Goal: Task Accomplishment & Management: Complete application form

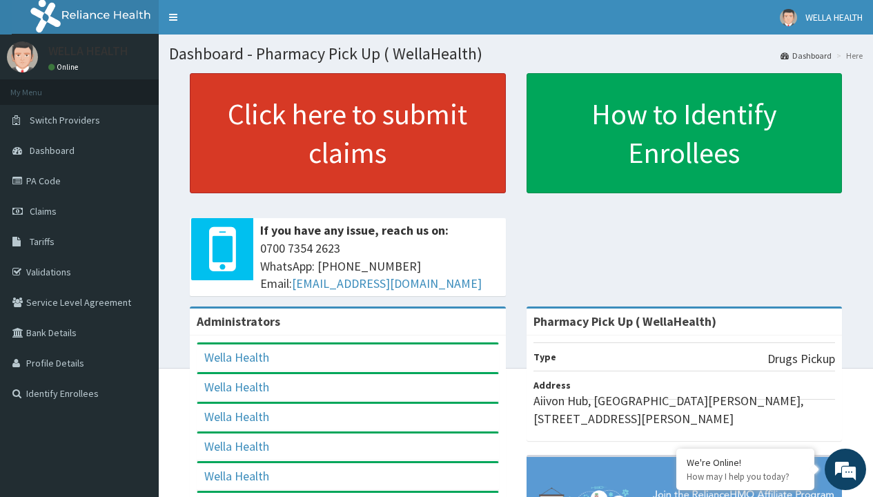
click at [347, 133] on link "Click here to submit claims" at bounding box center [348, 133] width 316 height 120
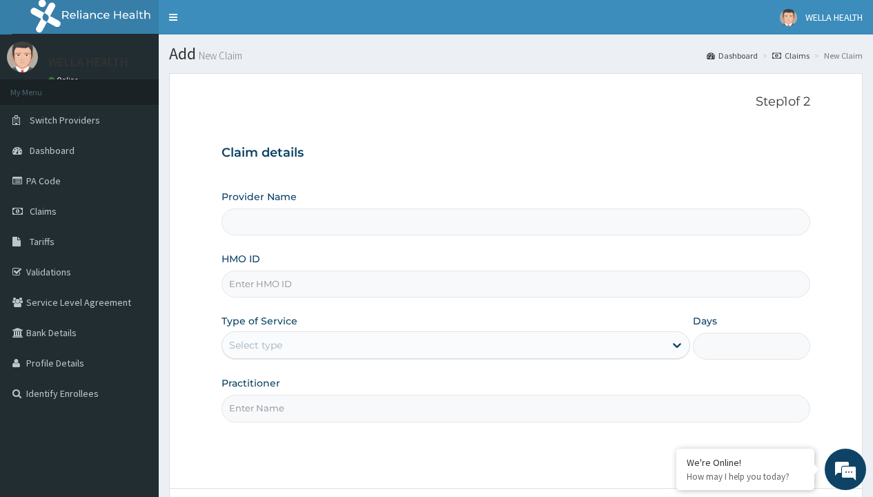
type input "Pharmacy Pick Up ( WellaHealth)"
type input "ABP/10504/C"
type input "WellaHealth"
click at [255, 345] on div "Select type" at bounding box center [255, 345] width 53 height 14
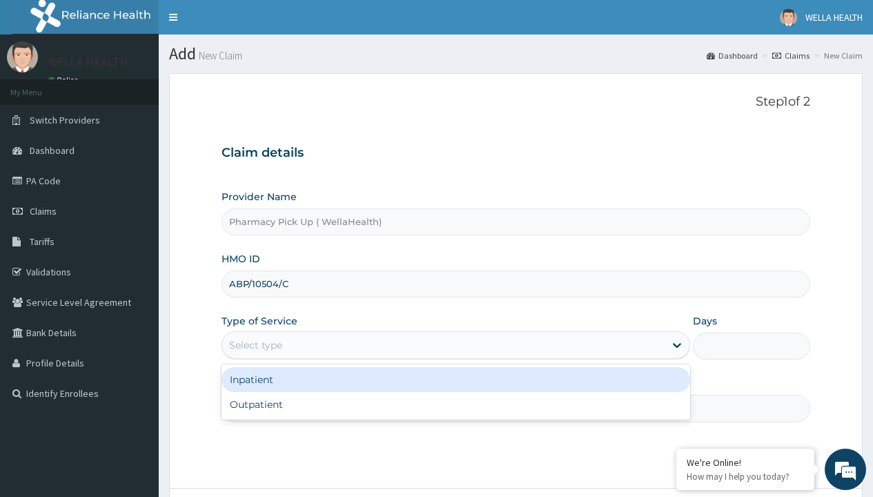
click at [455, 404] on div "Outpatient" at bounding box center [455, 404] width 469 height 25
type input "1"
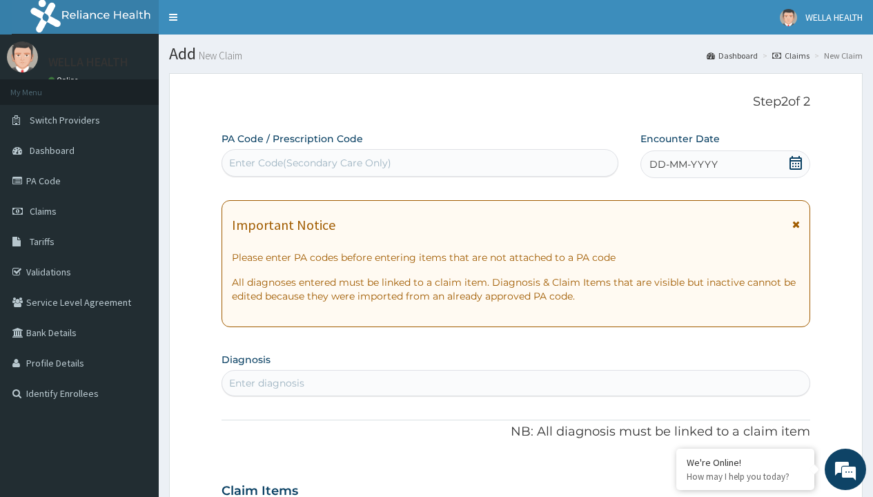
scroll to position [115, 0]
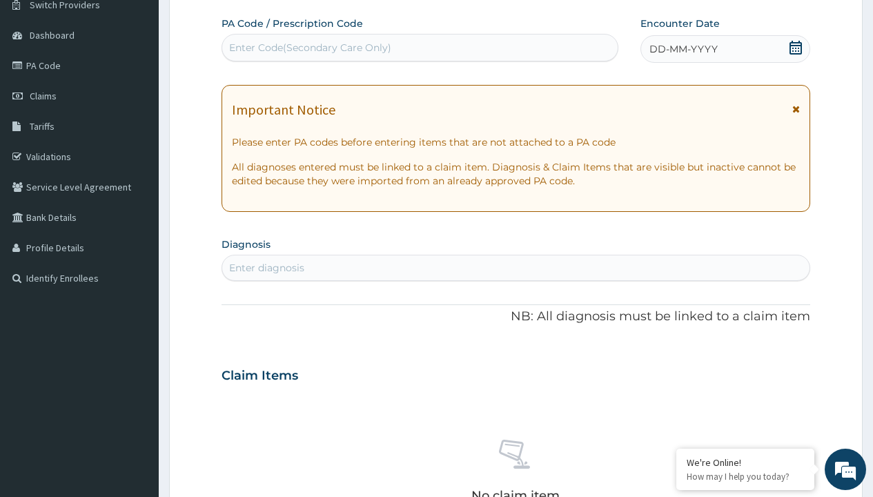
click at [682, 49] on span "DD-MM-YYYY" at bounding box center [683, 49] width 68 height 14
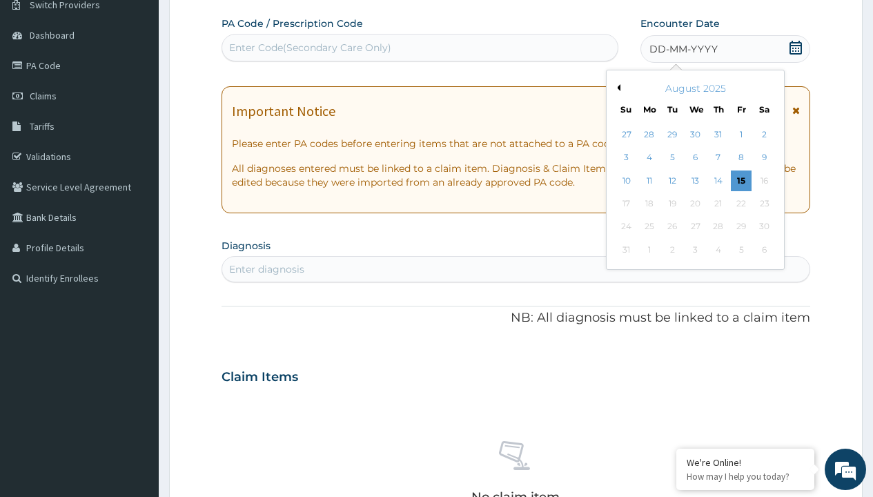
click at [616, 88] on button "Previous Month" at bounding box center [616, 87] width 7 height 7
click at [695, 204] on div "23" at bounding box center [694, 203] width 21 height 21
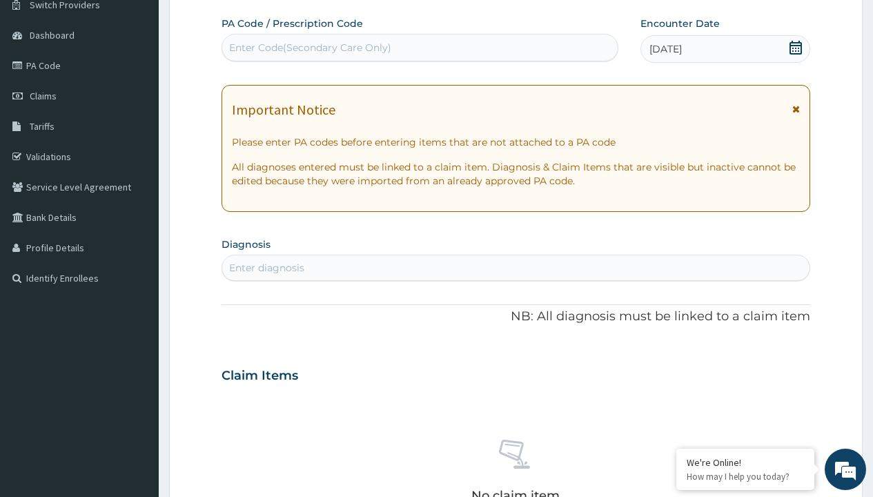
click at [266, 268] on div "Enter diagnosis" at bounding box center [266, 268] width 75 height 14
type input "prescription collected"
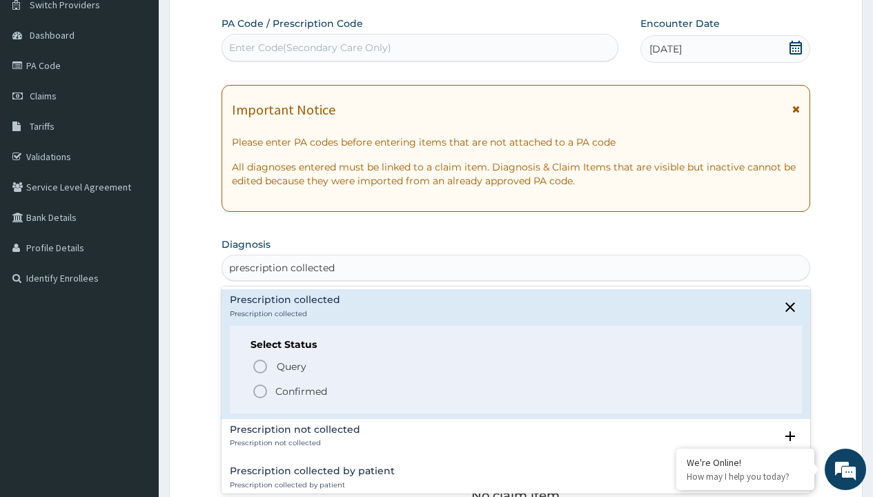
click at [301, 391] on p "Confirmed" at bounding box center [301, 391] width 52 height 14
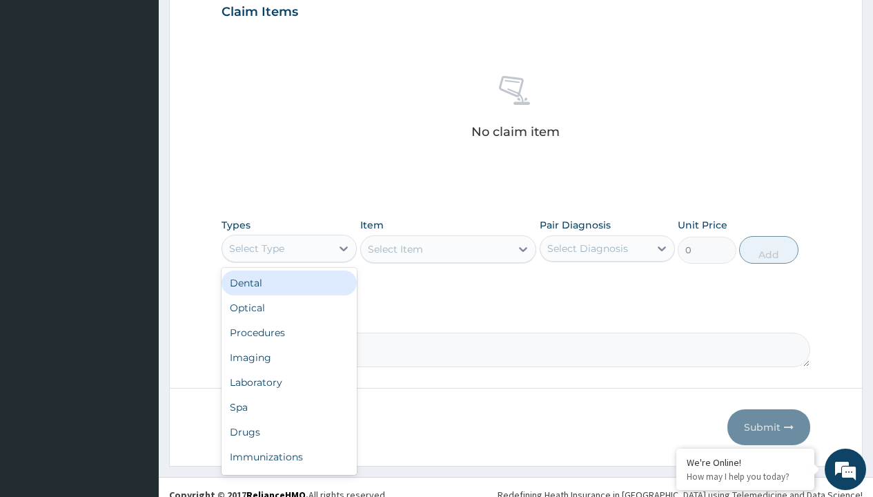
type input "procedures"
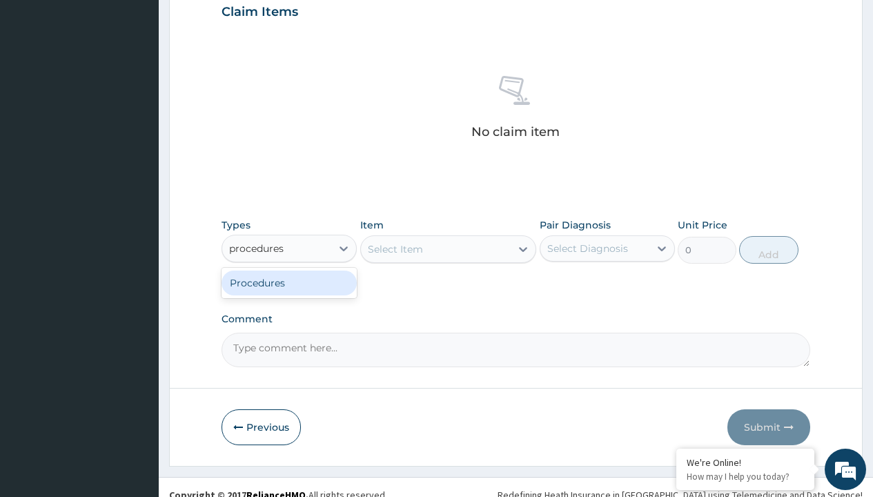
click at [289, 282] on div "Procedures" at bounding box center [288, 282] width 135 height 25
click at [395, 248] on div "Select Item" at bounding box center [395, 249] width 55 height 14
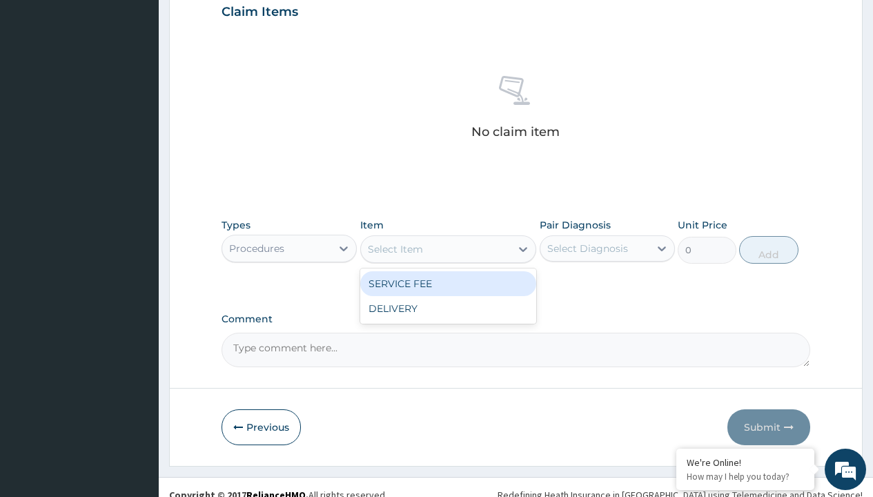
type input "service fee"
click at [448, 283] on div "SERVICE FEE" at bounding box center [448, 283] width 177 height 25
type input "100"
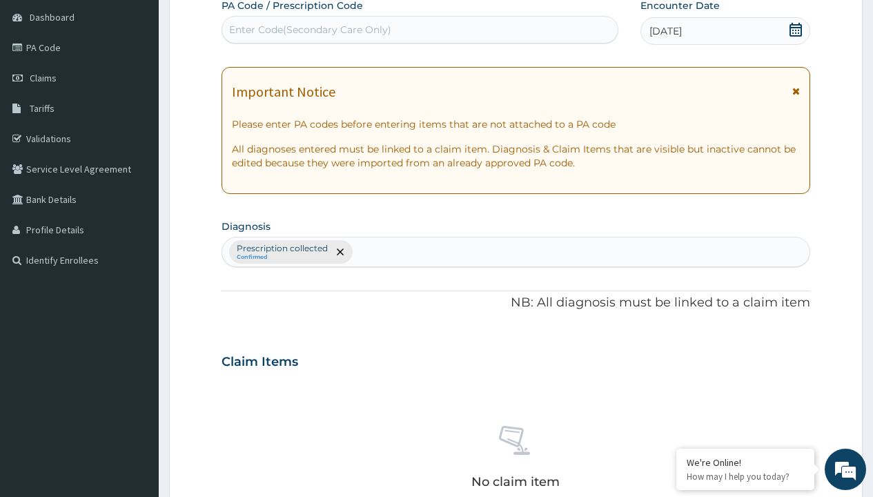
type input "prescription collected"
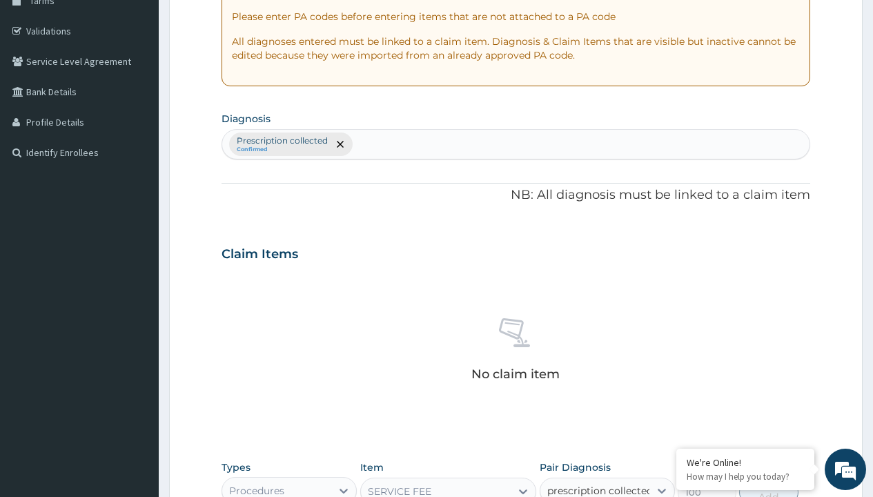
checkbox input "true"
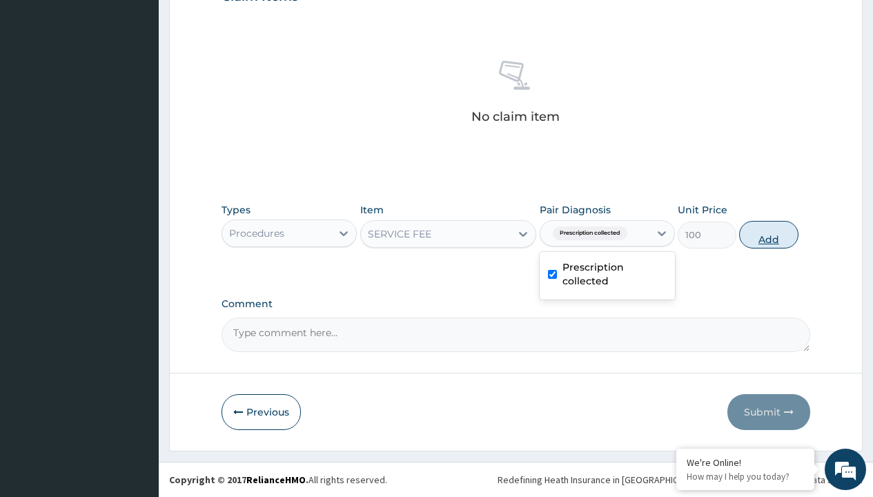
click at [769, 234] on button "Add" at bounding box center [768, 235] width 59 height 28
type input "0"
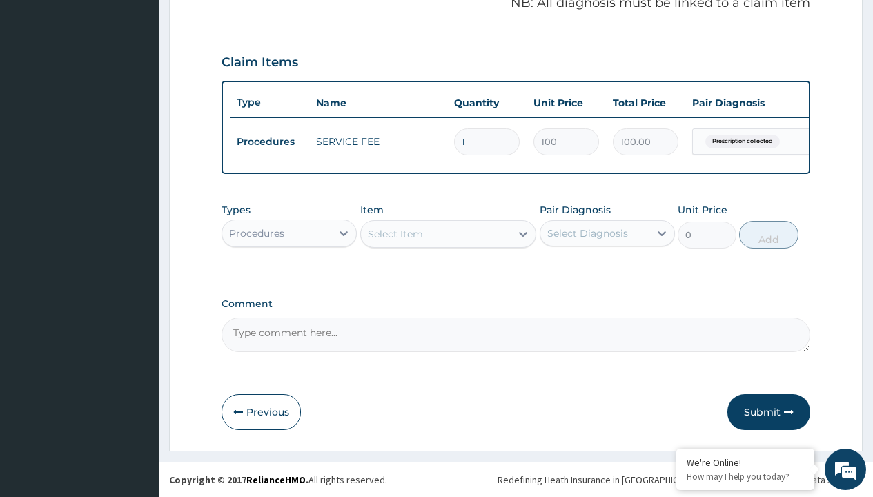
scroll to position [443, 0]
click at [257, 233] on div "Procedures" at bounding box center [256, 233] width 55 height 14
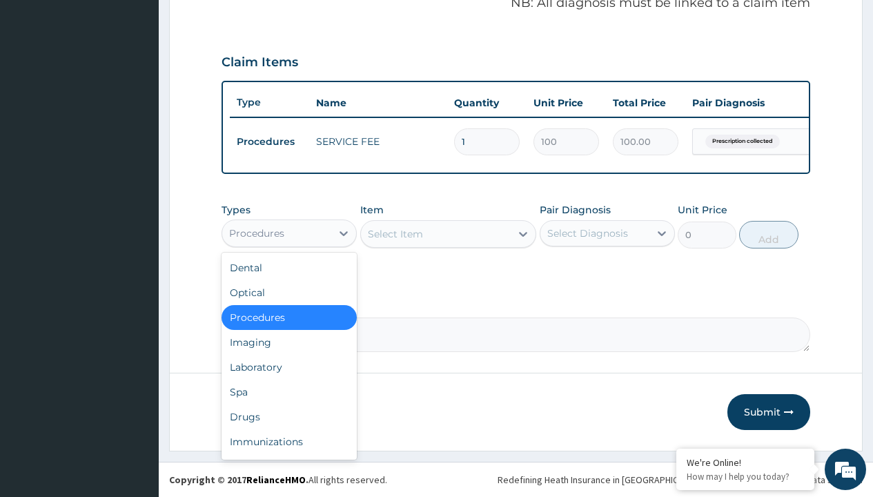
type input "drugs"
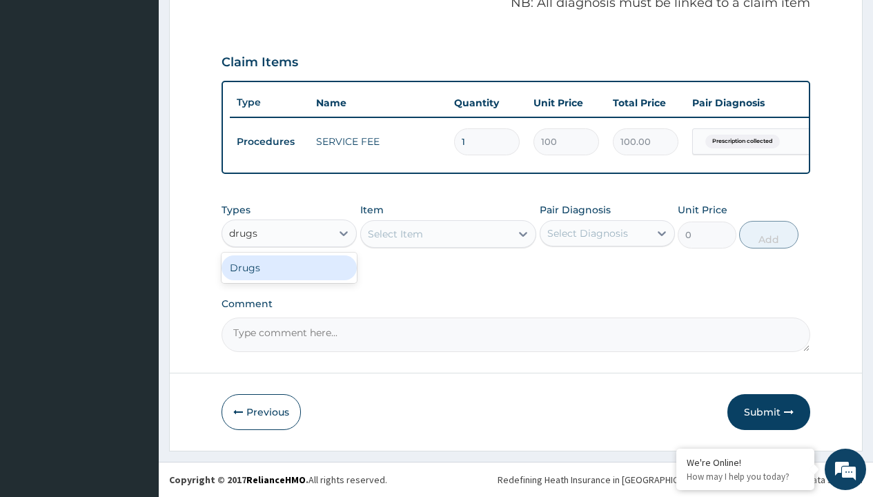
click at [289, 267] on div "Drugs" at bounding box center [288, 267] width 135 height 25
click at [395, 233] on div "Select Item" at bounding box center [448, 234] width 177 height 28
type input "keppra (levetiracetam) 250mg x60"
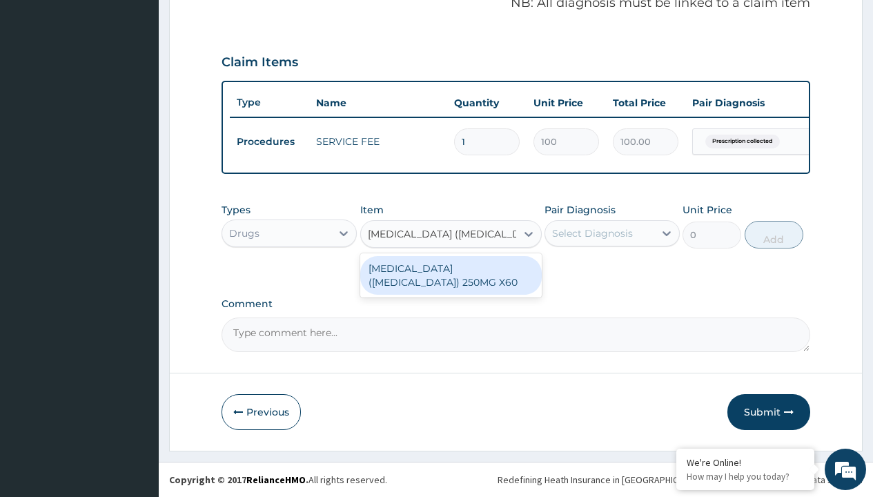
click at [451, 275] on div "KEPPRA (LEVETIRACETAM) 250MG X60" at bounding box center [450, 275] width 181 height 39
type input "816.7000122070312"
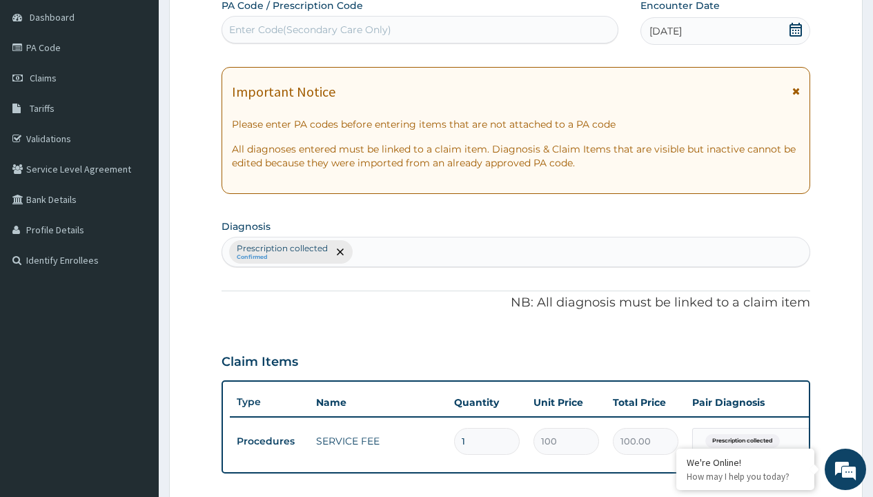
type input "prescription collected"
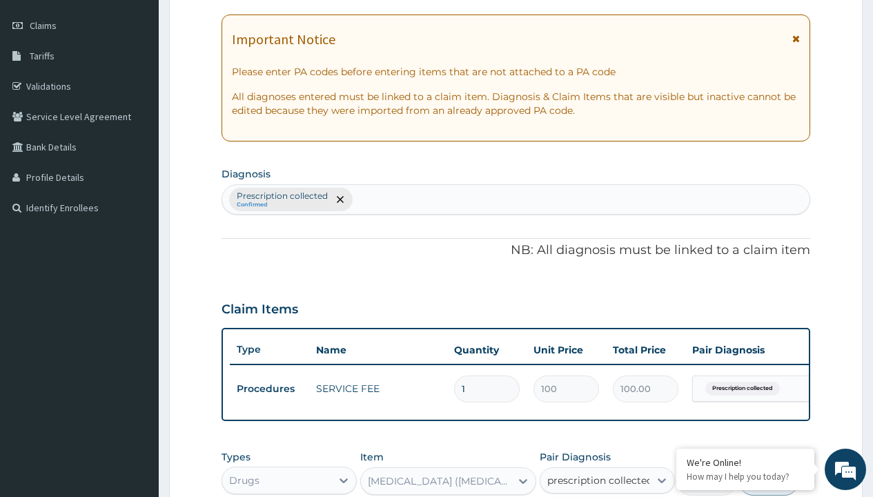
checkbox input "true"
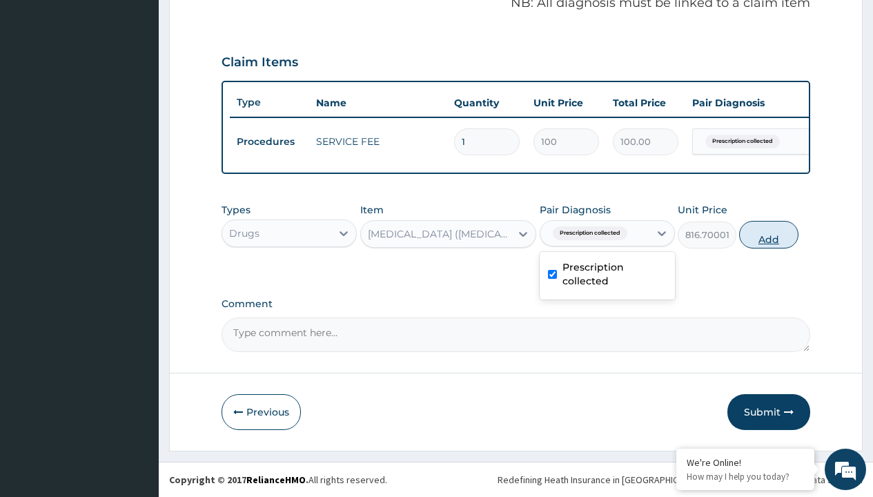
click at [769, 234] on button "Add" at bounding box center [768, 235] width 59 height 28
type input "0"
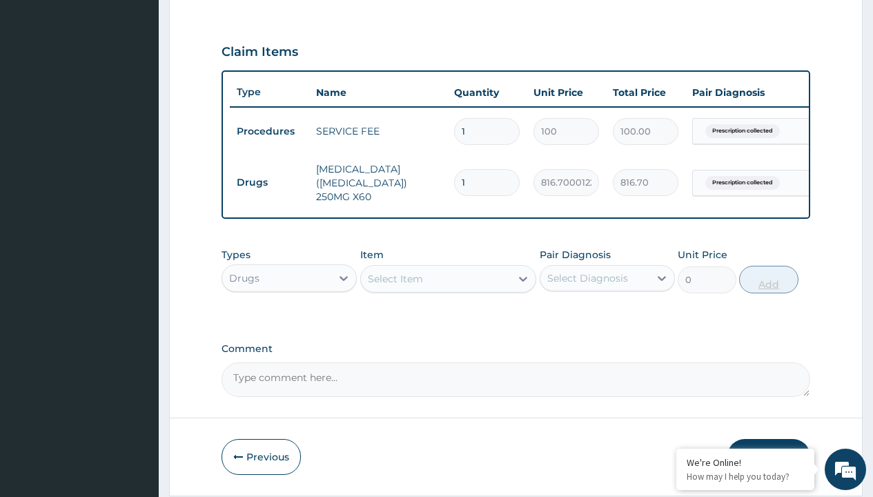
type input "90"
type input "73503.00"
type input "90"
click at [269, 182] on td "Drugs" at bounding box center [269, 183] width 79 height 26
type input "drugs"
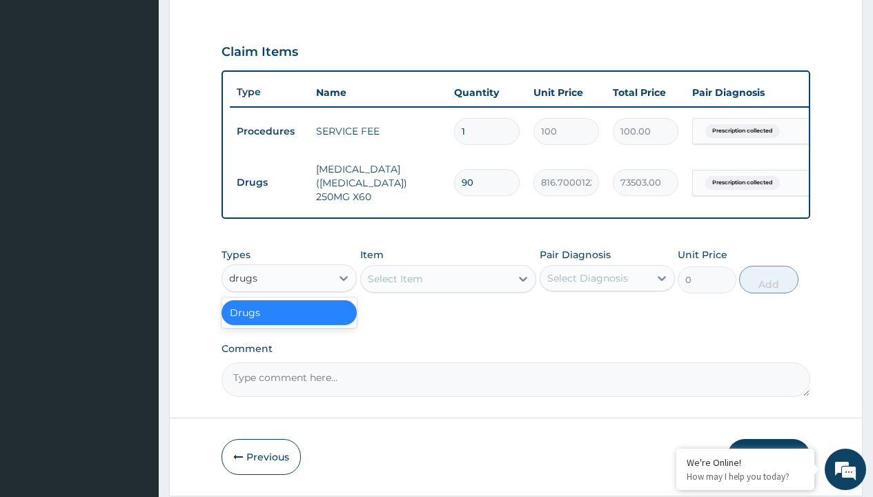
scroll to position [0, 0]
click at [289, 322] on div "Drugs" at bounding box center [288, 312] width 135 height 25
click at [395, 286] on div "Select Item" at bounding box center [395, 279] width 55 height 14
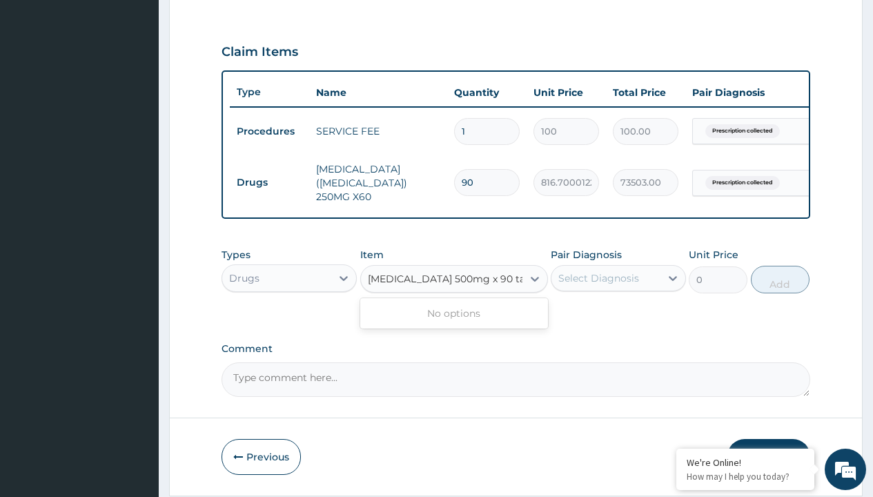
type input "citicoline 500mg x 90 tabs (syschol)"
click at [269, 182] on td "Drugs" at bounding box center [269, 183] width 79 height 26
type input "drugs"
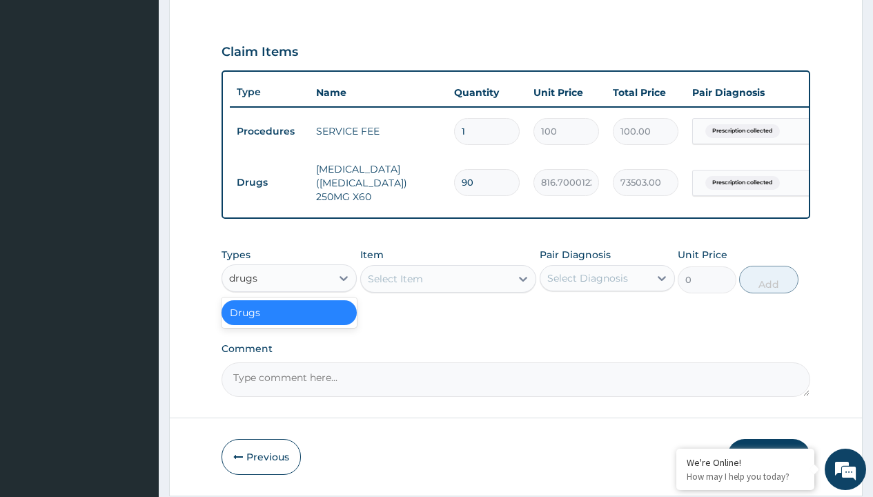
click at [289, 322] on div "Drugs" at bounding box center [288, 312] width 135 height 25
click at [395, 286] on div "Select Item" at bounding box center [395, 279] width 55 height 14
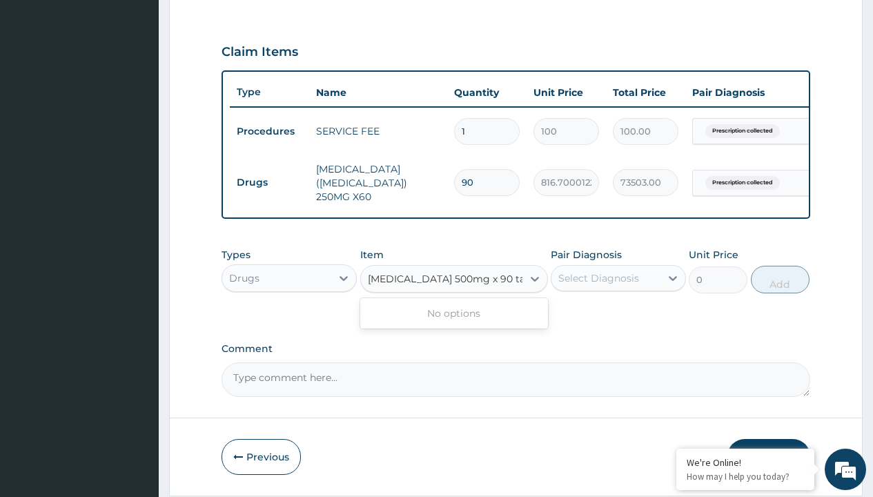
type input "citicoline 500mg x 90 tabs (syschol)"
click at [269, 182] on td "Drugs" at bounding box center [269, 183] width 79 height 26
type input "drugs"
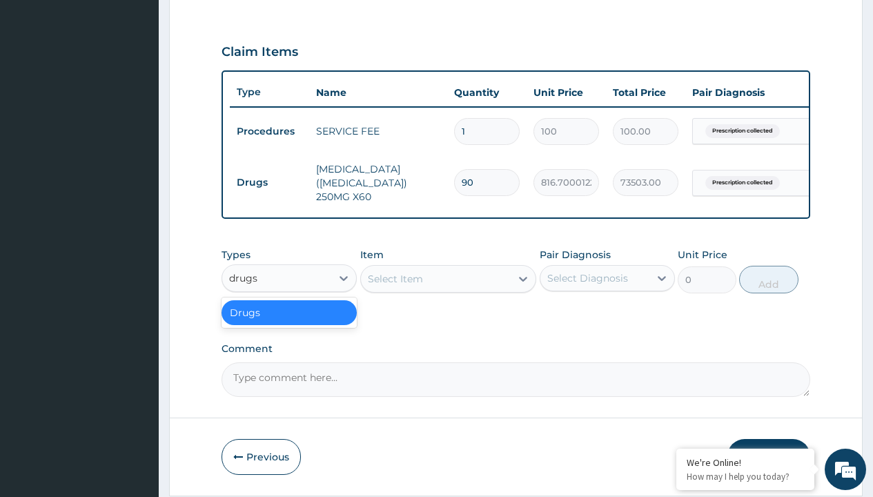
click at [289, 322] on div "Drugs" at bounding box center [288, 312] width 135 height 25
click at [395, 286] on div "Select Item" at bounding box center [395, 279] width 55 height 14
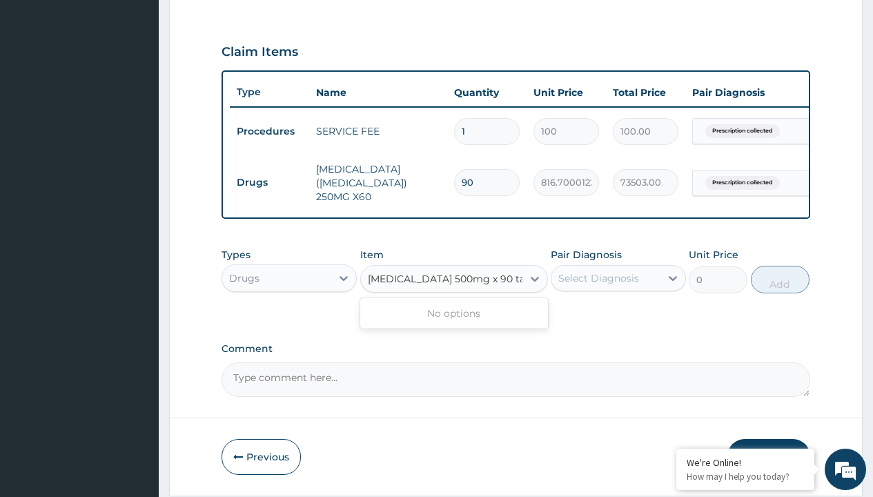
type input "citicoline 500mg x 90 tabs (syschol)"
click at [269, 182] on td "Drugs" at bounding box center [269, 183] width 79 height 26
type input "drugs"
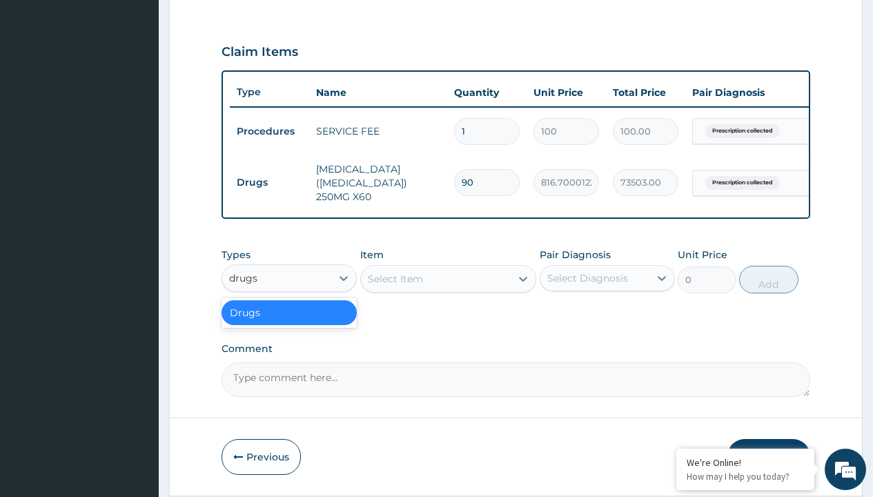
click at [289, 322] on div "Drugs" at bounding box center [288, 312] width 135 height 25
click at [395, 286] on div "Select Item" at bounding box center [395, 279] width 55 height 14
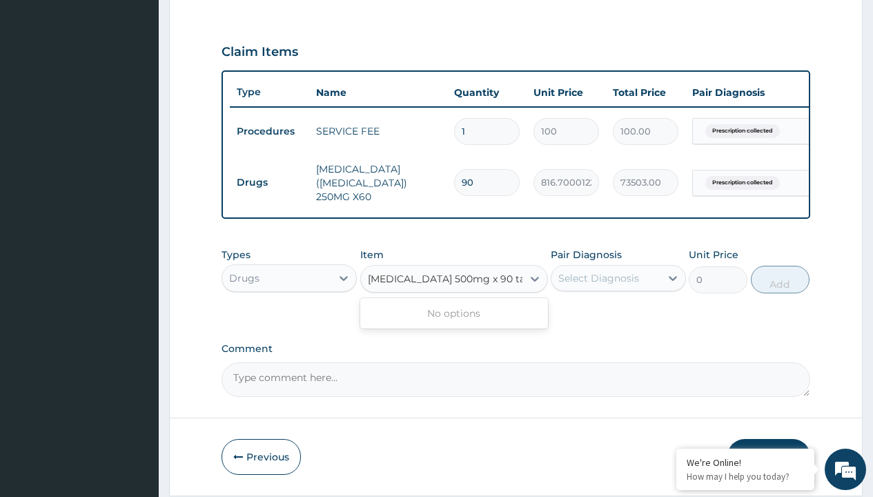
type input "citicoline 500mg x 90 tabs (syschol)"
click at [269, 182] on td "Drugs" at bounding box center [269, 183] width 79 height 26
type input "drugs"
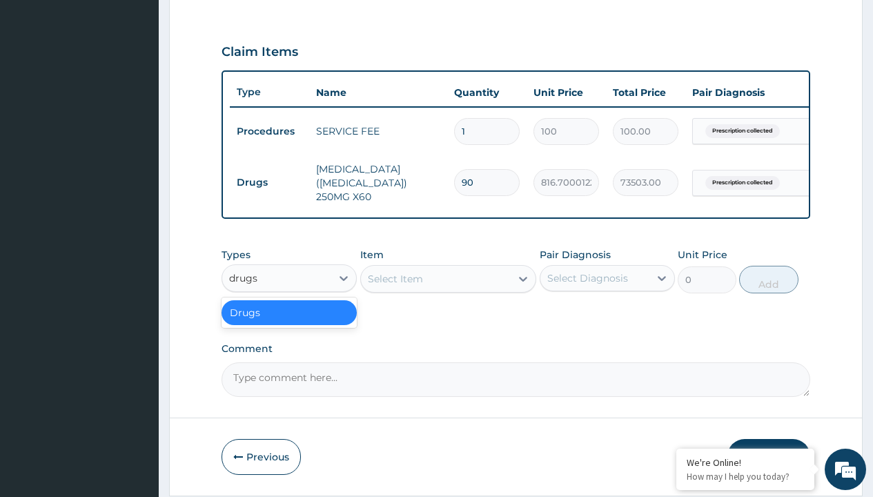
click at [289, 322] on div "Drugs" at bounding box center [288, 312] width 135 height 25
click at [395, 286] on div "Select Item" at bounding box center [395, 279] width 55 height 14
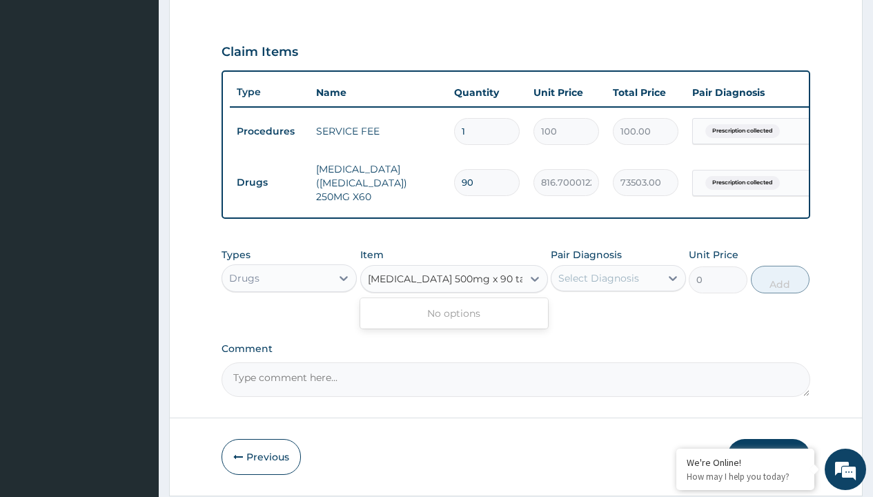
type input "citicoline 500mg x 90 tabs (syschol)"
click at [269, 182] on td "Drugs" at bounding box center [269, 183] width 79 height 26
type input "procedures"
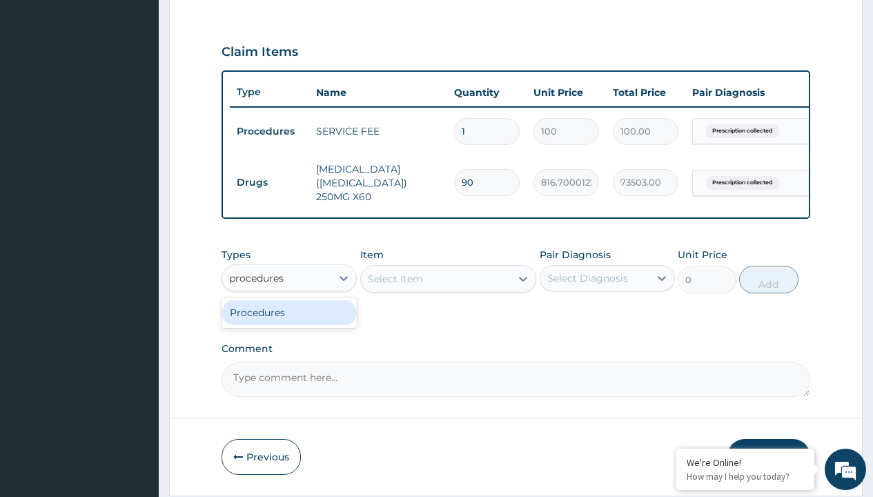
click at [289, 322] on div "Procedures" at bounding box center [288, 312] width 135 height 25
click at [395, 286] on div "Select Item" at bounding box center [395, 279] width 55 height 14
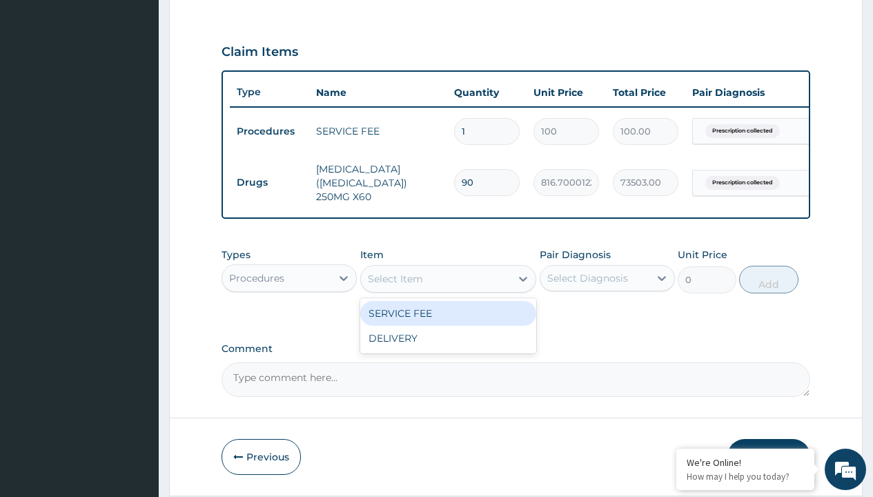
type input "delivery"
click at [448, 323] on div "DELIVERY" at bounding box center [448, 313] width 177 height 25
type input "2000"
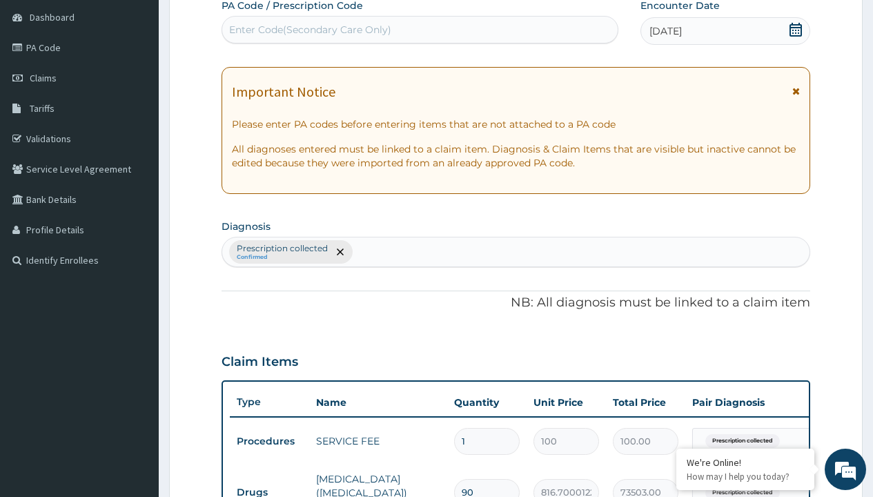
type input "prescription collected"
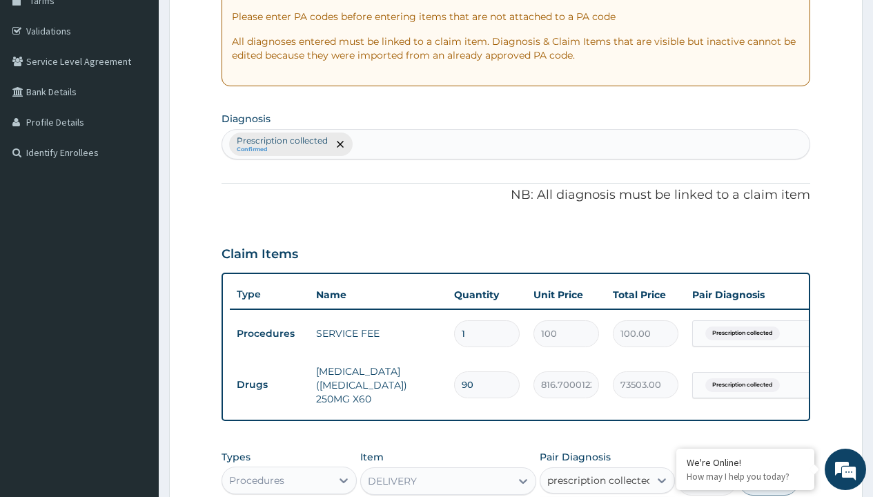
scroll to position [498, 0]
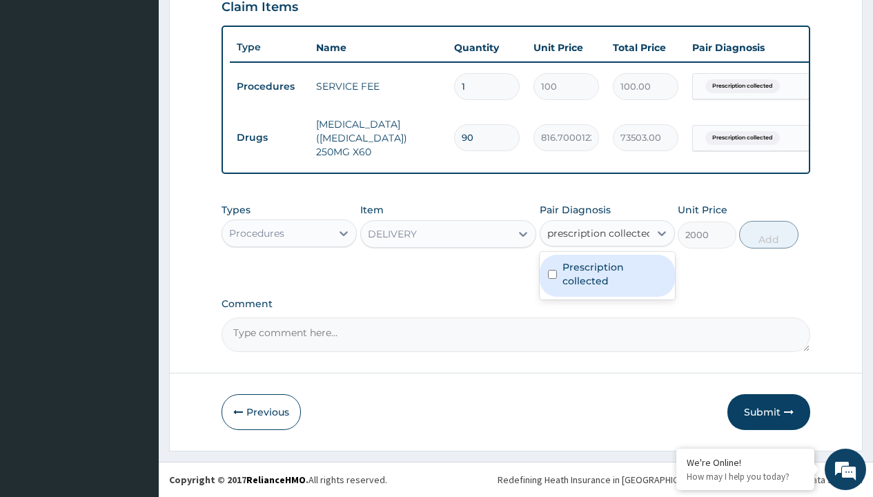
click at [607, 275] on label "Prescription collected" at bounding box center [614, 274] width 104 height 28
checkbox input "true"
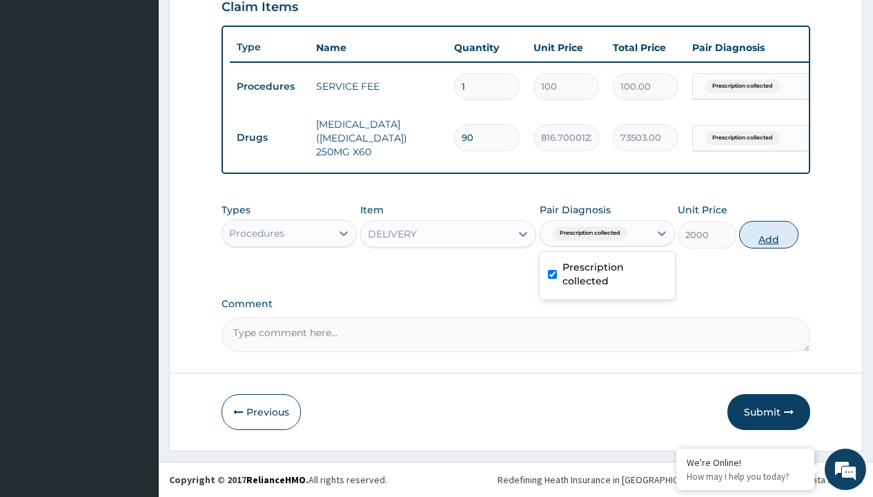
click at [769, 234] on button "Add" at bounding box center [768, 235] width 59 height 28
type input "0"
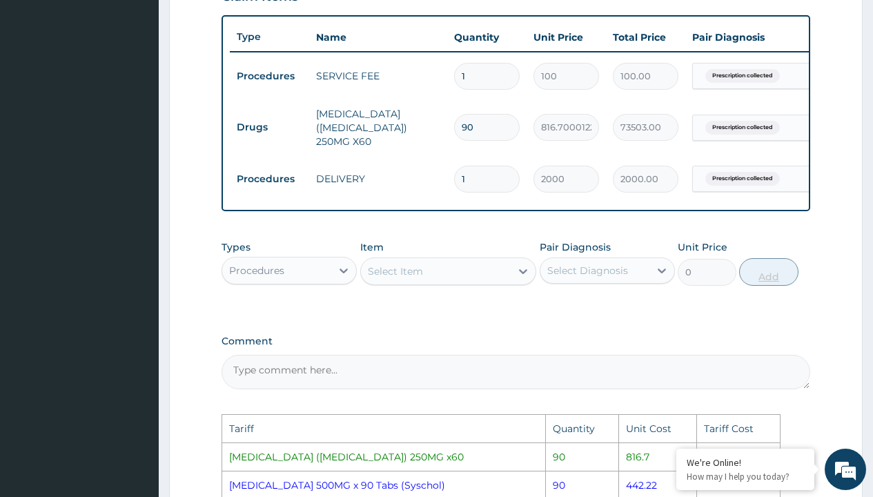
scroll to position [780, 0]
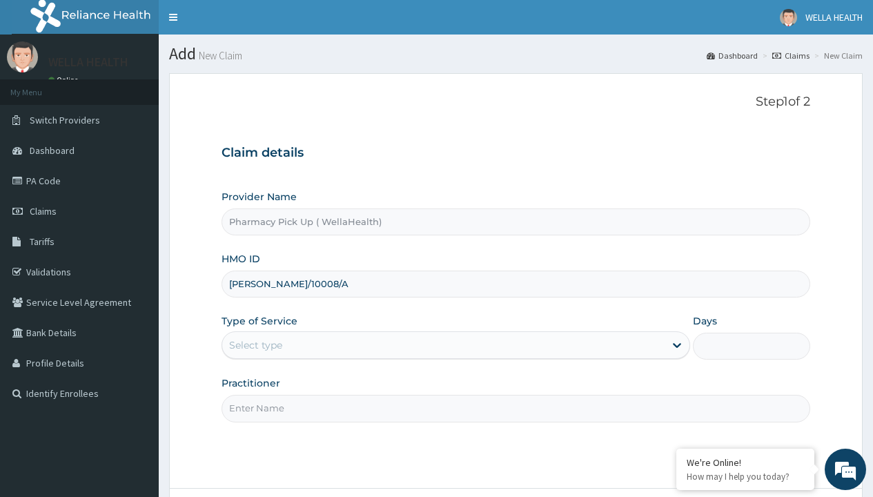
type input "[PERSON_NAME]/10008/A"
type input "WellaHealth"
click at [255, 345] on div "Select type" at bounding box center [255, 345] width 53 height 14
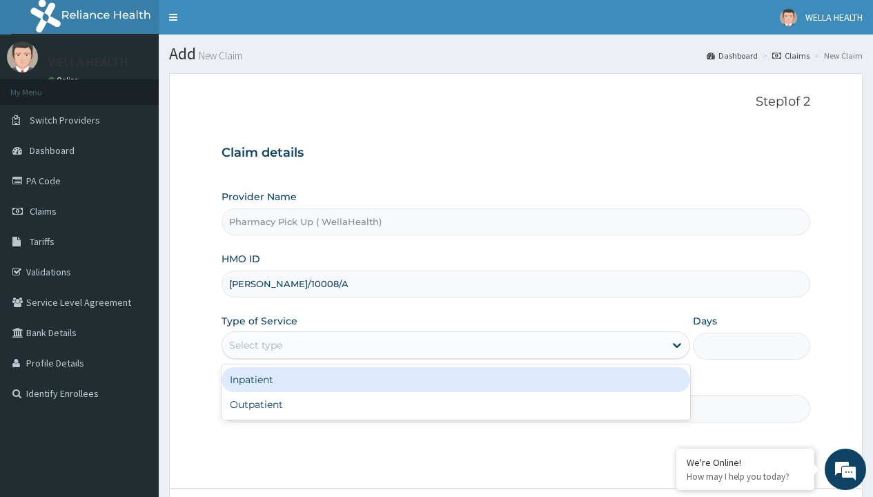
click at [455, 404] on div "Outpatient" at bounding box center [455, 404] width 469 height 25
type input "1"
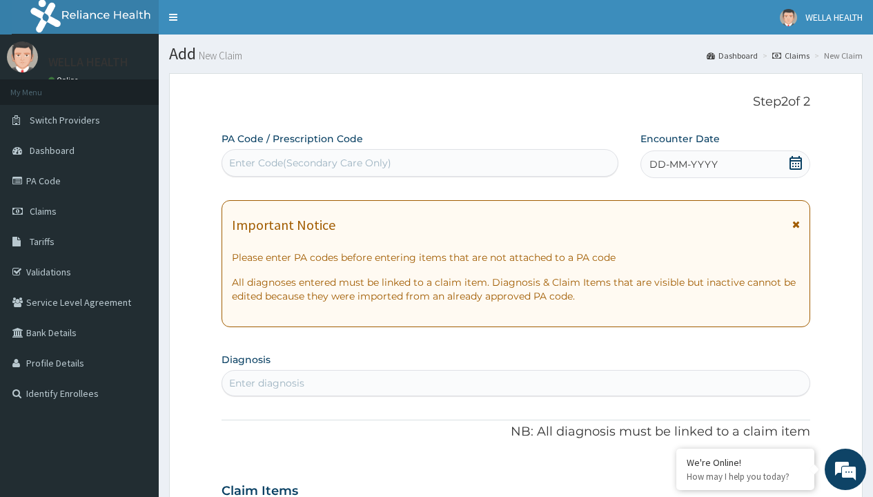
scroll to position [115, 0]
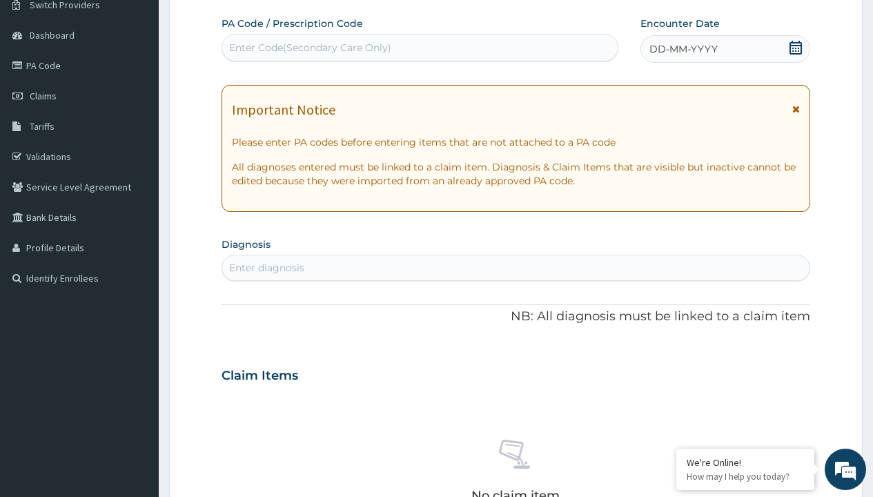
click at [682, 49] on span "DD-MM-YYYY" at bounding box center [683, 49] width 68 height 14
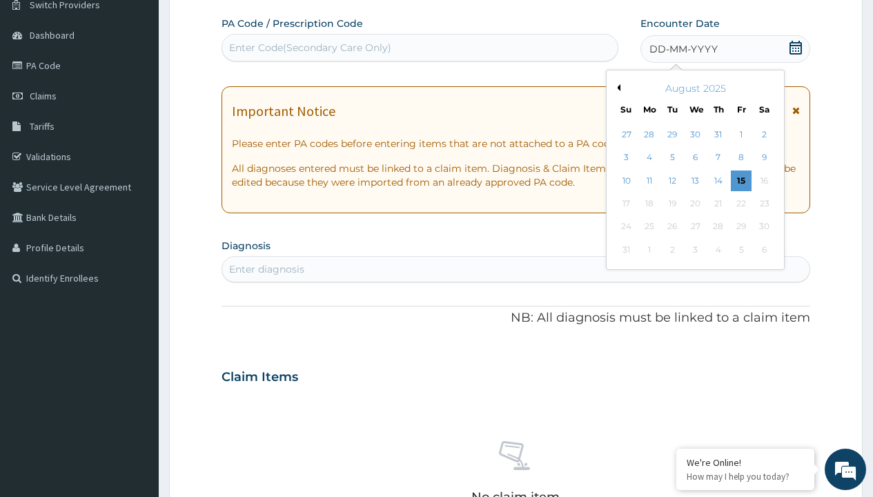
scroll to position [0, 0]
click at [616, 88] on button "Previous Month" at bounding box center [616, 87] width 7 height 7
click at [695, 204] on div "23" at bounding box center [694, 203] width 21 height 21
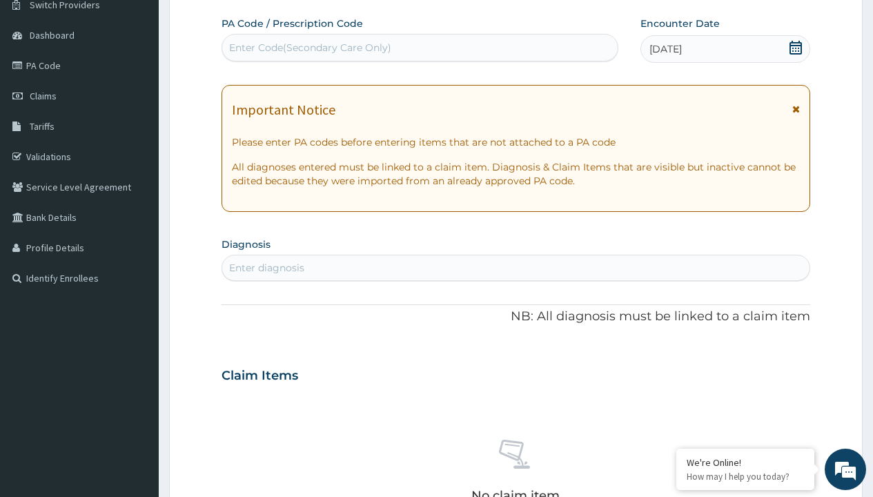
click at [266, 268] on div "Enter diagnosis" at bounding box center [266, 268] width 75 height 14
type input "prescription collected"
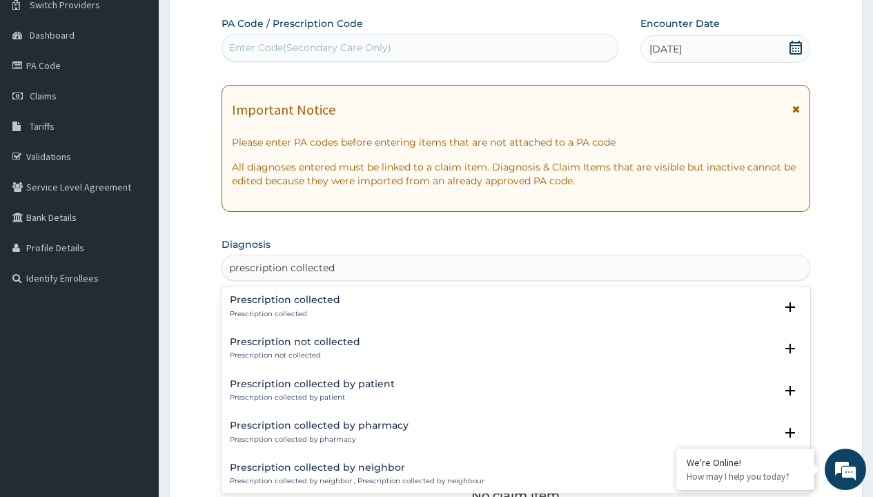
click at [283, 313] on p "Prescription collected" at bounding box center [285, 314] width 110 height 10
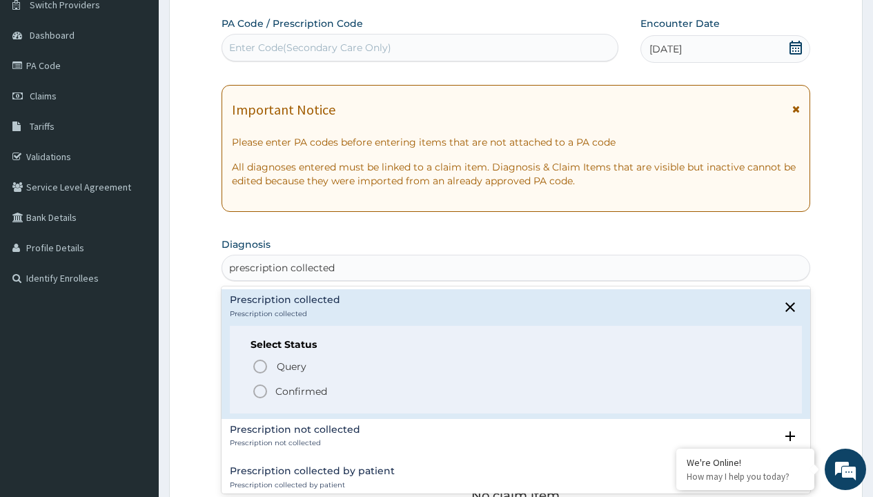
click at [301, 391] on p "Confirmed" at bounding box center [301, 391] width 52 height 14
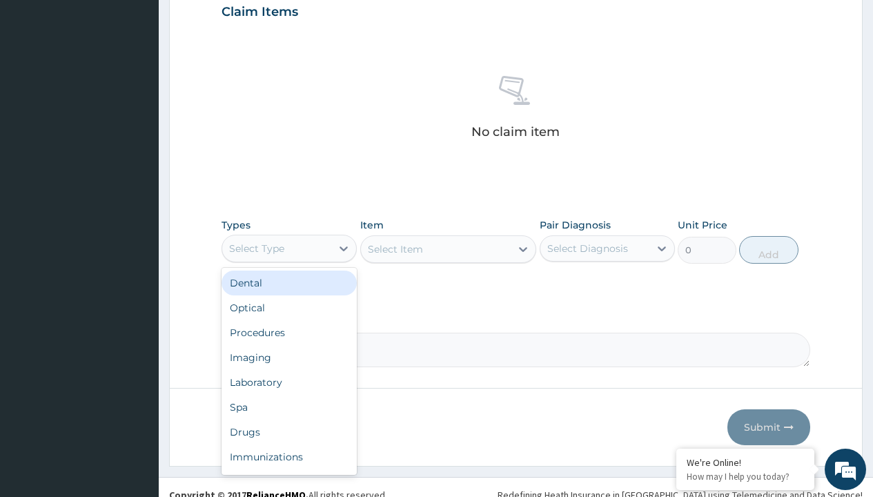
type input "procedures"
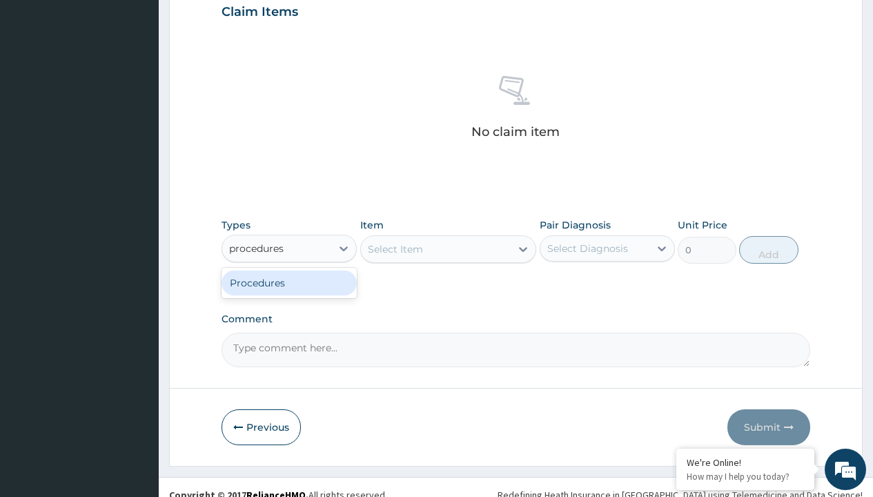
click at [289, 282] on div "Procedures" at bounding box center [288, 282] width 135 height 25
click at [395, 248] on div "Select Item" at bounding box center [448, 249] width 177 height 28
type input "service fee"
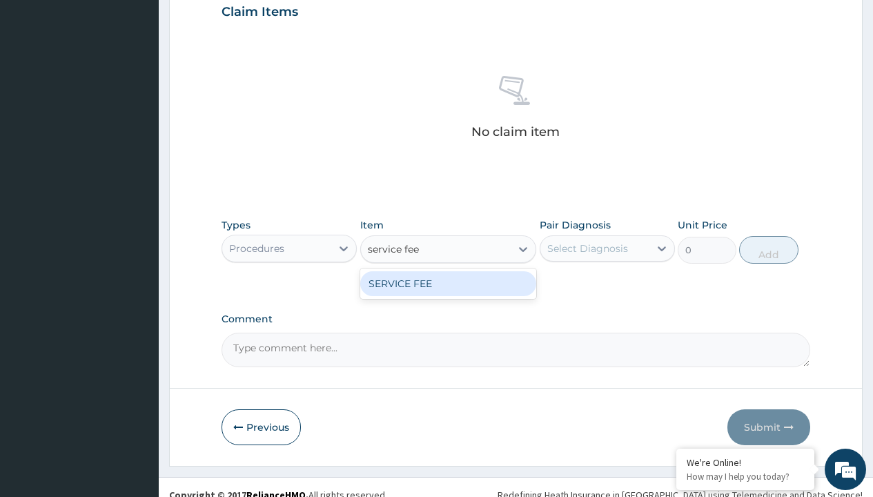
click at [448, 283] on div "SERVICE FEE" at bounding box center [448, 283] width 177 height 25
type input "100"
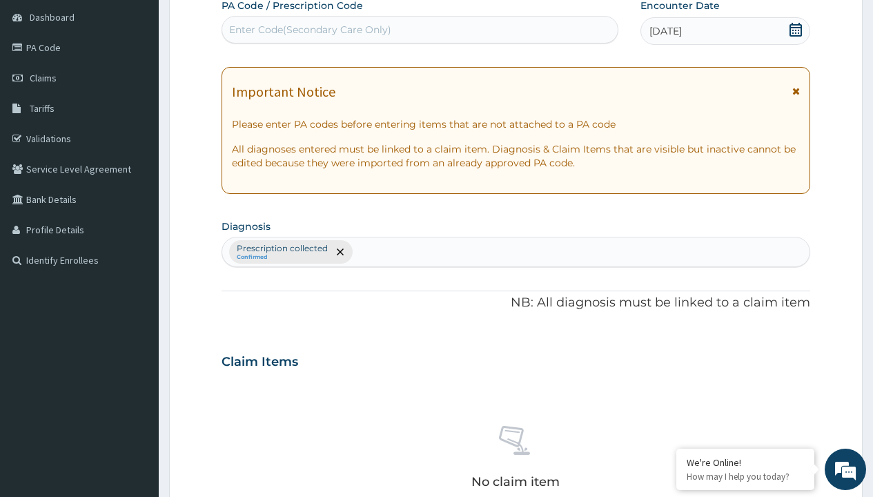
type input "prescription collected"
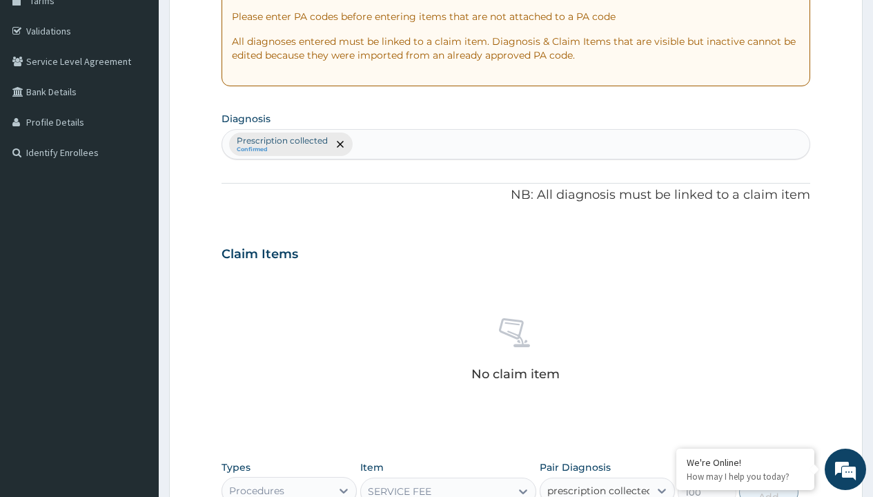
checkbox input "true"
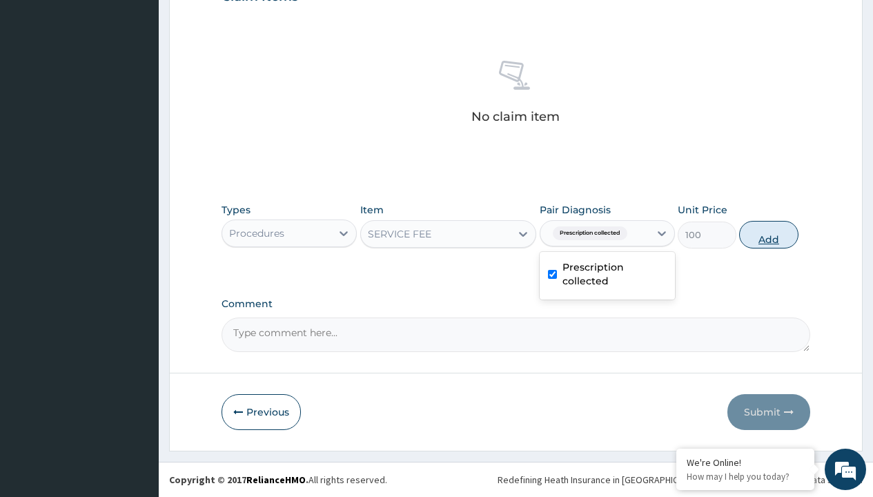
click at [769, 234] on button "Add" at bounding box center [768, 235] width 59 height 28
type input "0"
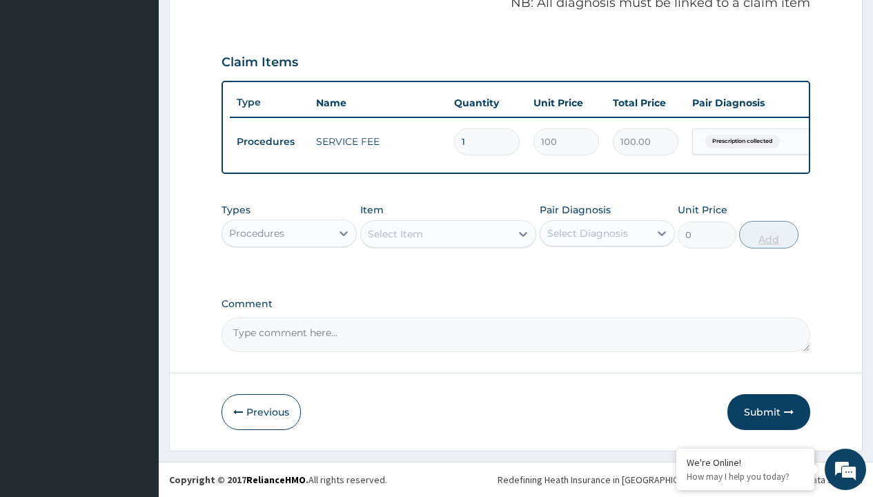
scroll to position [443, 0]
click at [257, 233] on div "Procedures" at bounding box center [256, 233] width 55 height 14
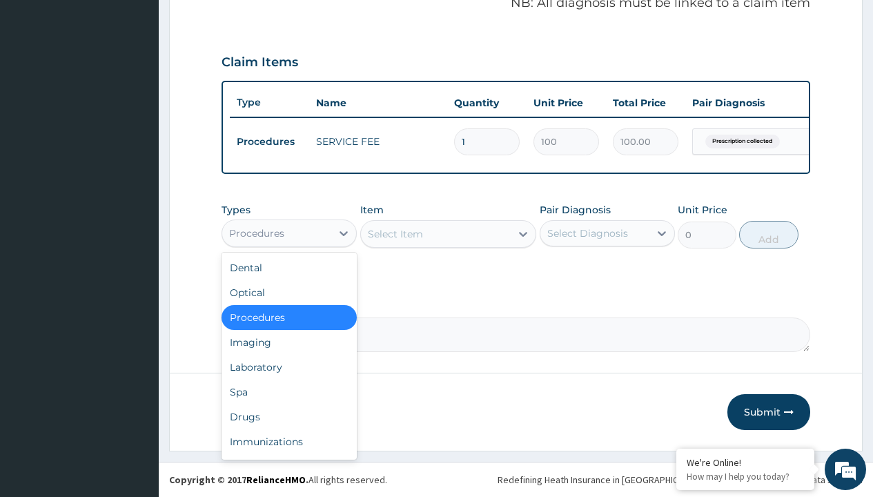
type input "drugs"
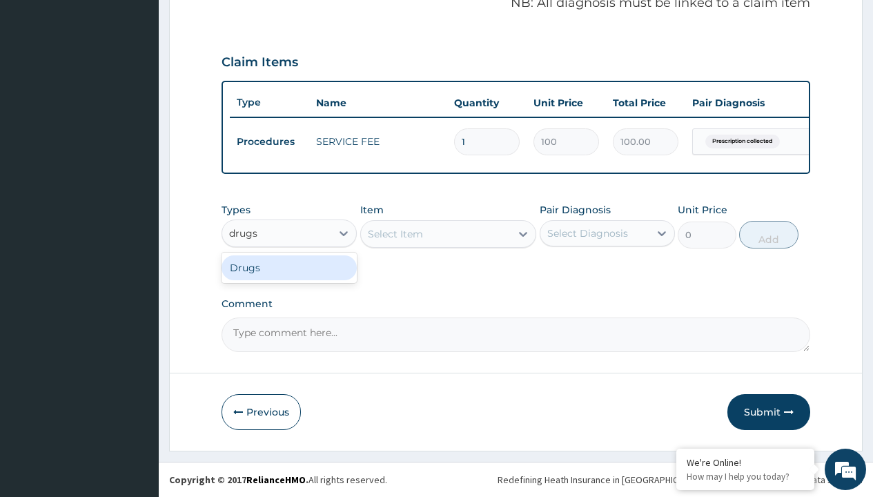
scroll to position [0, 0]
click at [289, 267] on div "Drugs" at bounding box center [288, 267] width 135 height 25
click at [395, 233] on div "Select Item" at bounding box center [448, 234] width 177 height 28
type input "aspirin 75mg (vasoprin) /sach"
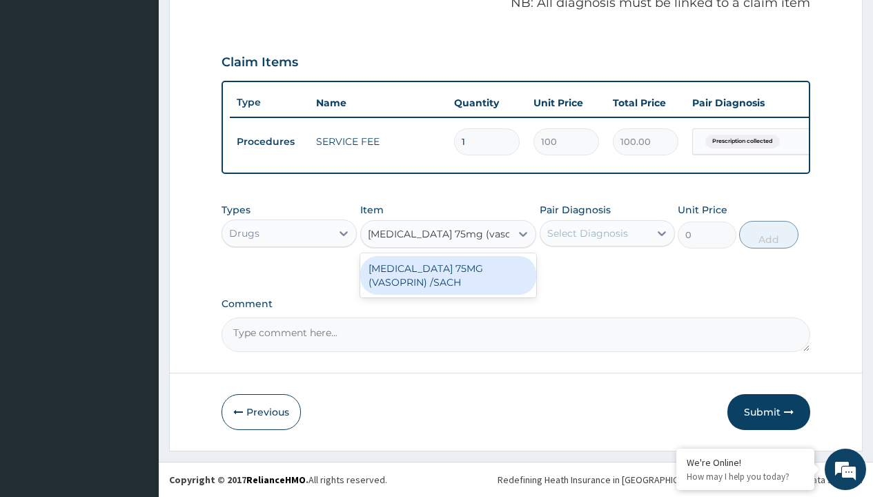
click at [448, 275] on div "ASPIRIN 75MG (VASOPRIN) /SACH" at bounding box center [448, 275] width 177 height 39
type input "19"
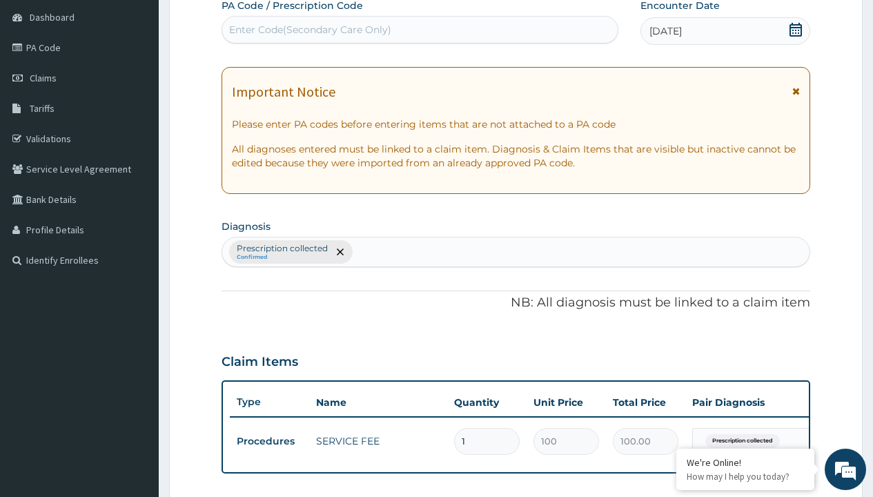
type input "prescription collected"
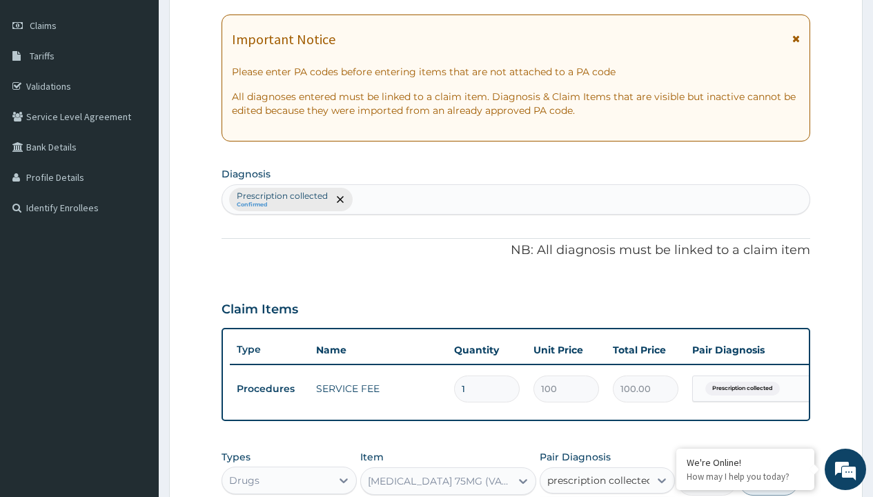
checkbox input "true"
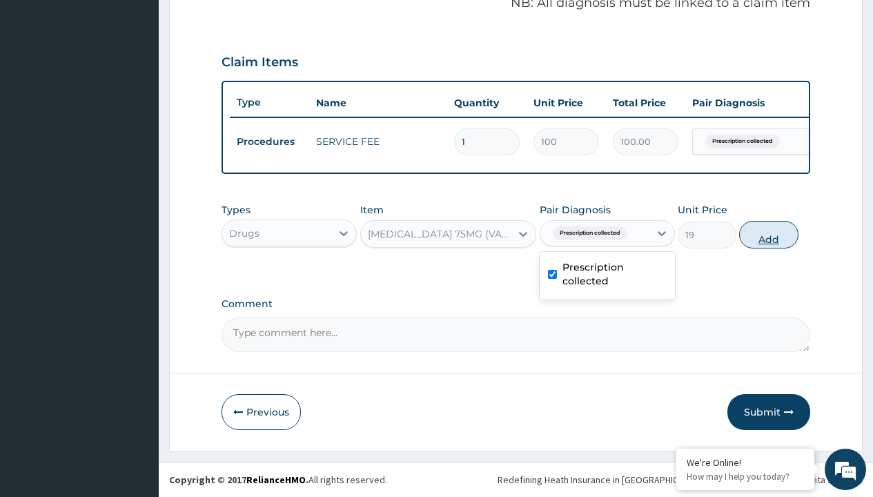
click at [769, 234] on button "Add" at bounding box center [768, 235] width 59 height 28
type input "0"
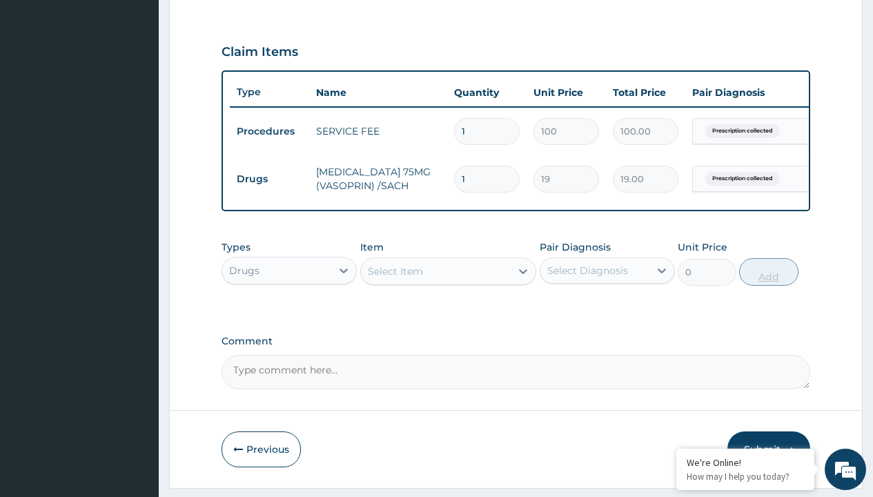
type input "30"
type input "570.00"
type input "30"
click at [269, 179] on td "Drugs" at bounding box center [269, 179] width 79 height 26
type input "drugs"
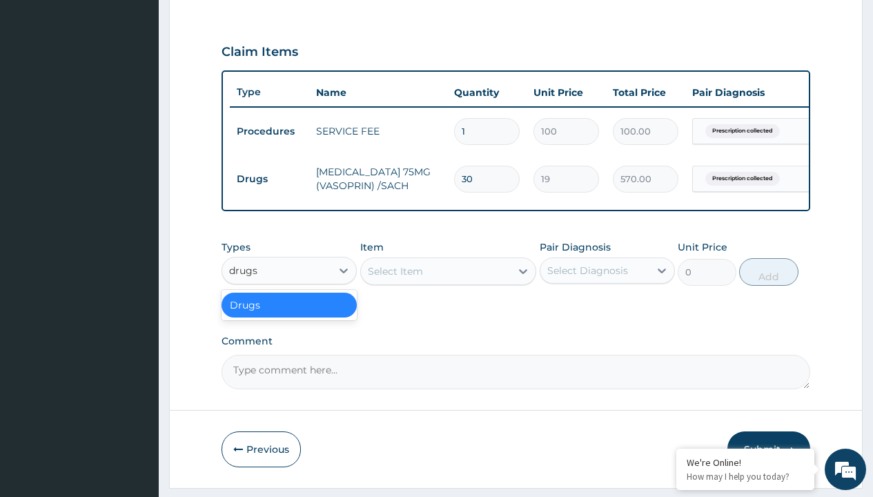
scroll to position [0, 0]
click at [289, 315] on div "Drugs" at bounding box center [288, 305] width 135 height 25
click at [395, 278] on div "Select Item" at bounding box center [395, 271] width 55 height 14
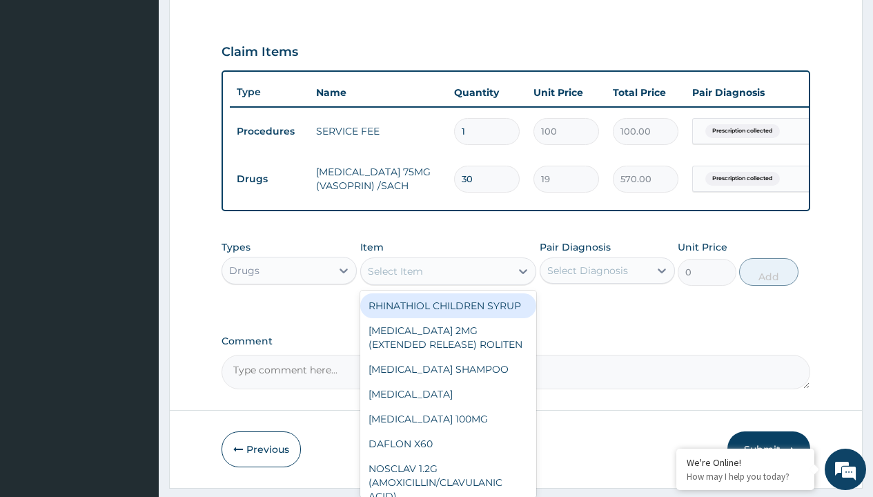
type input "amlodipine 10mg (teva) x28"
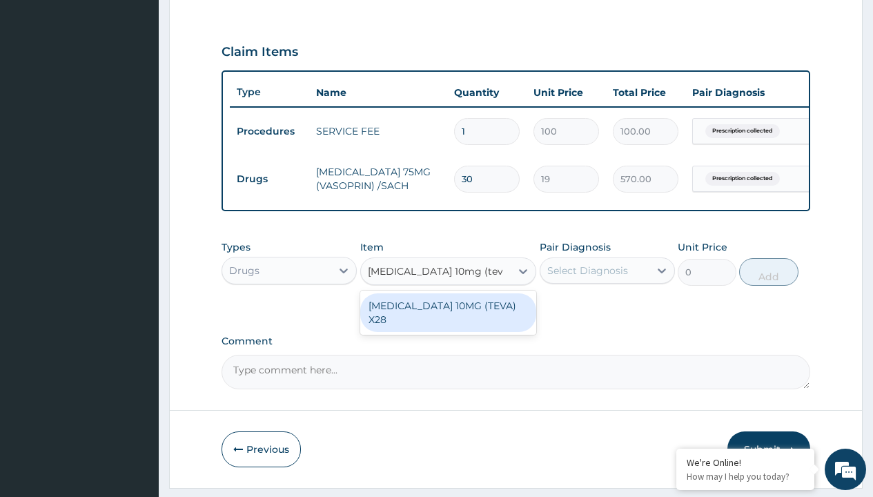
click at [448, 315] on div "AMLODIPINE 10MG (TEVA) X28" at bounding box center [448, 312] width 177 height 39
type input "98.4000015258789"
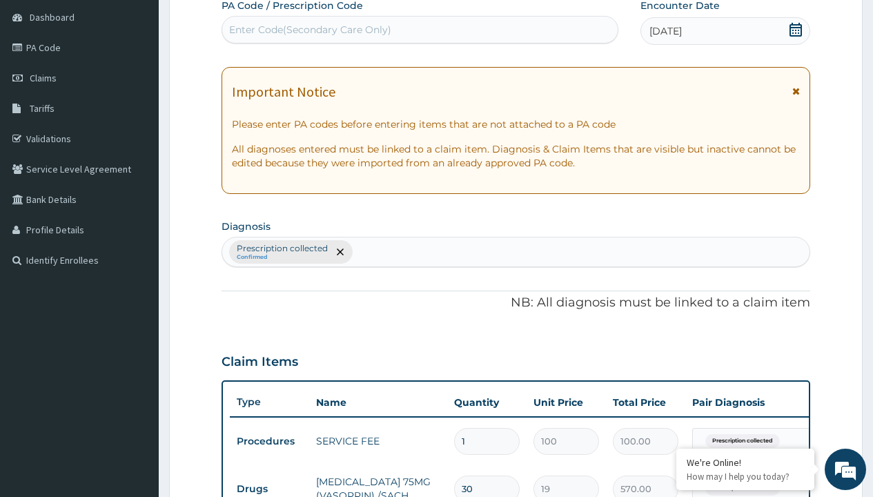
type input "prescription collected"
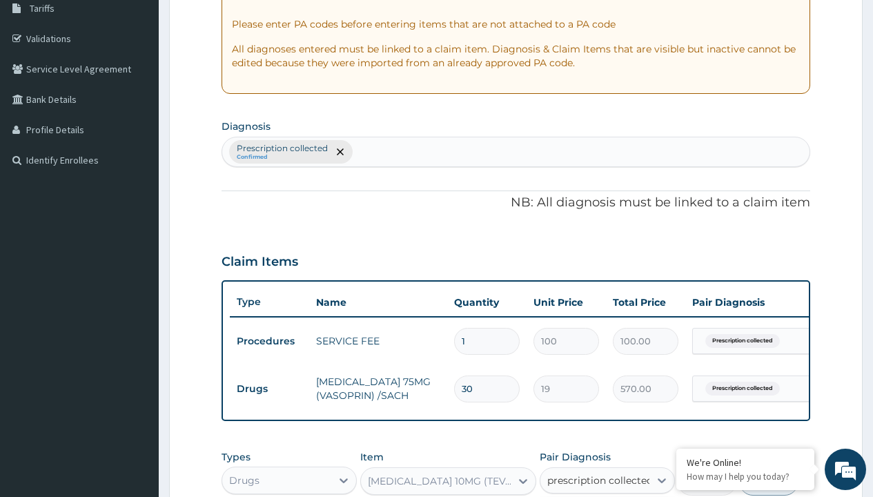
checkbox input "true"
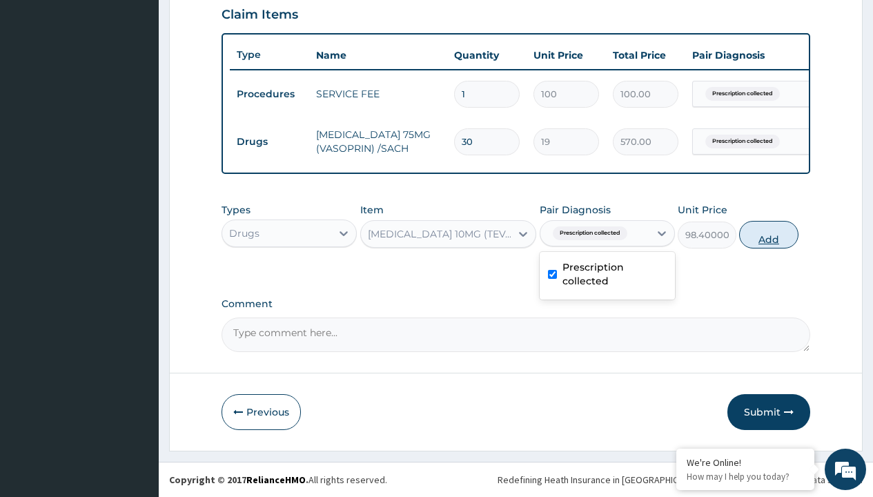
click at [769, 234] on button "Add" at bounding box center [768, 235] width 59 height 28
type input "0"
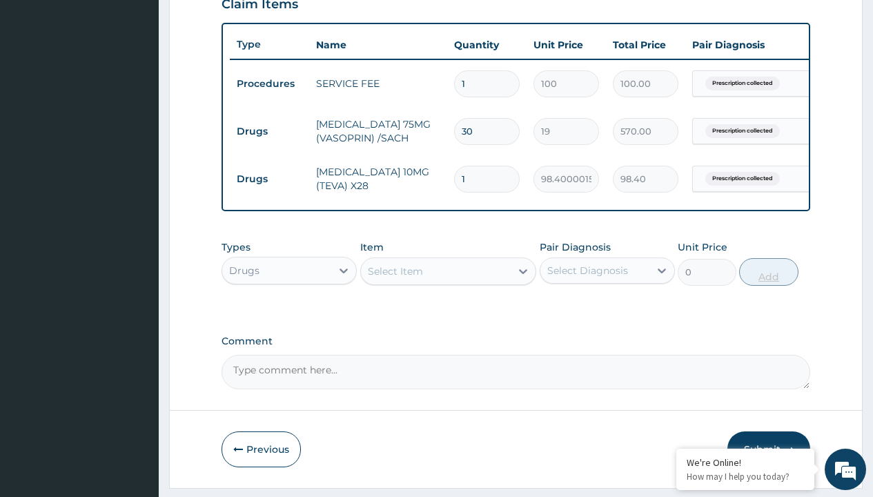
type input "28"
type input "2755.20"
type input "28"
click at [269, 131] on td "Drugs" at bounding box center [269, 132] width 79 height 26
type input "drugs"
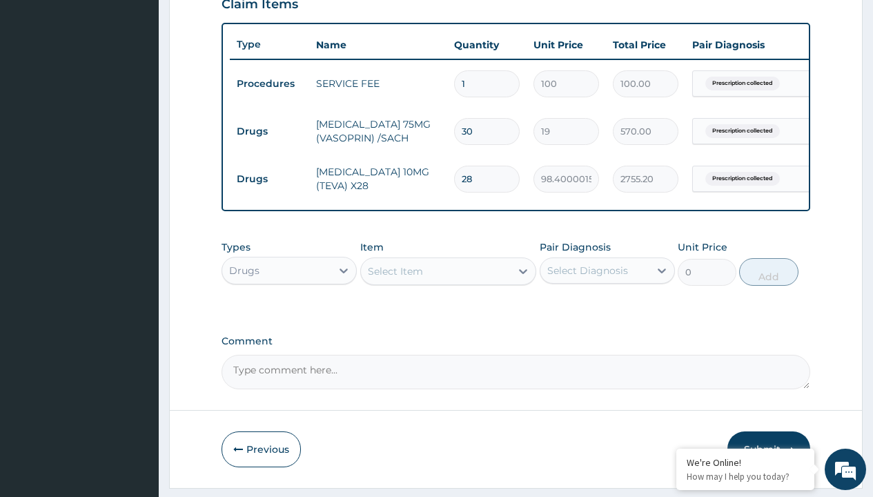
scroll to position [0, 0]
click at [289, 315] on div "Drugs" at bounding box center [288, 305] width 135 height 25
click at [395, 278] on div "Select Item" at bounding box center [395, 271] width 55 height 14
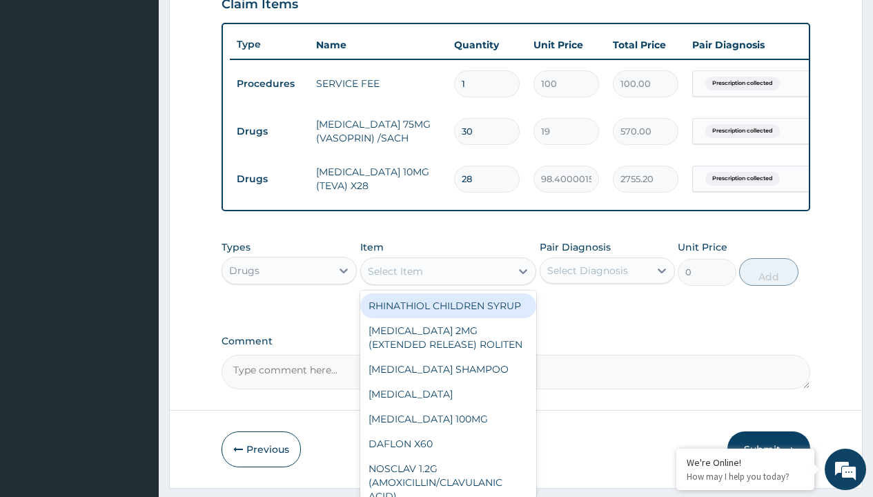
type input "indapamide 2.5mg by 28"
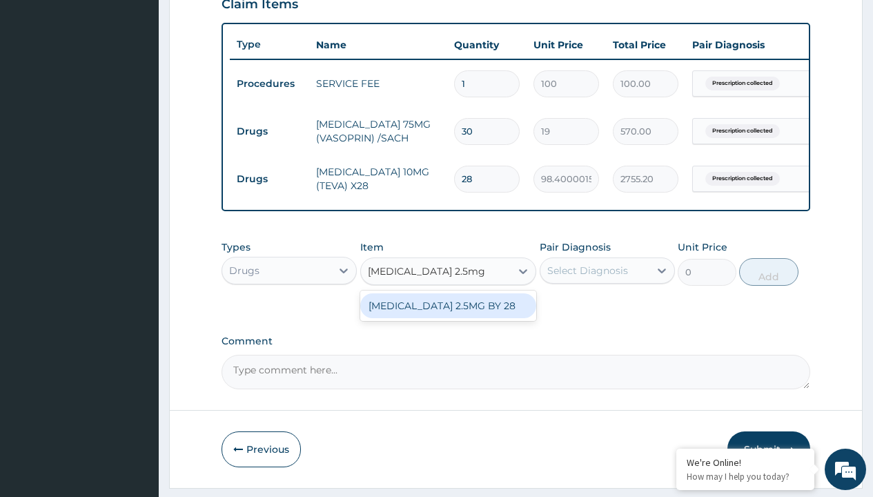
click at [448, 315] on div "INDAPAMIDE 2.5MG BY 28" at bounding box center [448, 305] width 177 height 25
type input "565.7999877929688"
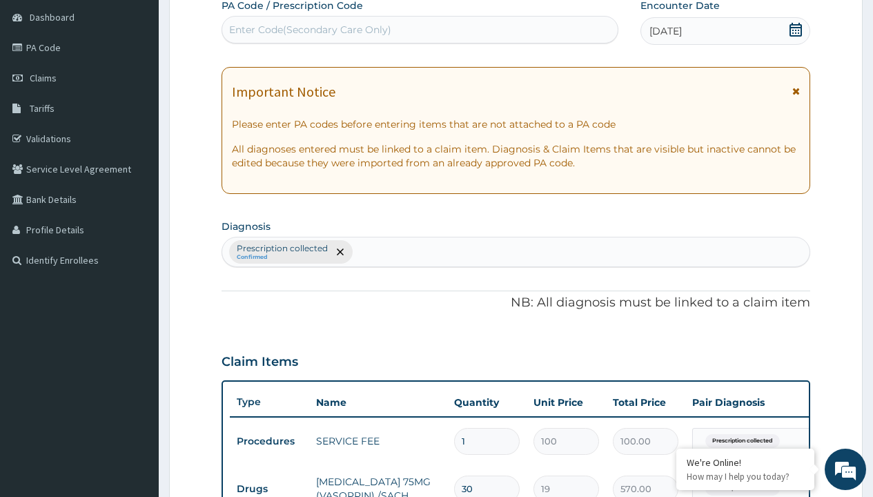
type input "prescription collected"
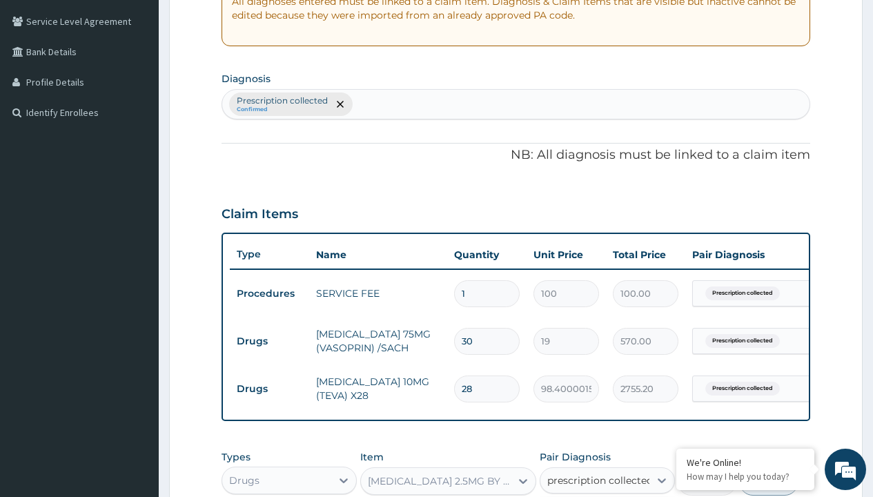
checkbox input "true"
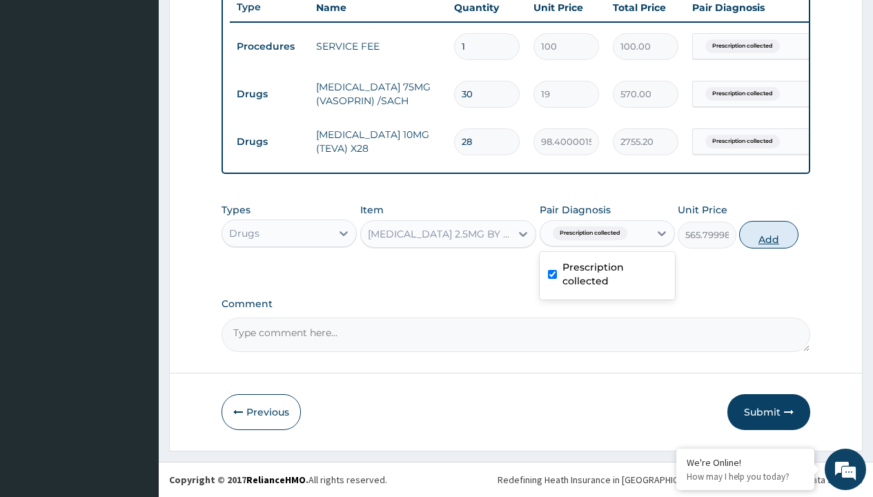
click at [769, 234] on button "Add" at bounding box center [768, 235] width 59 height 28
type input "0"
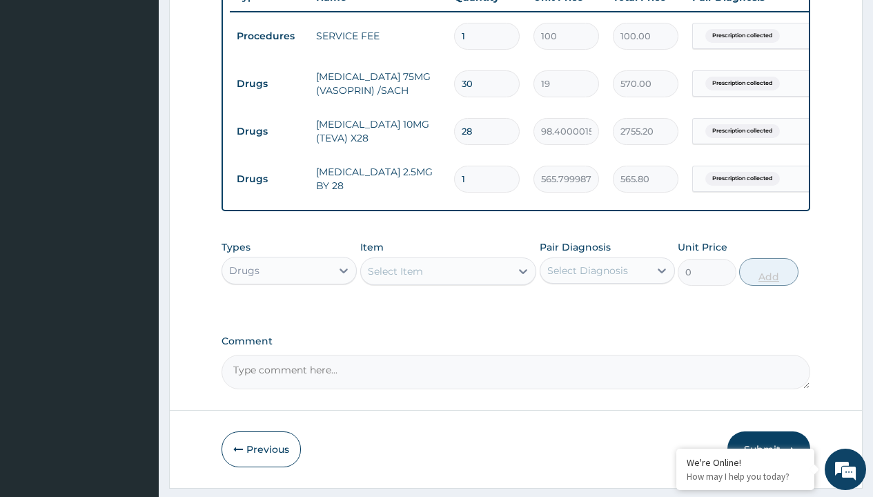
type input "30"
type input "16974.00"
type input "30"
click at [269, 83] on td "Drugs" at bounding box center [269, 84] width 79 height 26
type input "procedures"
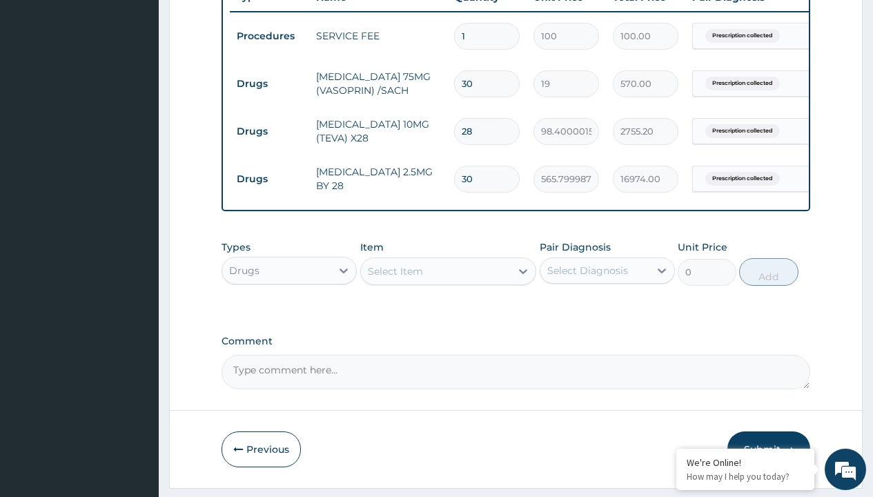
scroll to position [0, 0]
click at [289, 315] on div "Procedures" at bounding box center [288, 305] width 135 height 25
click at [395, 278] on div "Select Item" at bounding box center [395, 271] width 55 height 14
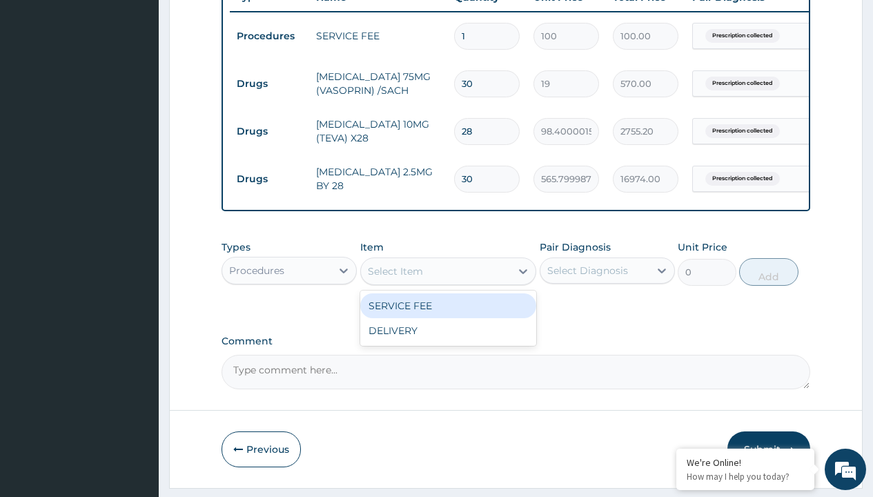
type input "delivery"
click at [448, 315] on div "DELIVERY" at bounding box center [448, 305] width 177 height 25
type input "2000"
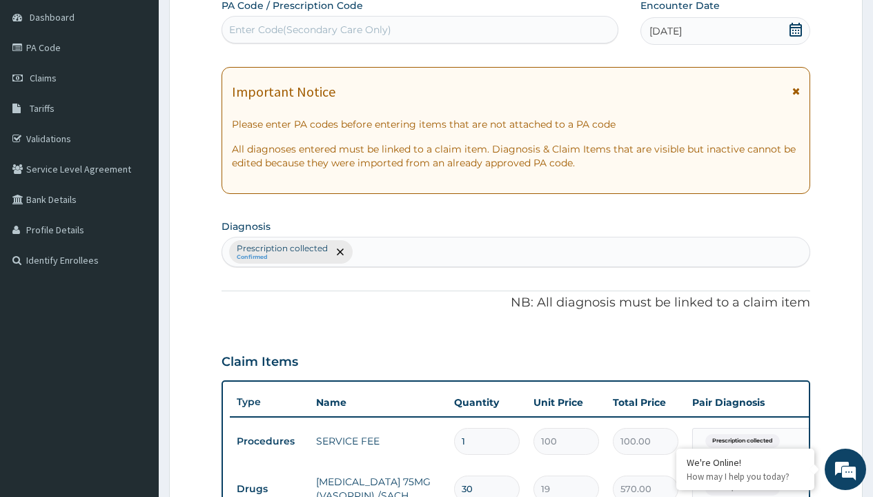
type input "prescription collected"
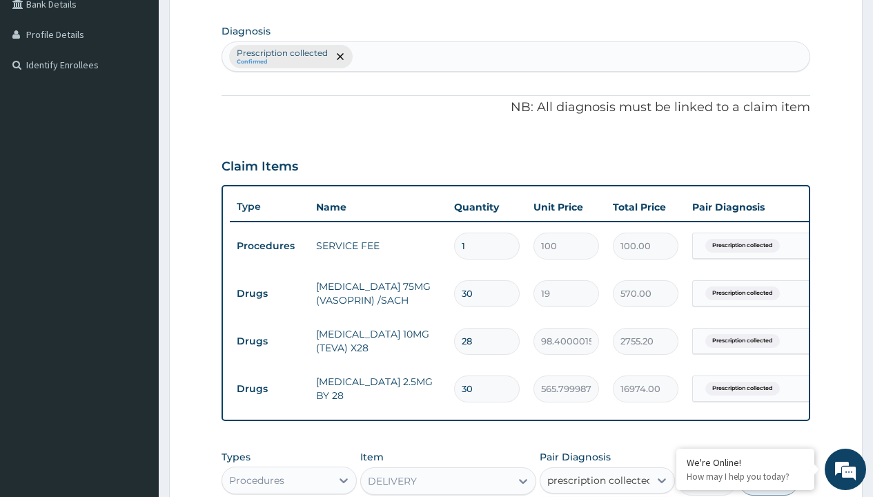
checkbox input "true"
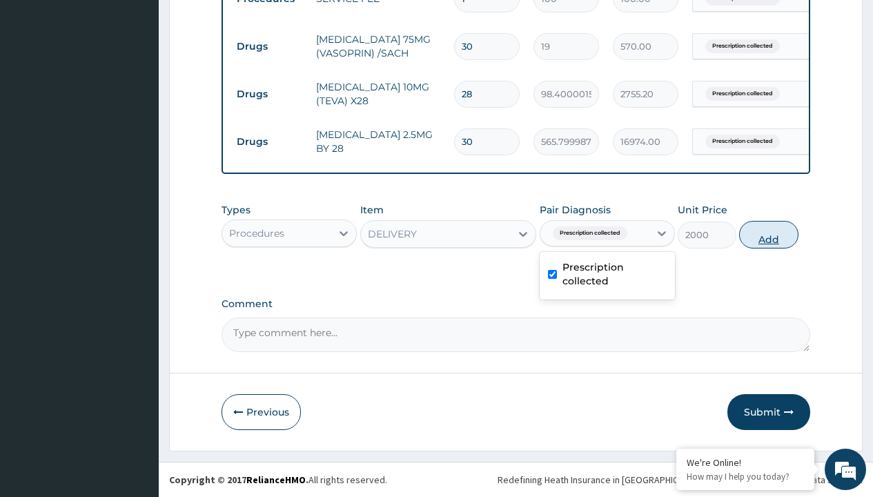
click at [769, 234] on button "Add" at bounding box center [768, 235] width 59 height 28
type input "0"
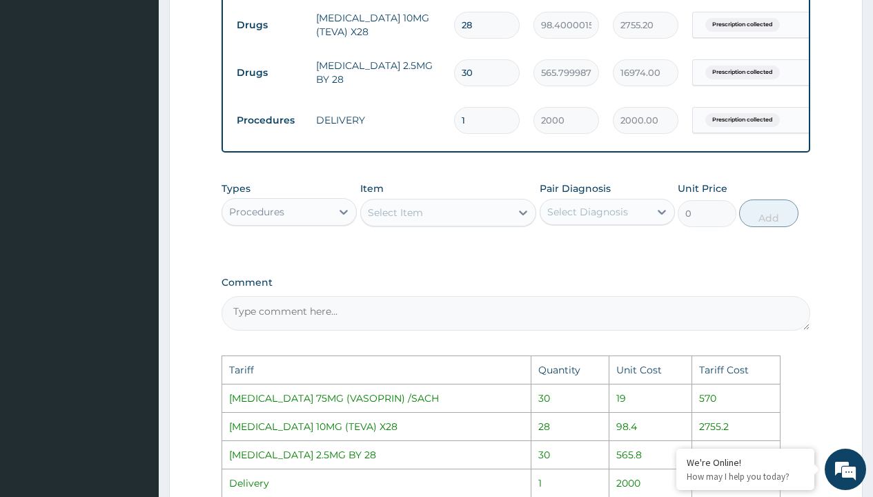
scroll to position [896, 0]
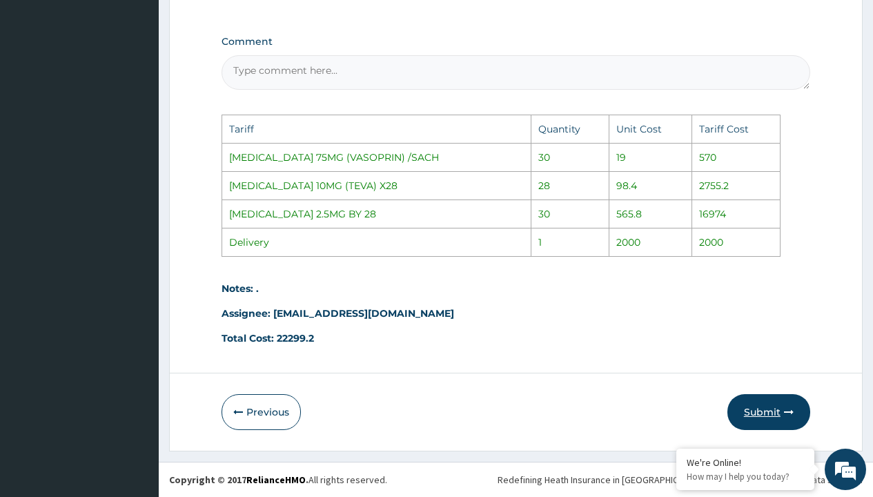
click at [767, 418] on button "Submit" at bounding box center [768, 412] width 83 height 36
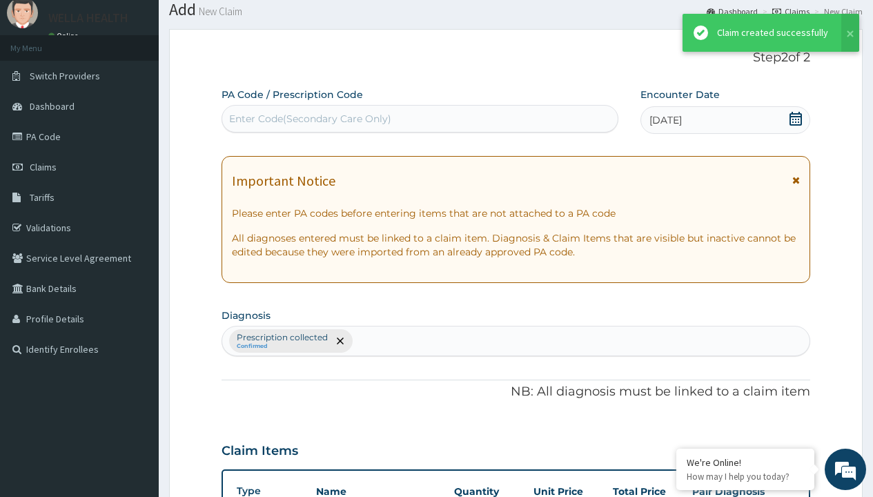
scroll to position [633, 0]
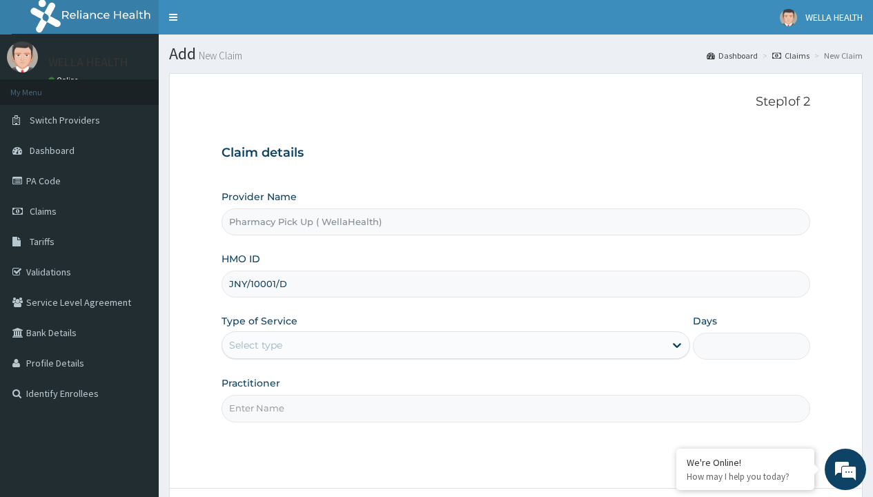
type input "JNY/10001/D"
type input "WellaHealth"
click at [255, 345] on div "Select type" at bounding box center [255, 345] width 53 height 14
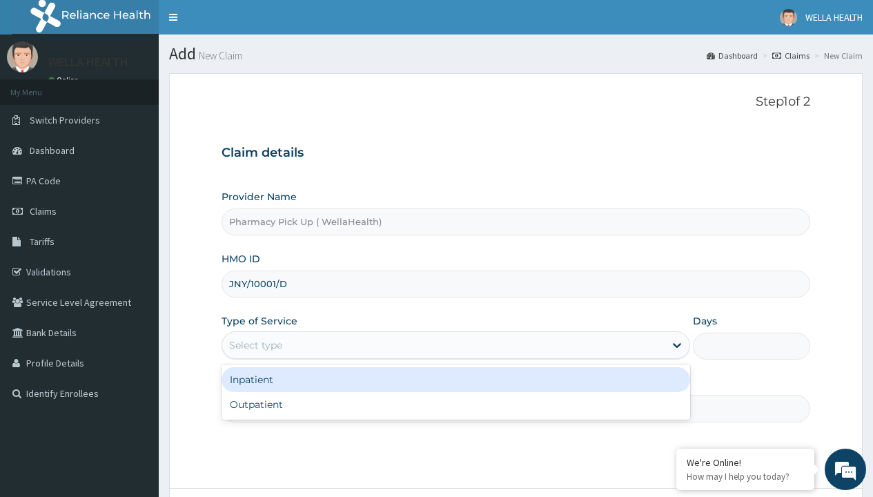
click at [455, 404] on div "Outpatient" at bounding box center [455, 404] width 469 height 25
type input "1"
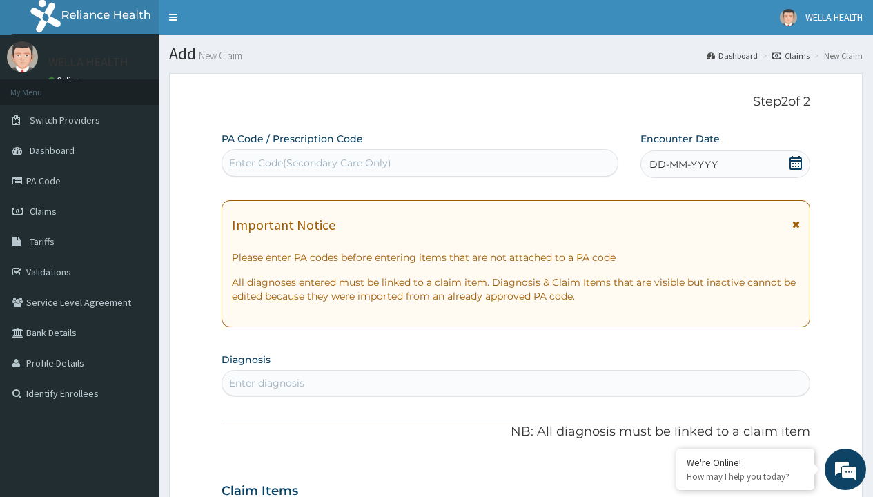
scroll to position [115, 0]
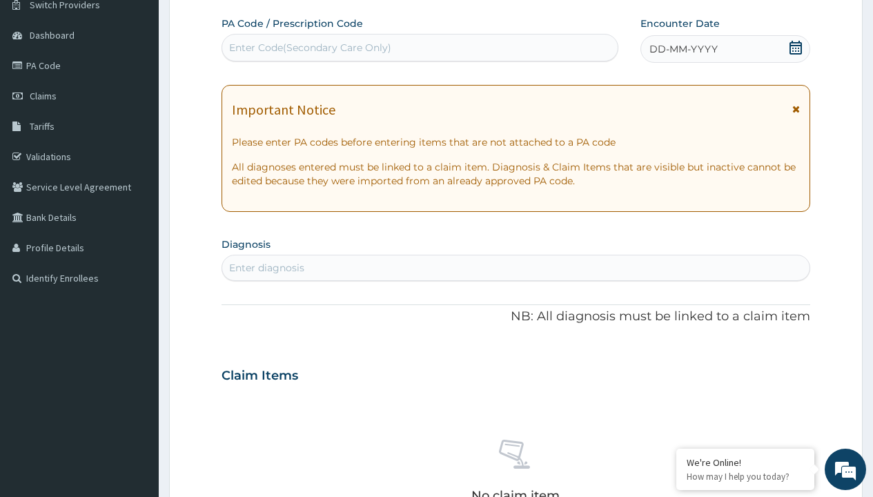
click at [682, 49] on span "DD-MM-YYYY" at bounding box center [683, 49] width 68 height 14
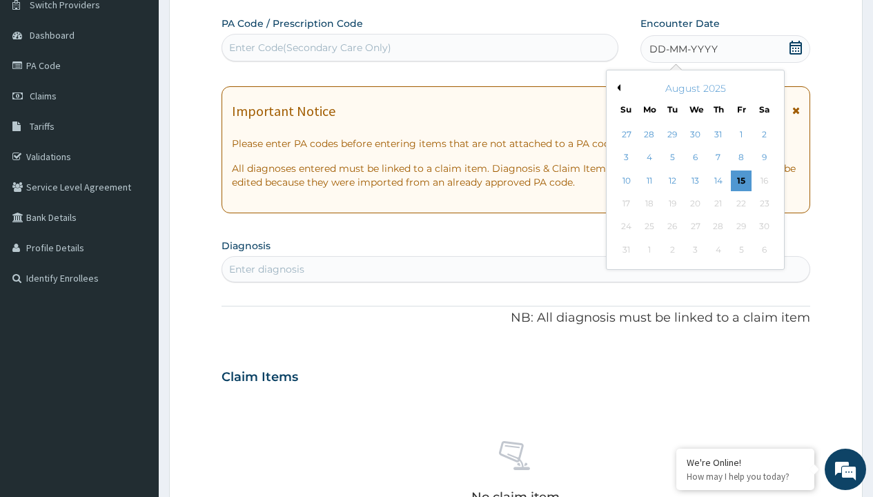
click at [616, 88] on button "Previous Month" at bounding box center [616, 87] width 7 height 7
click at [695, 204] on div "23" at bounding box center [694, 203] width 21 height 21
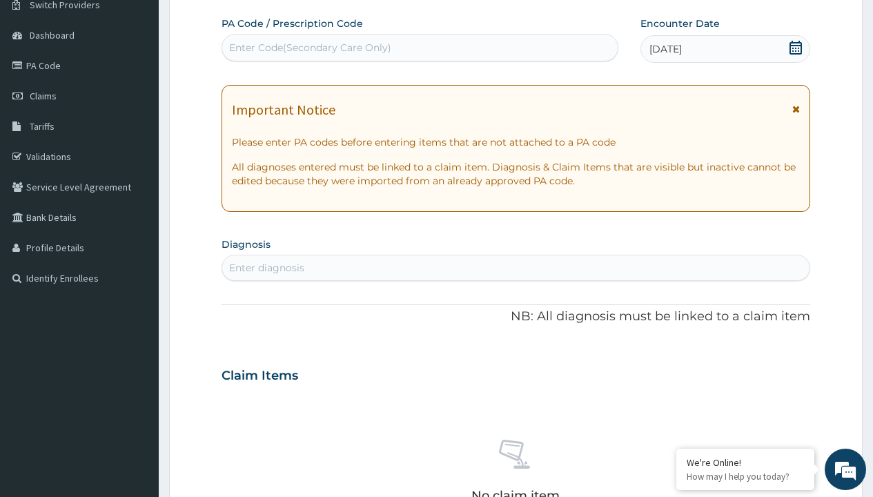
click at [266, 268] on div "Enter diagnosis" at bounding box center [266, 268] width 75 height 14
type input "prescription collected"
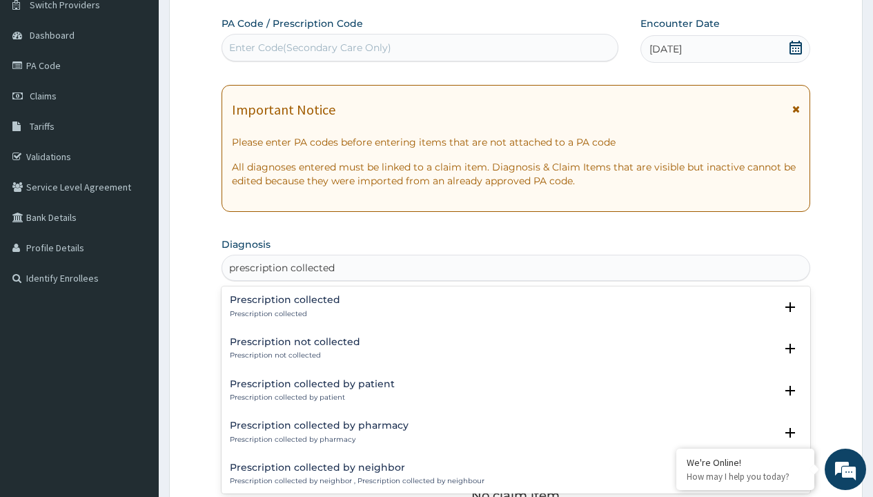
click at [283, 313] on p "Prescription collected" at bounding box center [285, 314] width 110 height 10
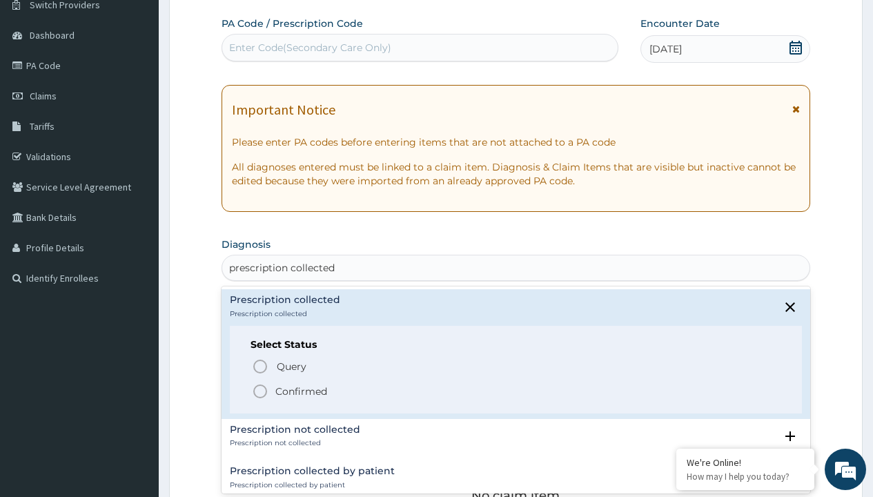
click at [301, 391] on p "Confirmed" at bounding box center [301, 391] width 52 height 14
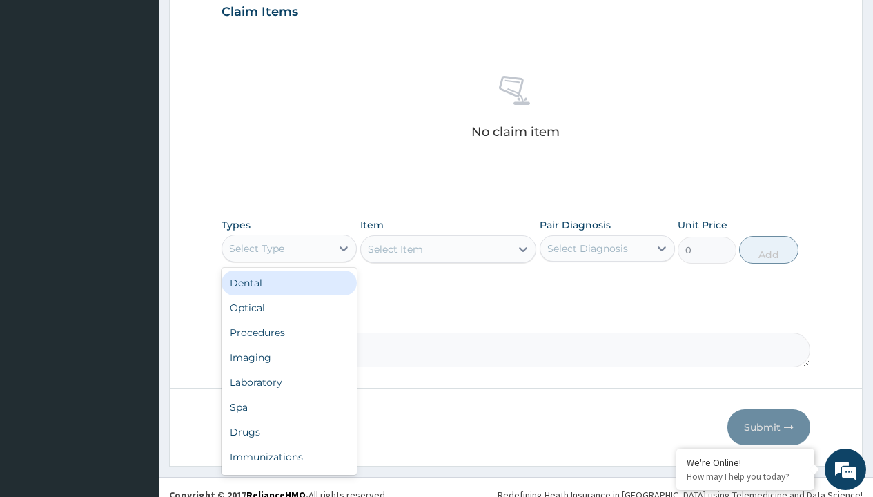
type input "procedures"
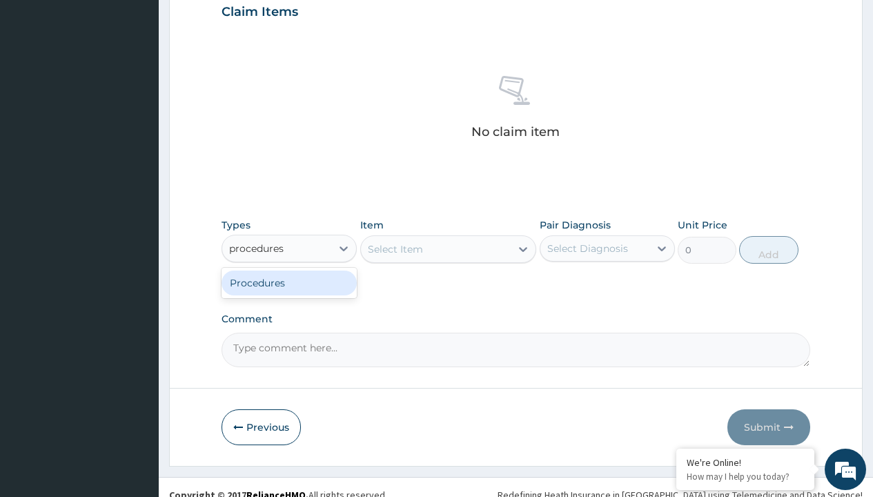
click at [289, 282] on div "Procedures" at bounding box center [288, 282] width 135 height 25
click at [395, 248] on div "Select Item" at bounding box center [448, 249] width 177 height 28
type input "service fee"
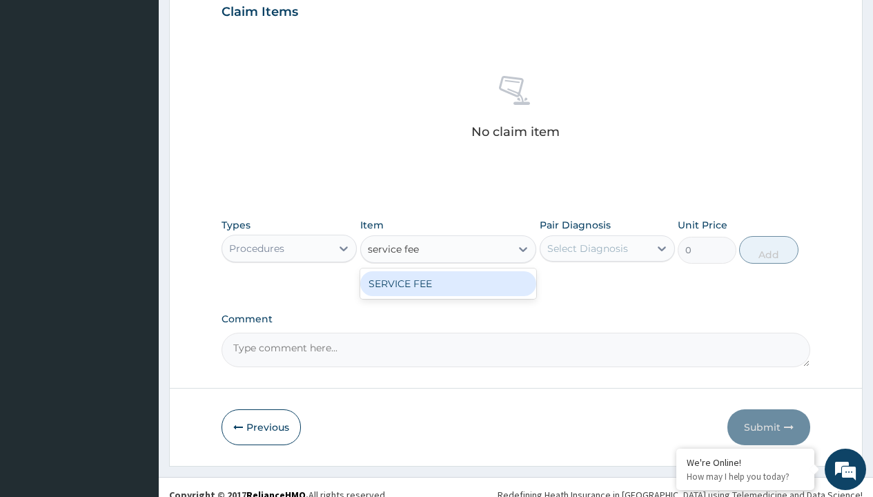
click at [448, 283] on div "SERVICE FEE" at bounding box center [448, 283] width 177 height 25
type input "100"
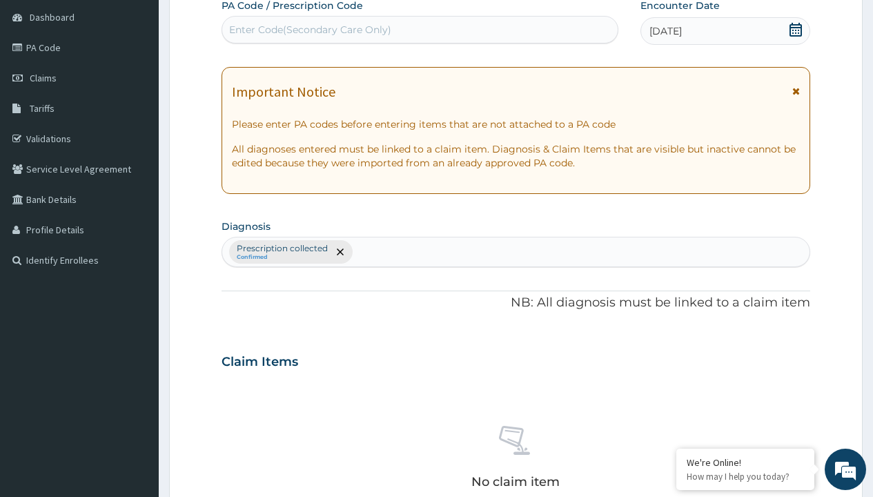
type input "prescription collected"
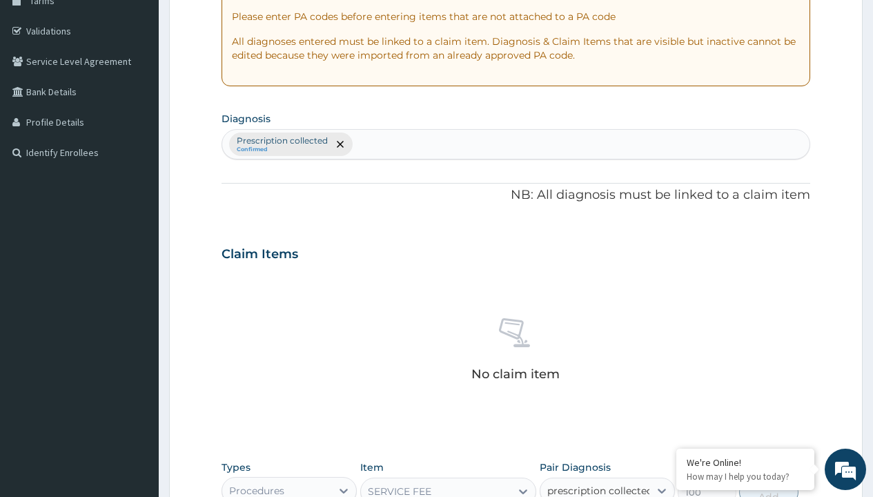
scroll to position [0, 0]
checkbox input "true"
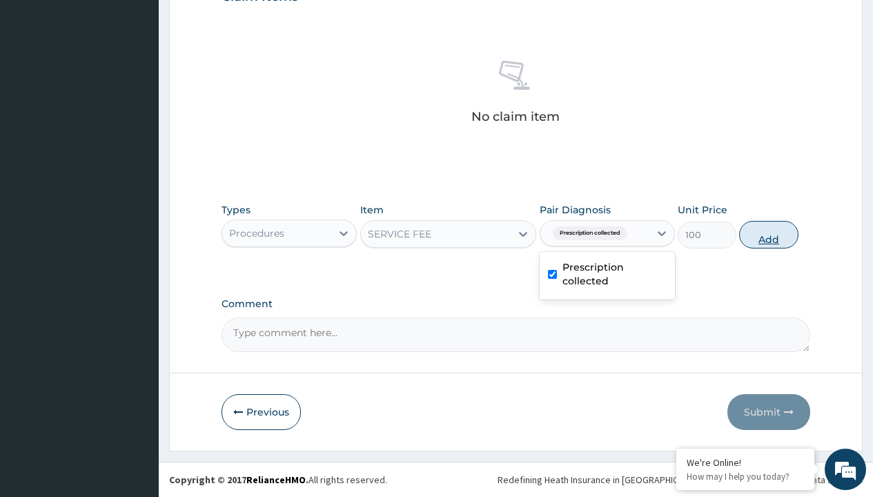
click at [769, 234] on button "Add" at bounding box center [768, 235] width 59 height 28
type input "0"
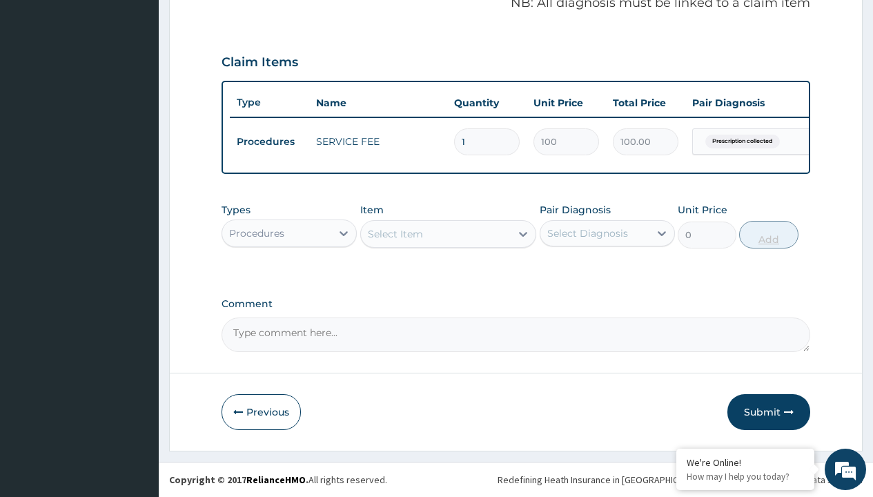
scroll to position [443, 0]
click at [257, 233] on div "Procedures" at bounding box center [256, 233] width 55 height 14
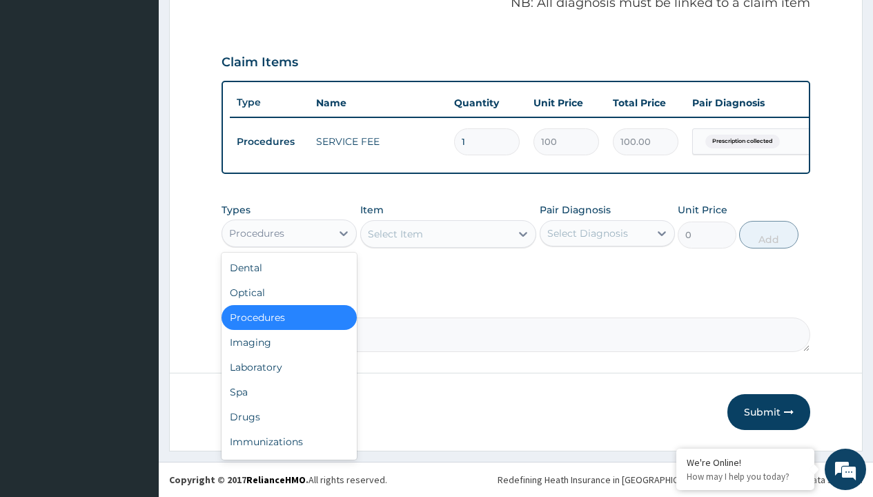
type input "drugs"
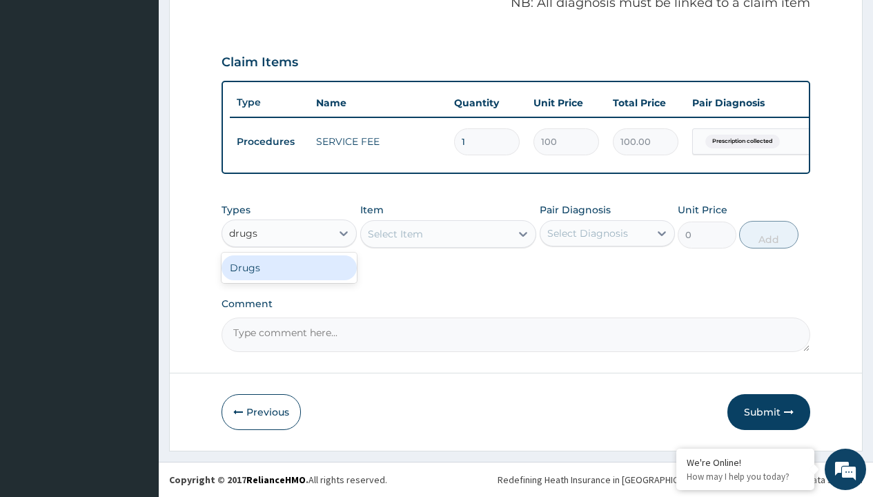
scroll to position [0, 0]
click at [289, 267] on div "Drugs" at bounding box center [288, 267] width 135 height 25
click at [395, 233] on div "Select Item" at bounding box center [448, 234] width 177 height 28
type input "artesunate 30mg"
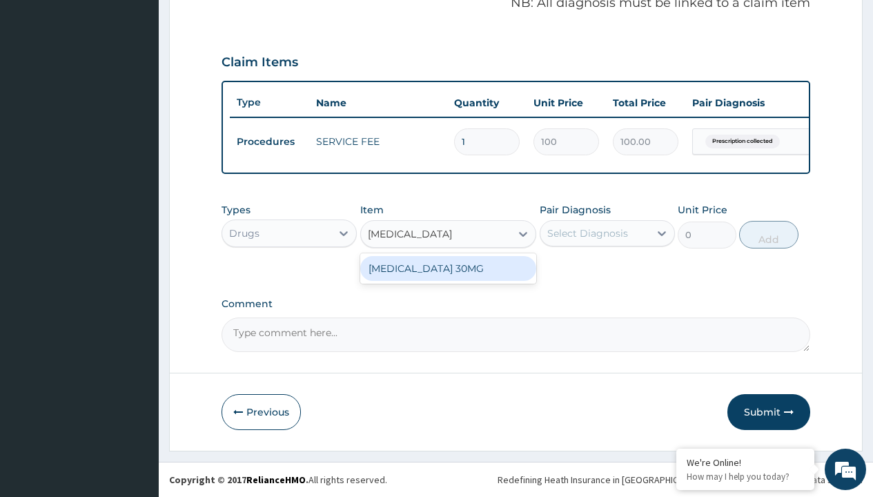
click at [448, 268] on div "[MEDICAL_DATA] 30MG" at bounding box center [448, 268] width 177 height 25
type input "3553"
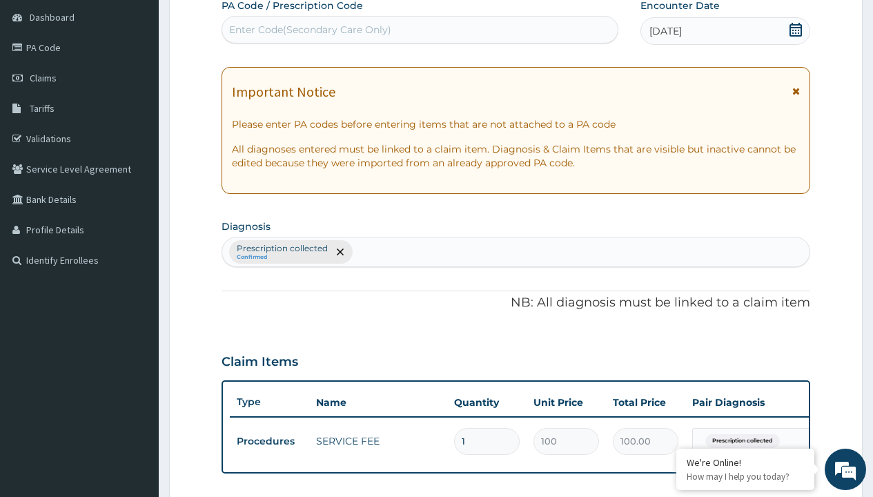
type input "prescription collected"
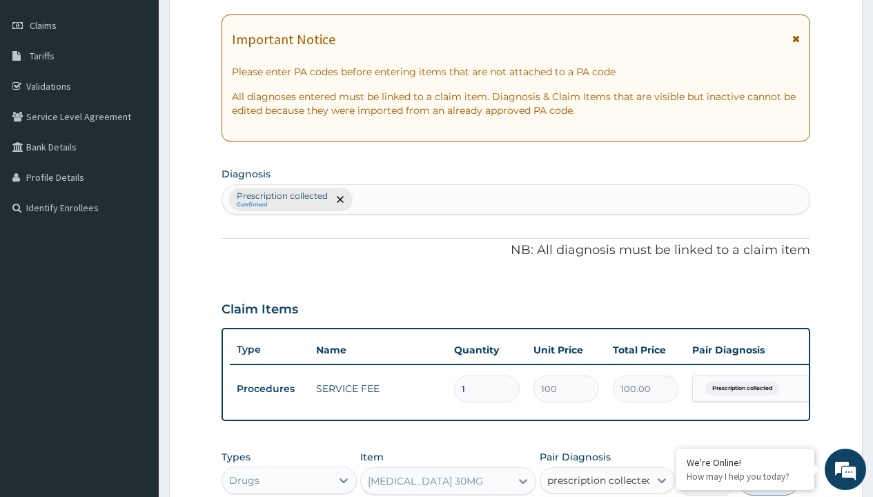
scroll to position [0, 0]
checkbox input "true"
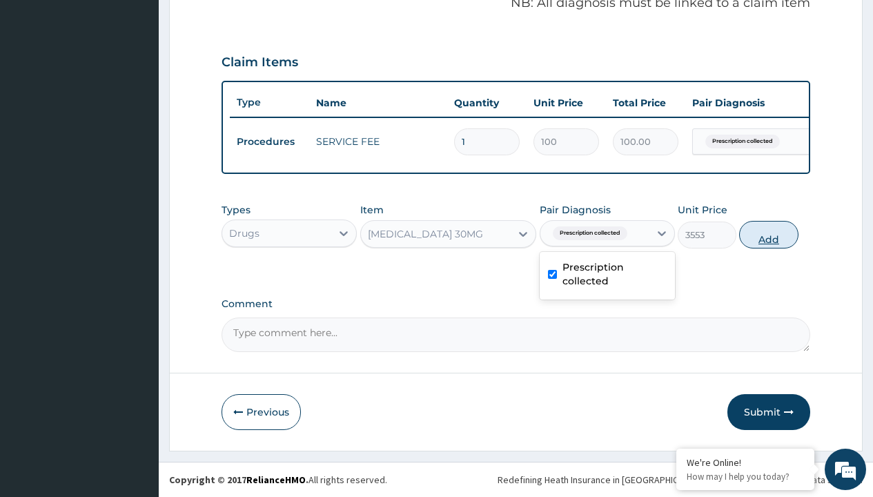
click at [769, 234] on button "Add" at bounding box center [768, 235] width 59 height 28
type input "0"
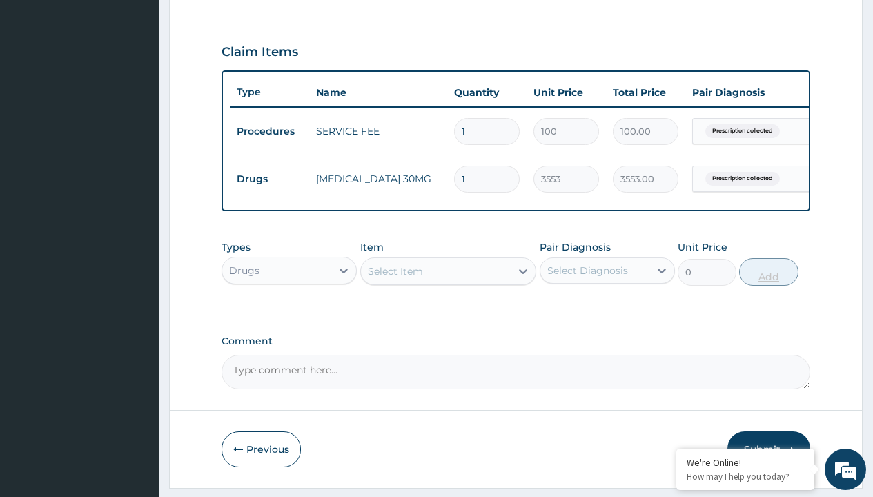
type input "3"
type input "10659.00"
type input "3"
click at [269, 179] on td "Drugs" at bounding box center [269, 179] width 79 height 26
type input "drugs"
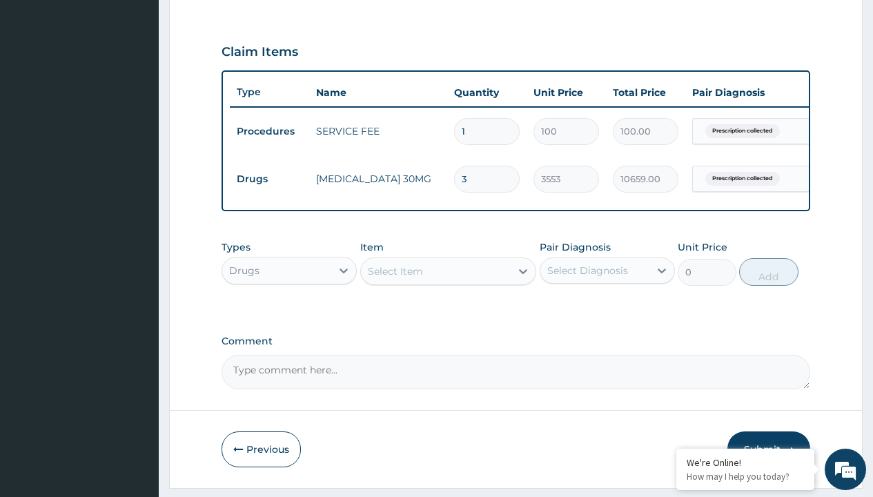
scroll to position [0, 0]
click at [289, 315] on div "Drugs" at bounding box center [288, 305] width 135 height 25
click at [395, 278] on div "Select Item" at bounding box center [395, 271] width 55 height 14
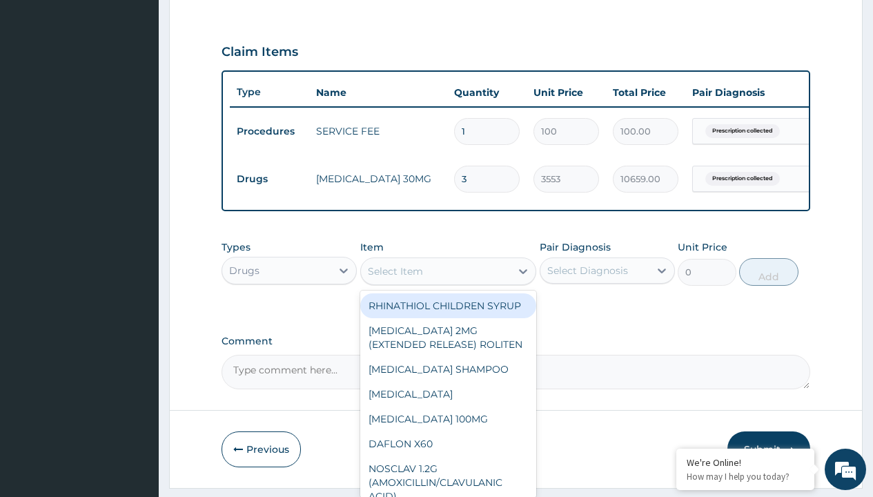
type input "permethrin cream"
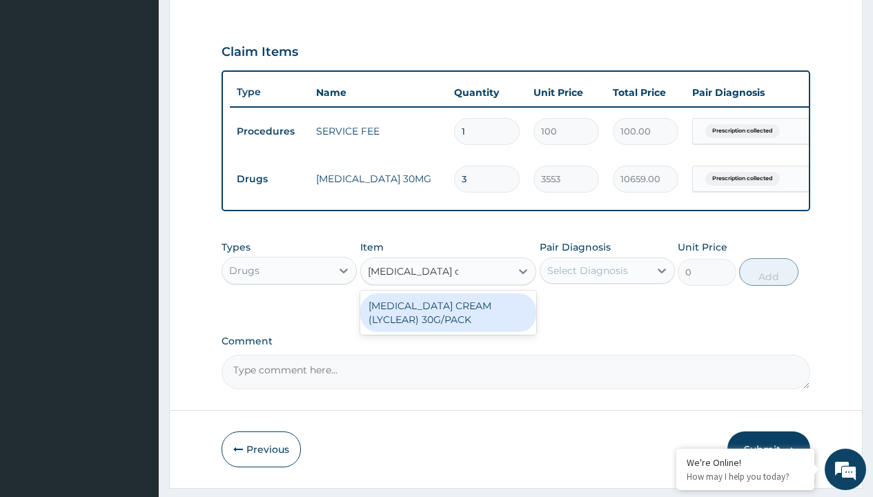
click at [448, 322] on div "PERMETHRIN CREAM (LYCLEAR) 30G/PACK" at bounding box center [448, 312] width 177 height 39
type input "11007.5"
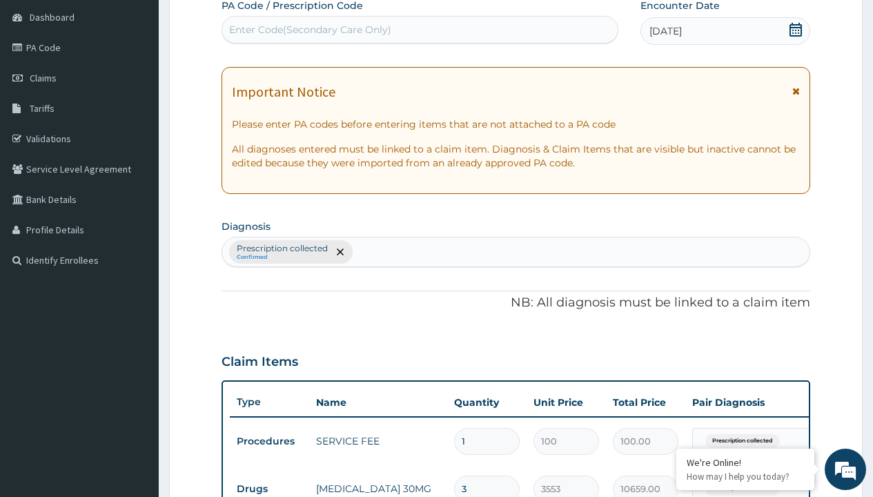
type input "prescription collected"
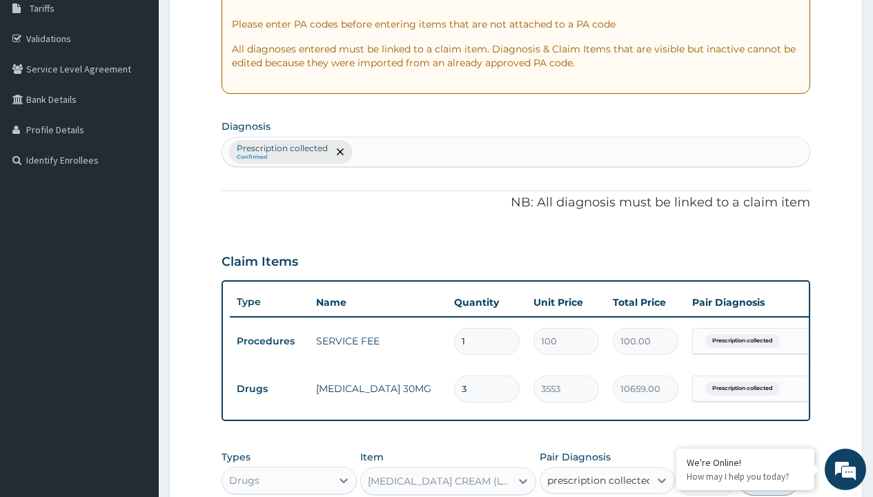
checkbox input "true"
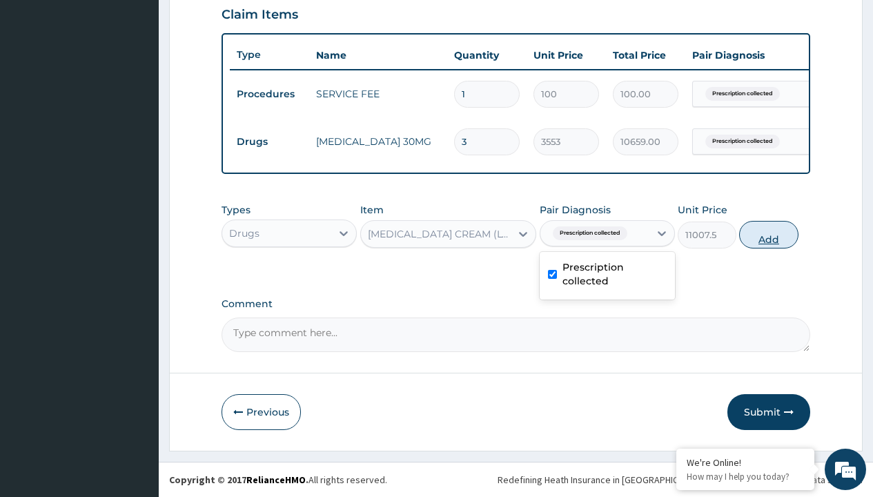
click at [769, 234] on button "Add" at bounding box center [768, 235] width 59 height 28
type input "0"
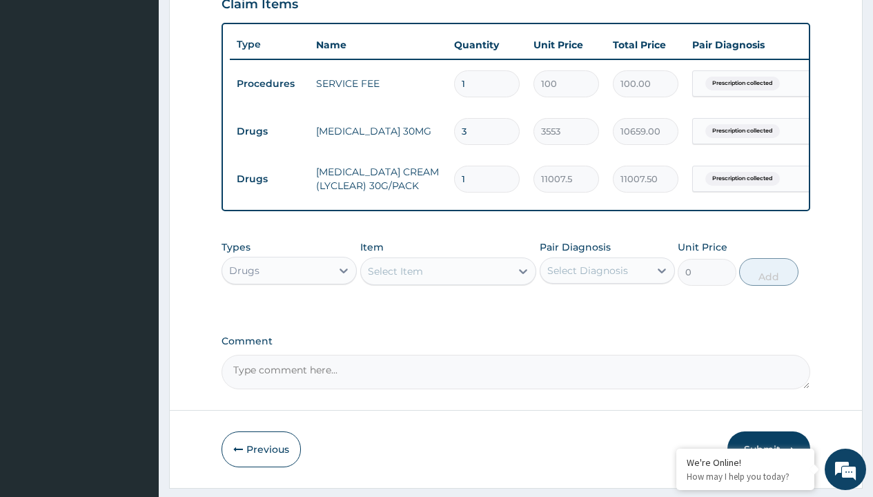
click at [269, 131] on td "Drugs" at bounding box center [269, 132] width 79 height 26
type input "drugs"
click at [289, 315] on div "Drugs" at bounding box center [288, 305] width 135 height 25
click at [395, 278] on div "Select Item" at bounding box center [395, 271] width 55 height 14
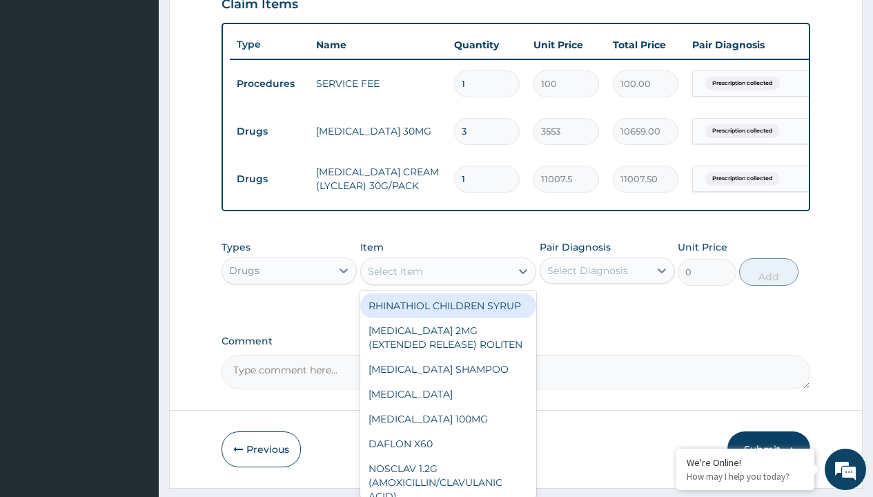
type input "lonart suspension (artemether/lumefantrine)/bott"
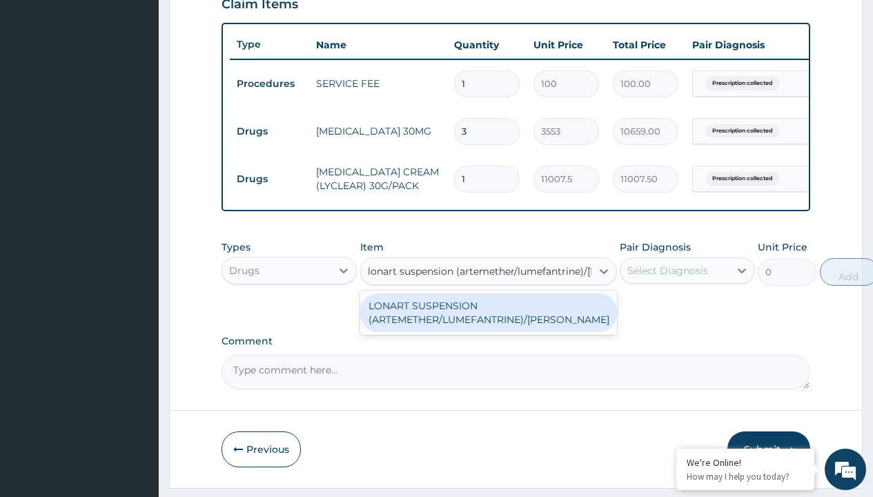
click at [488, 322] on div "LONART SUSPENSION (ARTEMETHER/LUMEFANTRINE)/BOTT" at bounding box center [488, 312] width 257 height 39
type input "4000"
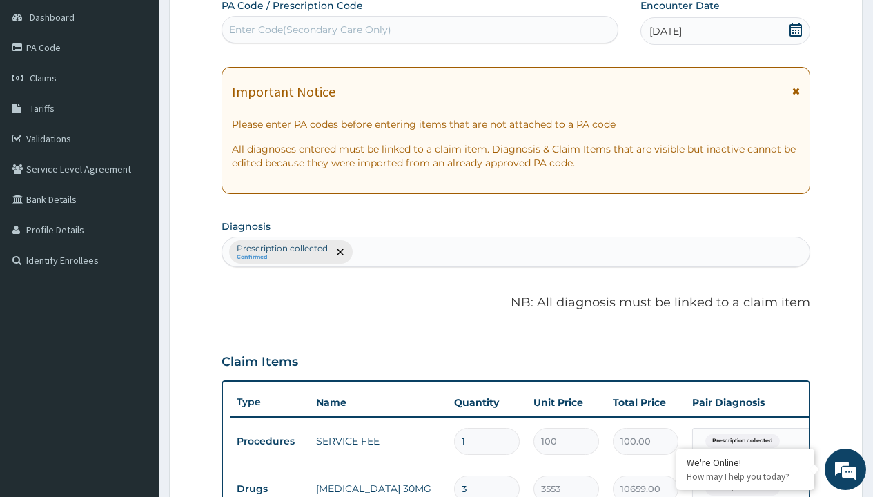
type input "prescription collected"
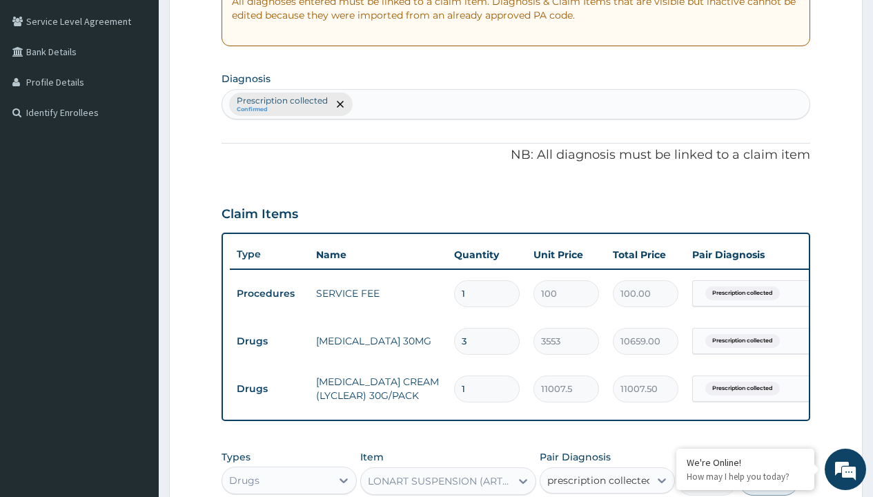
checkbox input "true"
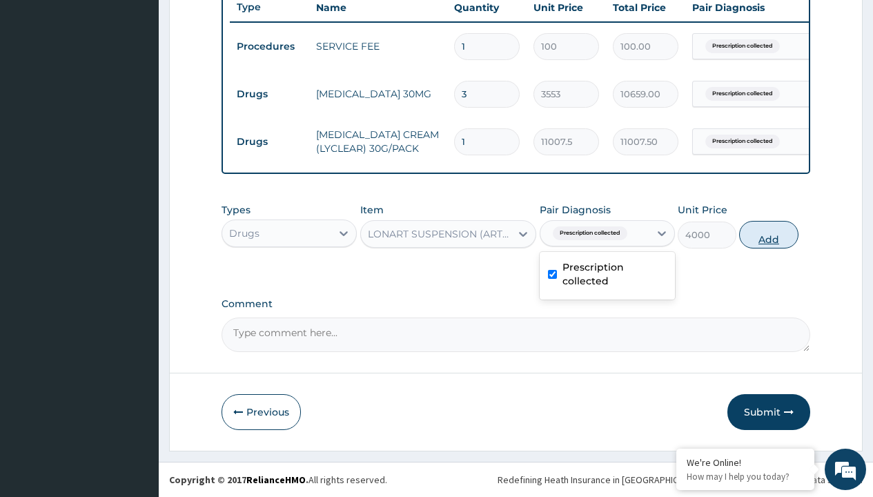
click at [769, 234] on button "Add" at bounding box center [768, 235] width 59 height 28
type input "0"
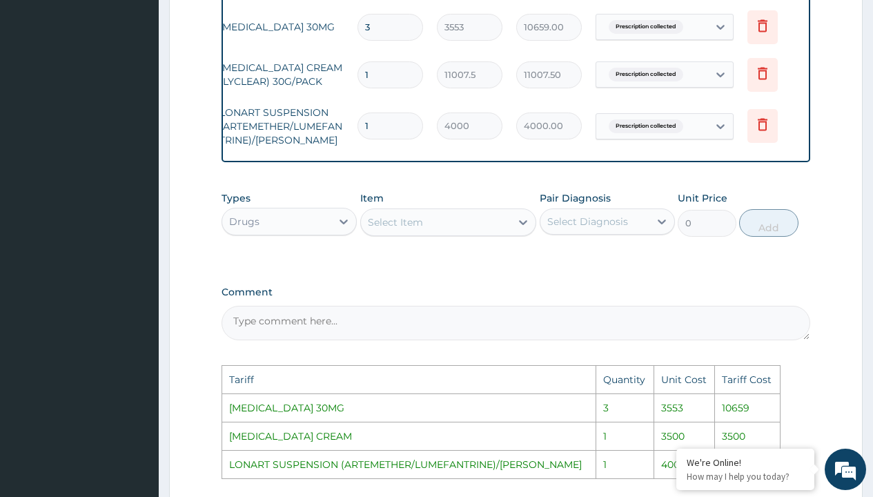
scroll to position [0, 104]
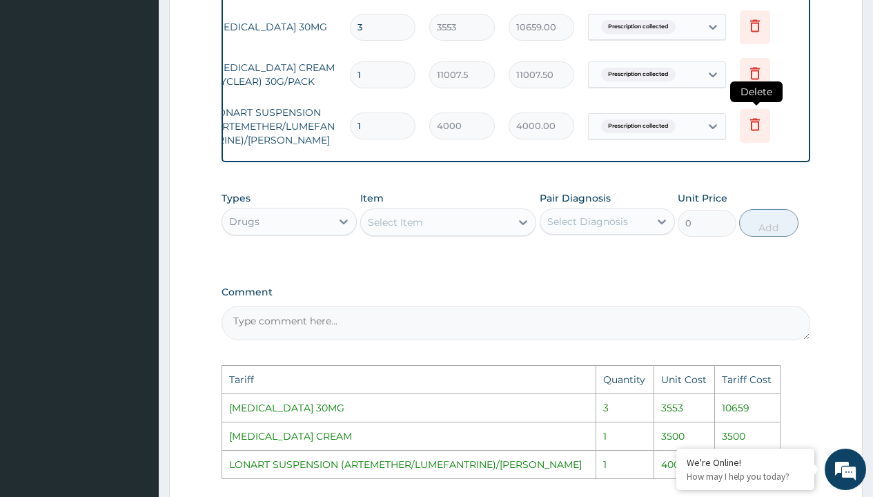
click at [748, 128] on icon at bounding box center [755, 124] width 17 height 17
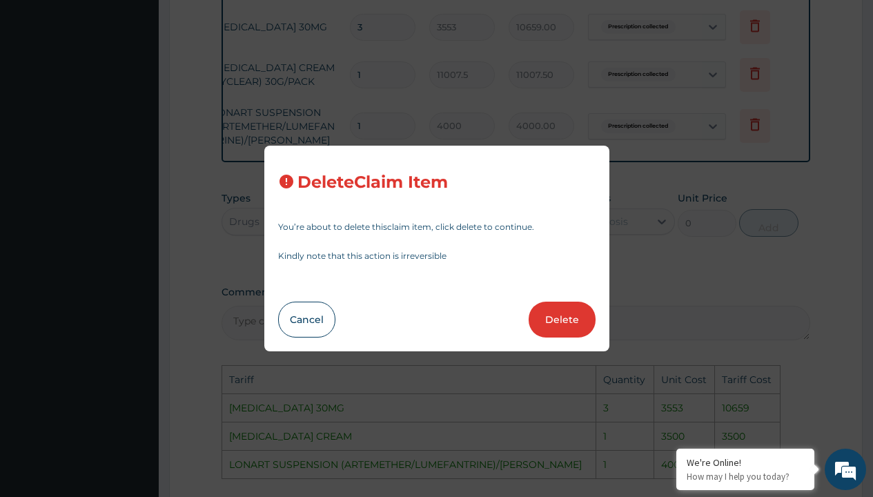
click at [538, 121] on div "Delete Claim Item You’re about to delete this claim item , click delete to cont…" at bounding box center [436, 248] width 873 height 497
click at [308, 308] on button "Cancel" at bounding box center [306, 320] width 57 height 36
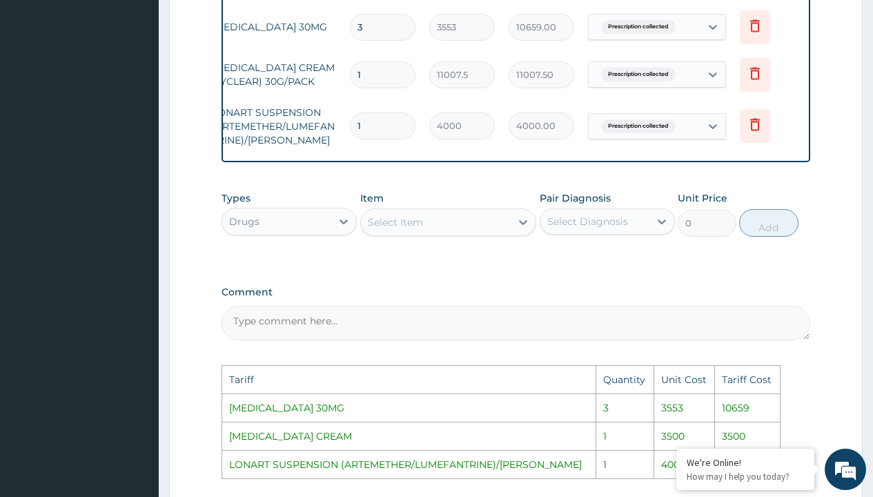
click at [368, 32] on input "3" at bounding box center [383, 27] width 66 height 27
type input "0.00"
type input "1"
type input "3553.00"
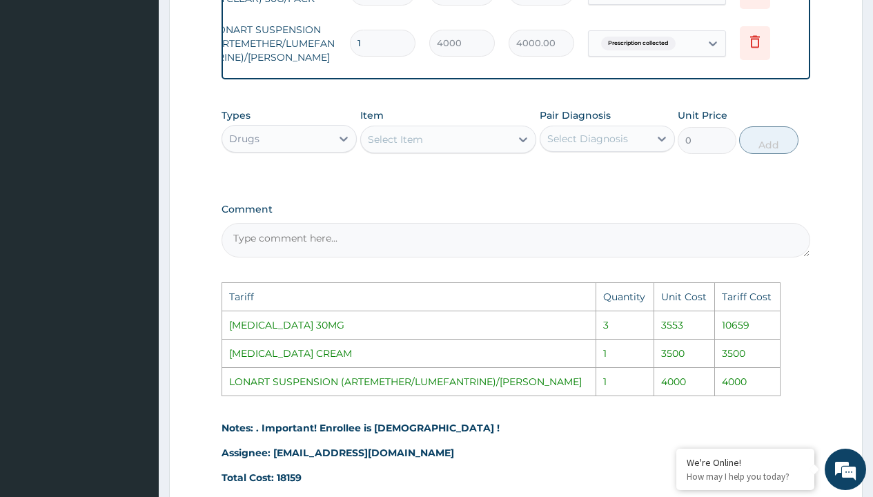
scroll to position [827, 0]
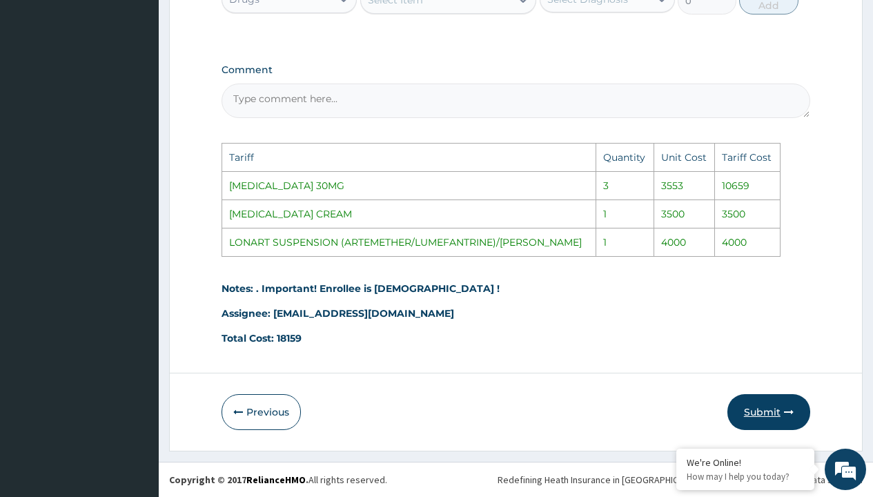
type input "1"
click at [782, 408] on button "Submit" at bounding box center [768, 412] width 83 height 36
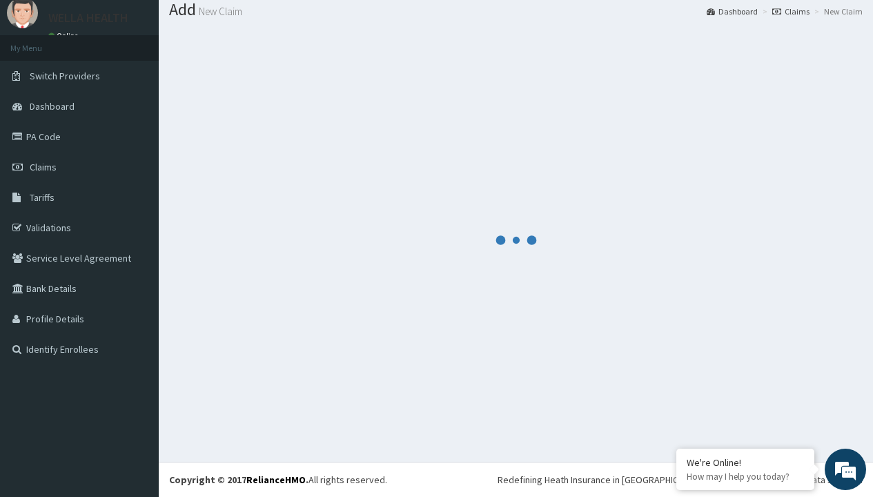
scroll to position [593, 0]
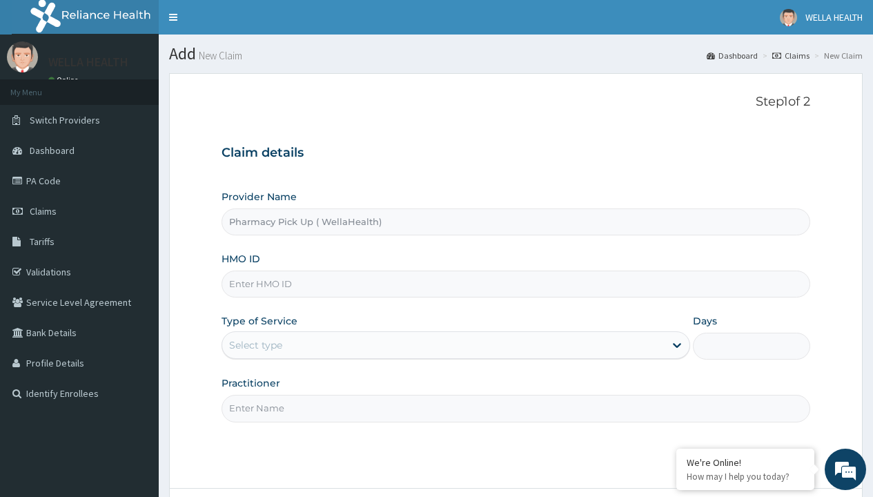
type input "Pharmacy Pick Up ( WellaHealth)"
type input "NNI/10063/B"
type input "WellaHealth"
click at [255, 345] on div "Select type" at bounding box center [255, 345] width 53 height 14
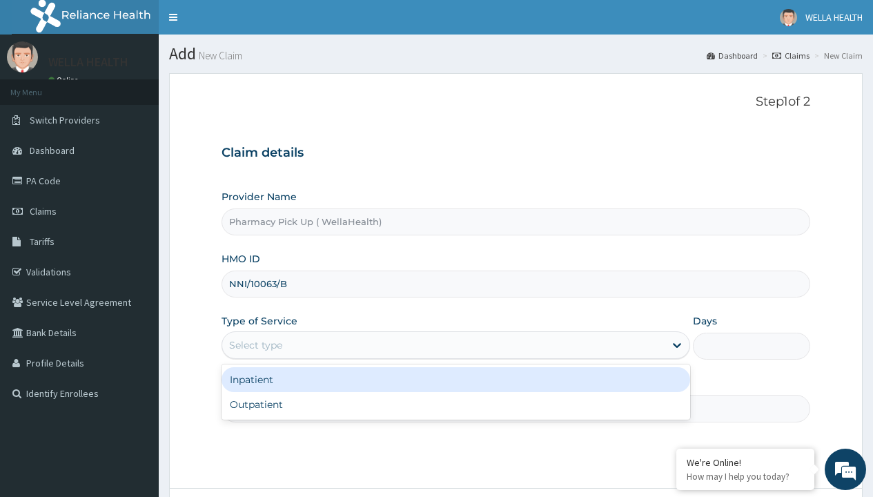
click at [455, 404] on div "Outpatient" at bounding box center [455, 404] width 469 height 25
type input "1"
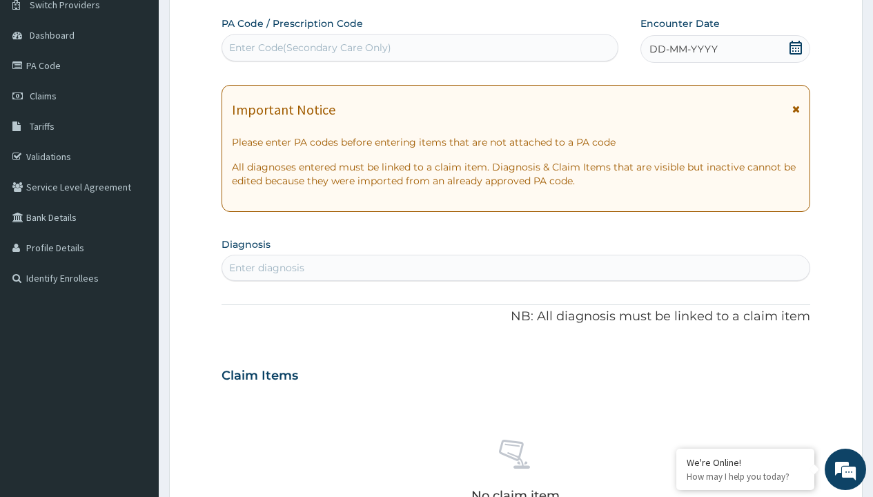
click at [682, 49] on span "DD-MM-YYYY" at bounding box center [683, 49] width 68 height 14
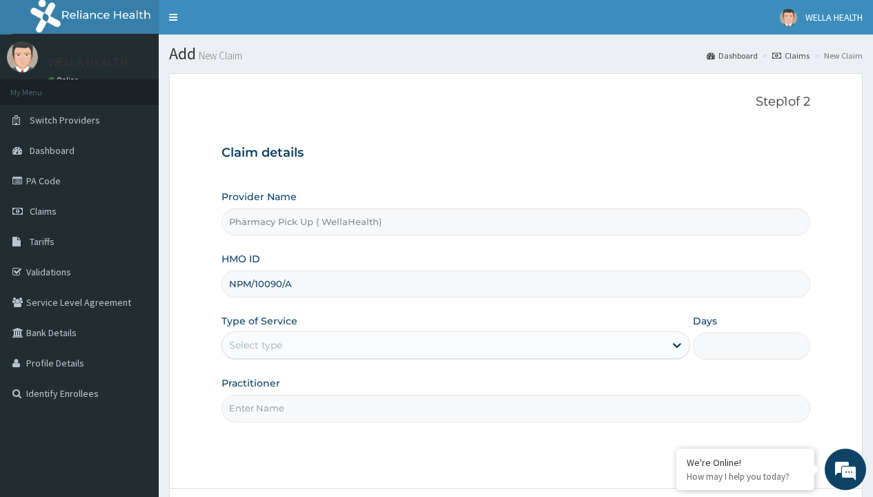
type input "NPM/10090/A"
type input "WellaHealth"
click at [255, 345] on div "Select type" at bounding box center [255, 345] width 53 height 14
type input "PFM/10110/A"
type input "WellaHealth"
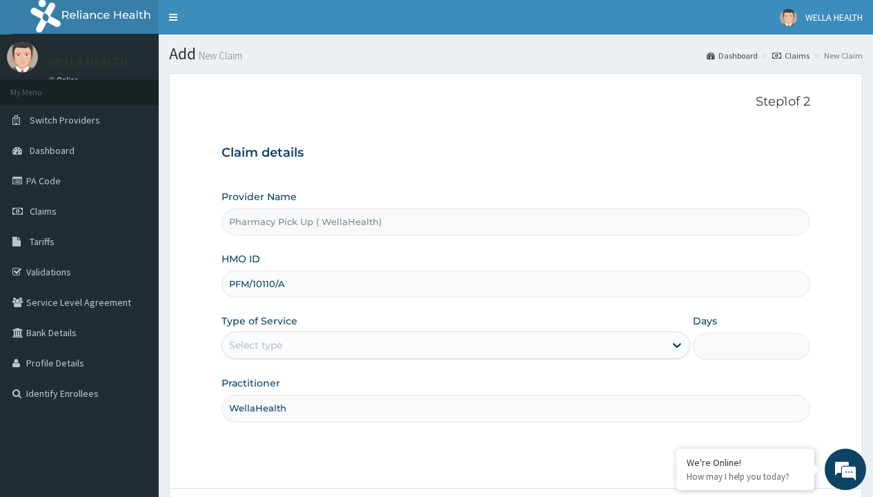
click at [255, 345] on div "Select type" at bounding box center [255, 345] width 53 height 14
type input "PPD/10024/C"
type input "WellaHealth"
click at [255, 345] on div "Select type" at bounding box center [255, 345] width 53 height 14
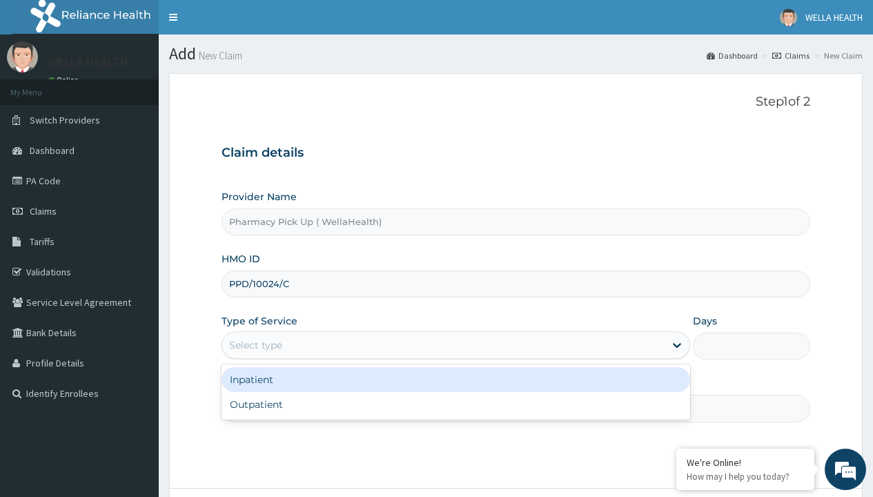
click at [455, 404] on div "Outpatient" at bounding box center [455, 404] width 469 height 25
type input "1"
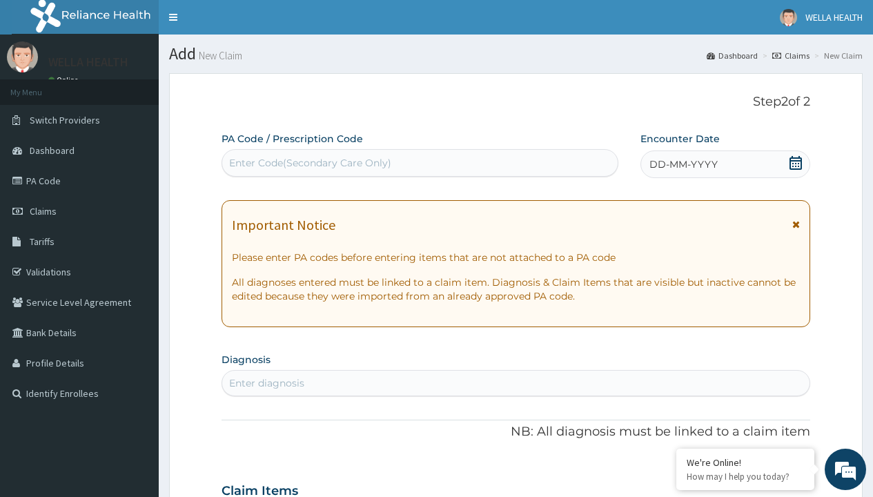
scroll to position [115, 0]
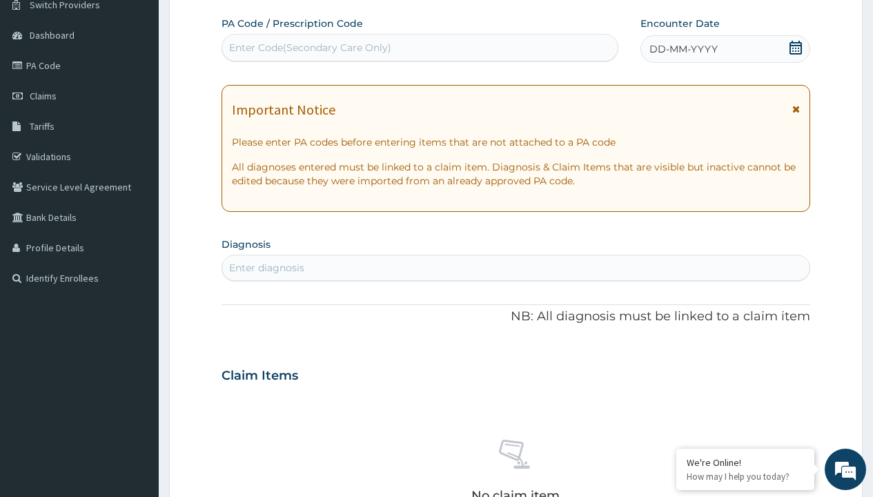
click at [682, 49] on span "DD-MM-YYYY" at bounding box center [683, 49] width 68 height 14
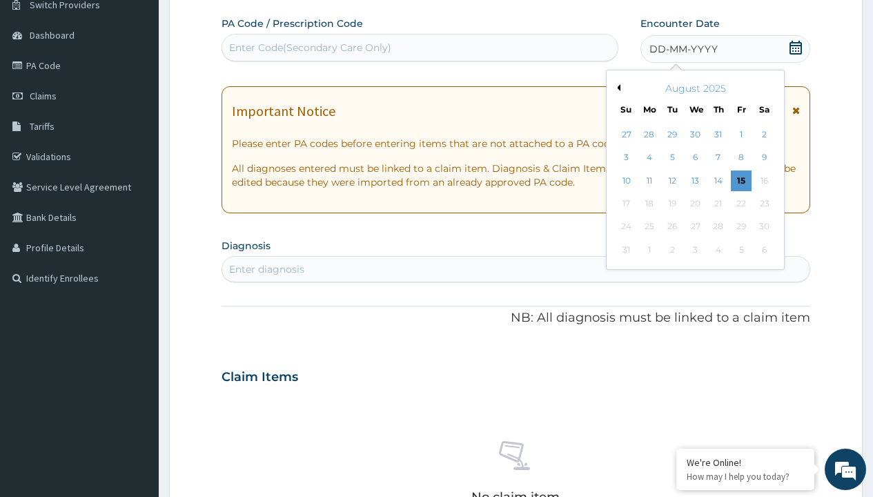
scroll to position [0, 0]
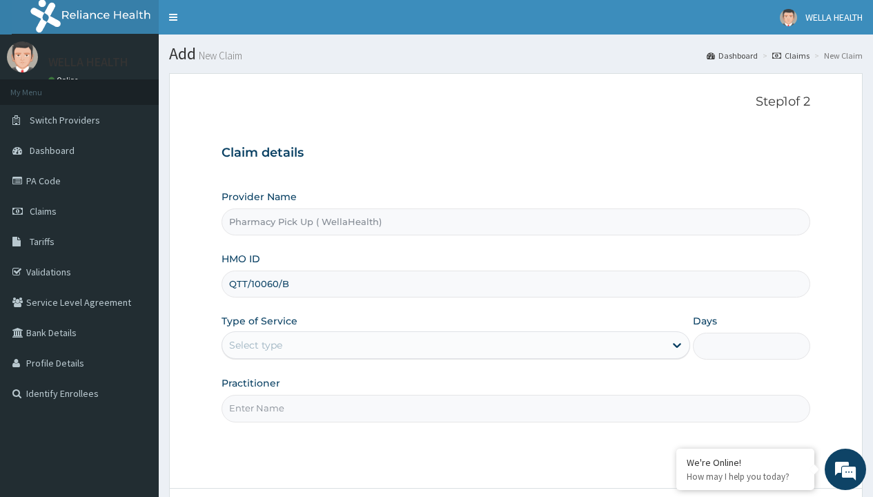
type input "QTT/10060/B"
type input "WellaHealth"
click at [255, 345] on div "Select type" at bounding box center [255, 345] width 53 height 14
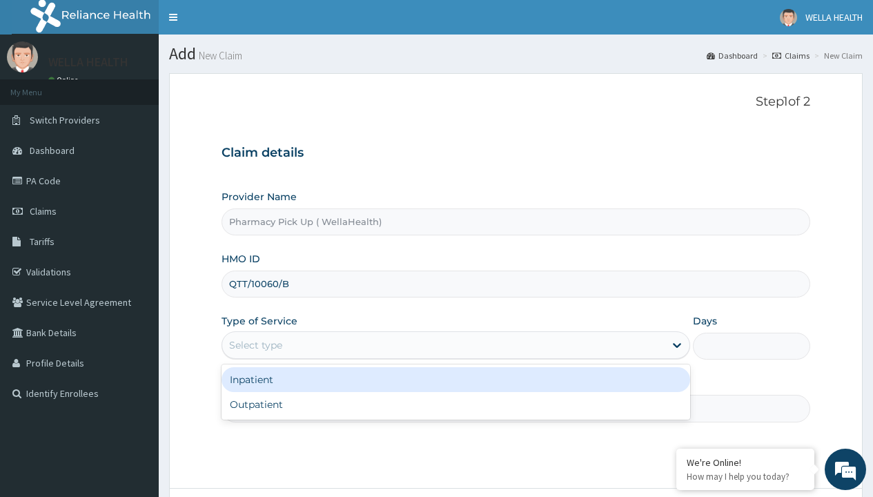
click at [455, 404] on div "Outpatient" at bounding box center [455, 404] width 469 height 25
type input "1"
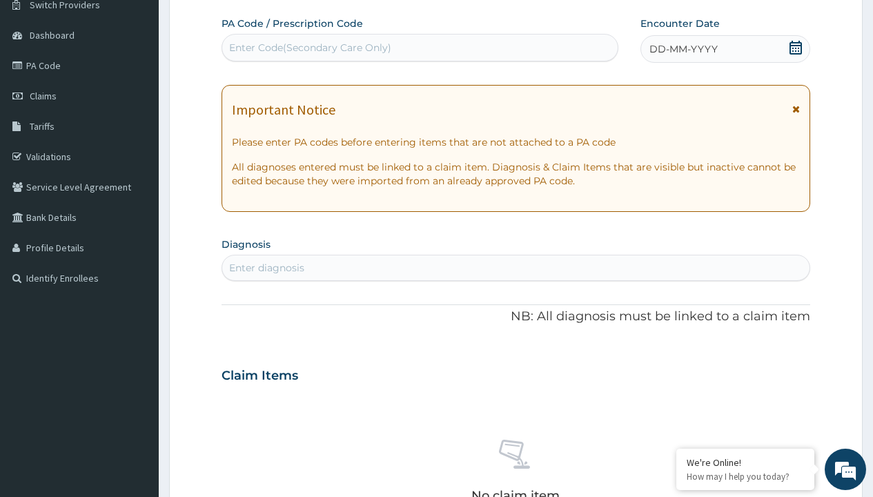
click at [682, 49] on span "DD-MM-YYYY" at bounding box center [683, 49] width 68 height 14
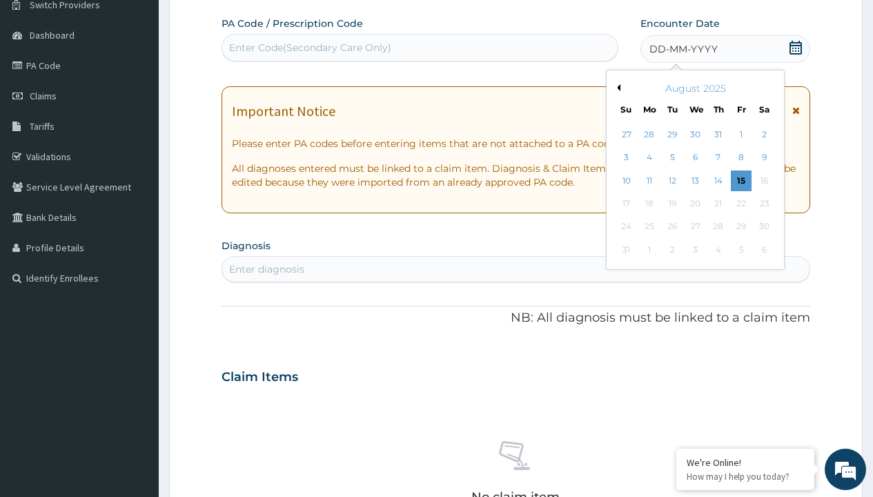
click at [616, 88] on button "Previous Month" at bounding box center [616, 87] width 7 height 7
click at [695, 204] on div "23" at bounding box center [694, 203] width 21 height 21
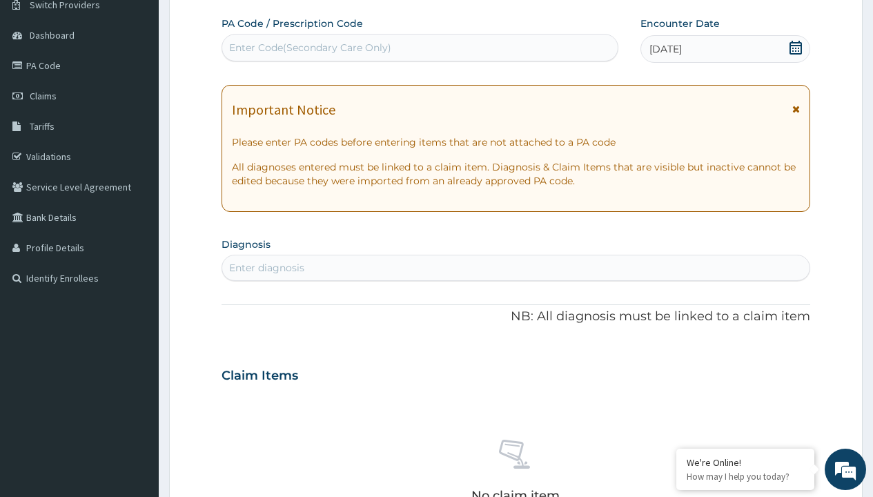
click at [266, 268] on div "Enter diagnosis" at bounding box center [266, 268] width 75 height 14
type input "prescription collected"
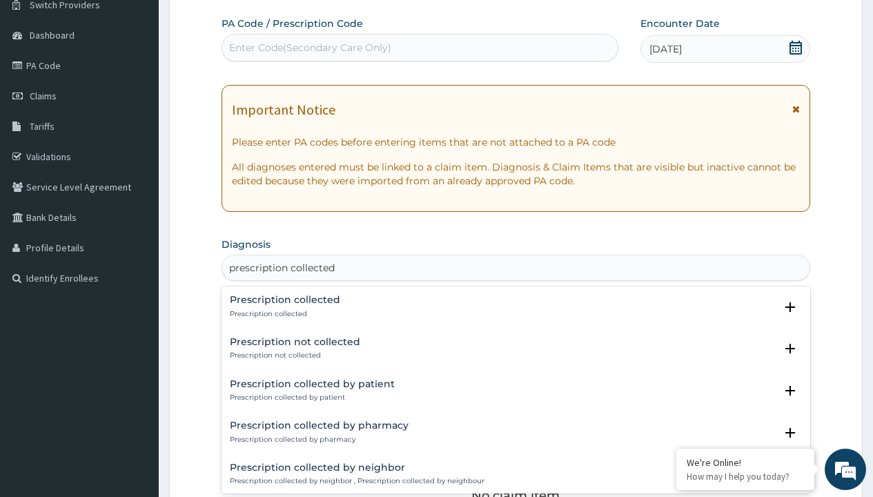
click at [283, 313] on p "Prescription collected" at bounding box center [285, 314] width 110 height 10
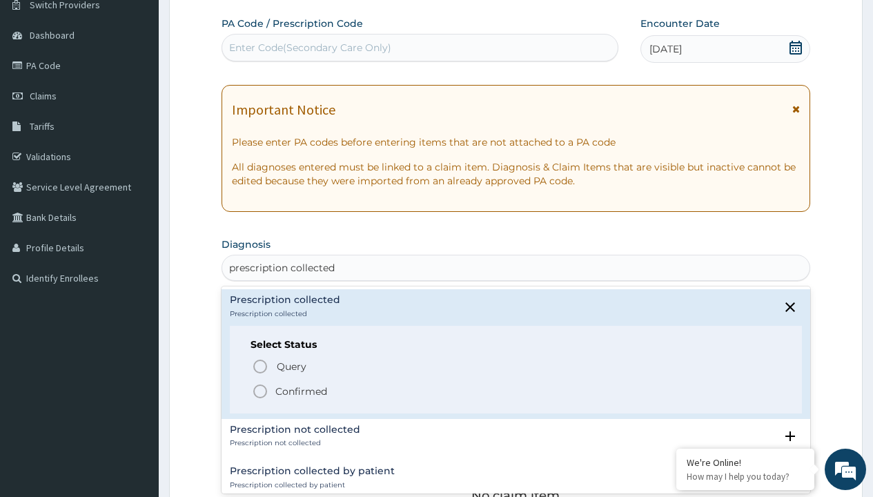
click at [301, 391] on p "Confirmed" at bounding box center [301, 391] width 52 height 14
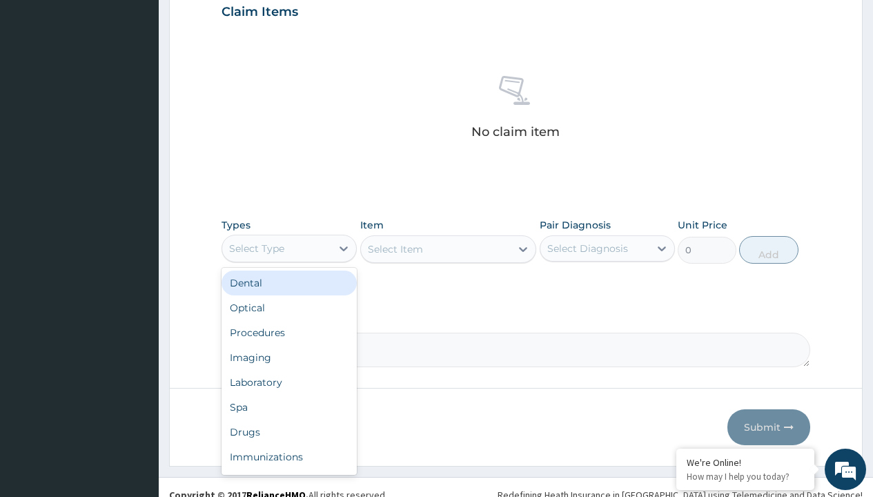
type input "procedures"
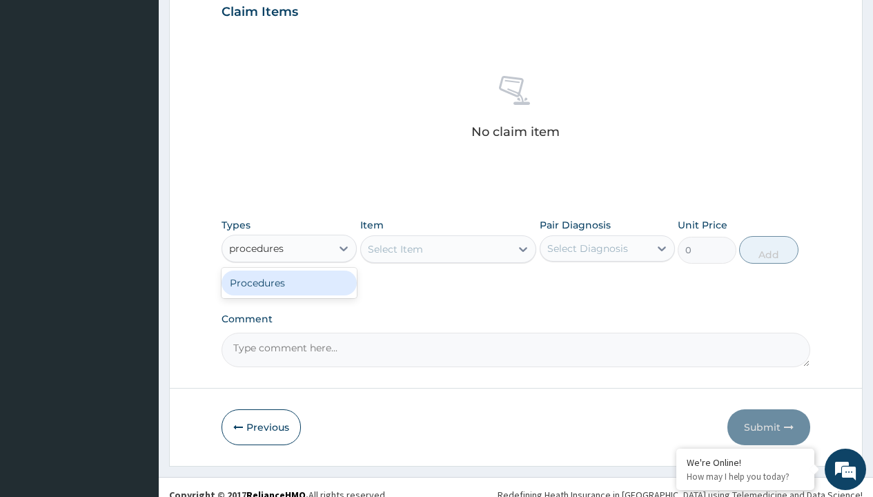
click at [289, 282] on div "Procedures" at bounding box center [288, 282] width 135 height 25
click at [395, 248] on div "Select Item" at bounding box center [395, 249] width 55 height 14
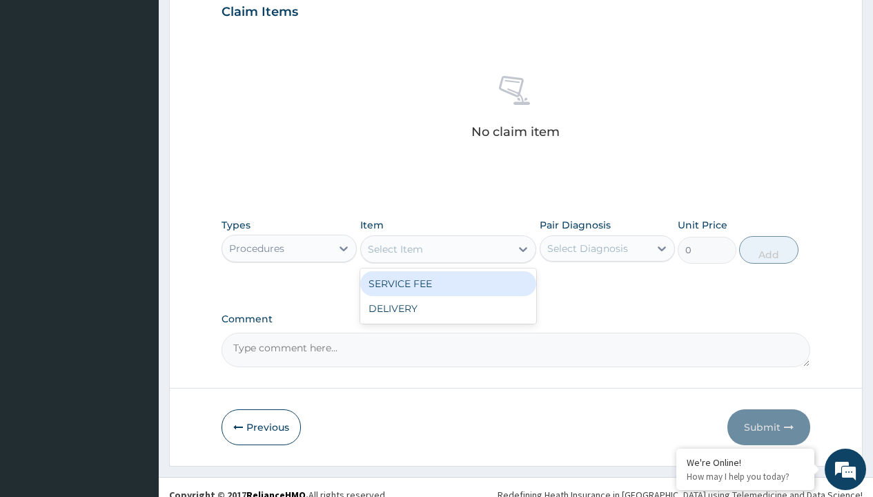
type input "service fee"
click at [448, 283] on div "SERVICE FEE" at bounding box center [448, 283] width 177 height 25
type input "100"
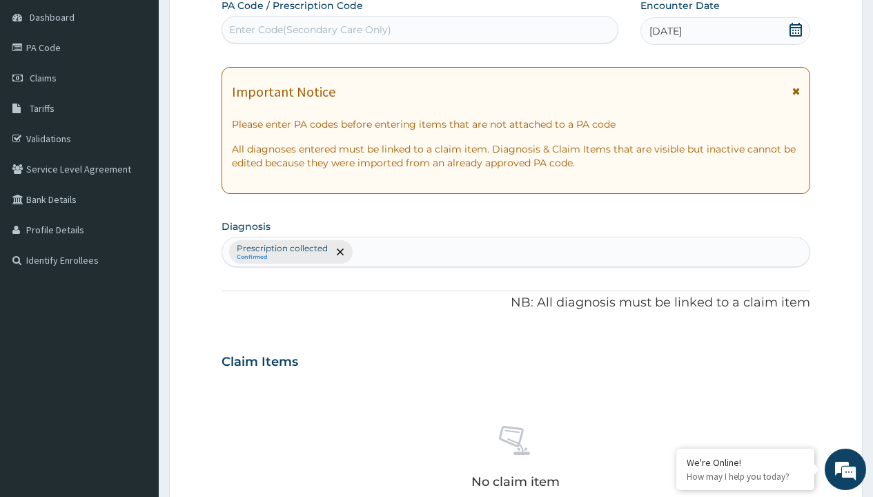
type input "prescription collected"
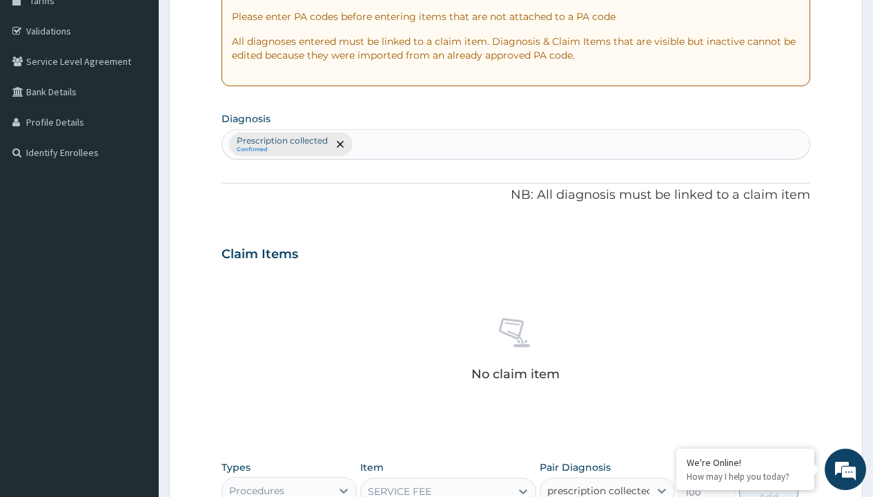
checkbox input "true"
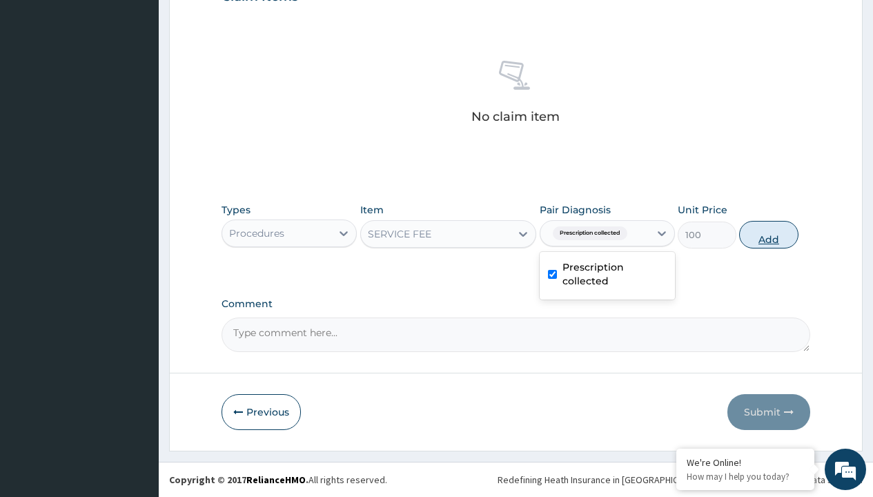
click at [769, 234] on button "Add" at bounding box center [768, 235] width 59 height 28
type input "0"
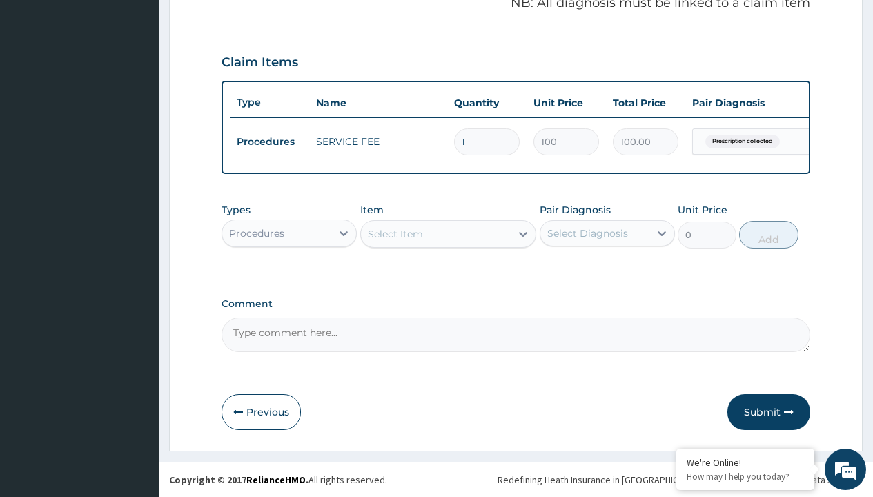
click at [257, 233] on div "Procedures" at bounding box center [256, 233] width 55 height 14
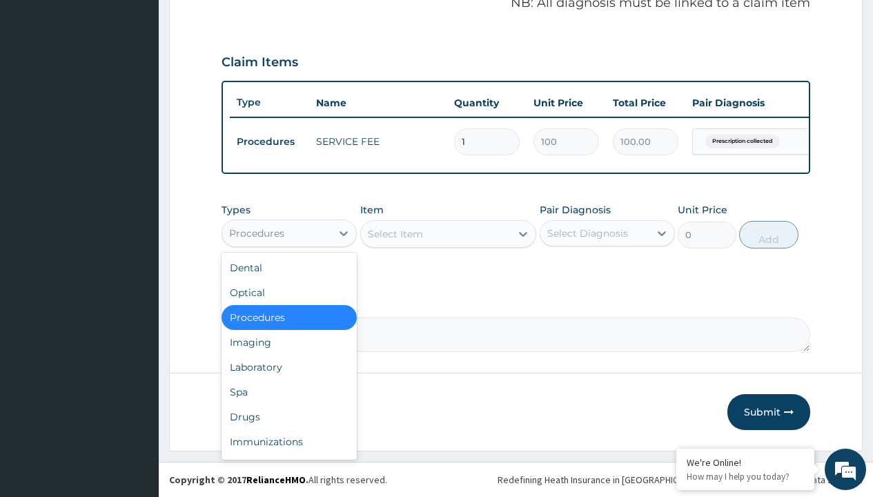
type input "drugs"
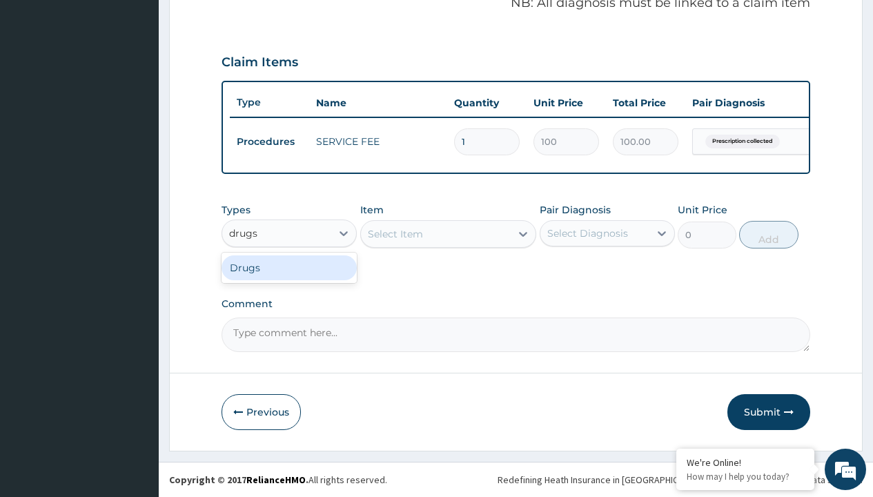
click at [289, 267] on div "Drugs" at bounding box center [288, 267] width 135 height 25
click at [395, 233] on div "Select Item" at bounding box center [448, 234] width 177 height 28
type input "amlodipine 10mg (amlovar)"
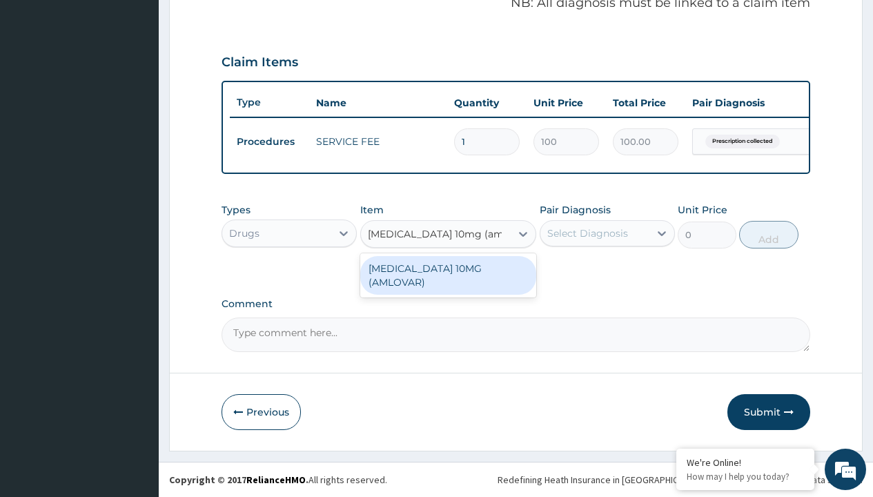
click at [448, 268] on div "[MEDICAL_DATA] 10MG (AMLOVAR)" at bounding box center [448, 275] width 177 height 39
type input "188.6999969482422"
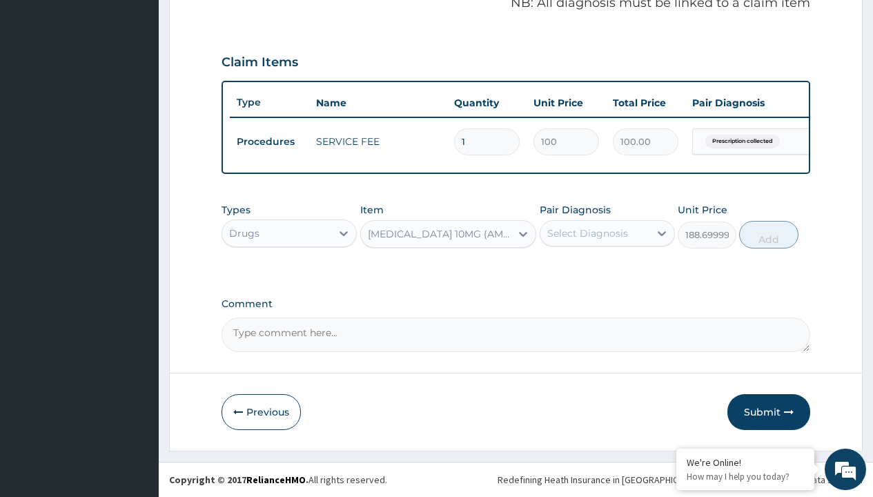
scroll to position [133, 0]
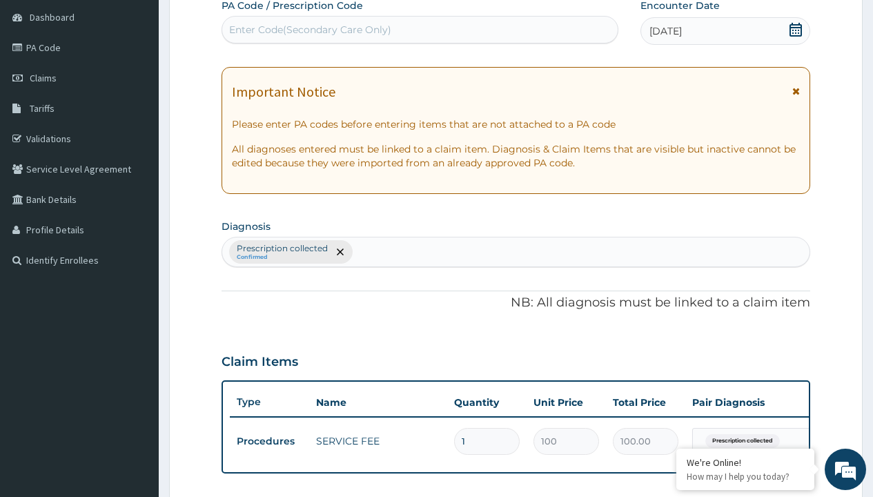
click at [282, 248] on p "Prescription collected" at bounding box center [282, 248] width 91 height 11
type input "prescription collected"
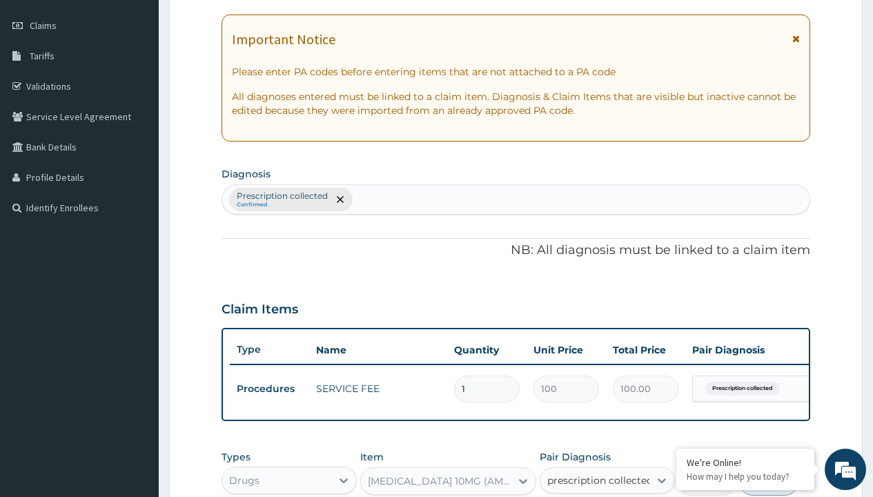
checkbox input "true"
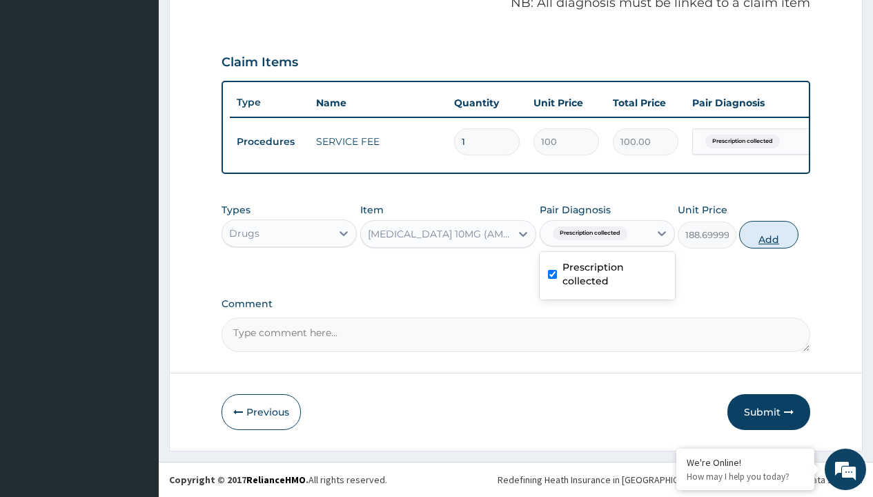
click at [769, 234] on button "Add" at bounding box center [768, 235] width 59 height 28
type input "0"
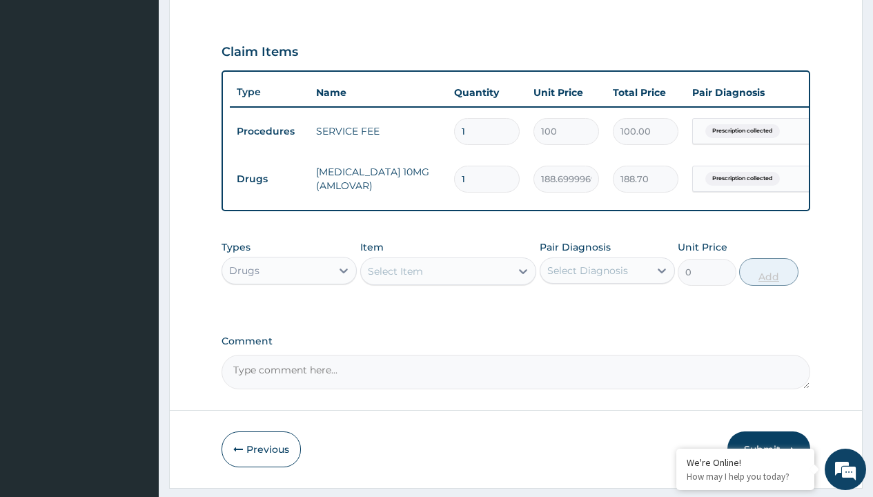
type input "28"
type input "5283.60"
type input "28"
click at [269, 179] on td "Drugs" at bounding box center [269, 179] width 79 height 26
type input "drugs"
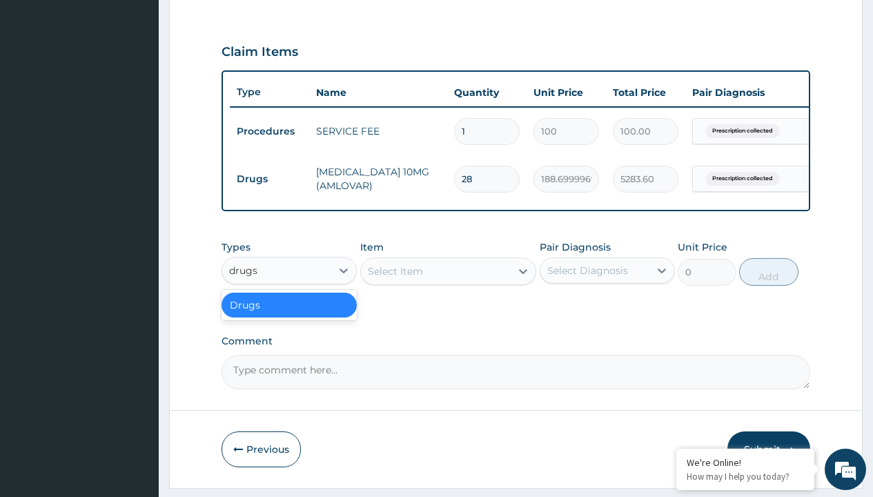
scroll to position [0, 0]
click at [289, 315] on div "Drugs" at bounding box center [288, 305] width 135 height 25
click at [395, 278] on div "Select Item" at bounding box center [395, 271] width 55 height 14
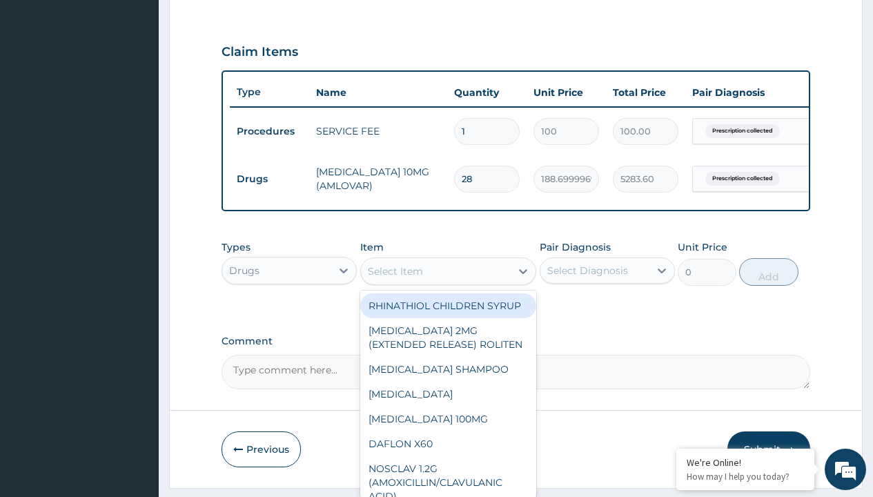
type input "methyldopa 250mg (dopatab) x10"
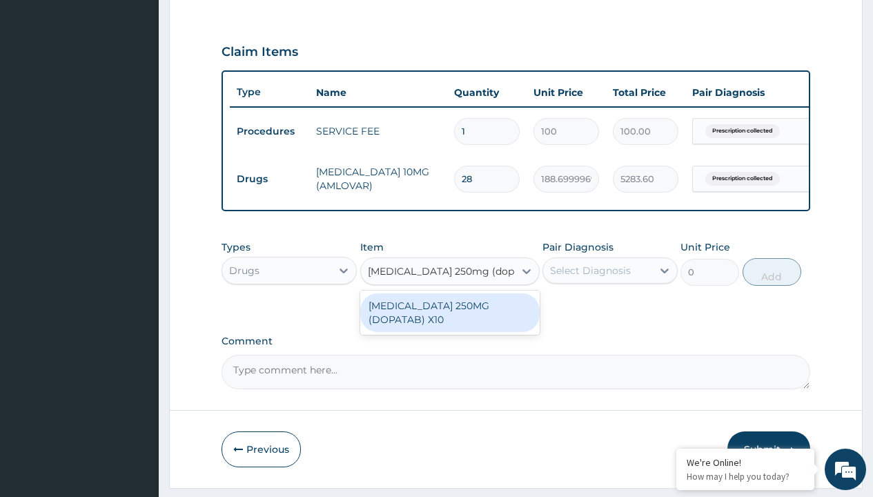
click at [449, 322] on div "[MEDICAL_DATA] 250MG (DOPATAB) X10" at bounding box center [449, 312] width 179 height 39
type input "252.6999969482422"
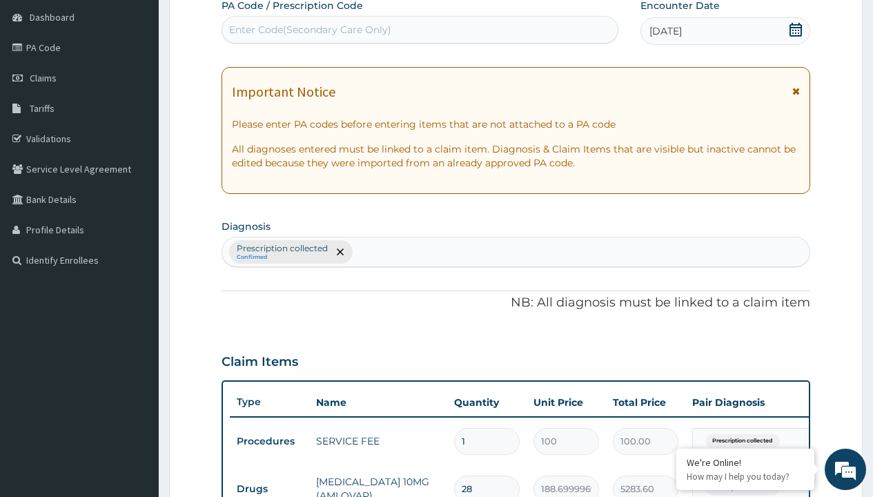
type input "prescription collected"
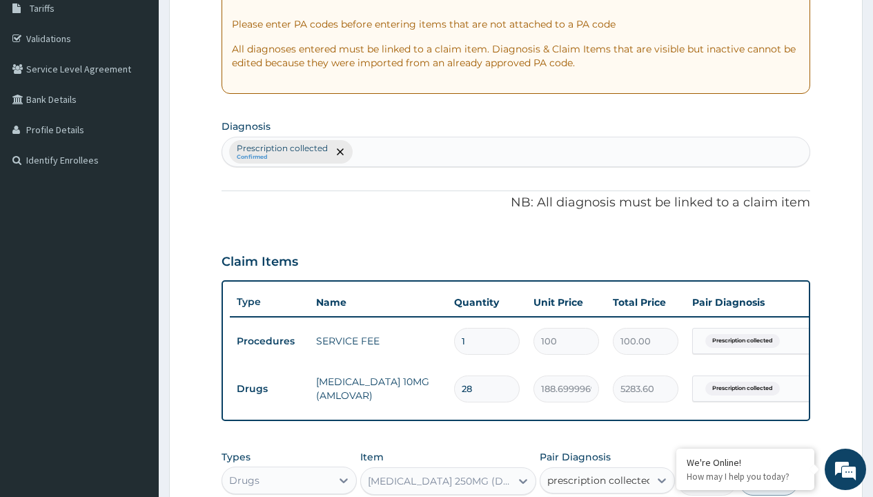
checkbox input "true"
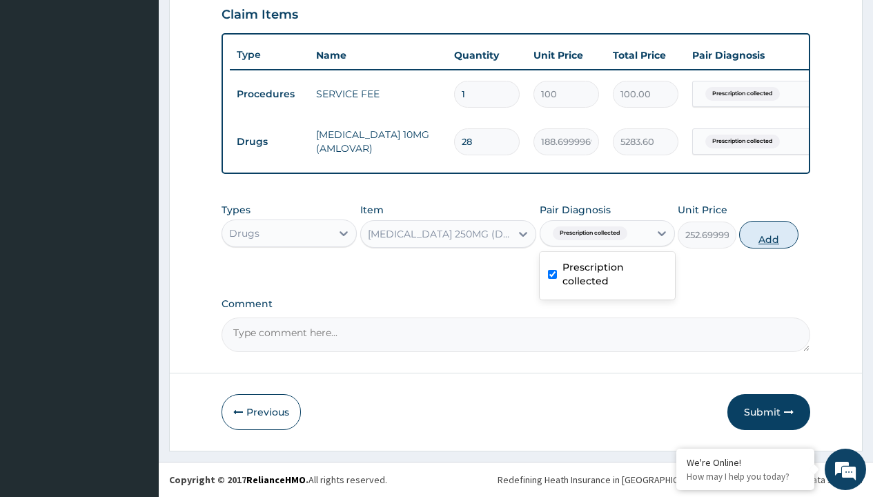
click at [769, 234] on button "Add" at bounding box center [768, 235] width 59 height 28
type input "0"
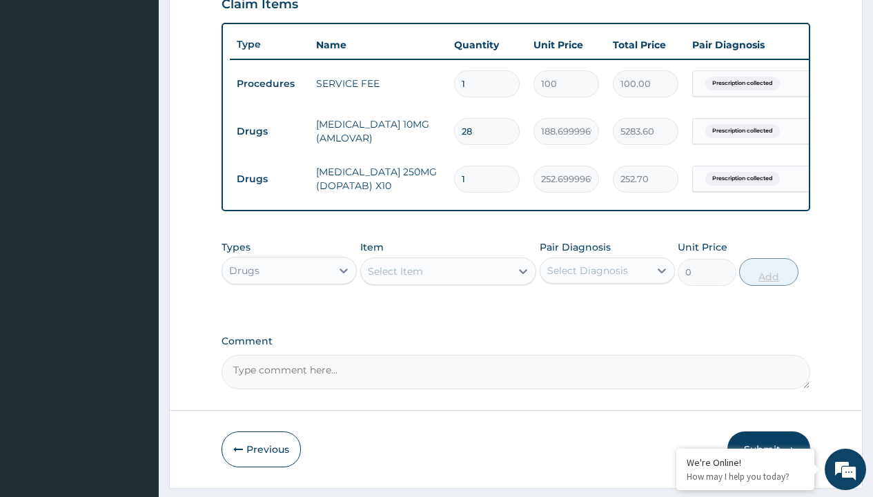
type input "60"
type input "15162.00"
type input "60"
click at [269, 131] on td "Drugs" at bounding box center [269, 132] width 79 height 26
type input "drugs"
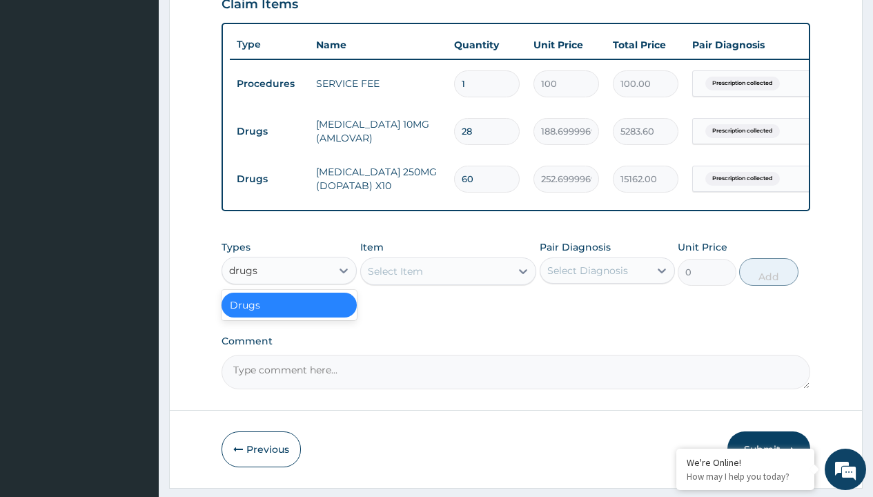
scroll to position [0, 0]
click at [289, 315] on div "Drugs" at bounding box center [288, 305] width 135 height 25
click at [395, 278] on div "Select Item" at bounding box center [395, 271] width 55 height 14
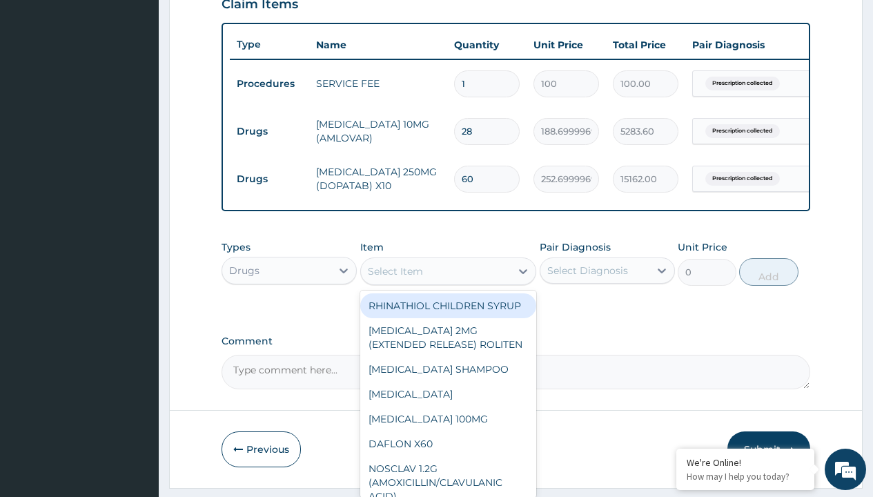
type input "nifedipine 20mg (nifedin dexcel) per sach/sach"
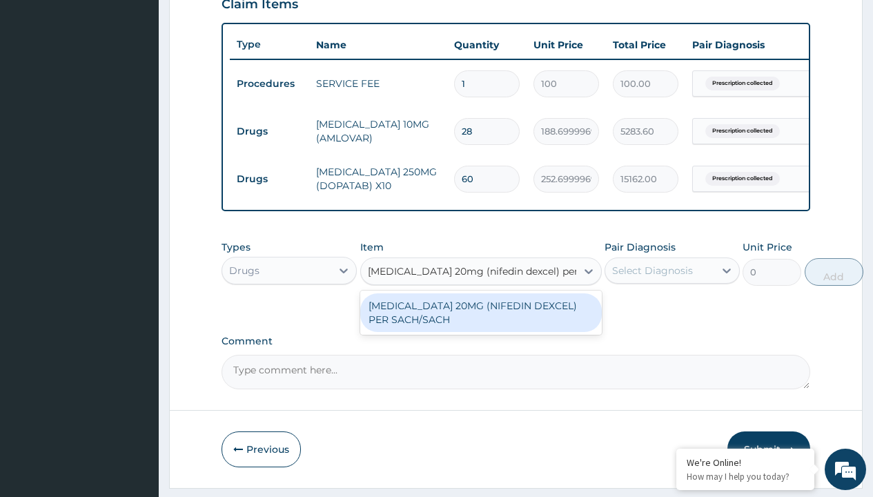
click at [480, 322] on div "[MEDICAL_DATA] 20MG (NIFEDIN DEXCEL) PER SACH/SACH" at bounding box center [481, 312] width 242 height 39
type input "200"
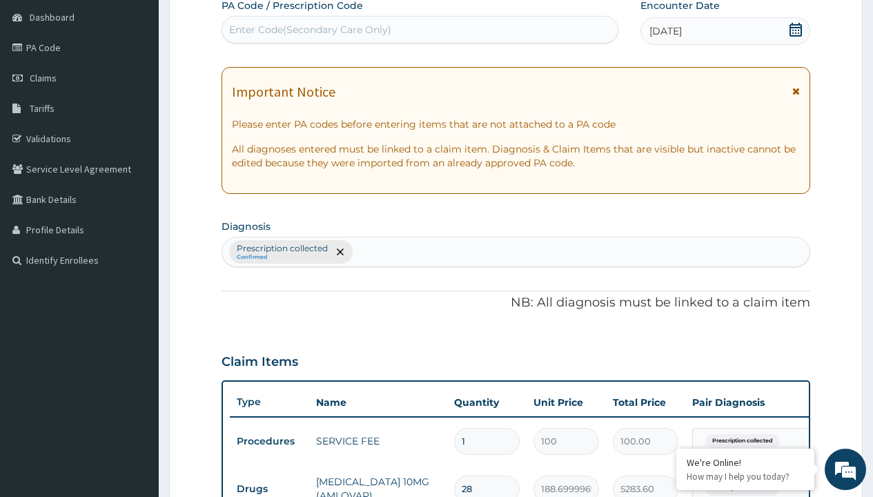
type input "prescription collected"
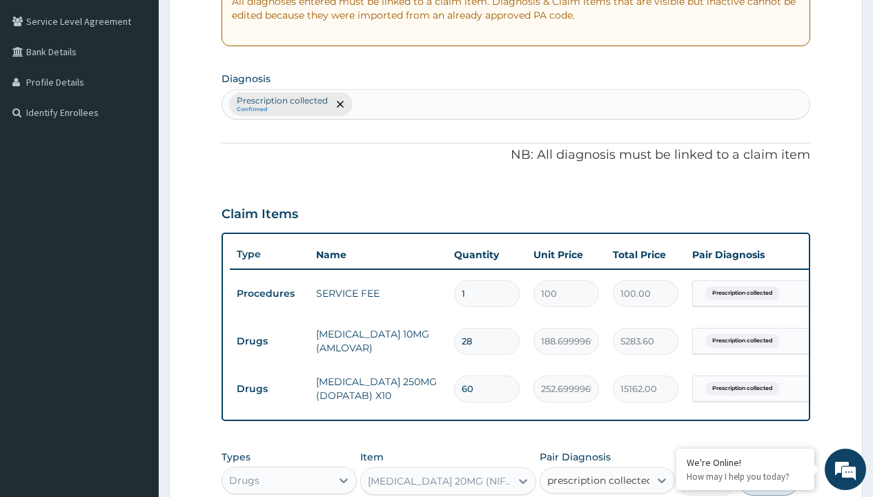
checkbox input "true"
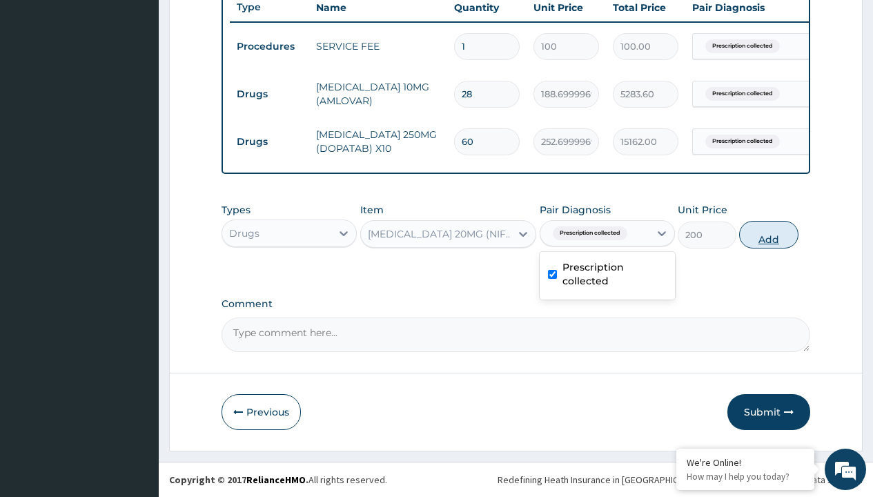
click at [769, 234] on button "Add" at bounding box center [768, 235] width 59 height 28
type input "0"
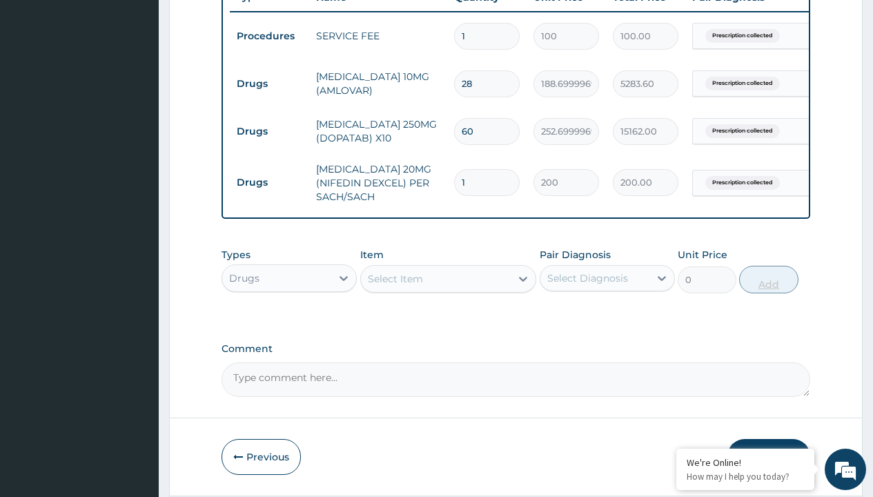
type input "60"
type input "12000.00"
type input "60"
click at [269, 83] on td "Drugs" at bounding box center [269, 84] width 79 height 26
type input "drugs"
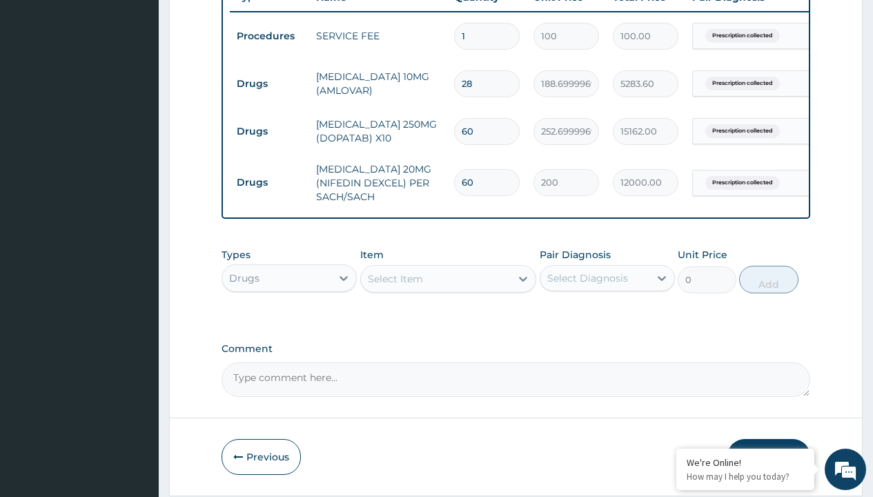
scroll to position [0, 0]
click at [289, 322] on div "Drugs" at bounding box center [288, 312] width 135 height 25
click at [395, 286] on div "Select Item" at bounding box center [395, 279] width 55 height 14
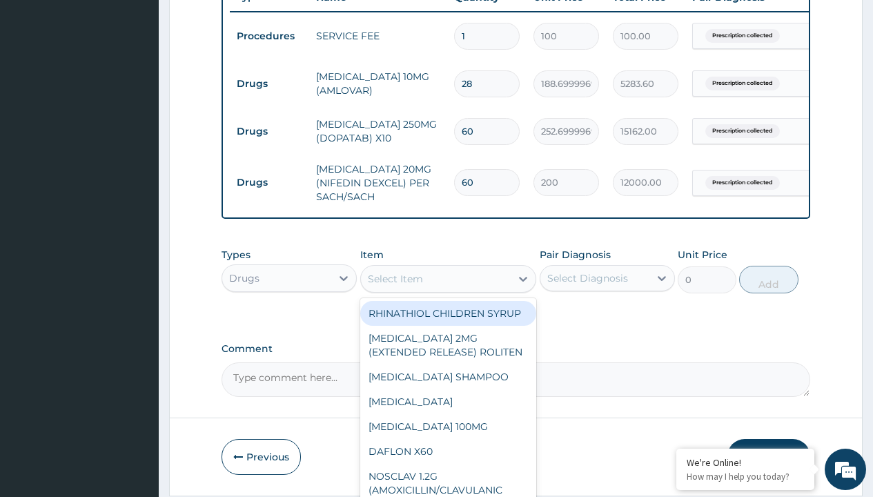
type input "aspirin 75mg (vasoprin) /sach"
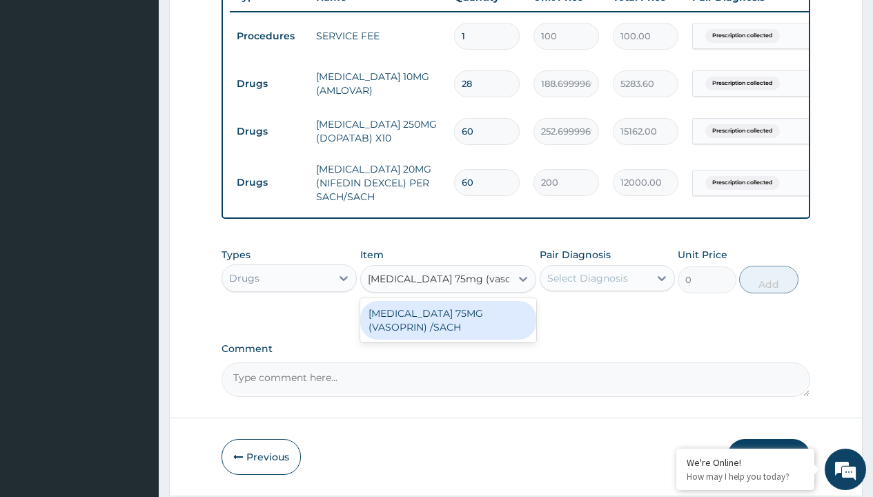
click at [448, 330] on div "[MEDICAL_DATA] 75MG (VASOPRIN) /SACH" at bounding box center [448, 320] width 177 height 39
type input "19"
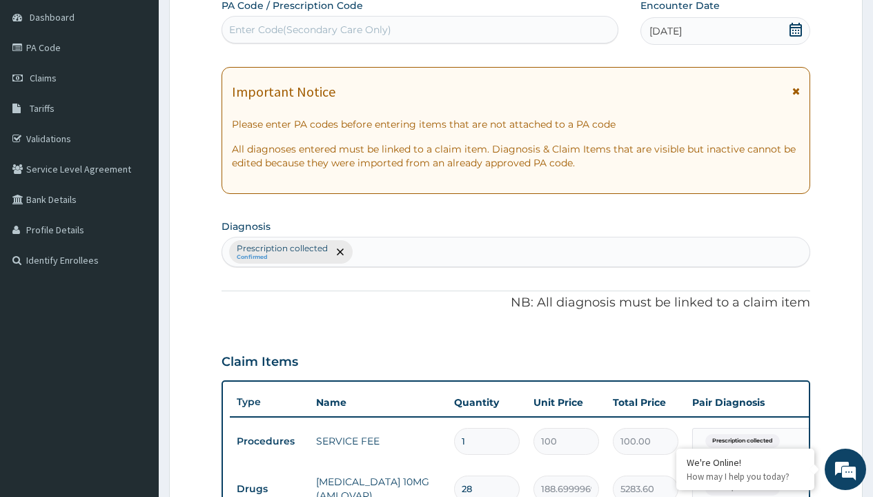
scroll to position [336, 0]
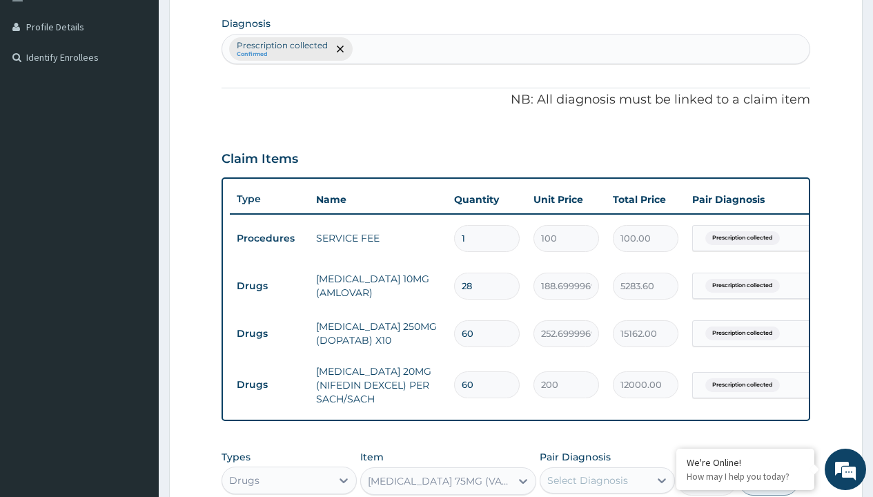
type input "prescription collected"
checkbox input "true"
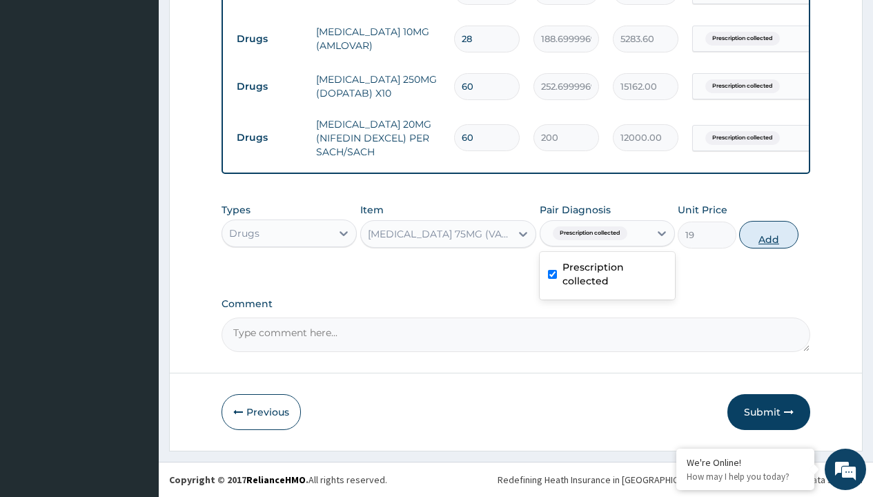
click at [769, 234] on button "Add" at bounding box center [768, 235] width 59 height 28
type input "0"
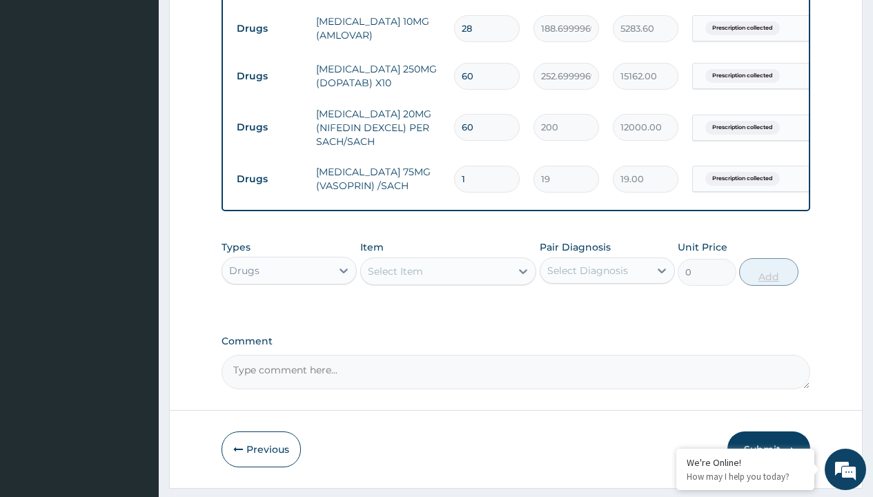
type input "30"
type input "570.00"
type input "30"
click at [269, 28] on td "Drugs" at bounding box center [269, 29] width 79 height 26
type input "procedures"
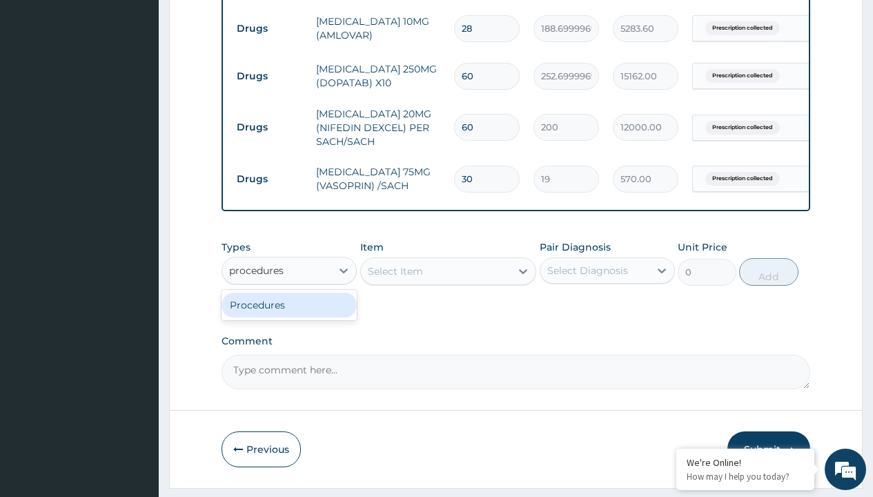
scroll to position [0, 0]
click at [289, 315] on div "Procedures" at bounding box center [288, 305] width 135 height 25
click at [395, 278] on div "Select Item" at bounding box center [395, 271] width 55 height 14
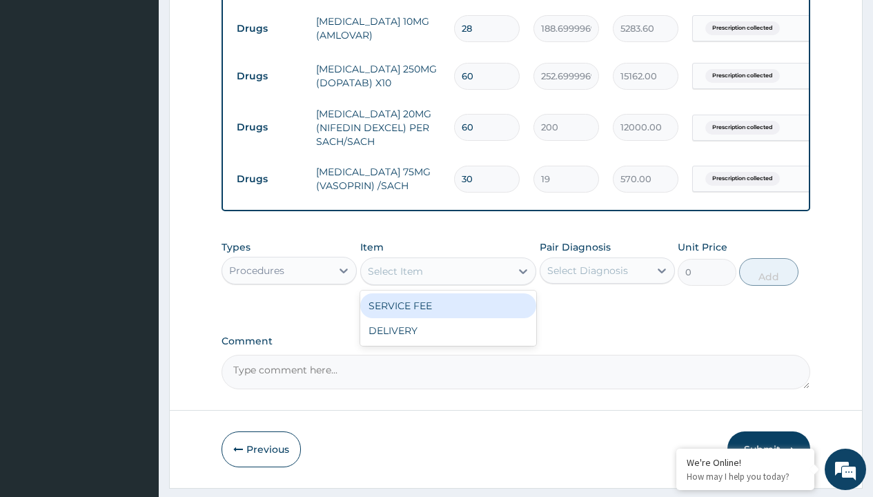
type input "delivery"
click at [448, 315] on div "DELIVERY" at bounding box center [448, 305] width 177 height 25
type input "2000"
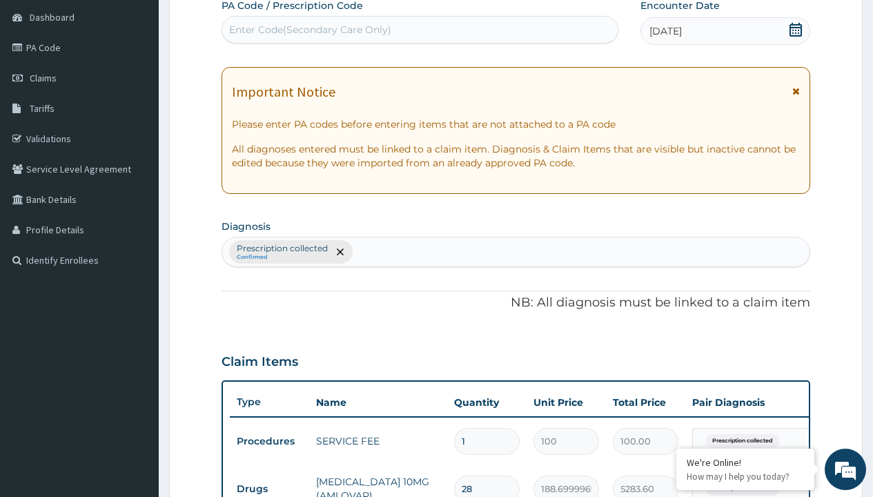
type input "prescription collected"
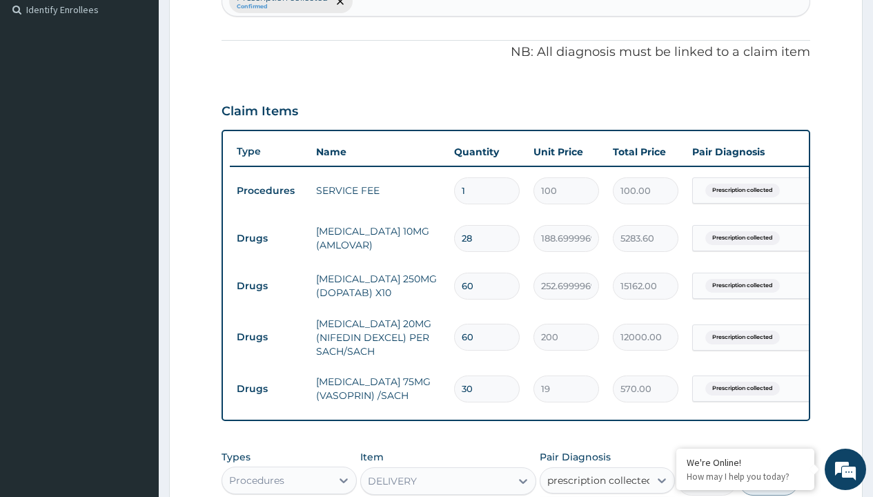
checkbox input "true"
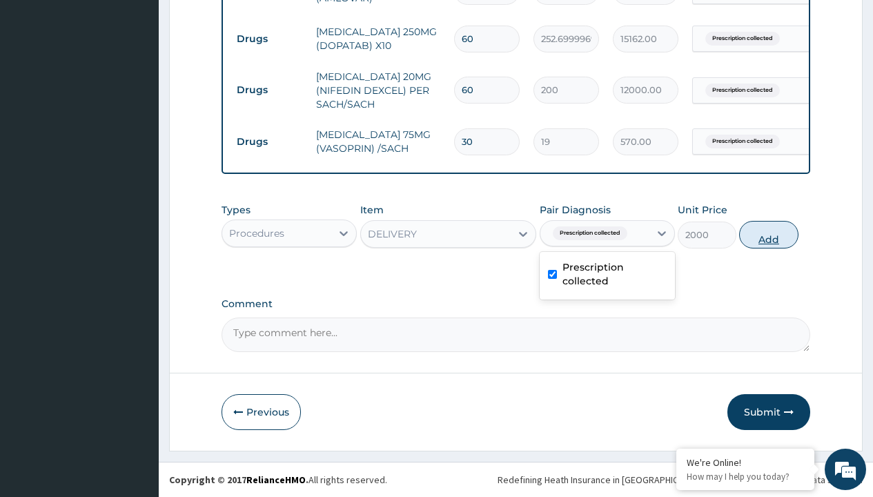
click at [769, 234] on button "Add" at bounding box center [768, 235] width 59 height 28
type input "0"
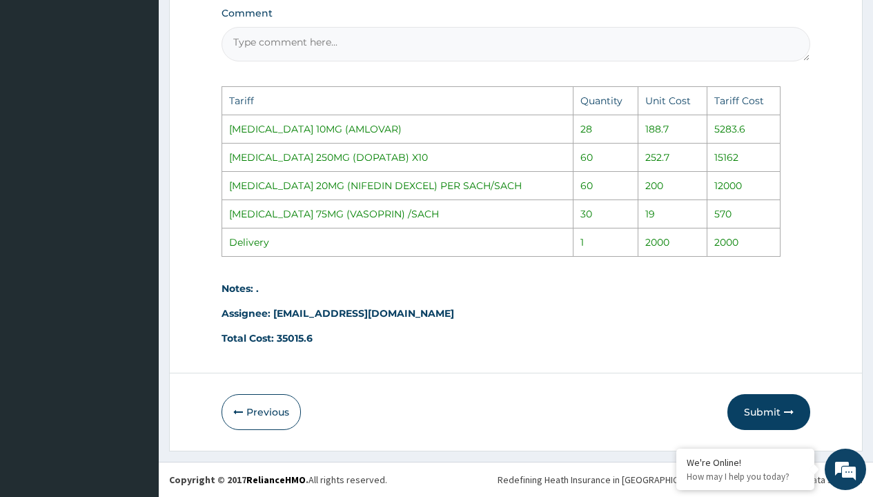
scroll to position [979, 0]
click at [769, 417] on button "Submit" at bounding box center [768, 412] width 83 height 36
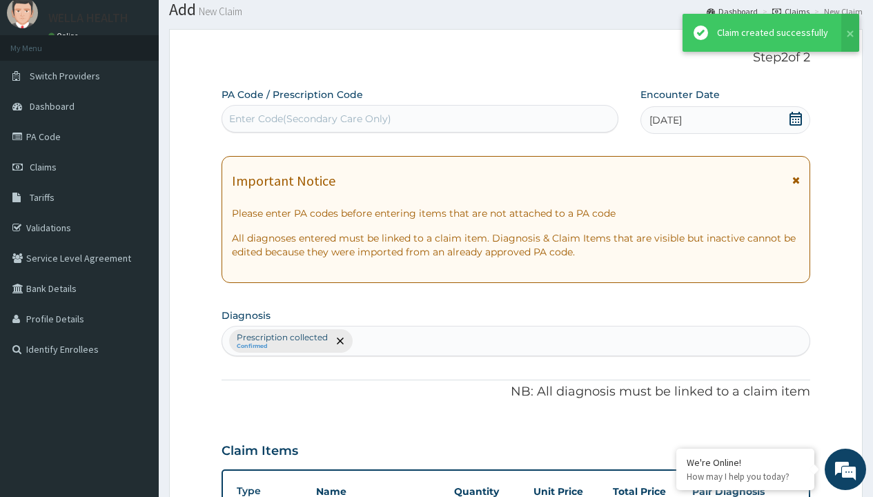
scroll to position [689, 0]
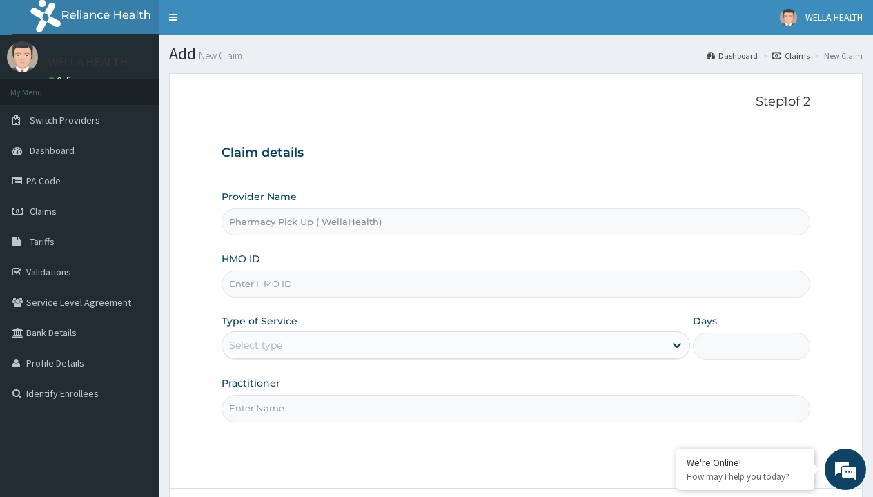
type input "Pharmacy Pick Up ( WellaHealth)"
type input "RLD/10186/A"
type input "WellaHealth"
click at [255, 345] on div "Select type" at bounding box center [255, 345] width 53 height 14
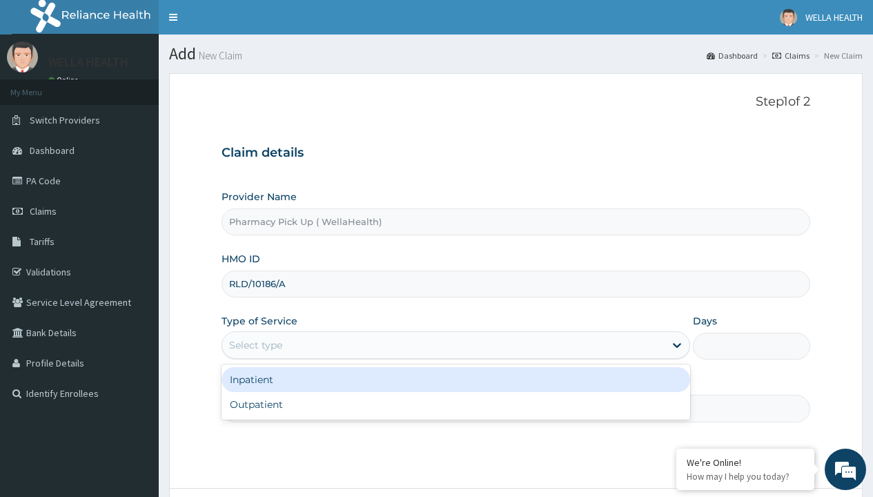
click at [455, 404] on div "Outpatient" at bounding box center [455, 404] width 469 height 25
type input "1"
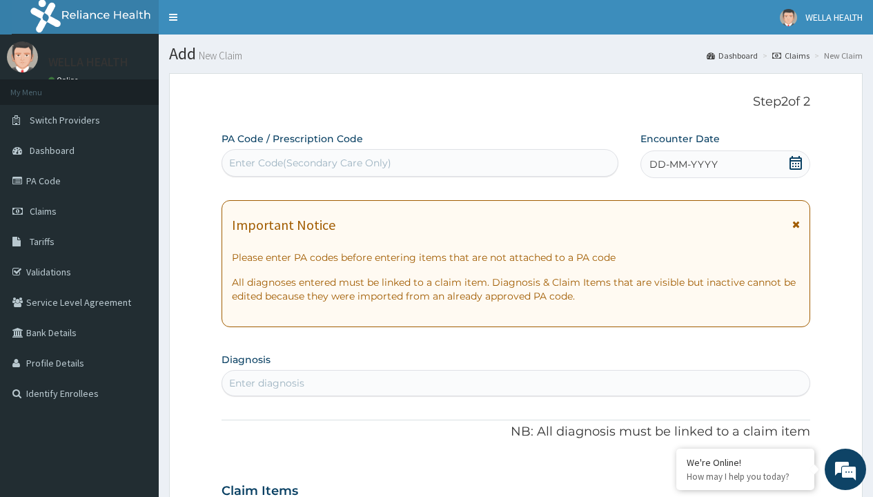
scroll to position [115, 0]
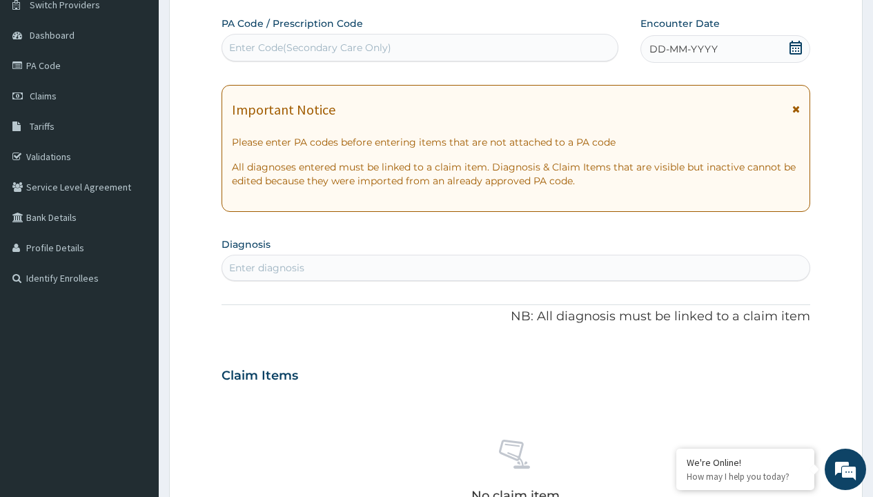
click at [682, 49] on span "DD-MM-YYYY" at bounding box center [683, 49] width 68 height 14
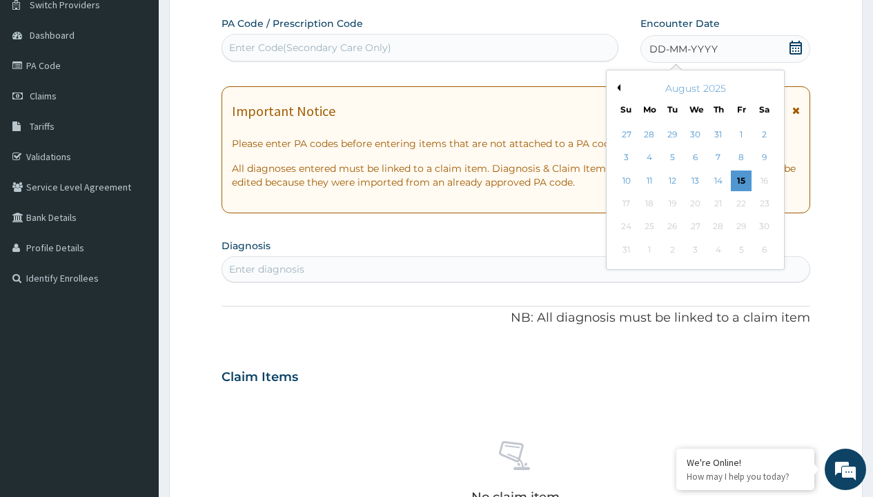
click at [616, 88] on button "Previous Month" at bounding box center [616, 87] width 7 height 7
click at [695, 204] on div "23" at bounding box center [694, 203] width 21 height 21
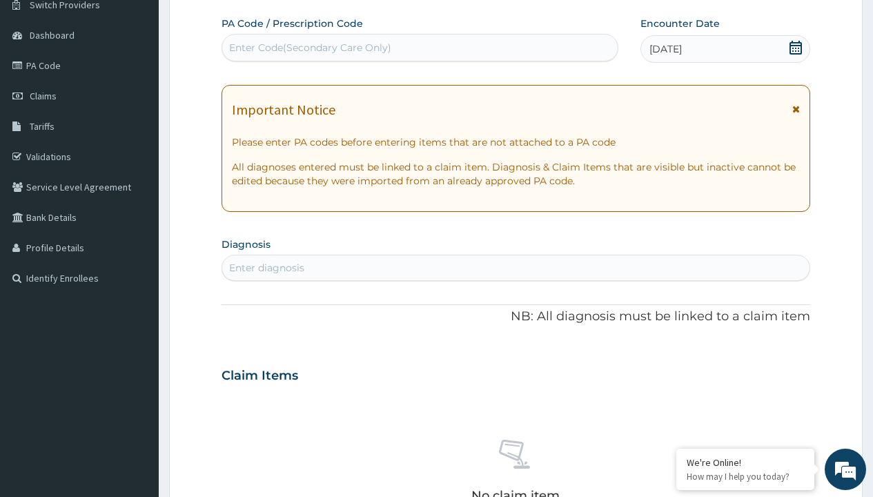
click at [266, 268] on div "Enter diagnosis" at bounding box center [266, 268] width 75 height 14
type input "prescription collected"
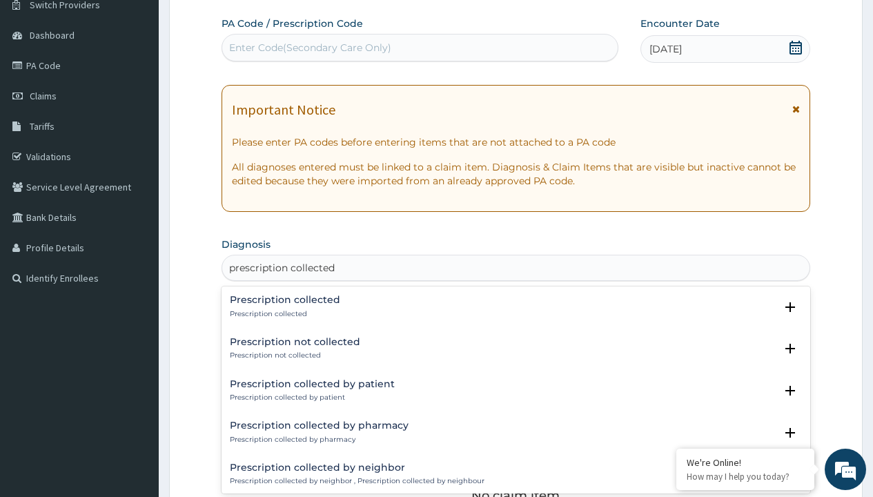
click at [283, 313] on p "Prescription collected" at bounding box center [285, 314] width 110 height 10
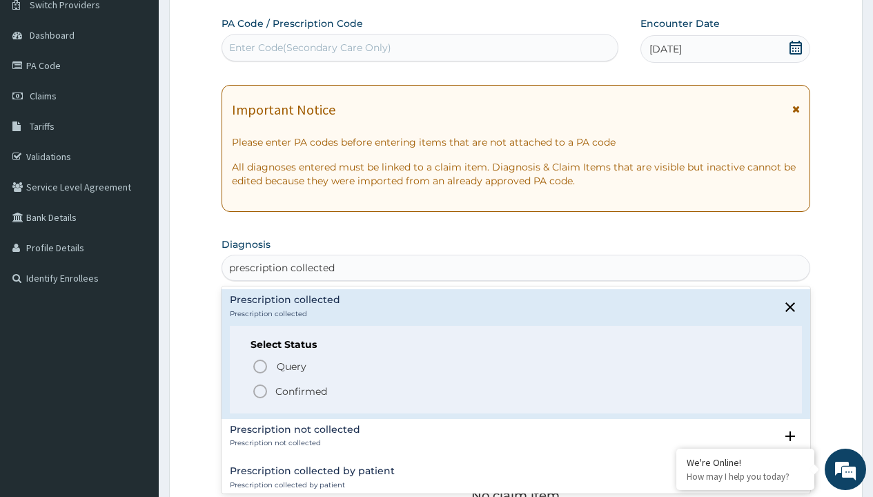
click at [301, 391] on p "Confirmed" at bounding box center [301, 391] width 52 height 14
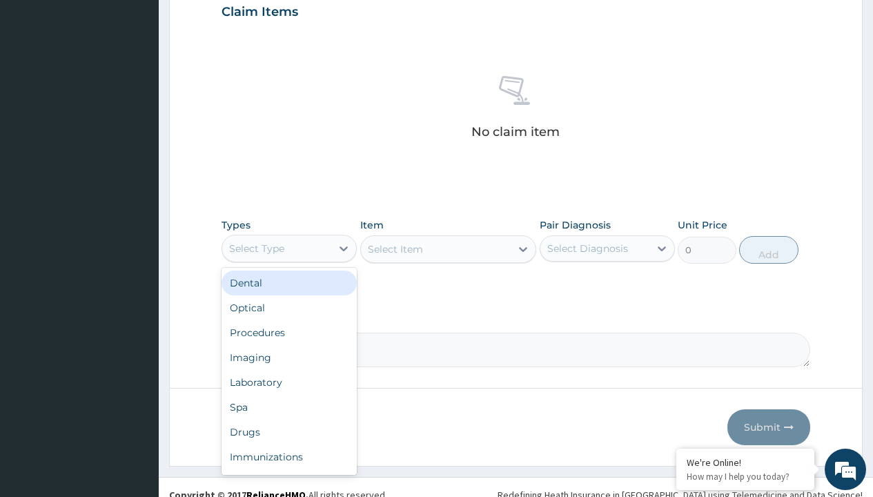
type input "procedures"
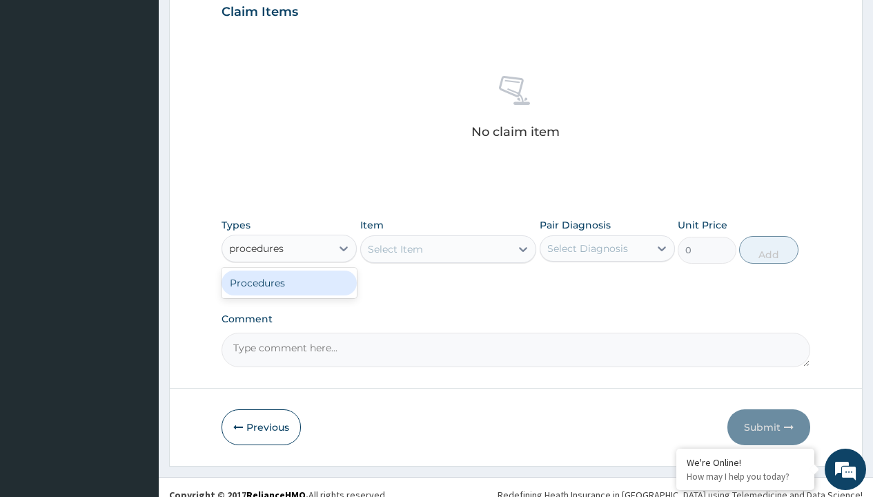
scroll to position [0, 0]
click at [289, 282] on div "Procedures" at bounding box center [288, 282] width 135 height 25
click at [395, 248] on div "Select Item" at bounding box center [448, 249] width 177 height 28
type input "service fee"
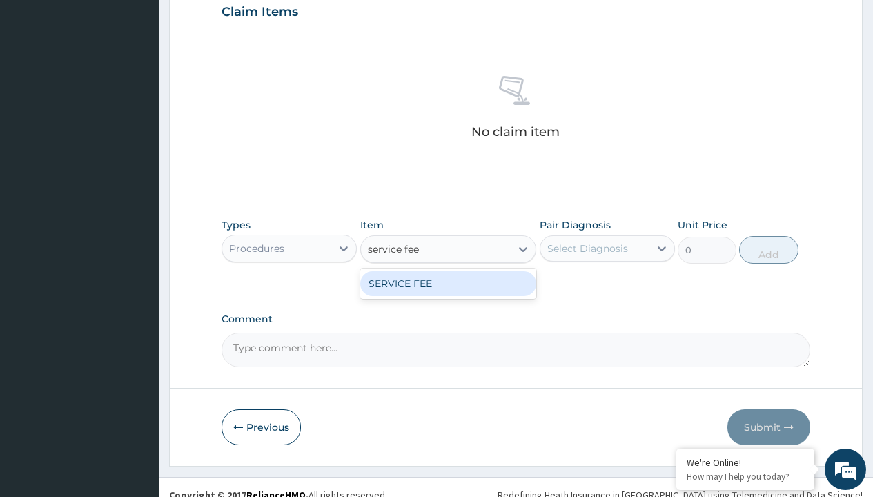
click at [448, 283] on div "SERVICE FEE" at bounding box center [448, 283] width 177 height 25
type input "100"
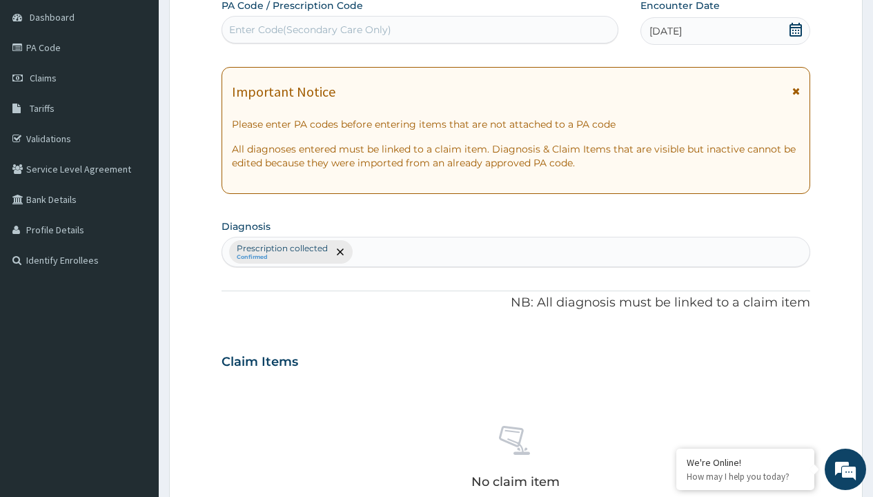
type input "prescription collected"
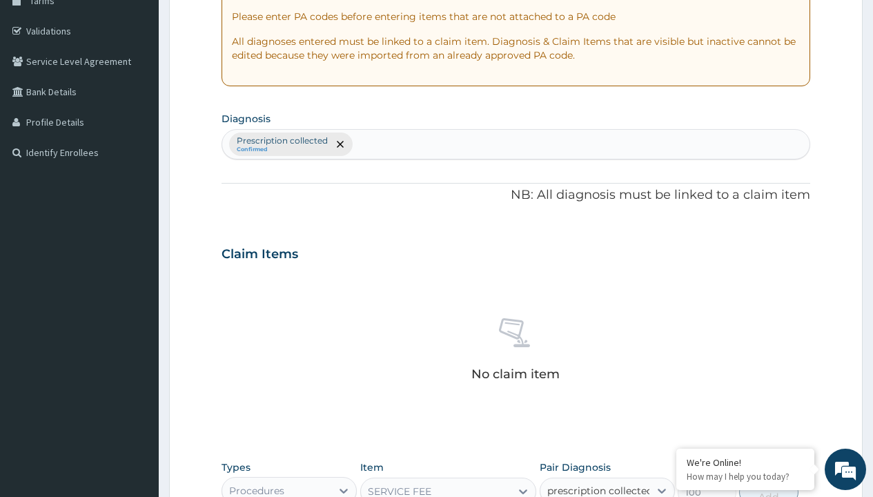
checkbox input "true"
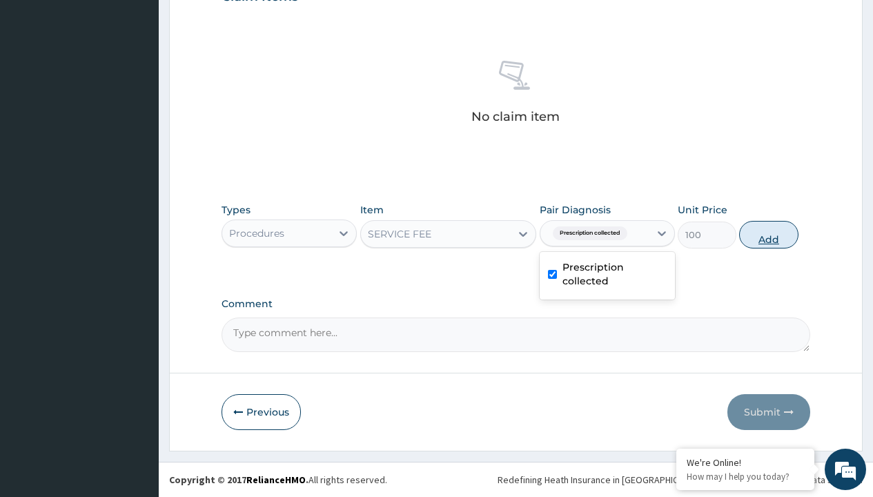
click at [769, 234] on button "Add" at bounding box center [768, 235] width 59 height 28
type input "0"
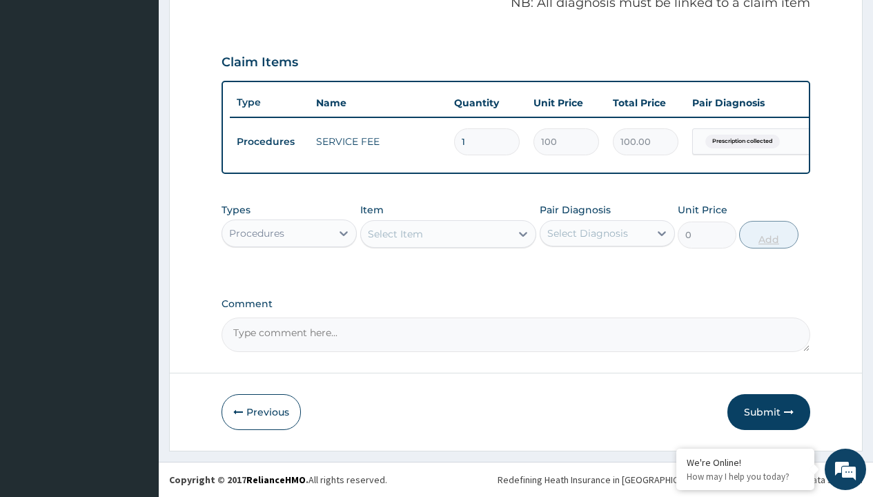
scroll to position [443, 0]
click at [257, 233] on div "Procedures" at bounding box center [256, 233] width 55 height 14
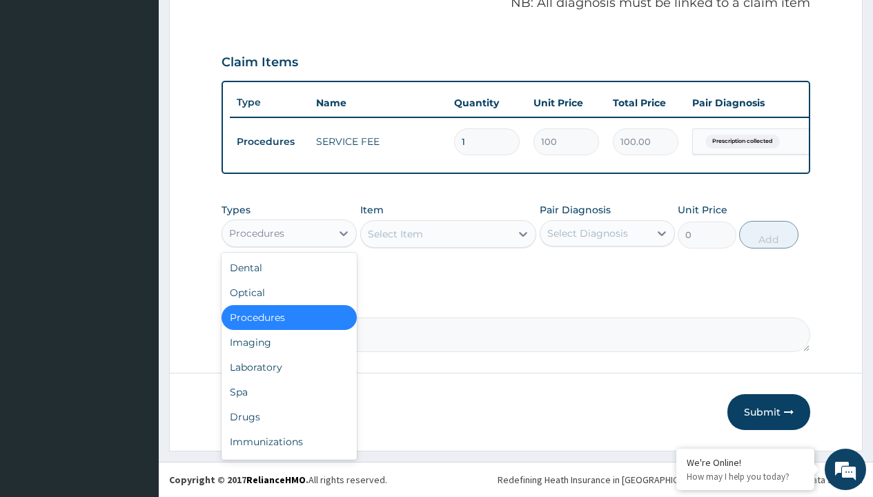
type input "drugs"
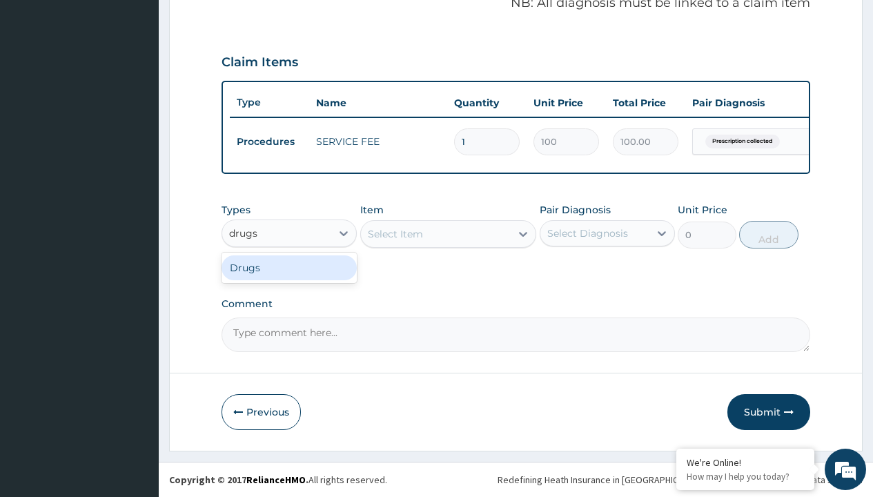
click at [289, 267] on div "Drugs" at bounding box center [288, 267] width 135 height 25
click at [395, 233] on div "Select Item" at bounding box center [448, 234] width 177 height 28
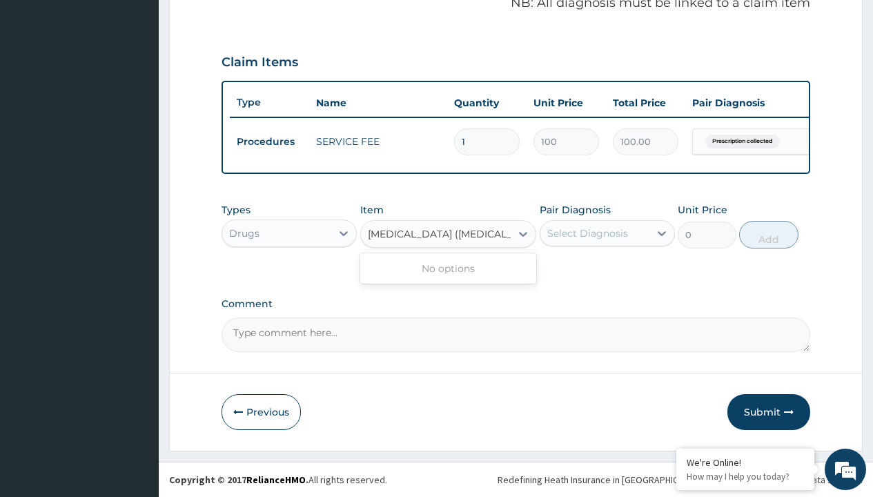
type input "nevanac (nepafenac) eye drop"
click at [244, 233] on div "Drugs" at bounding box center [244, 233] width 30 height 14
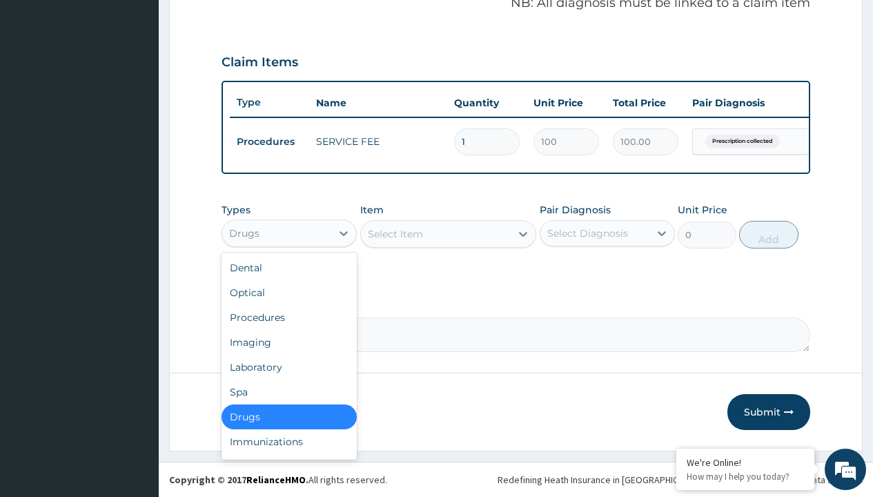
type input "drugs"
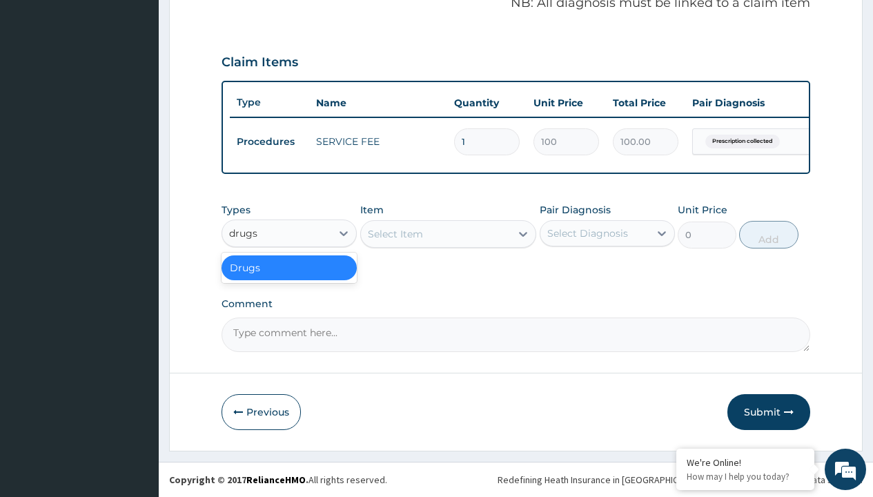
click at [289, 267] on div "Drugs" at bounding box center [288, 267] width 135 height 25
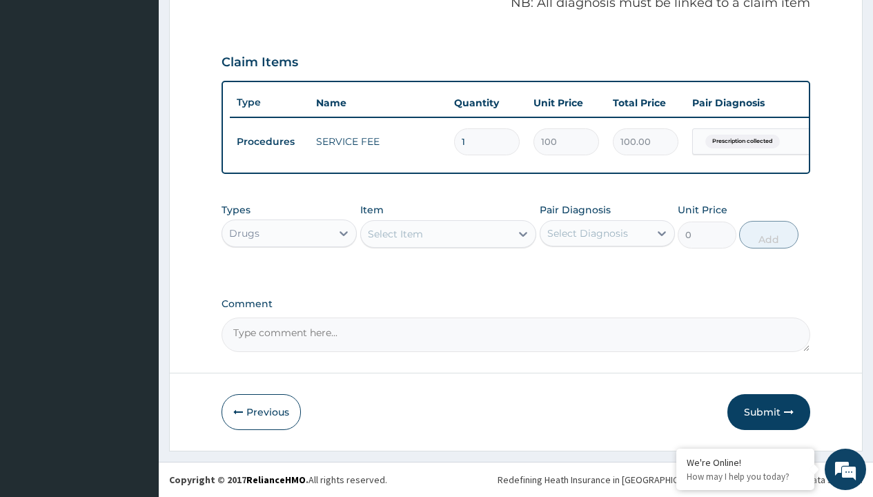
click at [395, 233] on div "Select Item" at bounding box center [395, 234] width 55 height 14
type input "nevanac (nepafenac) eye drop"
click at [244, 233] on div "Drugs" at bounding box center [244, 233] width 30 height 14
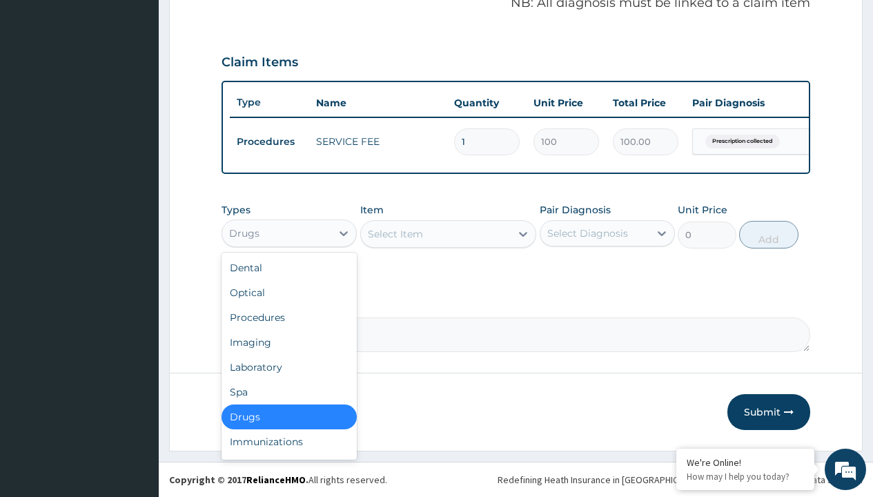
type input "drugs"
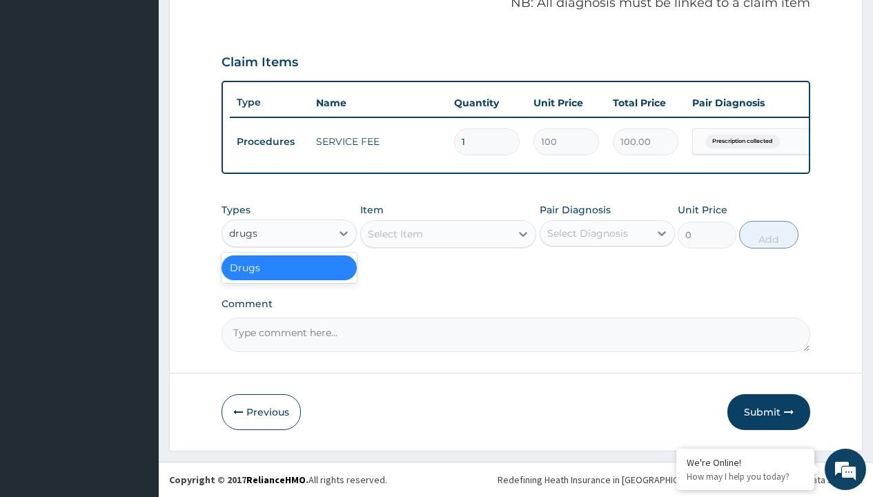
click at [289, 267] on div "Drugs" at bounding box center [288, 267] width 135 height 25
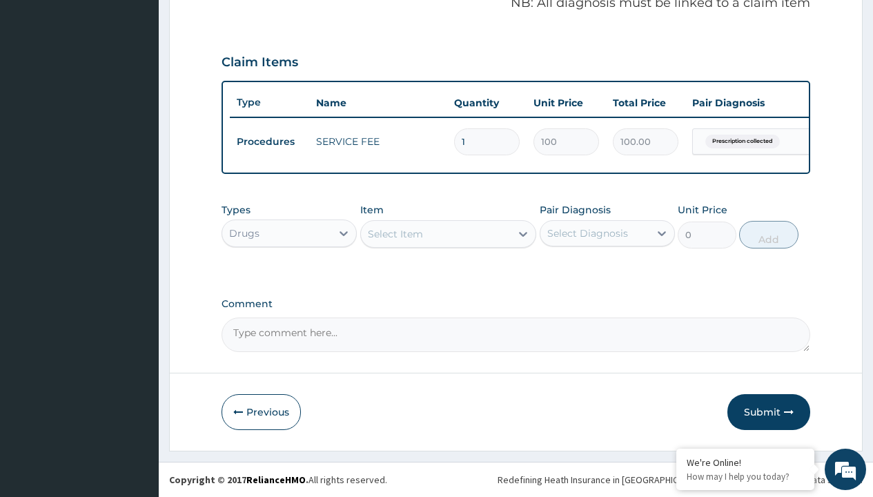
click at [395, 233] on div "Select Item" at bounding box center [395, 234] width 55 height 14
type input "nevanac (nepafenac) eye drop"
click at [244, 233] on div "Drugs" at bounding box center [244, 233] width 30 height 14
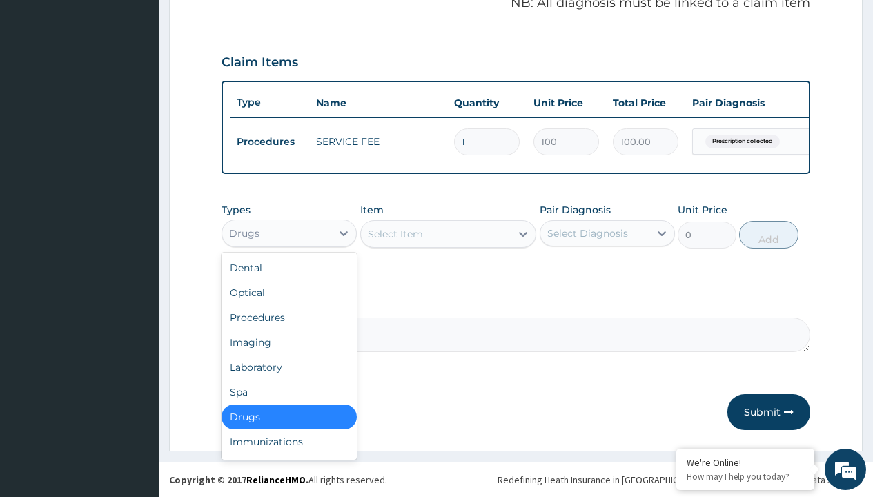
type input "drugs"
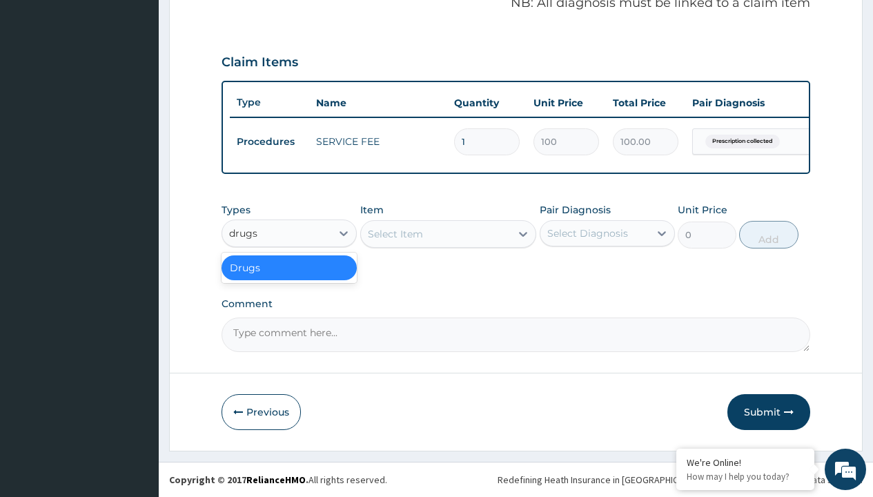
click at [289, 267] on div "Drugs" at bounding box center [288, 267] width 135 height 25
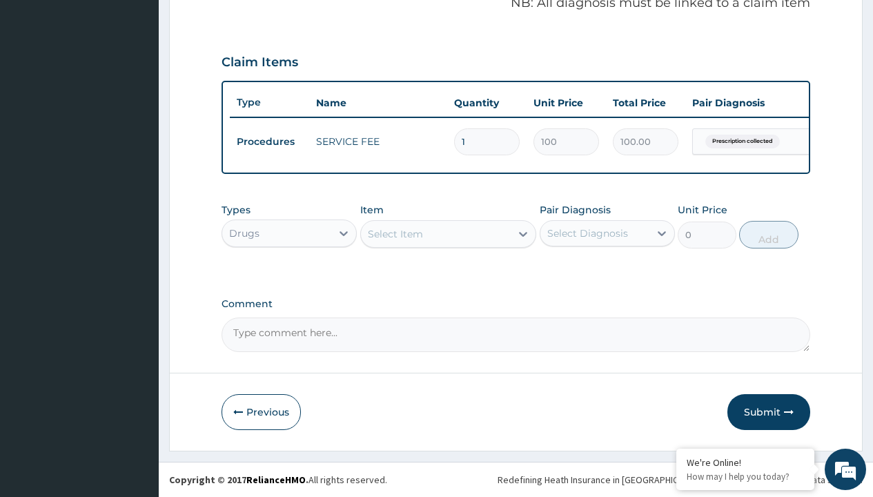
click at [395, 233] on div "Select Item" at bounding box center [395, 234] width 55 height 14
type input "nevanac (nepafenac) eye drop"
click at [244, 233] on div "Drugs" at bounding box center [244, 233] width 30 height 14
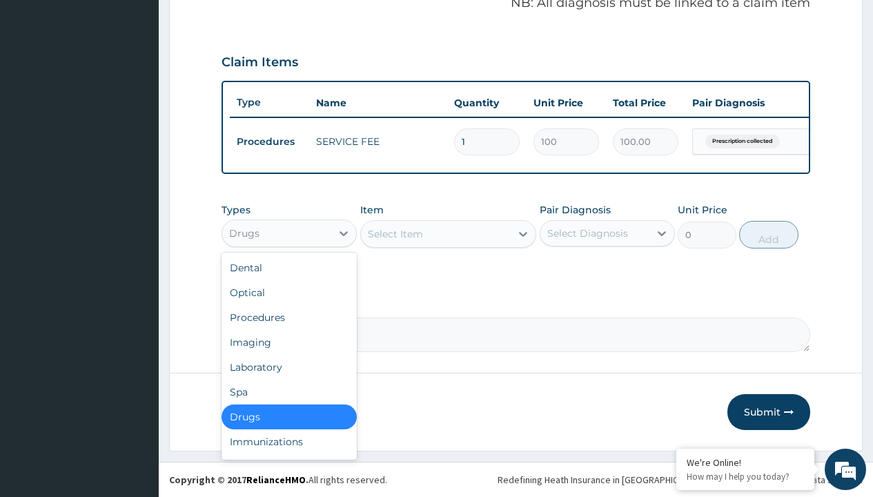
type input "drugs"
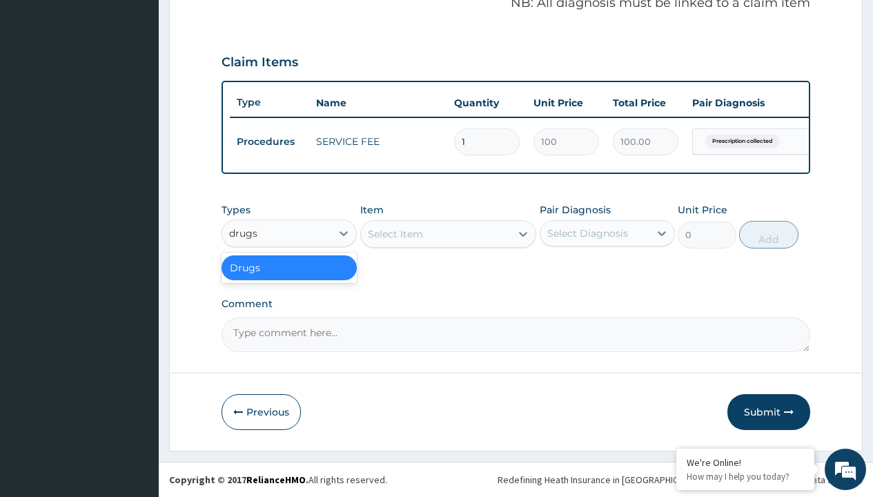
click at [289, 267] on div "Drugs" at bounding box center [288, 267] width 135 height 25
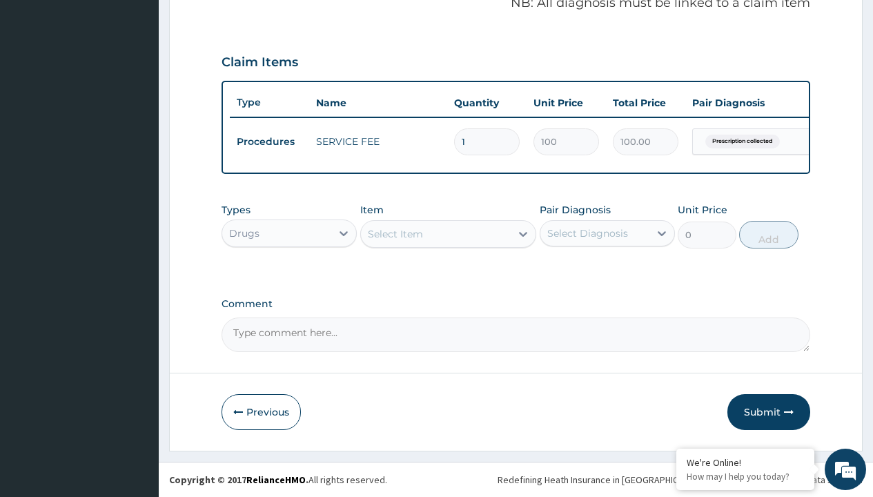
click at [395, 233] on div "Select Item" at bounding box center [395, 234] width 55 height 14
type input "nevanac (nepafenac) eye drop"
click at [244, 233] on div "Drugs" at bounding box center [244, 233] width 30 height 14
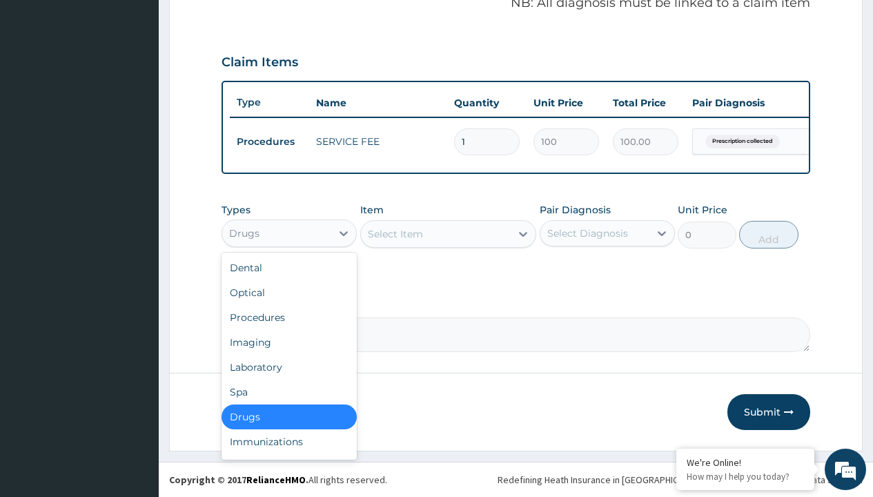
type input "drugs"
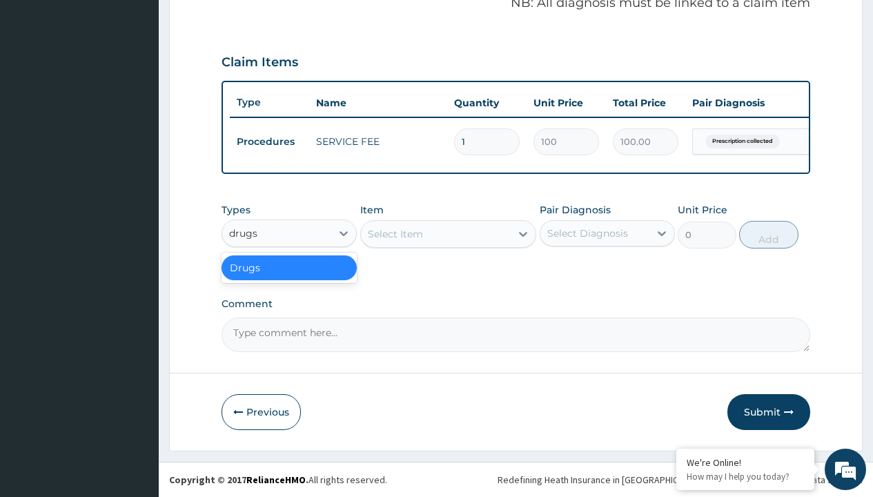
click at [289, 267] on div "Drugs" at bounding box center [288, 267] width 135 height 25
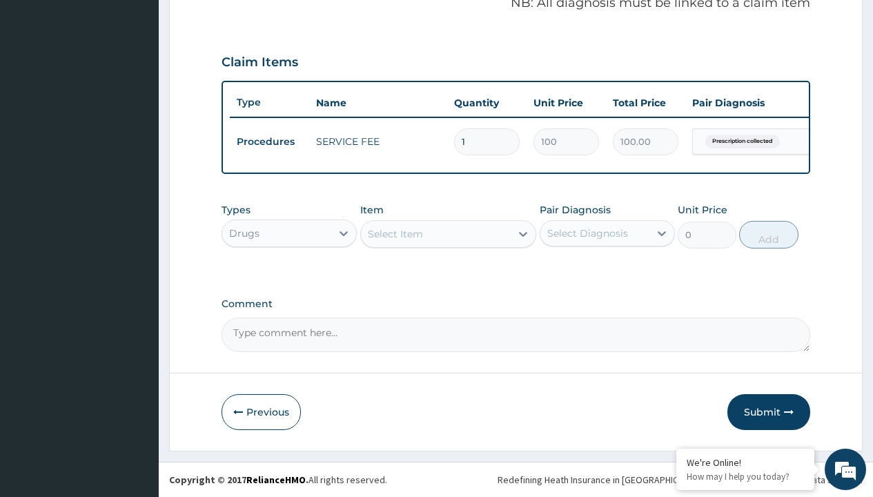
click at [395, 233] on div "Select Item" at bounding box center [395, 234] width 55 height 14
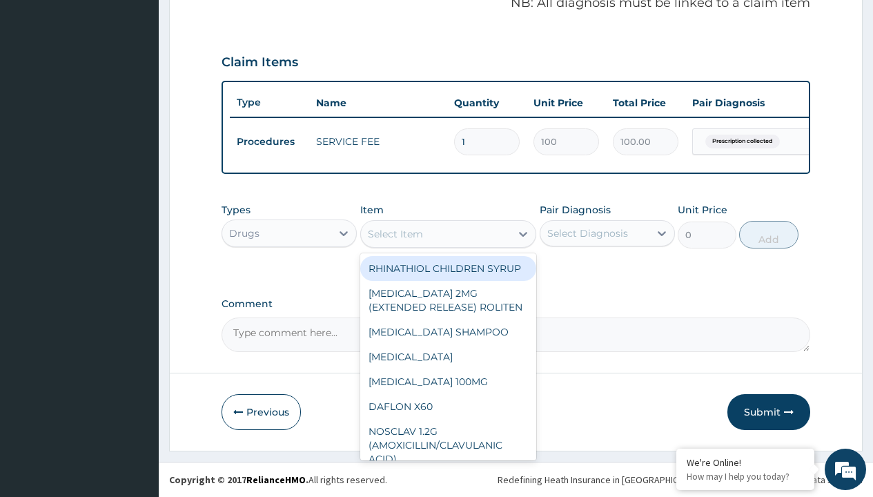
type input "moxifloxacin eye drop 5ml"
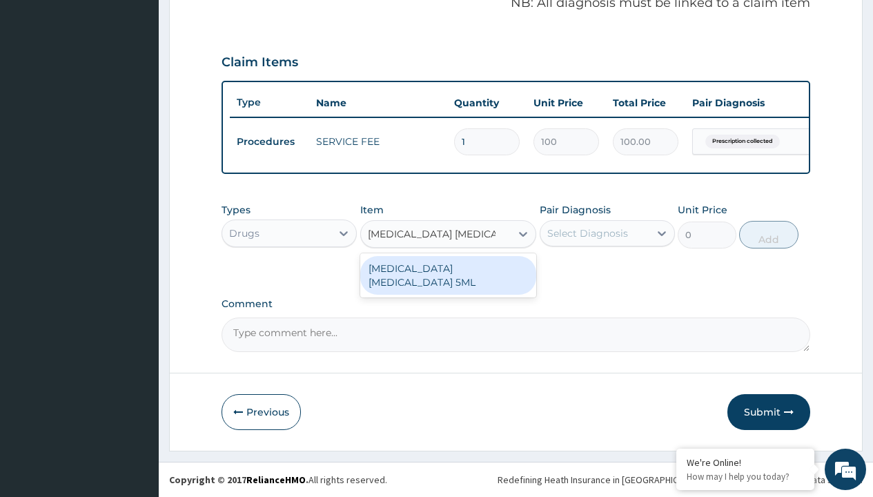
click at [448, 268] on div "MOXIFLOXACIN EYE DROP 5ML" at bounding box center [448, 275] width 177 height 39
type input "5168"
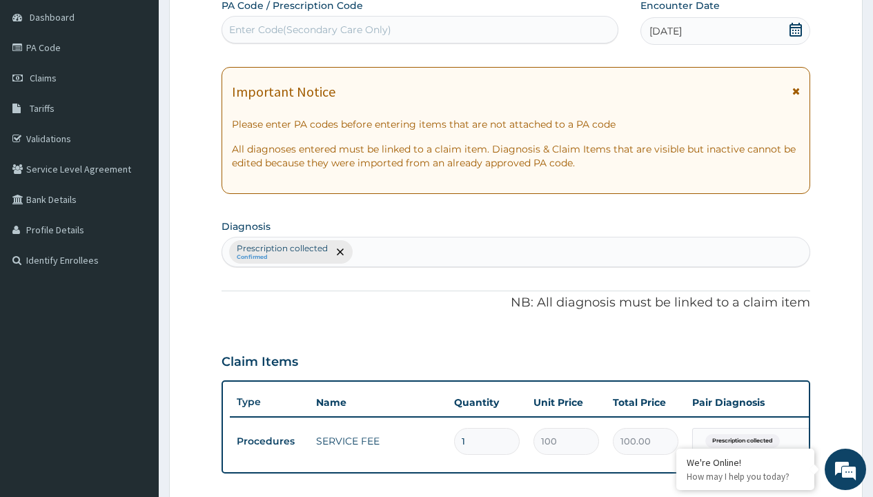
type input "prescription collected"
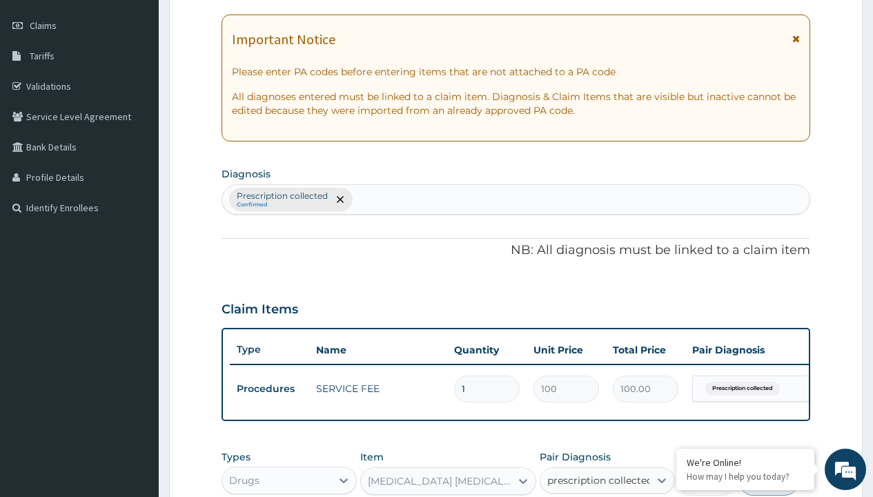
checkbox input "true"
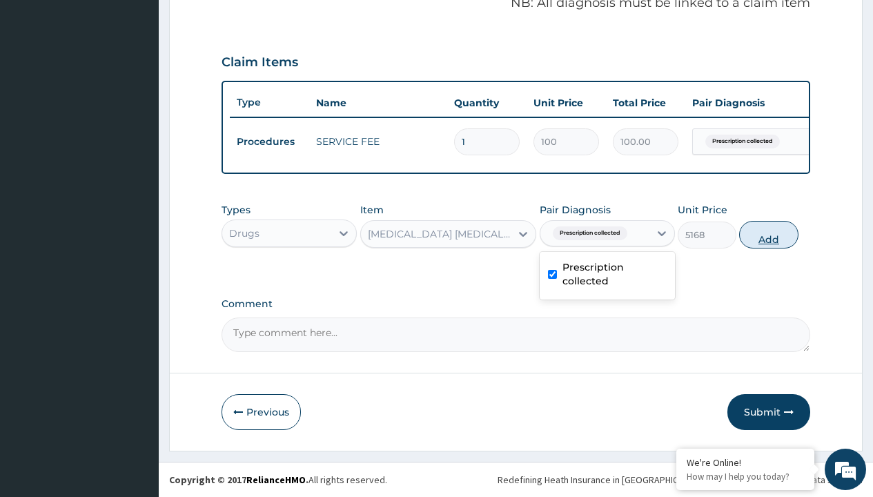
click at [769, 234] on button "Add" at bounding box center [768, 235] width 59 height 28
type input "0"
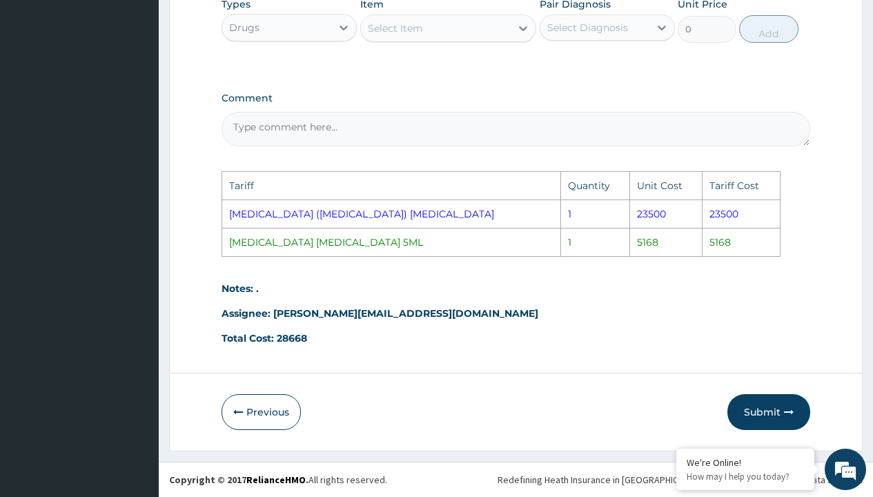
scroll to position [616, 0]
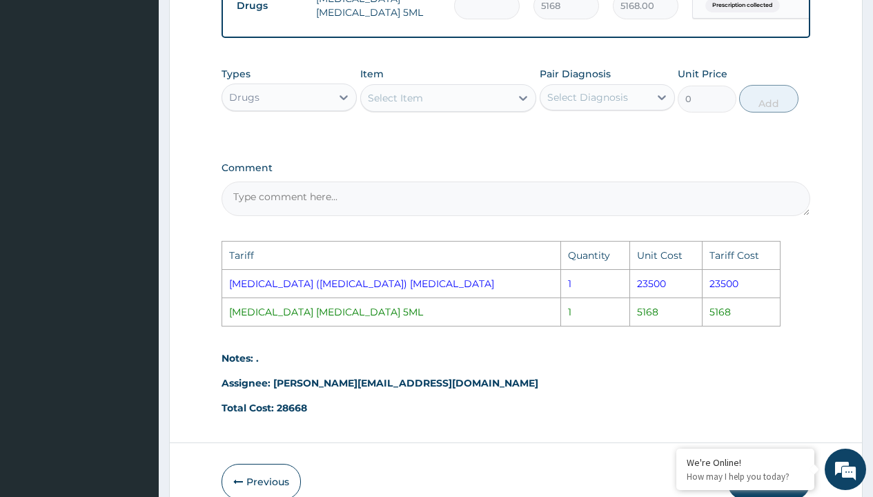
type input "0.00"
type input "1"
type input "5168.00"
click at [454, 109] on div "Select Item" at bounding box center [436, 98] width 150 height 22
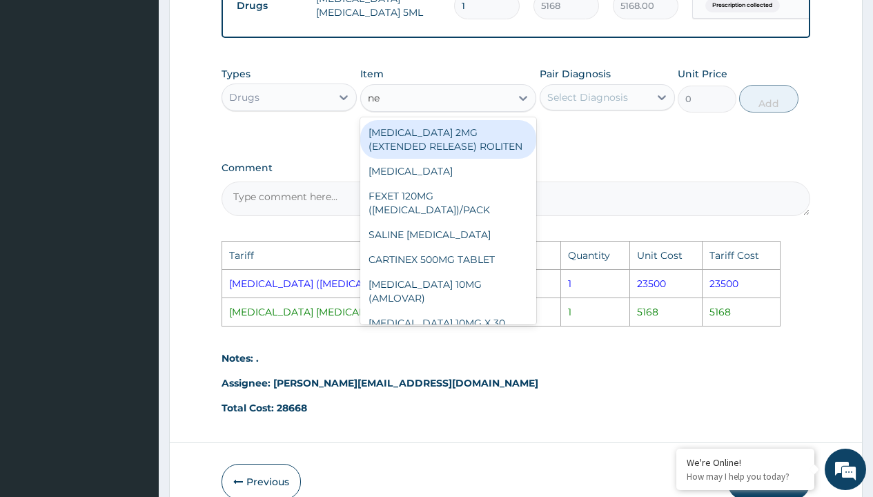
type input "nev"
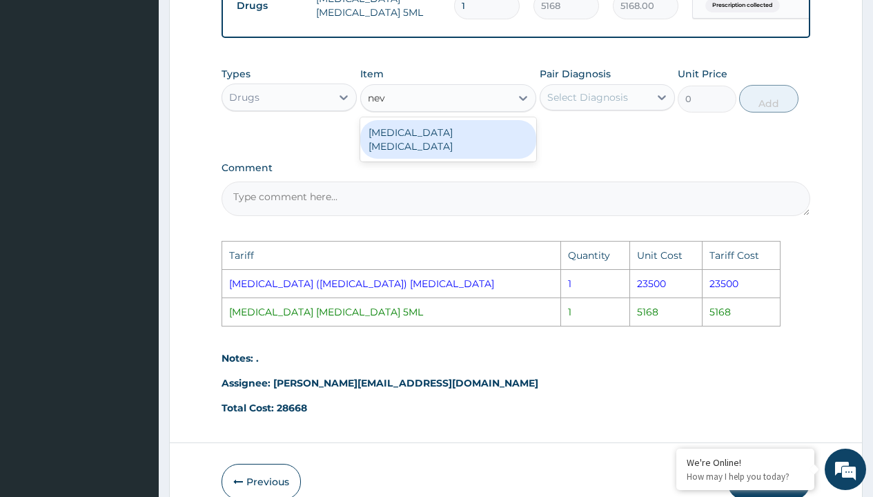
click at [482, 146] on div "NEVANAC EYE DROP" at bounding box center [448, 139] width 177 height 39
type input "567.9000244140625"
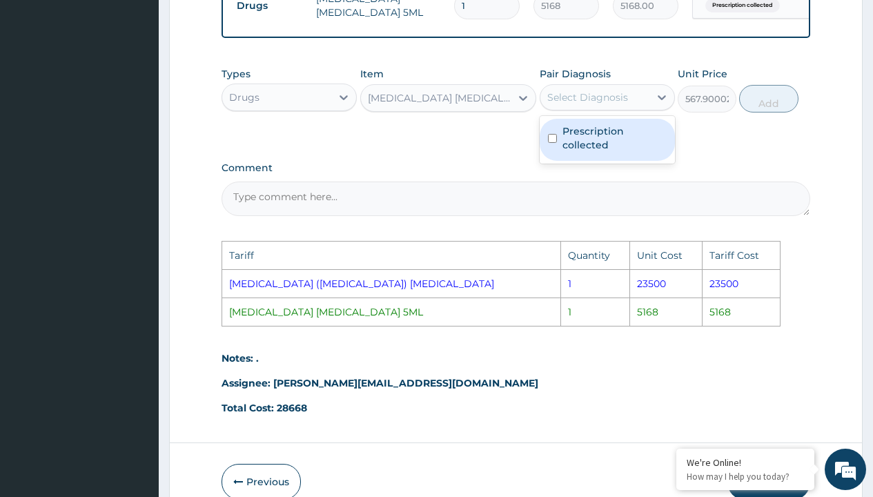
click at [629, 108] on div "Select Diagnosis" at bounding box center [594, 97] width 109 height 22
click at [638, 148] on label "Prescription collected" at bounding box center [614, 138] width 104 height 28
checkbox input "true"
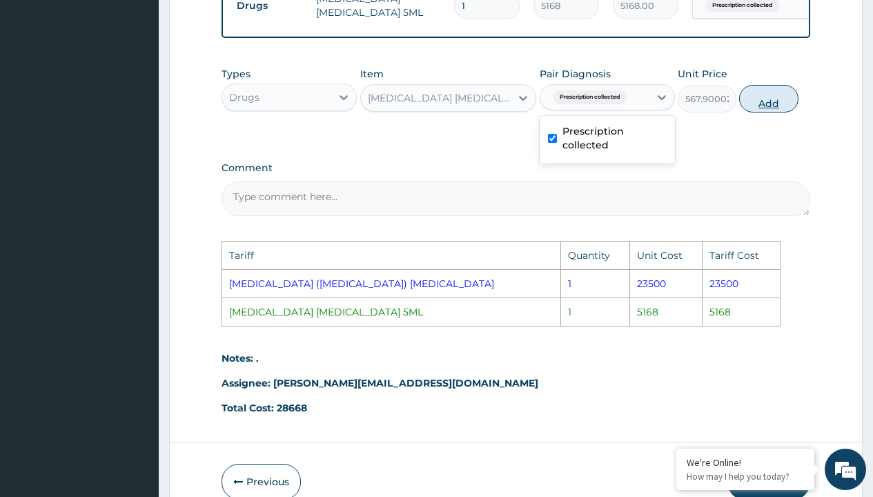
click at [780, 112] on button "Add" at bounding box center [768, 99] width 59 height 28
type input "0"
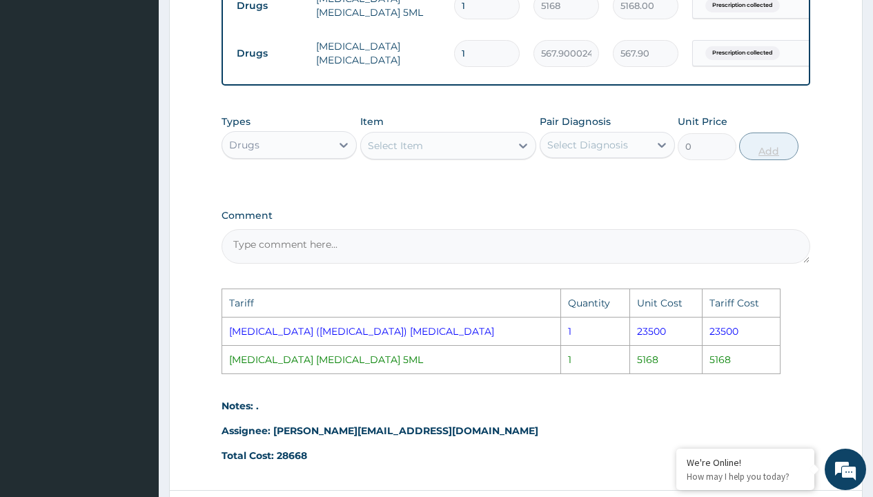
type input "10"
type input "5679.00"
type input "1"
type input "567.90"
type input "0.00"
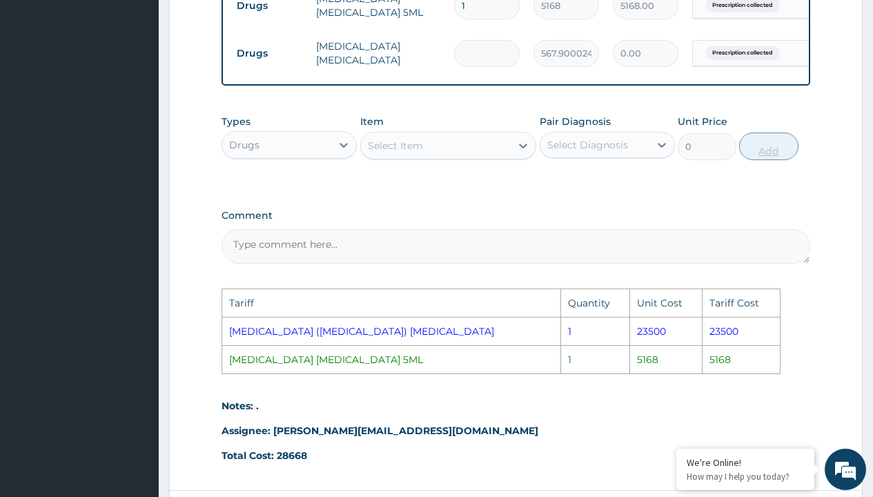
type input "5"
type input "2839.50"
type input "50"
type input "28395.00"
type input "5"
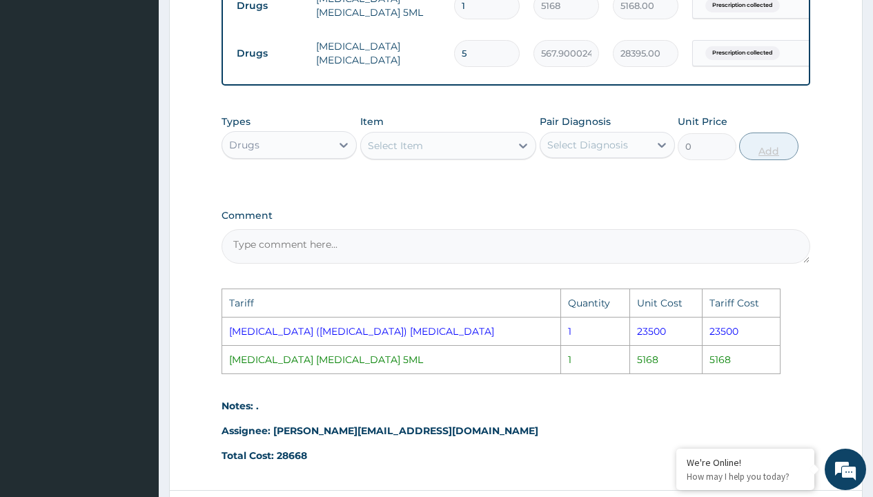
type input "2839.50"
type input "0.00"
type input "4"
type input "2271.60"
type input "45"
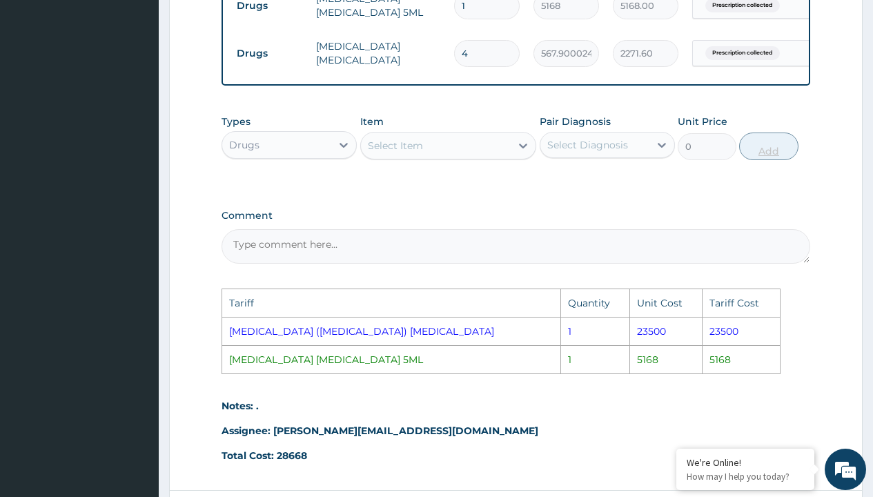
type input "25555.50"
type input "4"
type input "2271.60"
type input "40"
type input "22716.00"
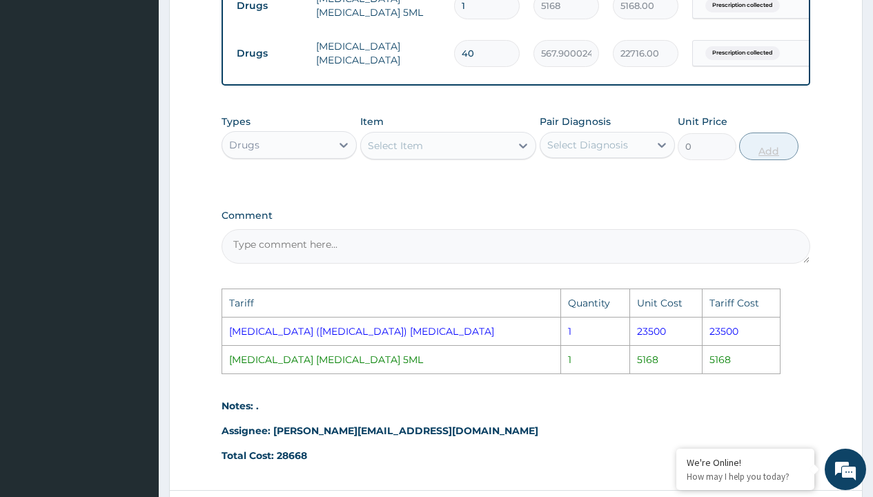
type input "4"
type input "2271.60"
type input "43"
type input "24419.70"
type input "4"
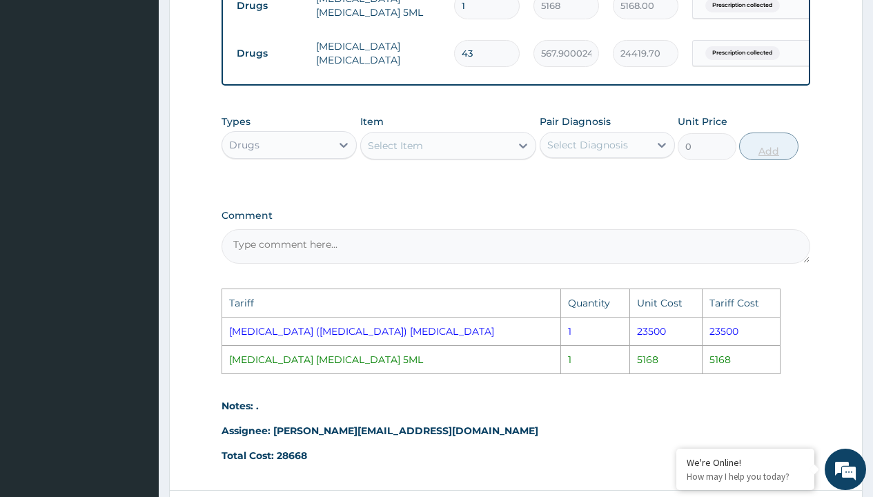
type input "2271.60"
type input "42"
type input "23851.80"
type input "4"
type input "2271.60"
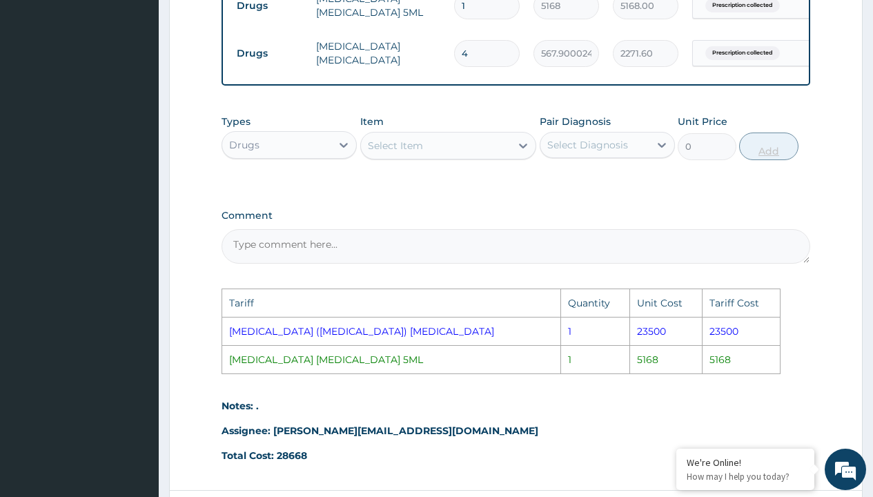
type input "41"
type input "23283.90"
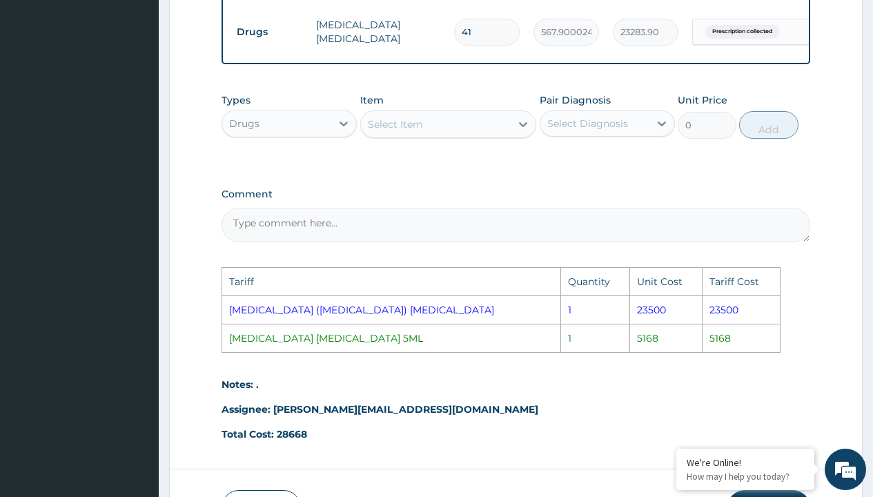
scroll to position [744, 0]
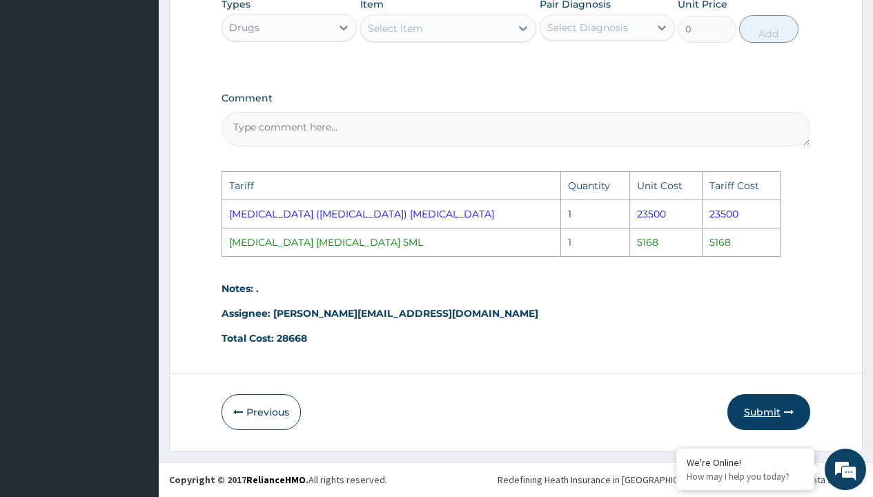
type input "41"
click at [758, 395] on button "Submit" at bounding box center [768, 412] width 83 height 36
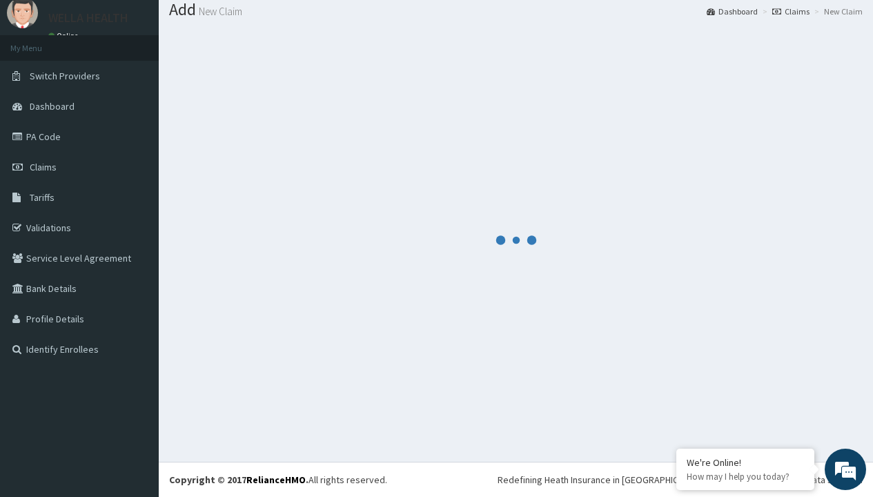
scroll to position [44, 0]
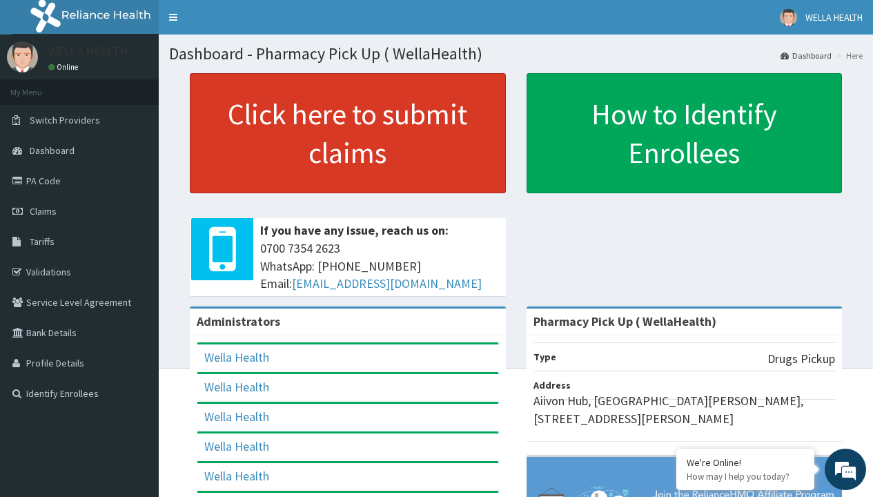
click at [347, 133] on link "Click here to submit claims" at bounding box center [348, 133] width 316 height 120
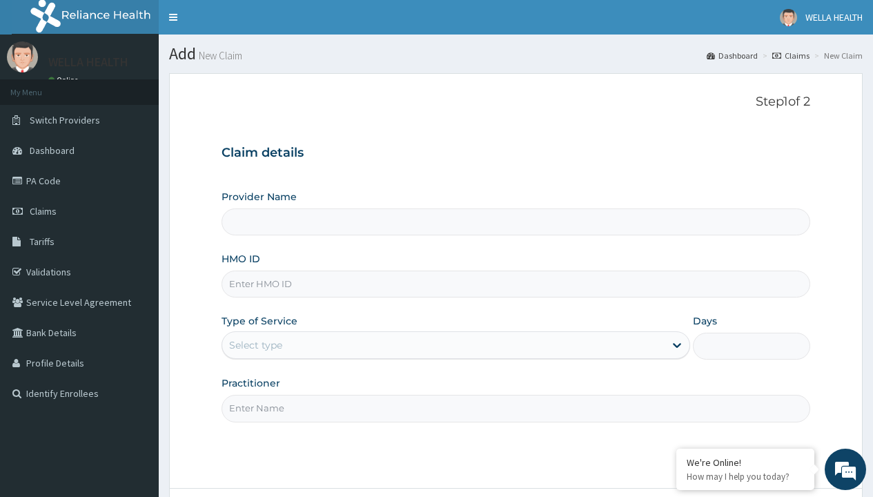
type input "Pharmacy Pick Up ( WellaHealth)"
type input "SLB/10397/A"
type input "WellaHealth"
click at [255, 345] on div "Select type" at bounding box center [255, 345] width 53 height 14
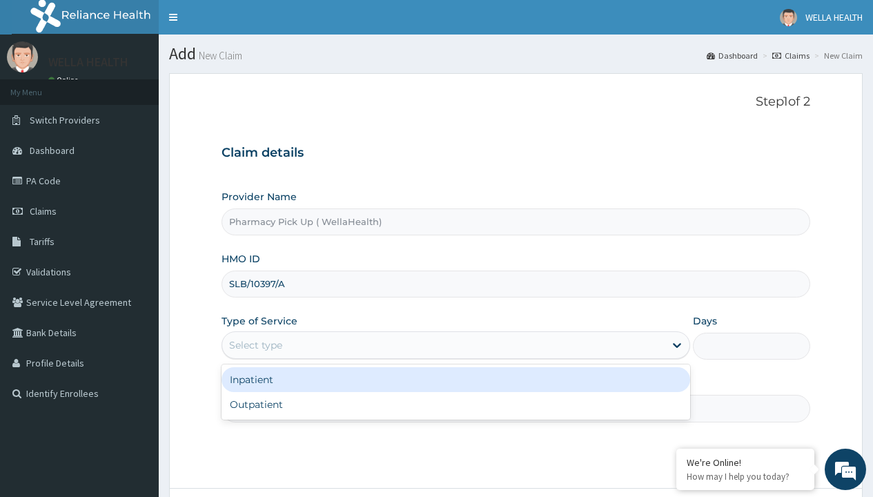
click at [455, 404] on div "Outpatient" at bounding box center [455, 404] width 469 height 25
type input "1"
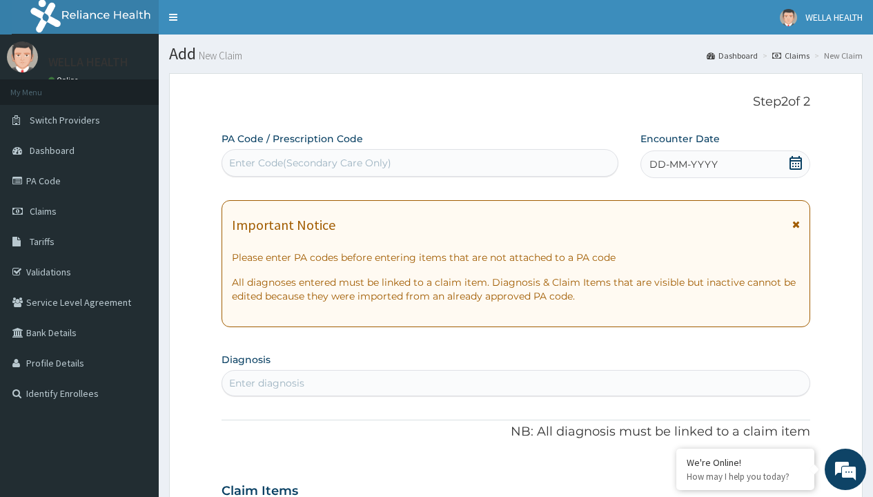
scroll to position [115, 0]
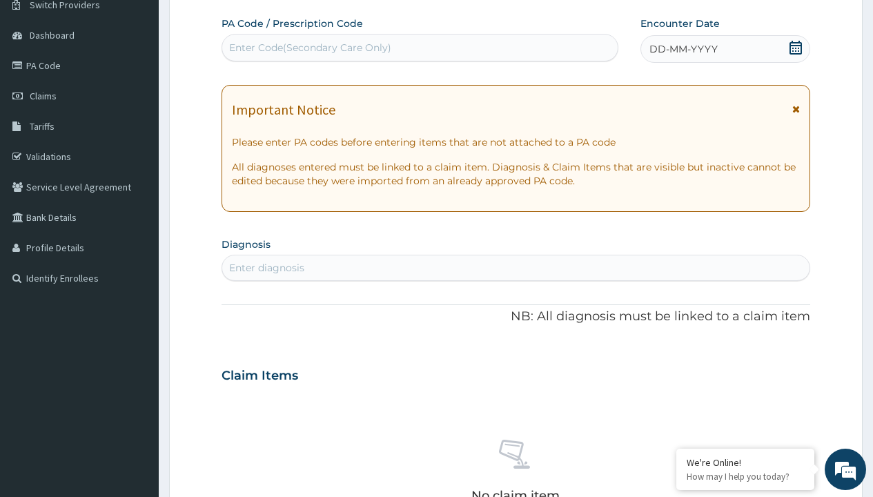
click at [682, 49] on span "DD-MM-YYYY" at bounding box center [683, 49] width 68 height 14
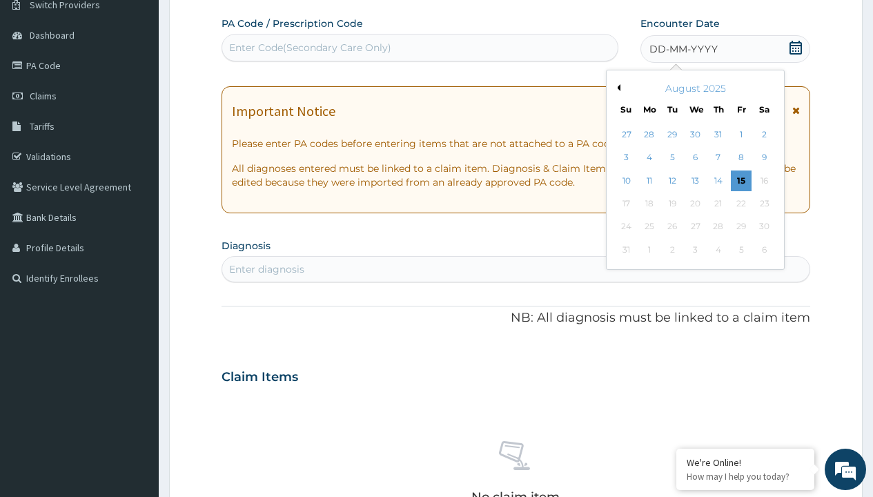
click at [616, 88] on button "Previous Month" at bounding box center [616, 87] width 7 height 7
click at [695, 204] on div "23" at bounding box center [694, 203] width 21 height 21
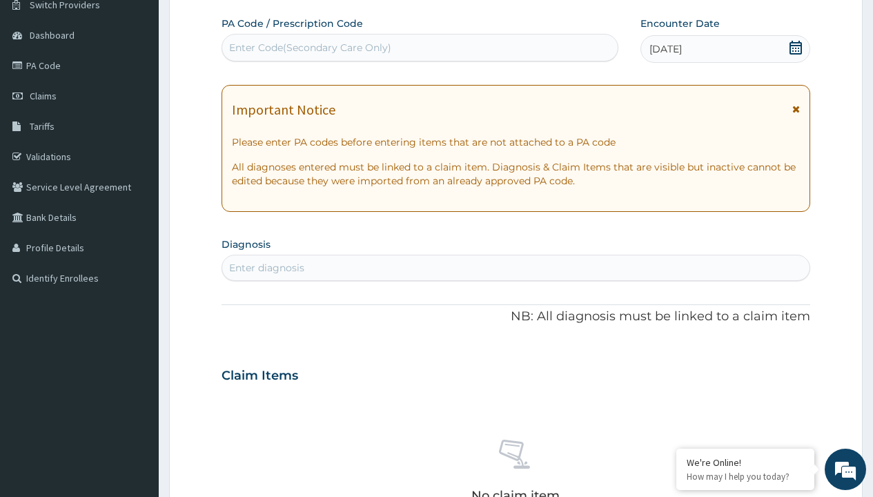
click at [266, 268] on div "Enter diagnosis" at bounding box center [266, 268] width 75 height 14
type input "prescription collected"
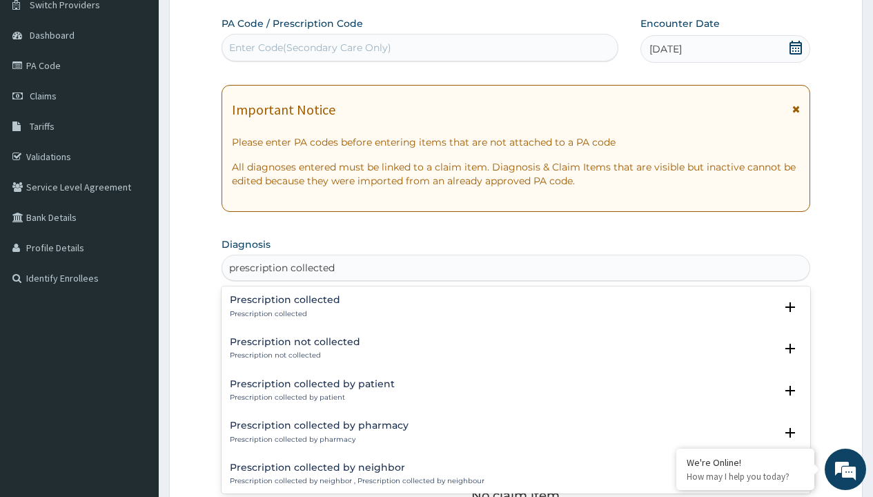
click at [283, 313] on p "Prescription collected" at bounding box center [285, 314] width 110 height 10
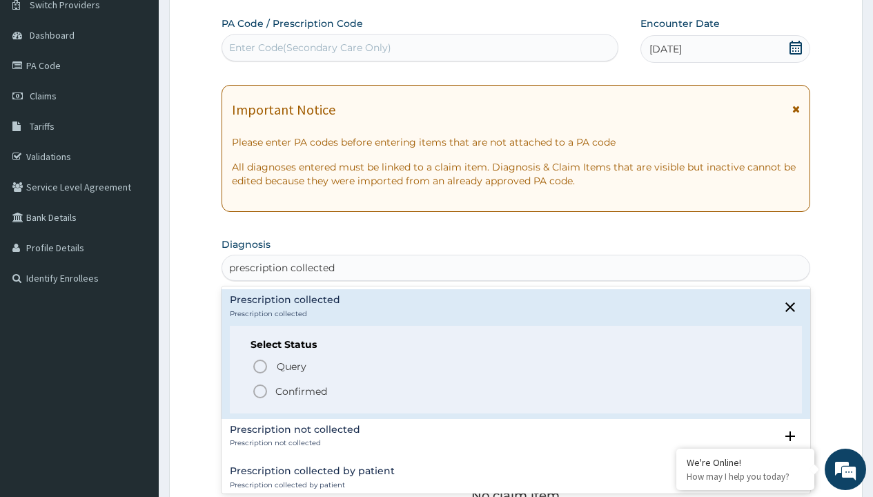
click at [301, 391] on p "Confirmed" at bounding box center [301, 391] width 52 height 14
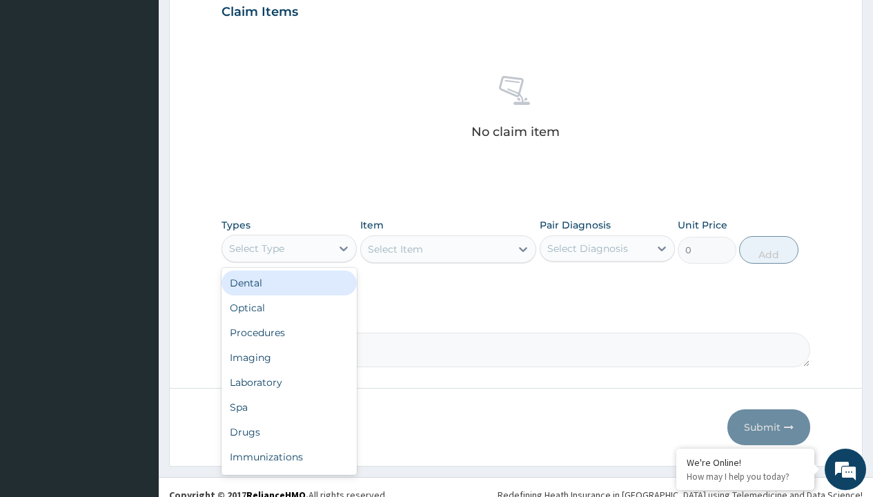
type input "procedures"
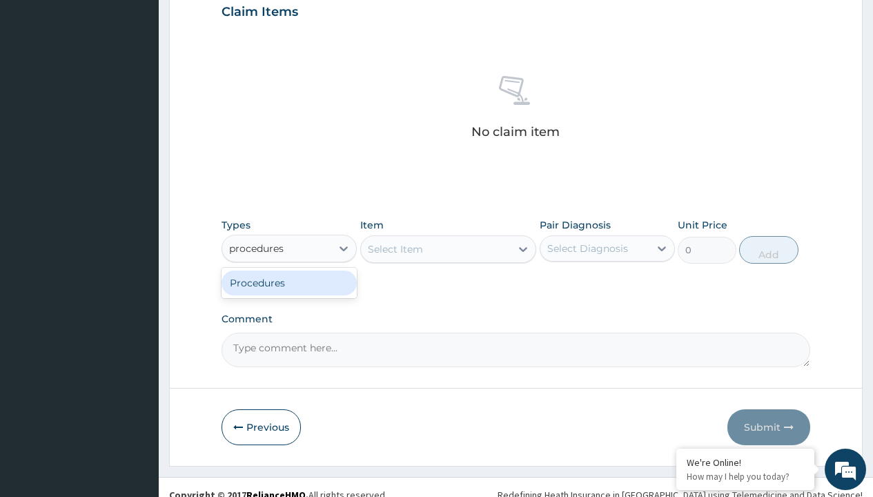
click at [289, 282] on div "Procedures" at bounding box center [288, 282] width 135 height 25
click at [395, 248] on div "Select Item" at bounding box center [395, 249] width 55 height 14
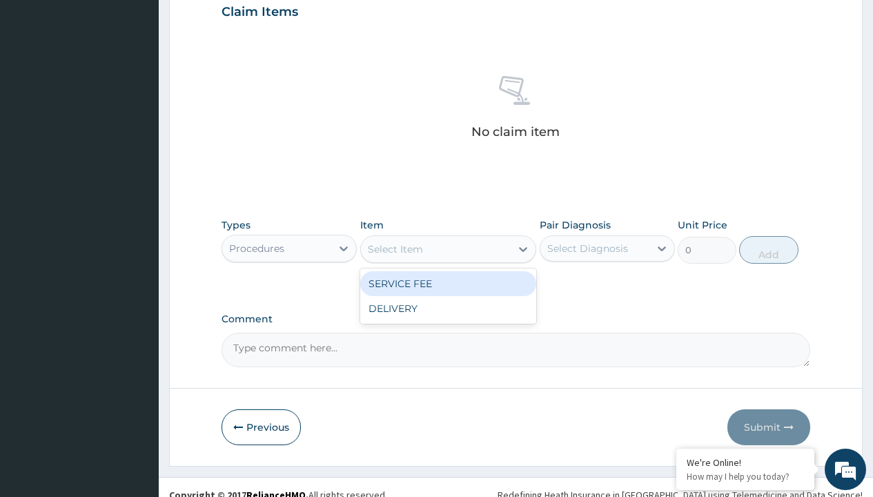
type input "service fee"
click at [448, 283] on div "SERVICE FEE" at bounding box center [448, 283] width 177 height 25
type input "100"
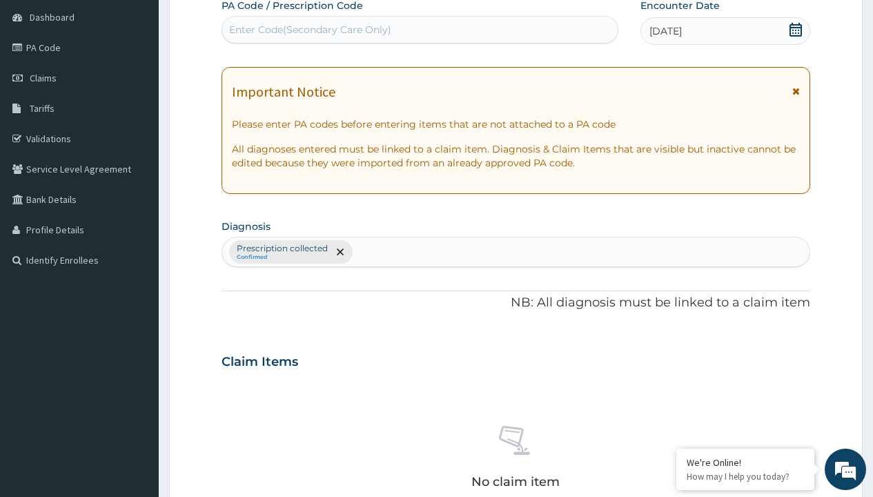
type input "prescription collected"
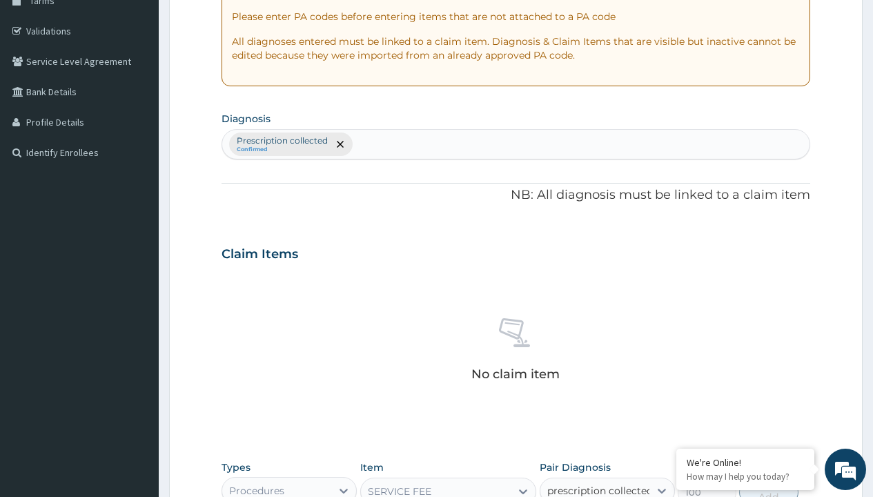
checkbox input "true"
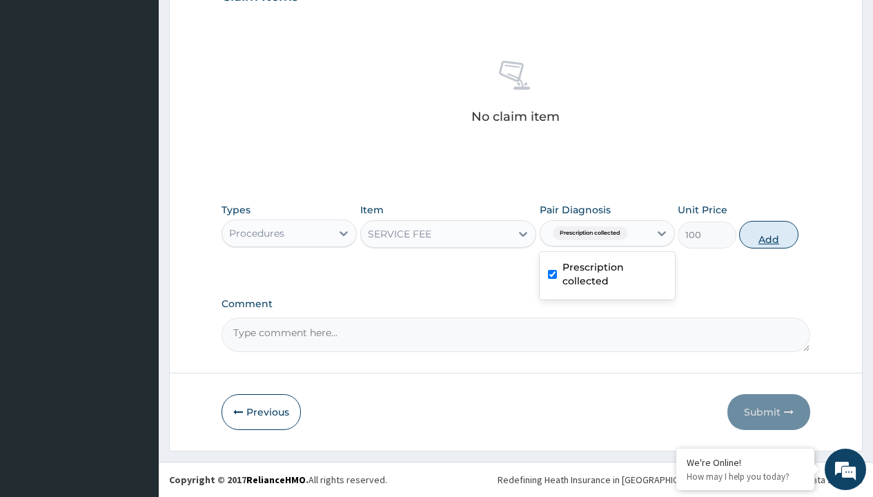
click at [769, 234] on button "Add" at bounding box center [768, 235] width 59 height 28
type input "0"
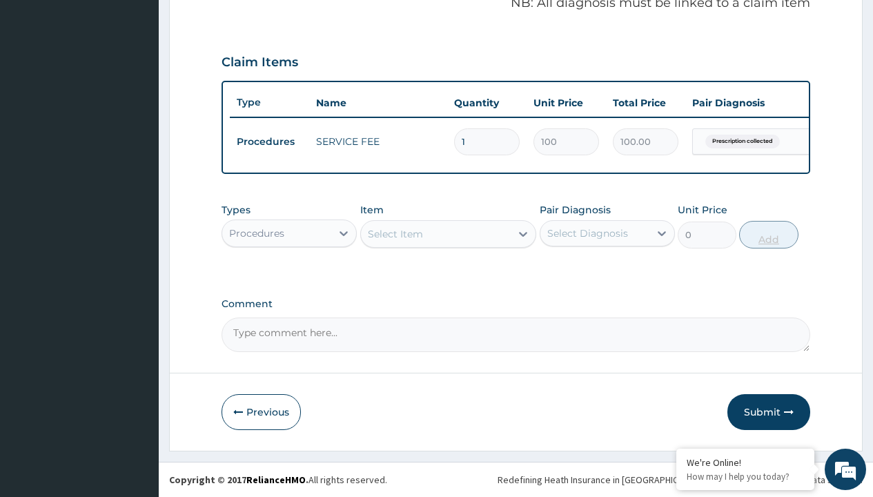
scroll to position [443, 0]
click at [257, 233] on div "Procedures" at bounding box center [256, 233] width 55 height 14
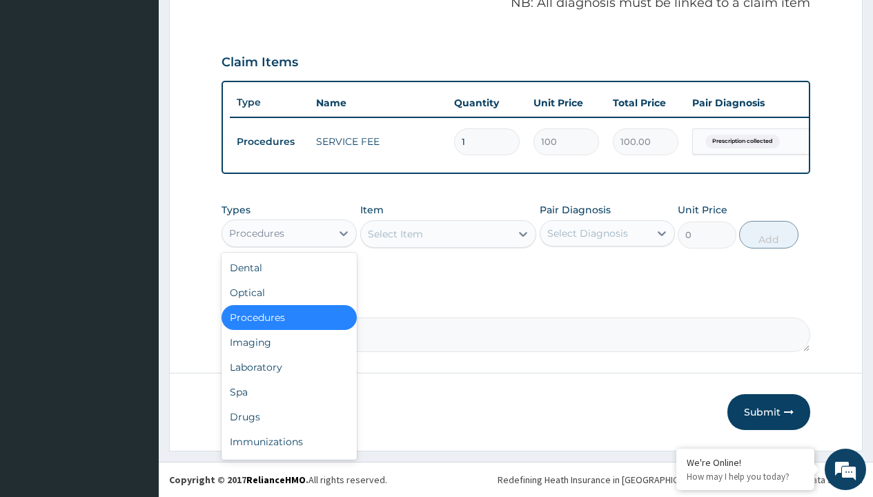
type input "drugs"
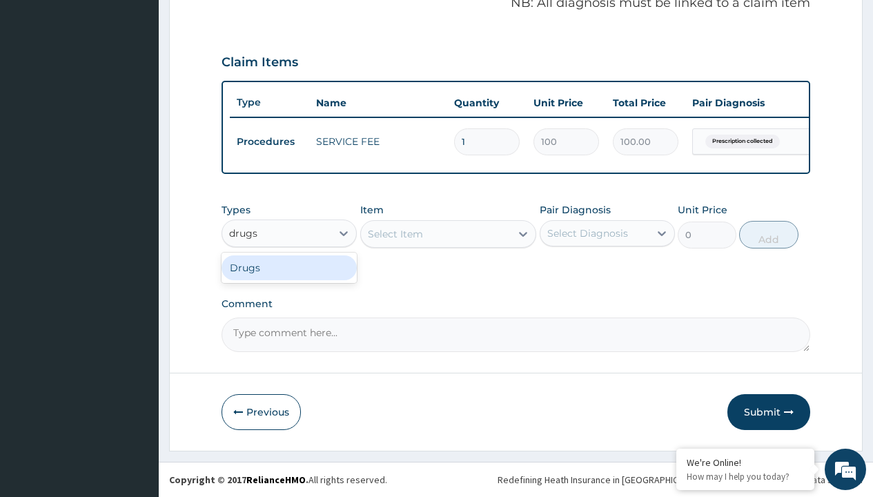
scroll to position [0, 0]
click at [289, 267] on div "Drugs" at bounding box center [288, 267] width 135 height 25
click at [395, 233] on div "Select Item" at bounding box center [448, 234] width 177 height 28
type input "[MEDICAL_DATA] 10mg (teva) x28"
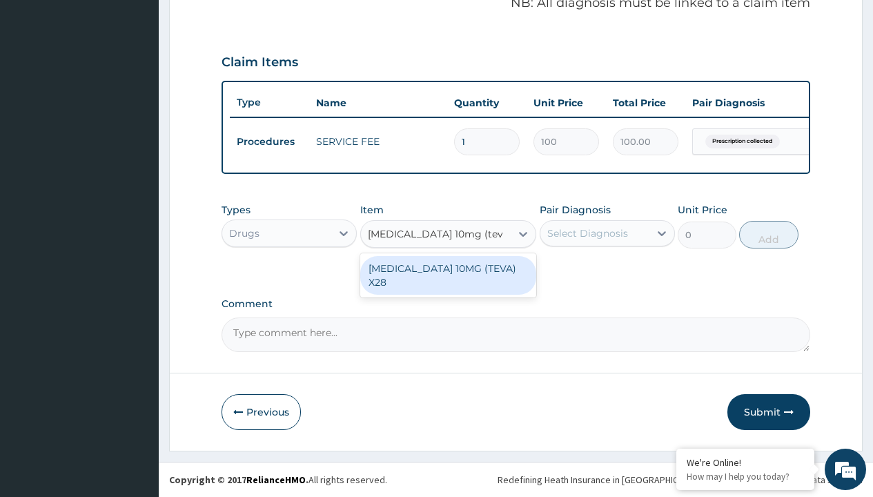
click at [448, 268] on div "[MEDICAL_DATA] 10MG (TEVA) X28" at bounding box center [448, 275] width 177 height 39
type input "98.4000015258789"
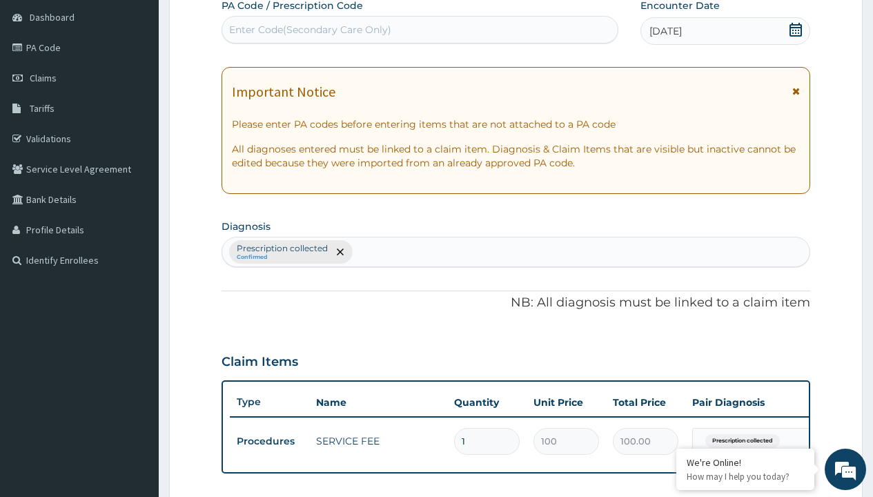
type input "prescription collected"
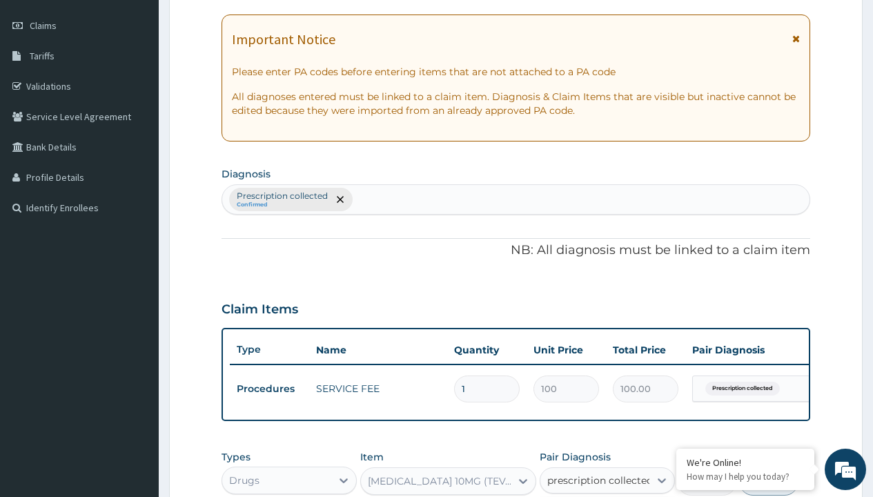
checkbox input "true"
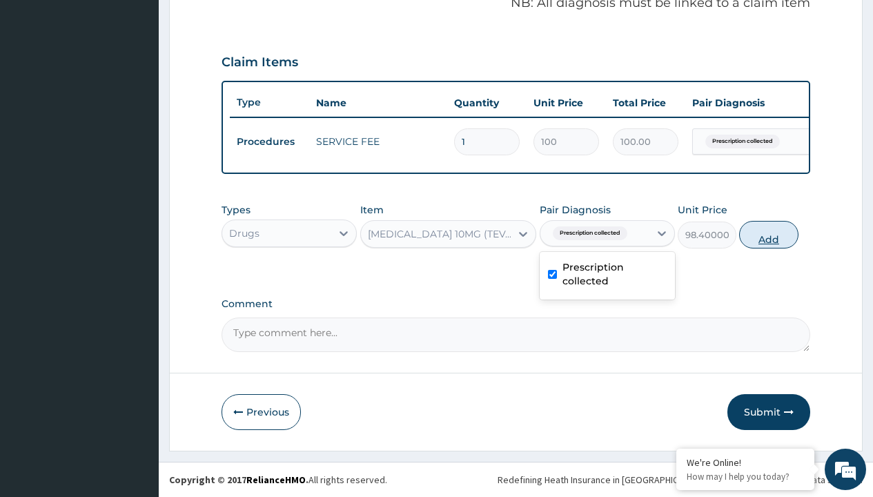
click at [769, 234] on button "Add" at bounding box center [768, 235] width 59 height 28
type input "0"
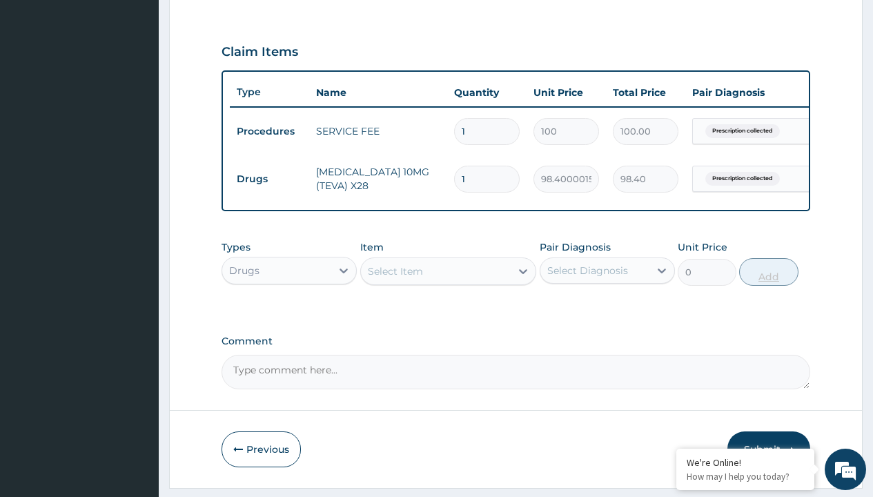
type input "28"
type input "2755.20"
type input "28"
click at [269, 179] on td "Drugs" at bounding box center [269, 179] width 79 height 26
type input "drugs"
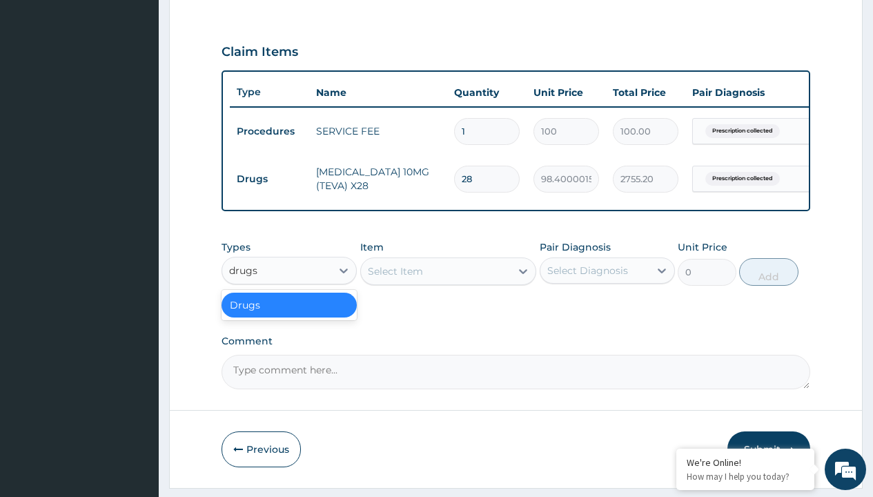
scroll to position [0, 0]
click at [289, 315] on div "Drugs" at bounding box center [288, 305] width 135 height 25
click at [395, 278] on div "Select Item" at bounding box center [395, 271] width 55 height 14
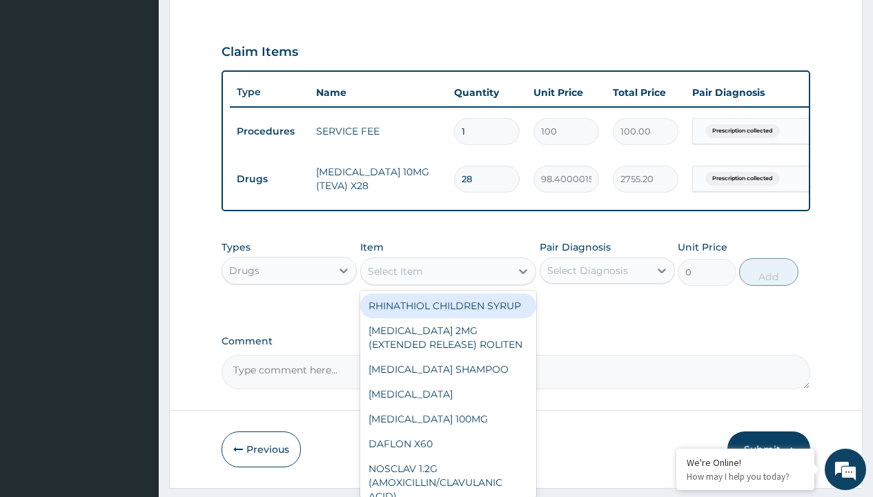
type input "[MEDICAL_DATA] 10mg (pocco) x28"
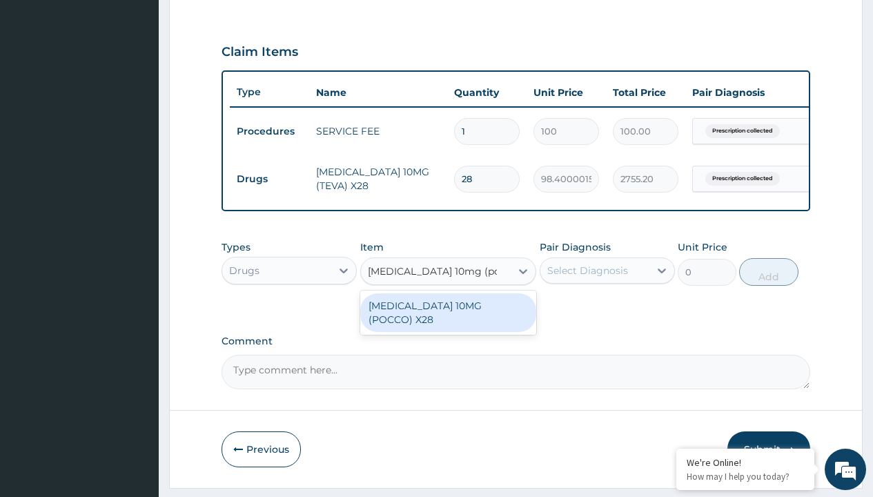
click at [448, 315] on div "[MEDICAL_DATA] 10MG (POCCO) X28" at bounding box center [448, 312] width 177 height 39
type input "110.6999969482422"
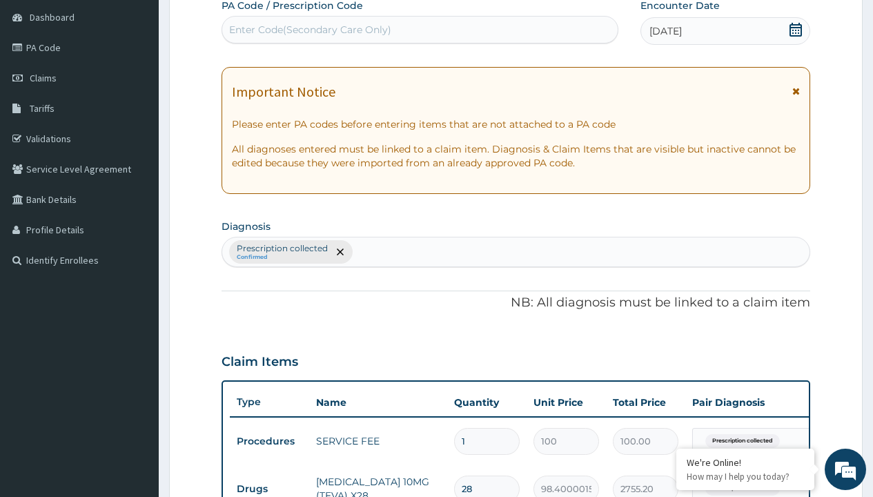
type input "prescription collected"
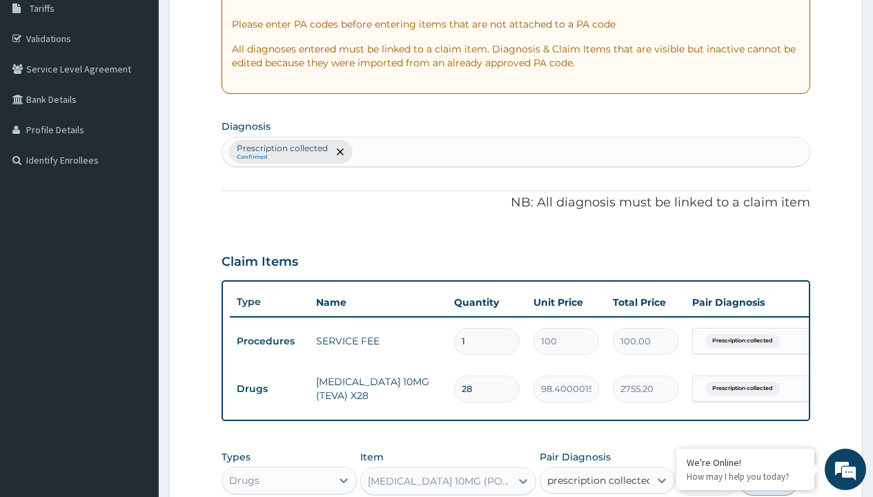
scroll to position [491, 0]
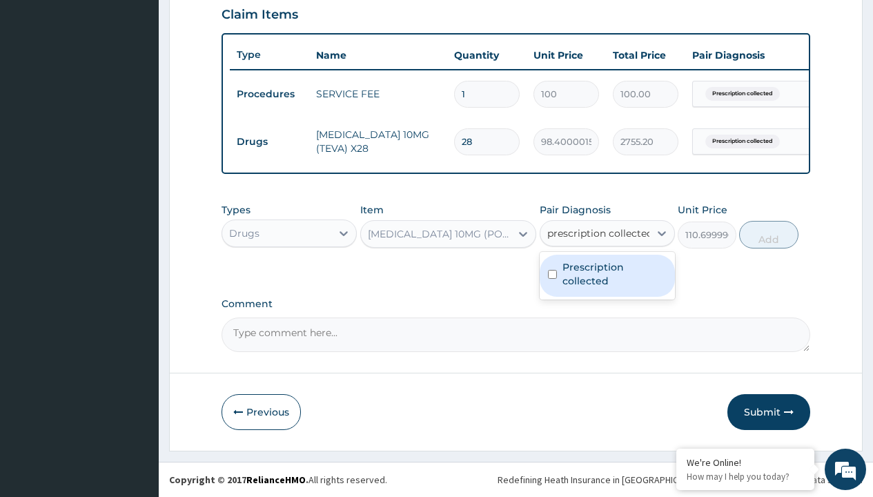
click at [607, 275] on label "Prescription collected" at bounding box center [614, 274] width 104 height 28
checkbox input "true"
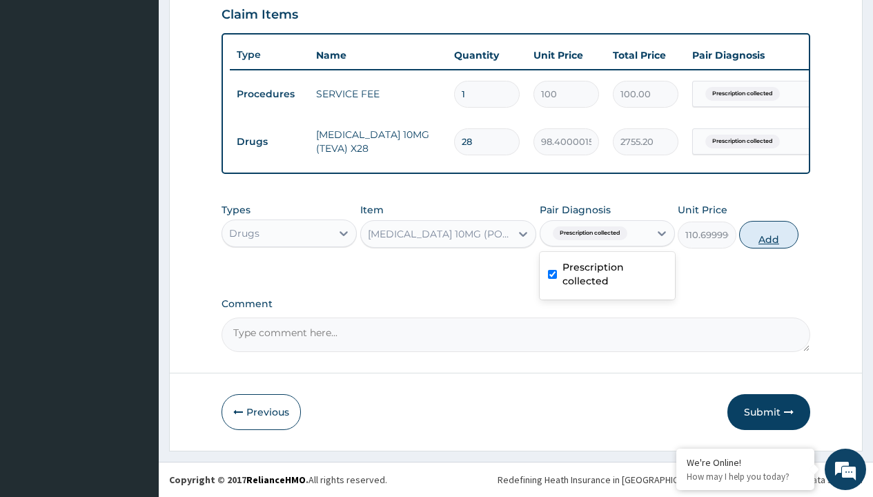
click at [769, 234] on button "Add" at bounding box center [768, 235] width 59 height 28
type input "0"
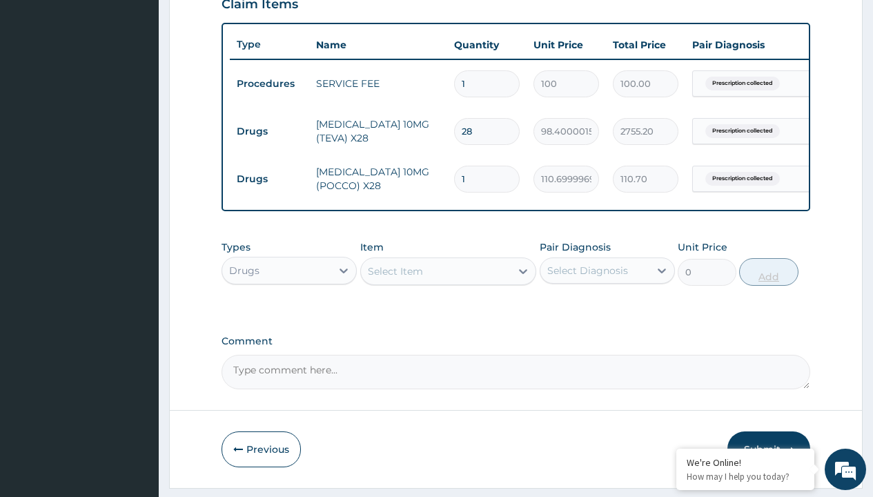
type input "28"
type input "3099.60"
type input "28"
click at [269, 131] on td "Drugs" at bounding box center [269, 132] width 79 height 26
type input "procedures"
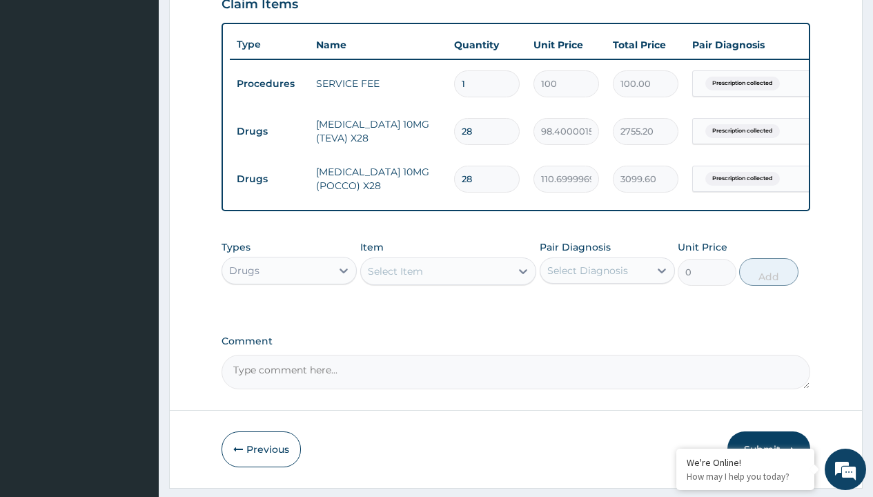
scroll to position [0, 0]
click at [289, 315] on div "Procedures" at bounding box center [288, 305] width 135 height 25
click at [395, 278] on div "Select Item" at bounding box center [395, 271] width 55 height 14
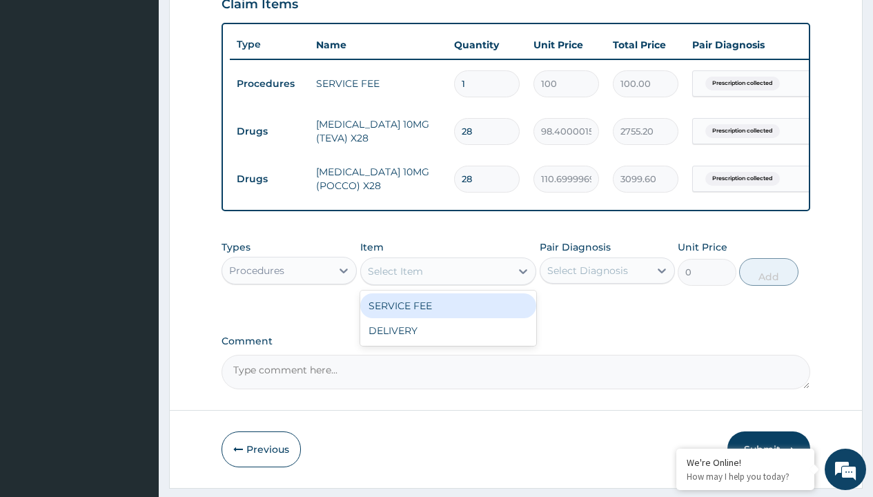
type input "delivery"
click at [448, 315] on div "DELIVERY" at bounding box center [448, 305] width 177 height 25
type input "2000"
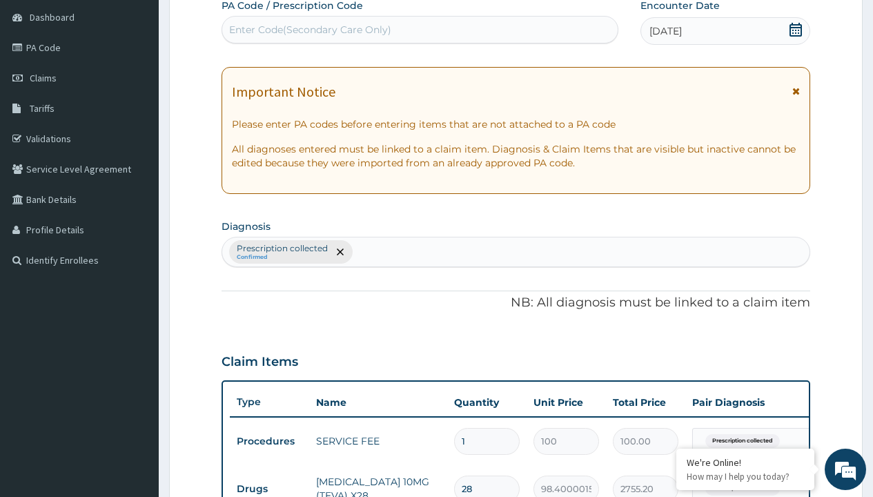
type input "prescription collected"
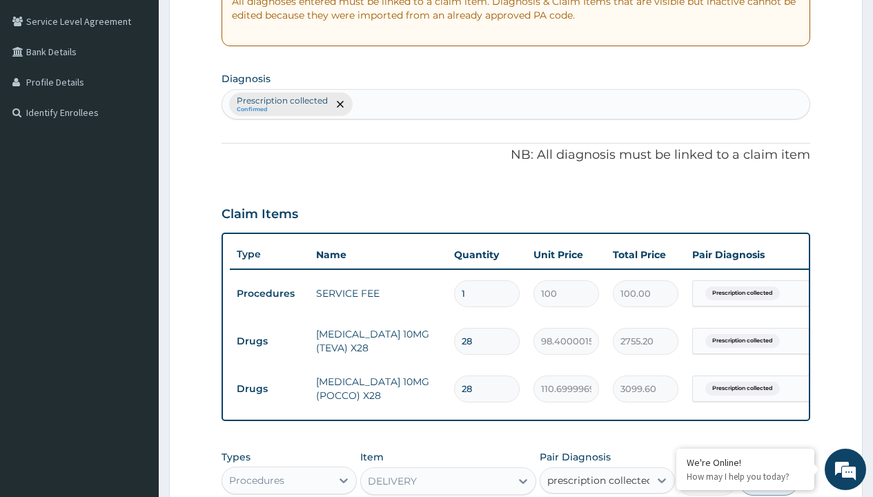
scroll to position [538, 0]
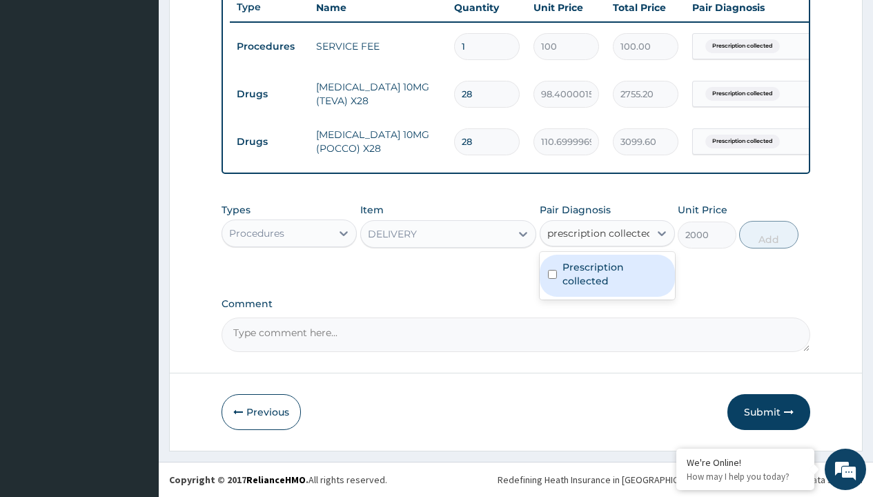
click at [607, 275] on label "Prescription collected" at bounding box center [614, 274] width 104 height 28
checkbox input "true"
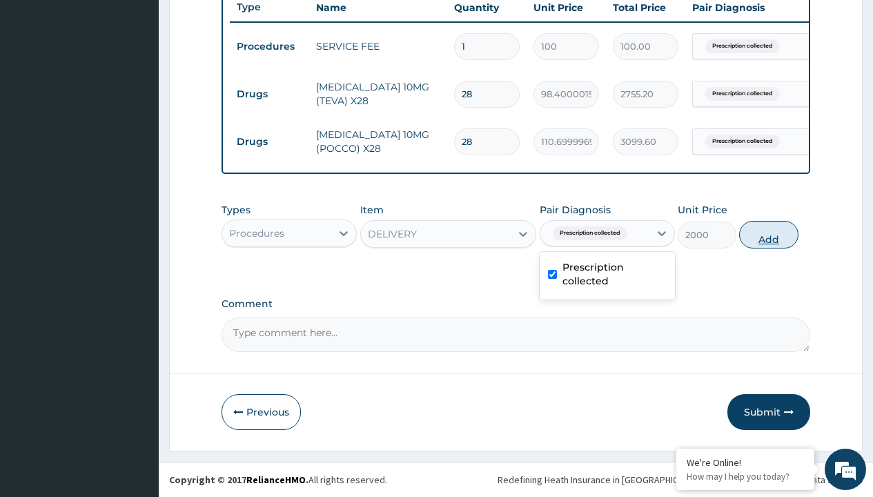
click at [769, 234] on button "Add" at bounding box center [768, 235] width 59 height 28
type input "0"
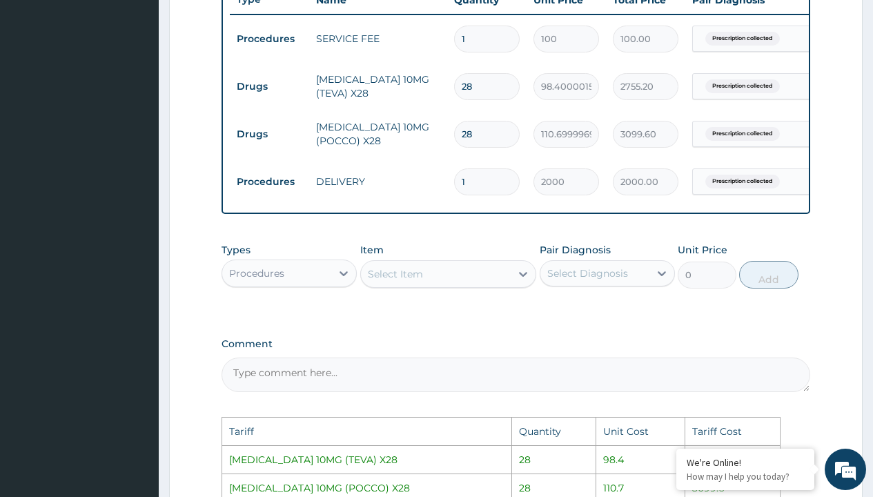
scroll to position [820, 0]
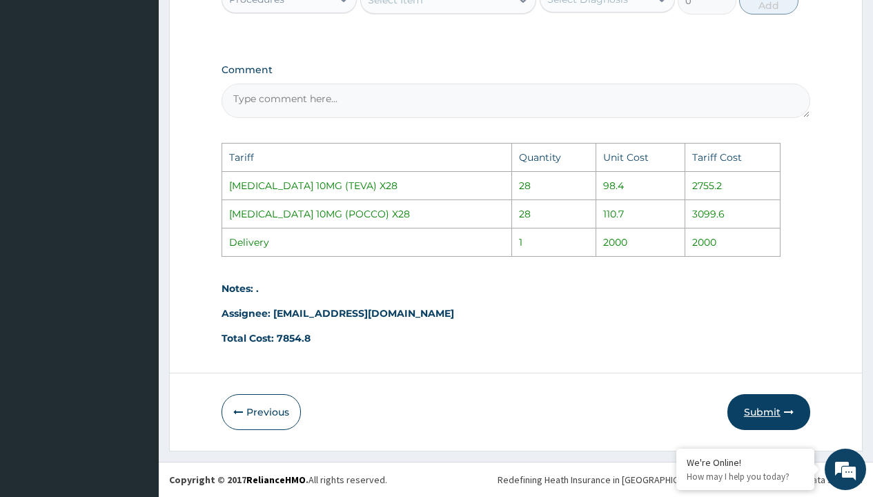
click at [769, 416] on button "Submit" at bounding box center [768, 412] width 83 height 36
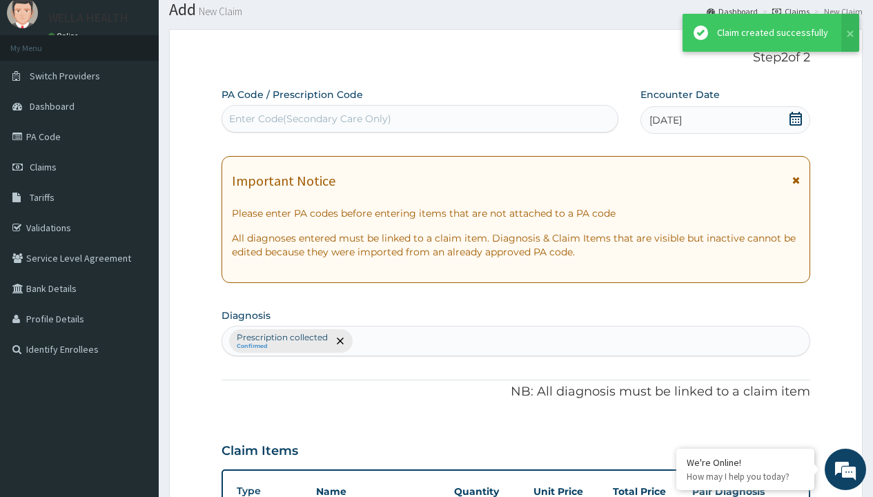
scroll to position [586, 0]
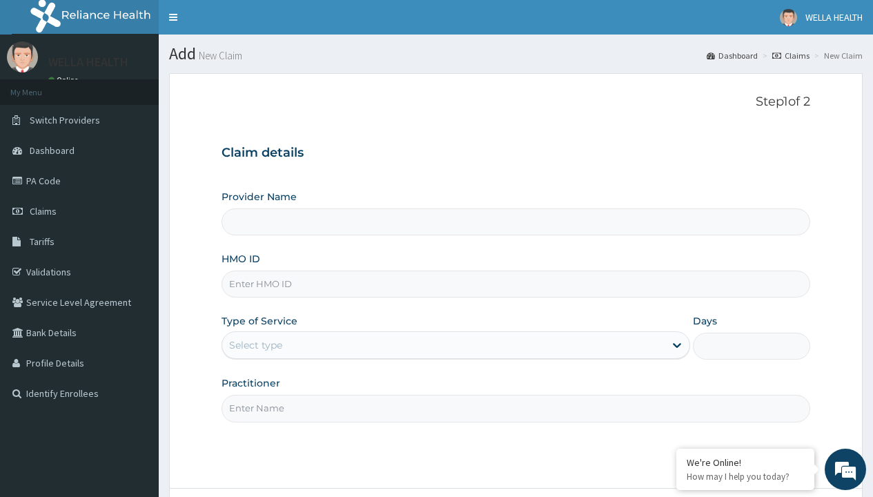
type input "Pharmacy Pick Up ( WellaHealth)"
type input "SRS/10195/A"
type input "WellaHealth"
click at [255, 345] on div "Select type" at bounding box center [255, 345] width 53 height 14
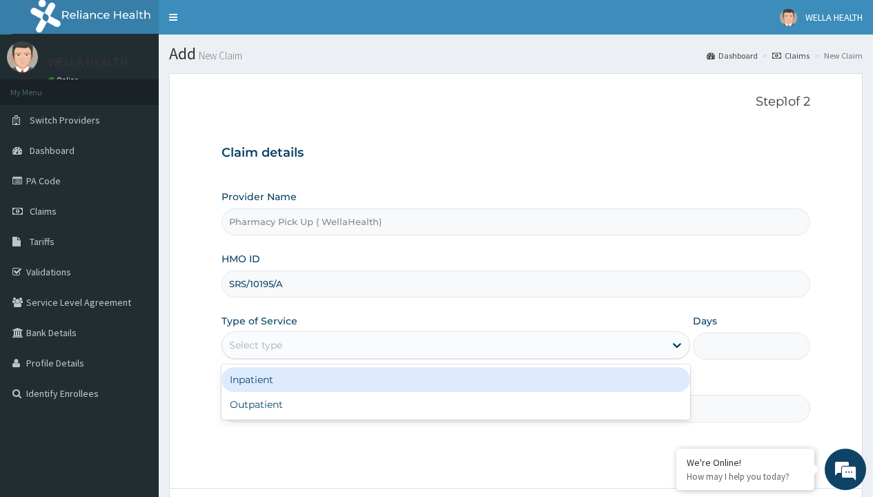
click at [455, 404] on div "Outpatient" at bounding box center [455, 404] width 469 height 25
type input "1"
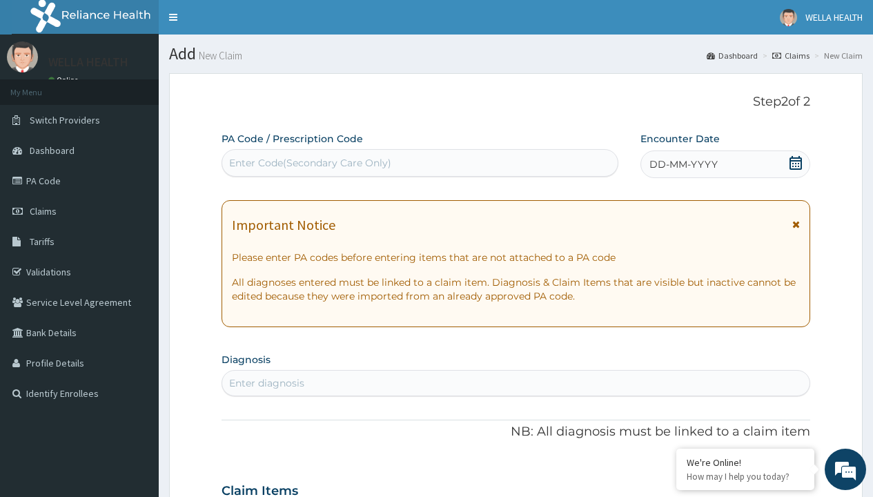
scroll to position [115, 0]
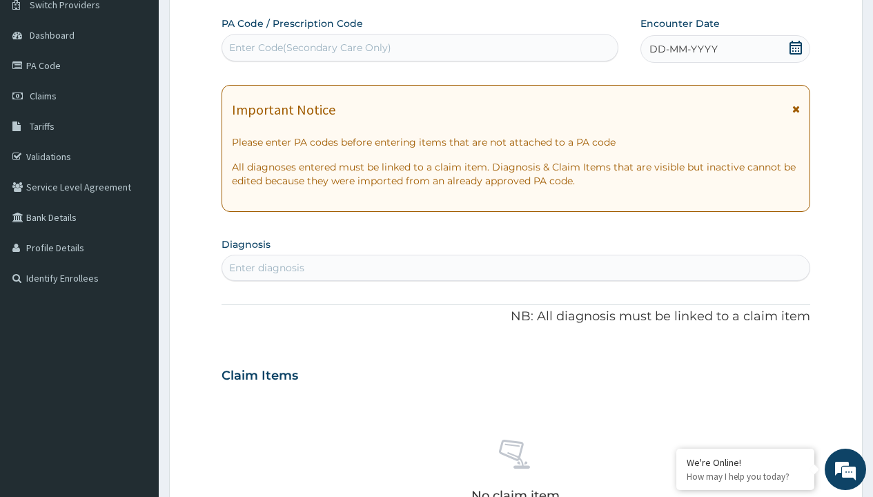
click at [682, 49] on span "DD-MM-YYYY" at bounding box center [683, 49] width 68 height 14
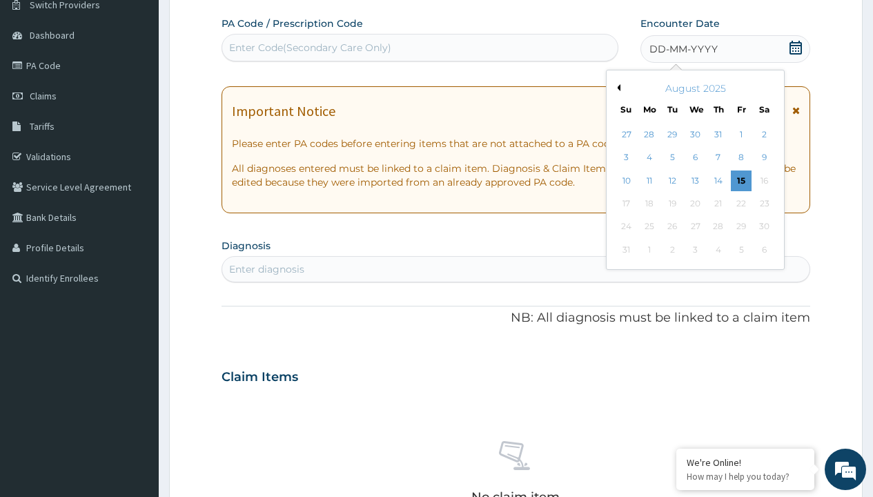
click at [616, 88] on button "Previous Month" at bounding box center [616, 87] width 7 height 7
click at [695, 204] on div "23" at bounding box center [694, 203] width 21 height 21
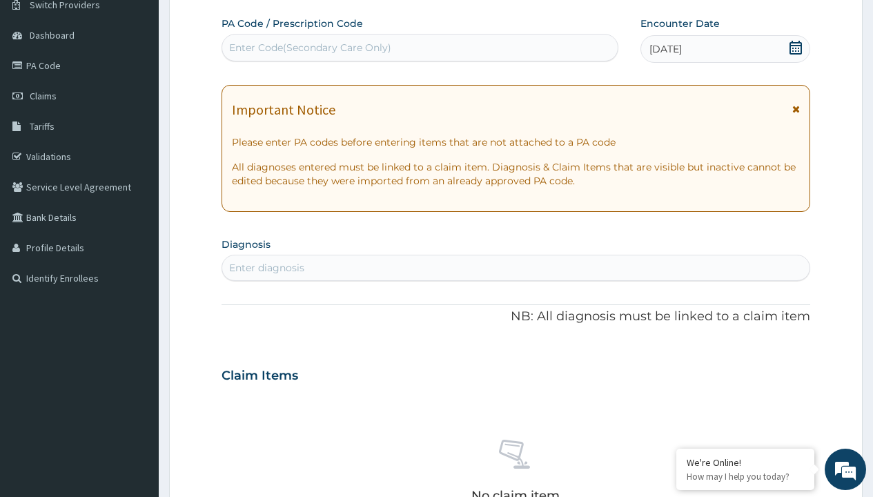
click at [266, 268] on div "Enter diagnosis" at bounding box center [266, 268] width 75 height 14
type input "prescription collected"
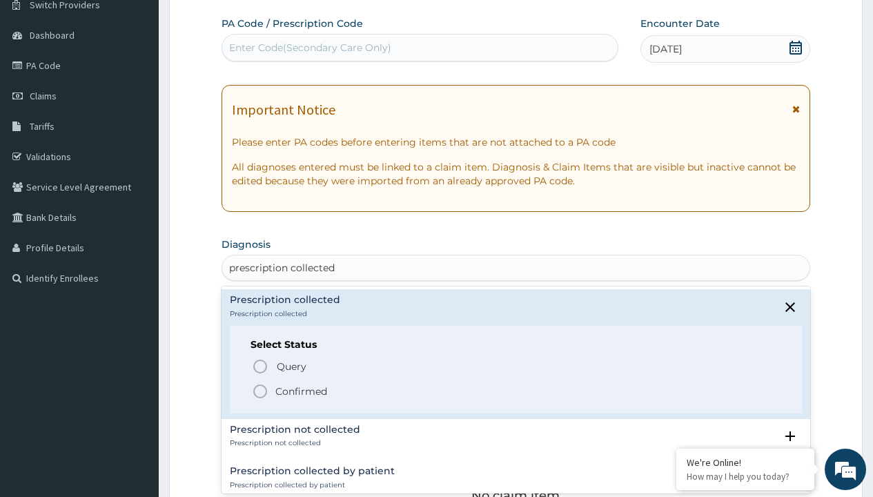
click at [301, 391] on p "Confirmed" at bounding box center [301, 391] width 52 height 14
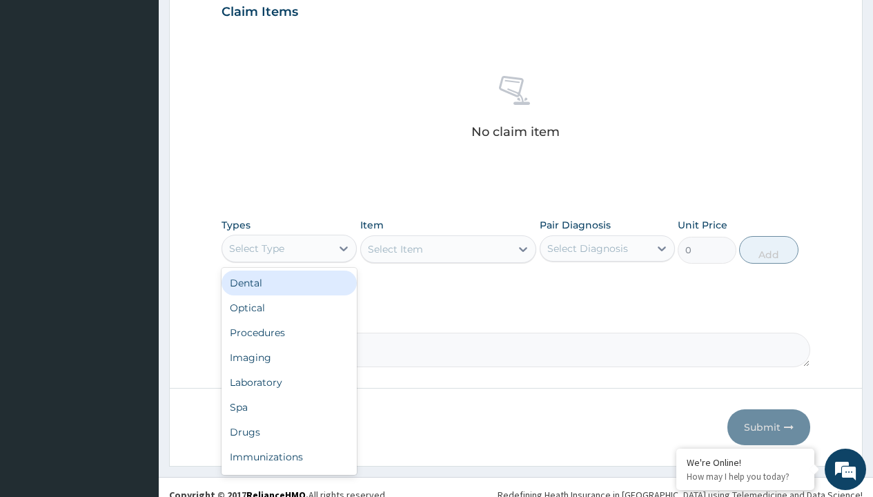
type input "procedures"
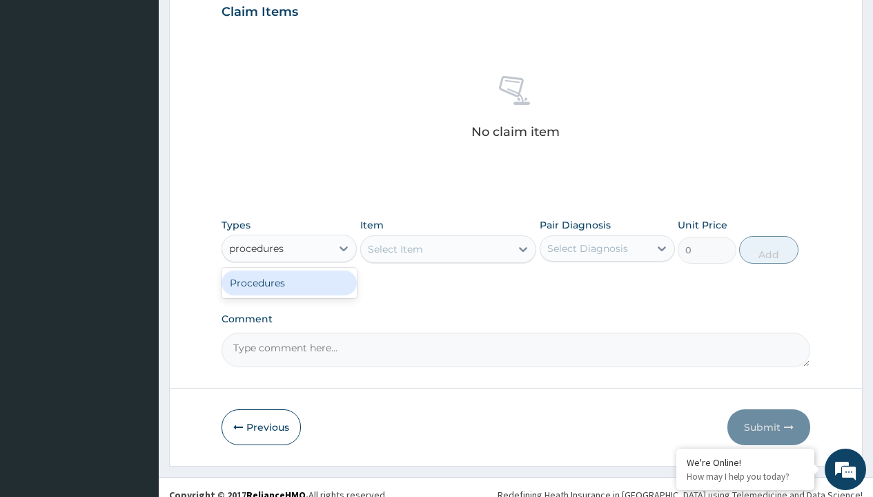
scroll to position [0, 0]
click at [289, 282] on div "Procedures" at bounding box center [288, 282] width 135 height 25
click at [395, 248] on div "Select Item" at bounding box center [448, 249] width 177 height 28
type input "service fee"
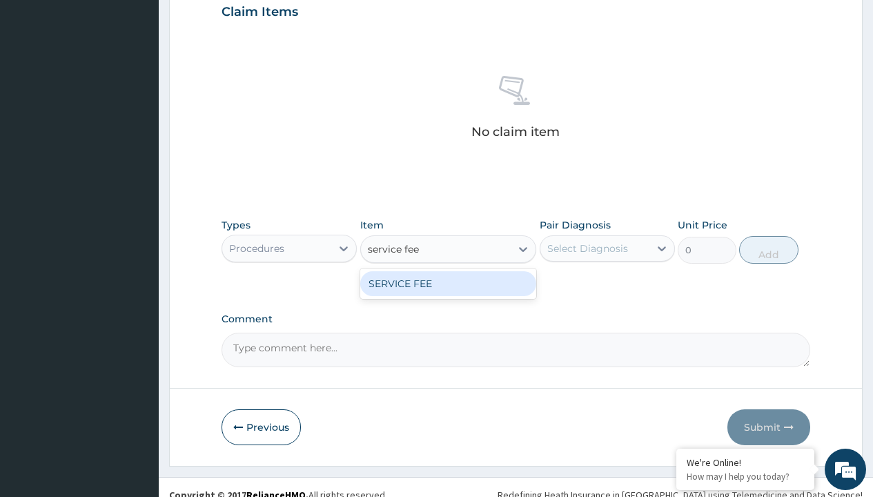
click at [448, 283] on div "SERVICE FEE" at bounding box center [448, 283] width 177 height 25
type input "100"
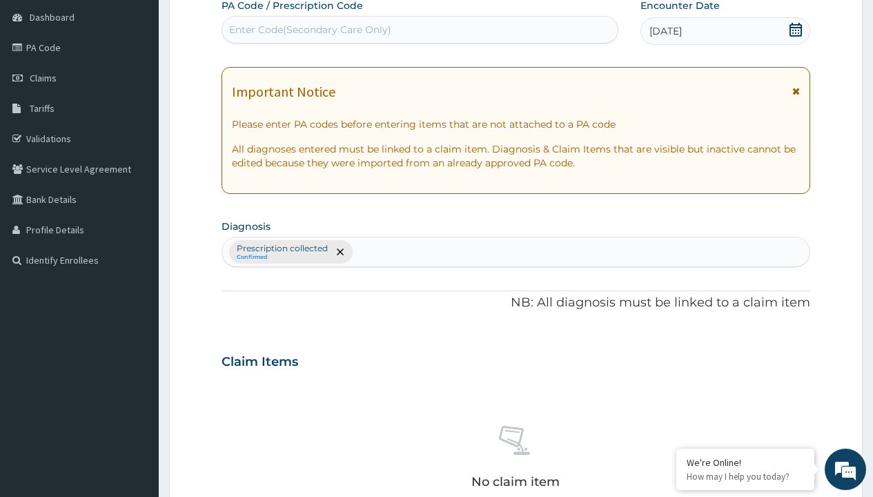
type input "prescription collected"
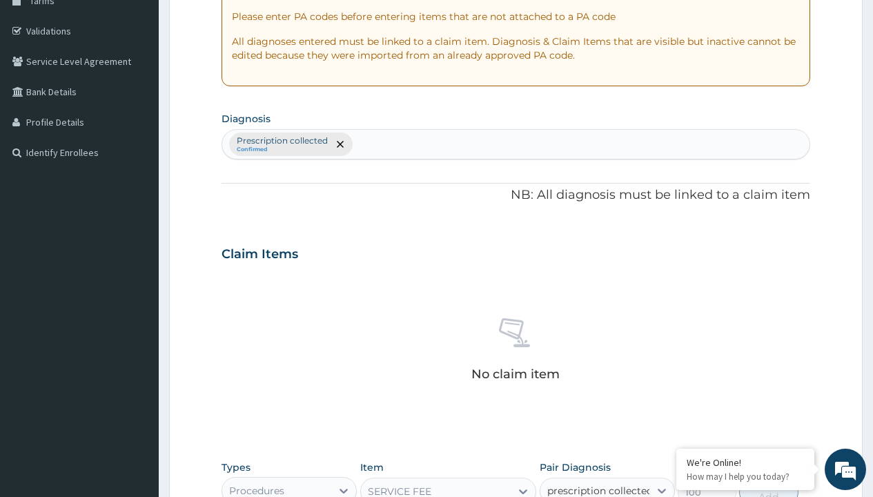
checkbox input "true"
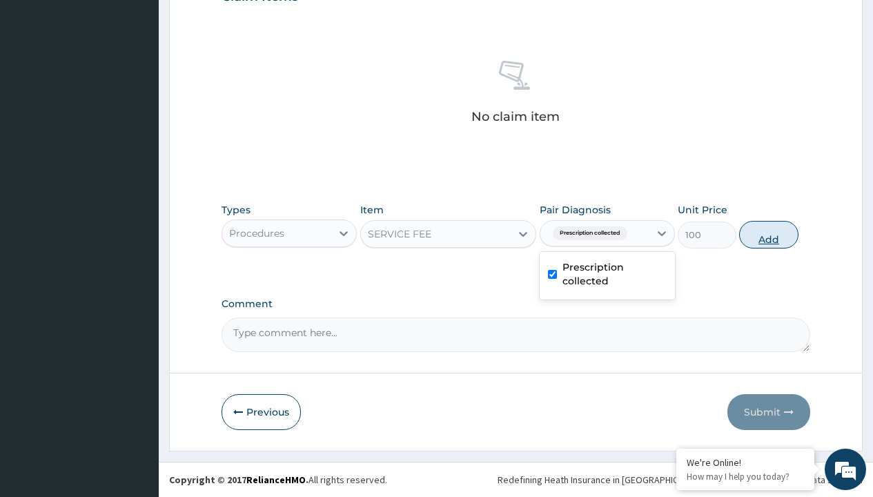
click at [769, 234] on button "Add" at bounding box center [768, 235] width 59 height 28
type input "0"
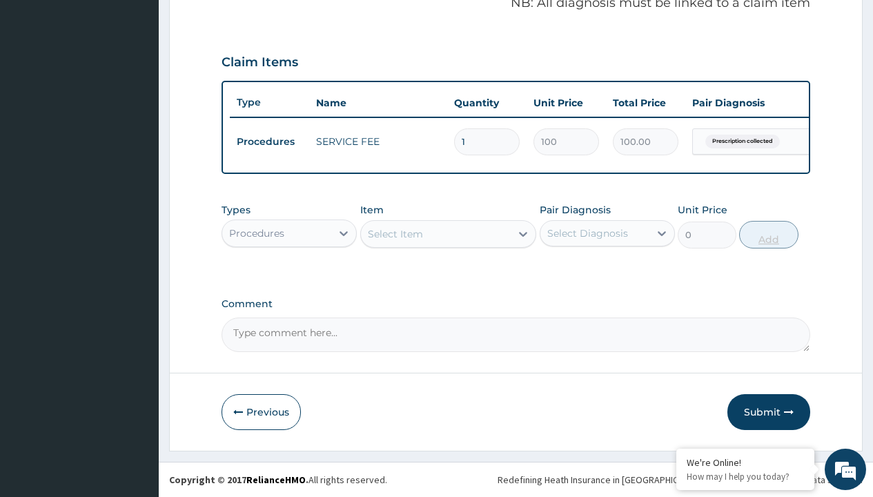
scroll to position [443, 0]
click at [257, 233] on div "Procedures" at bounding box center [256, 233] width 55 height 14
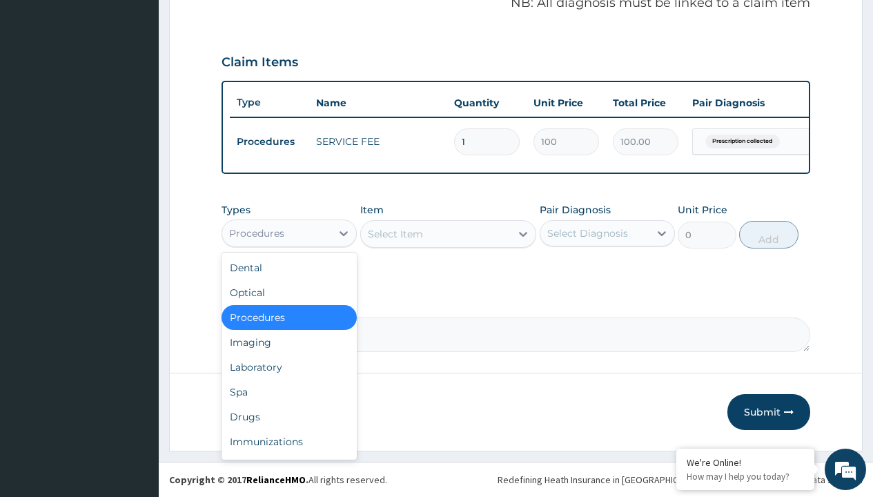
type input "drugs"
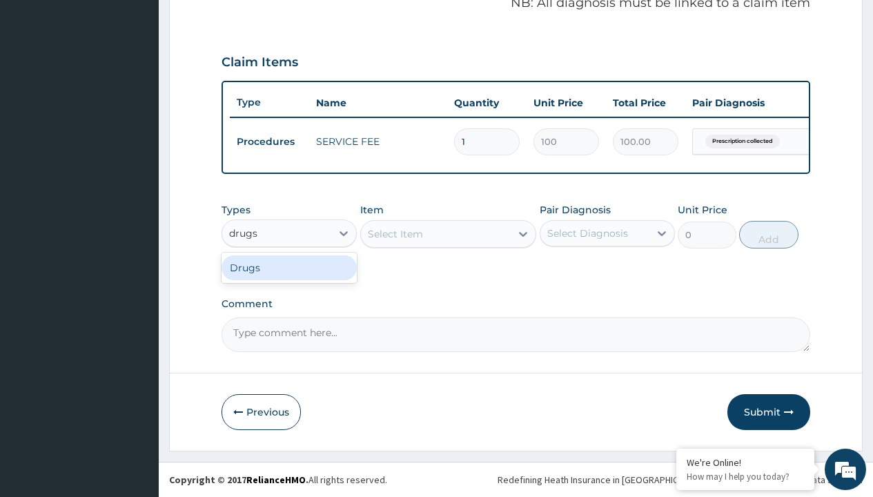
scroll to position [0, 0]
click at [289, 267] on div "Drugs" at bounding box center [288, 267] width 135 height 25
click at [395, 233] on div "Select Item" at bounding box center [448, 234] width 177 height 28
type input "galvus met 50/1000mg vidagliptin/metformin x 60 tabs/pack"
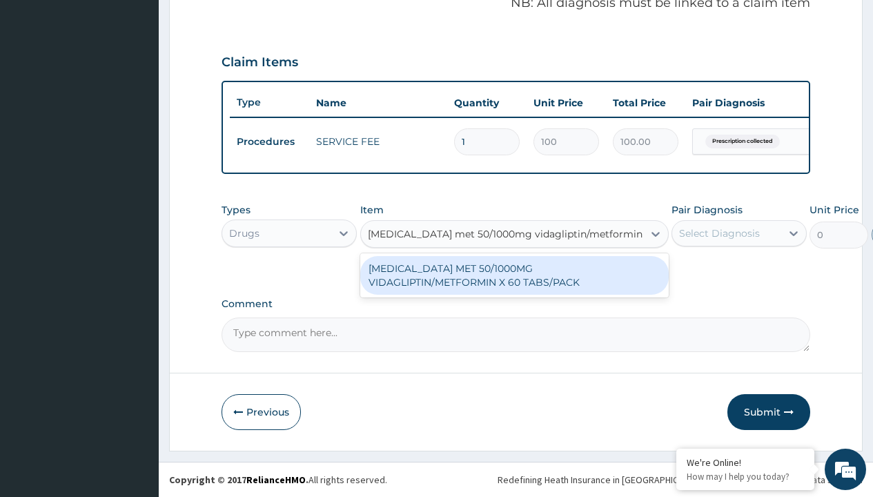
click at [514, 275] on div "GALVUS MET 50/1000MG VIDAGLIPTIN/METFORMIN X 60 TABS/PACK" at bounding box center [514, 275] width 308 height 39
type input "737"
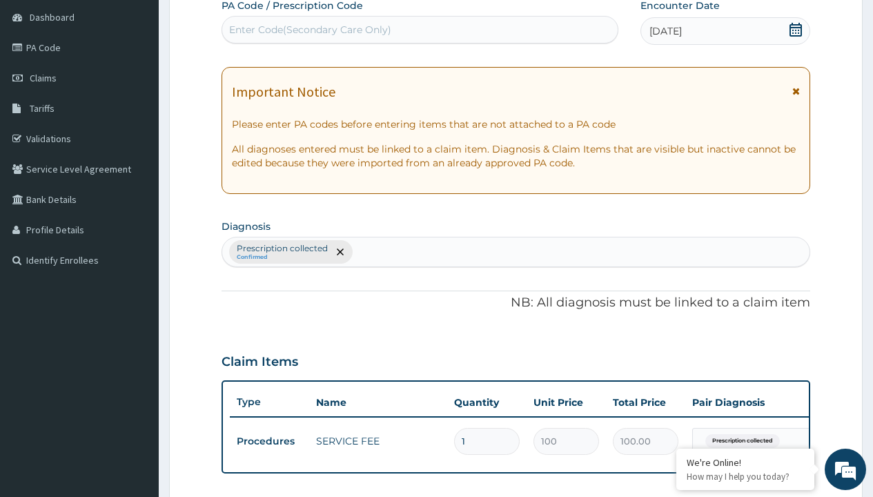
type input "prescription collected"
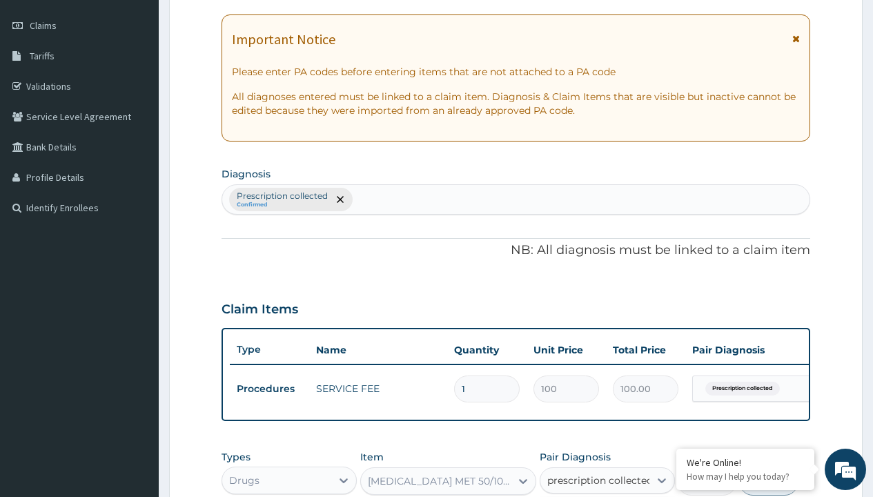
checkbox input "true"
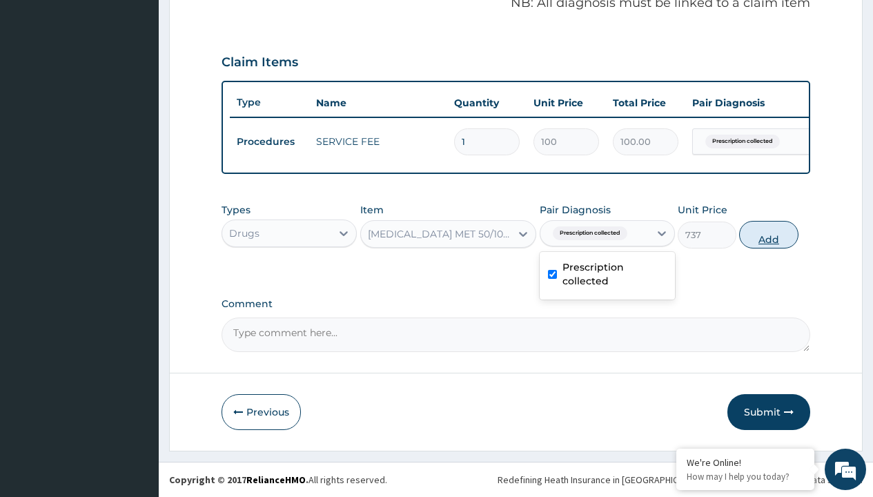
click at [769, 234] on button "Add" at bounding box center [768, 235] width 59 height 28
type input "0"
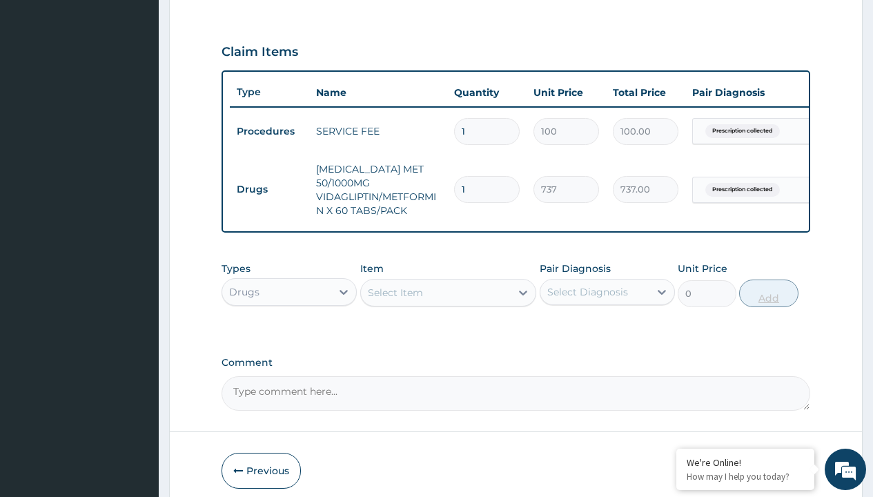
type input "60"
type input "44220.00"
type input "60"
click at [269, 182] on td "Drugs" at bounding box center [269, 190] width 79 height 26
type input "drugs"
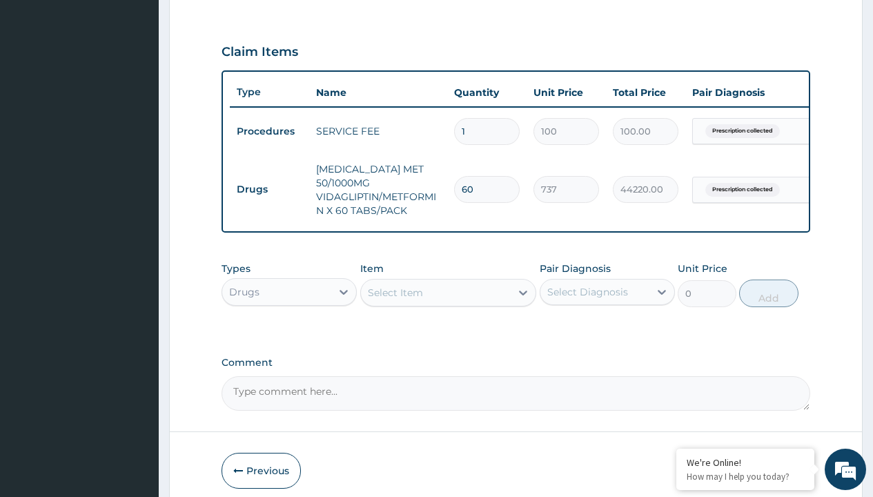
scroll to position [0, 0]
click at [289, 322] on div "Drugs" at bounding box center [288, 326] width 135 height 25
click at [395, 288] on div "Select Item" at bounding box center [395, 293] width 55 height 14
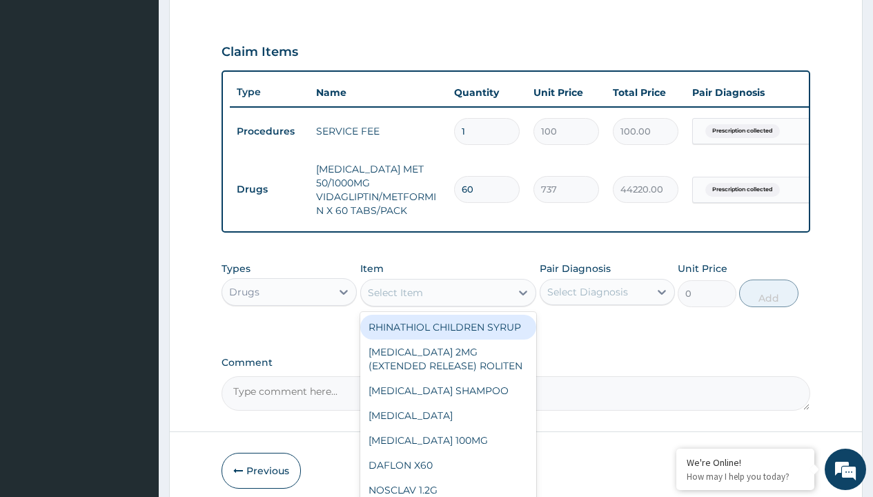
type input "gliclazide (diamicron) 60mg x30"
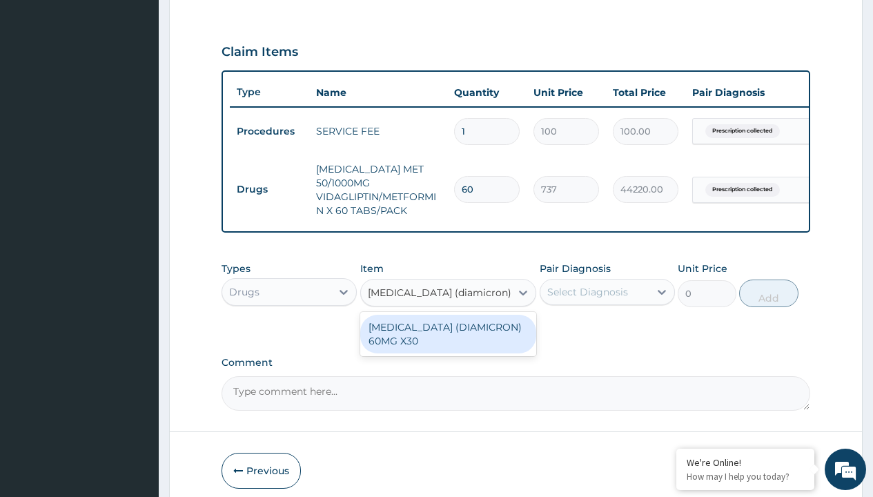
click at [448, 330] on div "GLICLAZIDE (DIAMICRON) 60MG X30" at bounding box center [448, 334] width 177 height 39
type input "700"
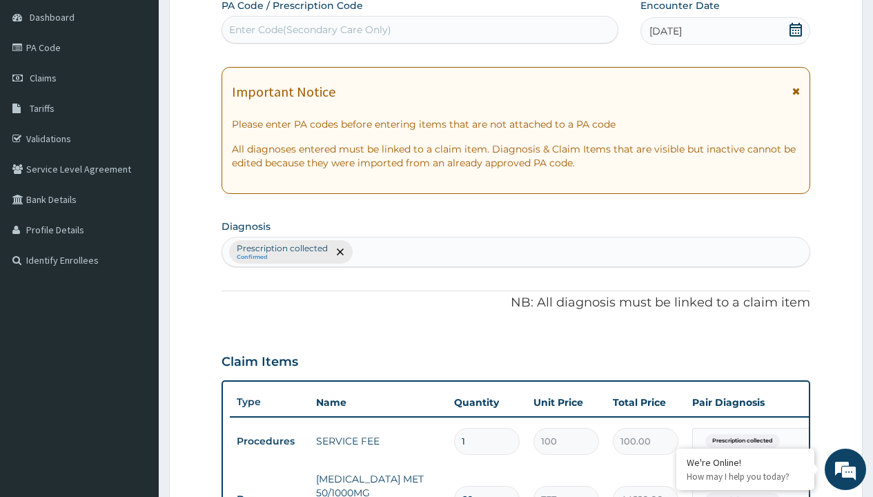
type input "prescription collected"
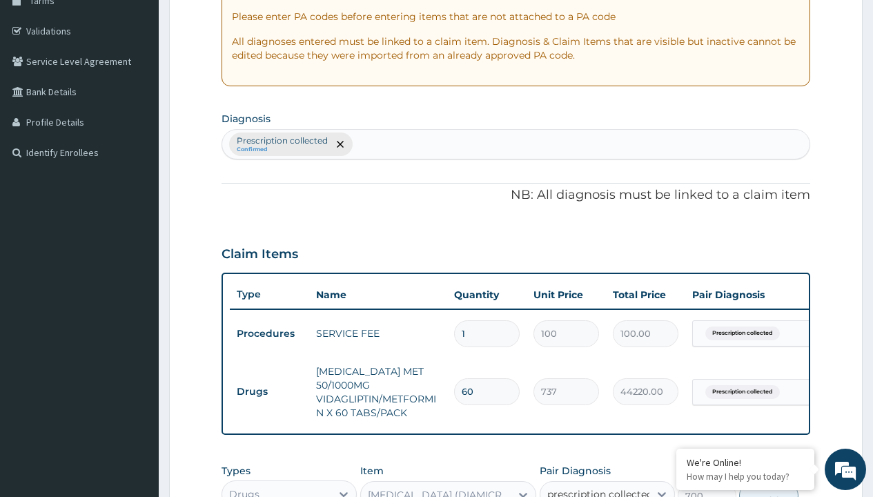
checkbox input "true"
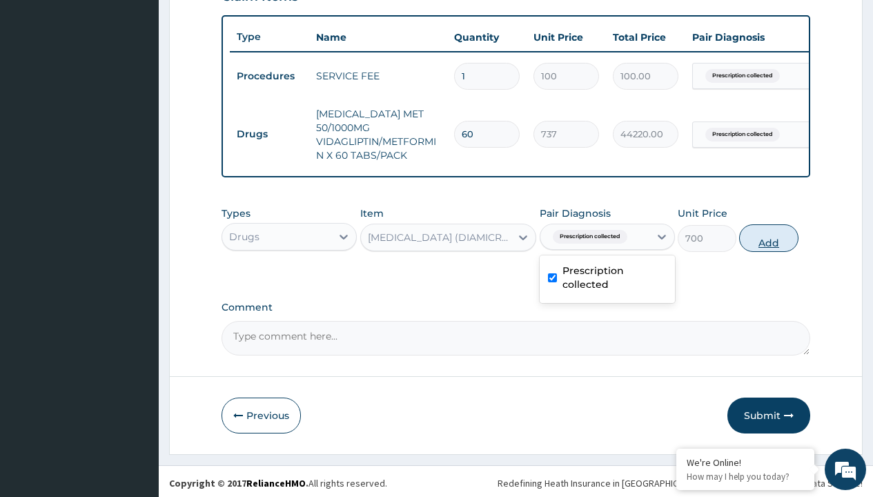
click at [769, 234] on button "Add" at bounding box center [768, 238] width 59 height 28
type input "0"
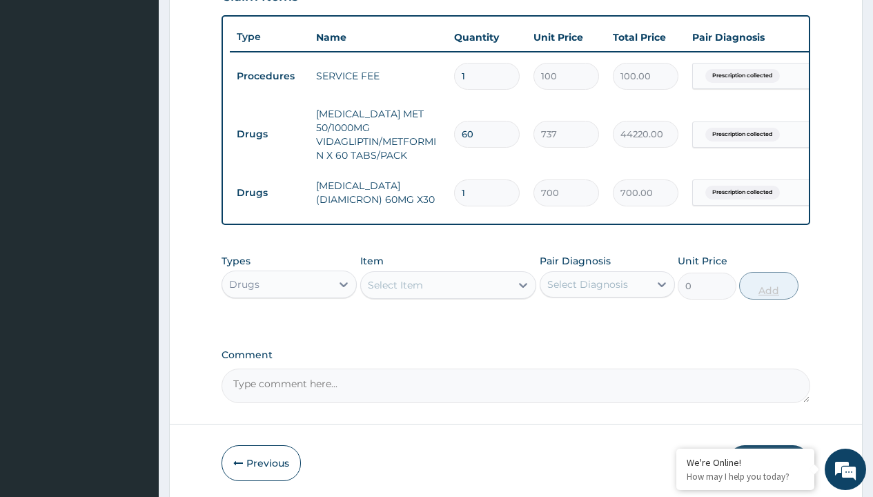
type input "30"
type input "21000.00"
type input "30"
click at [269, 127] on td "Drugs" at bounding box center [269, 134] width 79 height 26
type input "drugs"
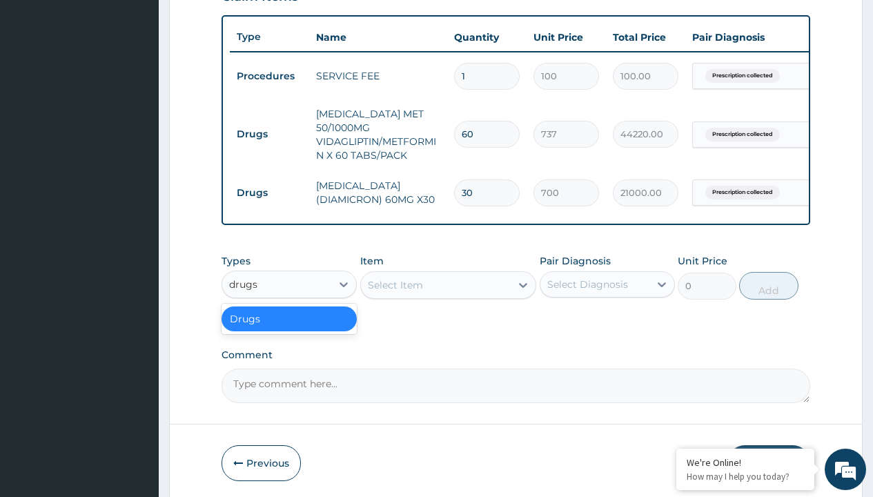
scroll to position [0, 0]
click at [289, 315] on div "Drugs" at bounding box center [288, 318] width 135 height 25
click at [395, 281] on div "Select Item" at bounding box center [395, 285] width 55 height 14
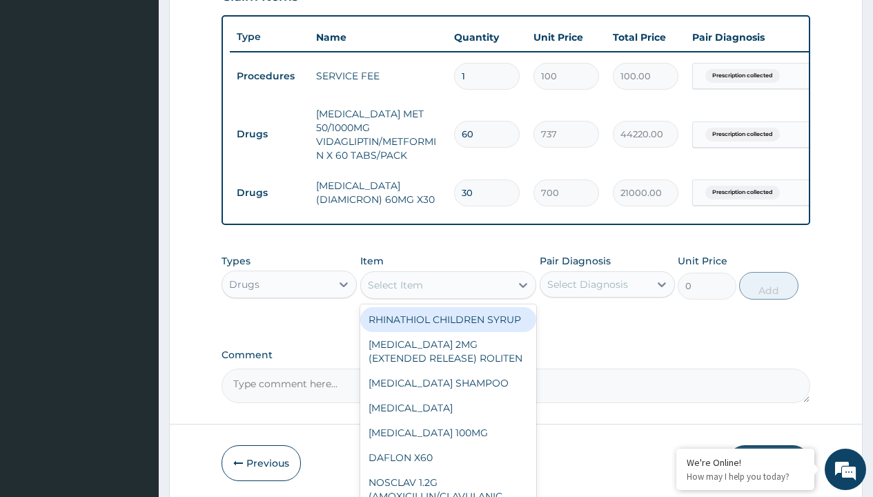
click at [442, 322] on div "RHINATHIOL CHILDREN SYRUP" at bounding box center [448, 319] width 177 height 25
type input "8455"
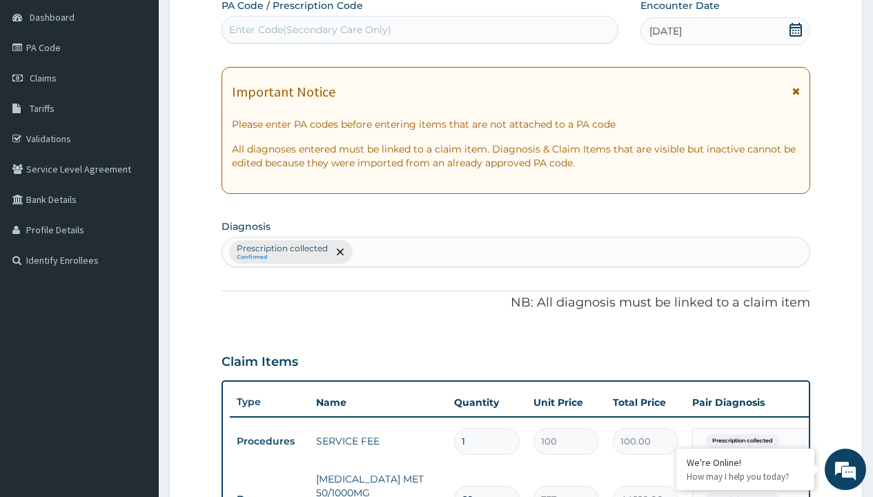
type input "prescription collected"
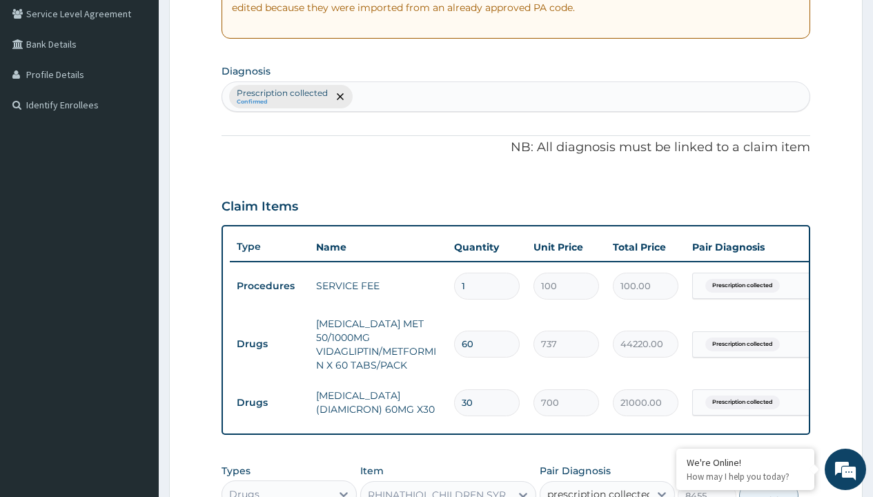
checkbox input "true"
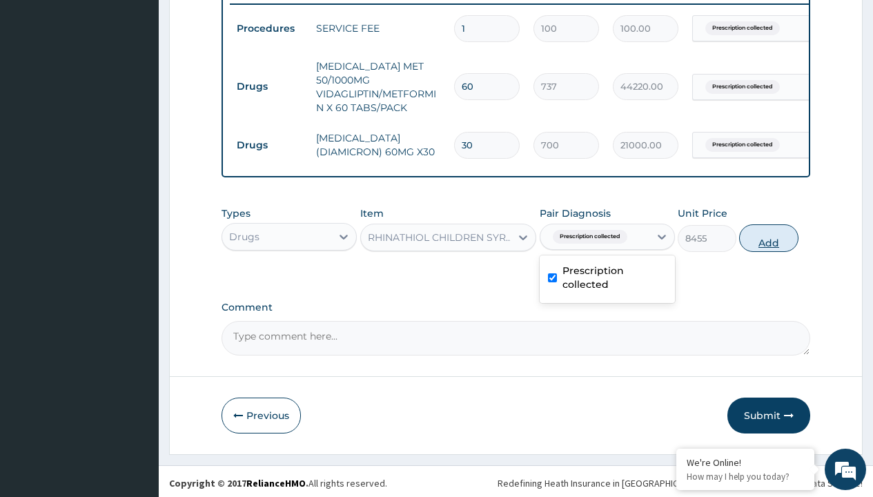
click at [769, 234] on button "Add" at bounding box center [768, 238] width 59 height 28
type input "0"
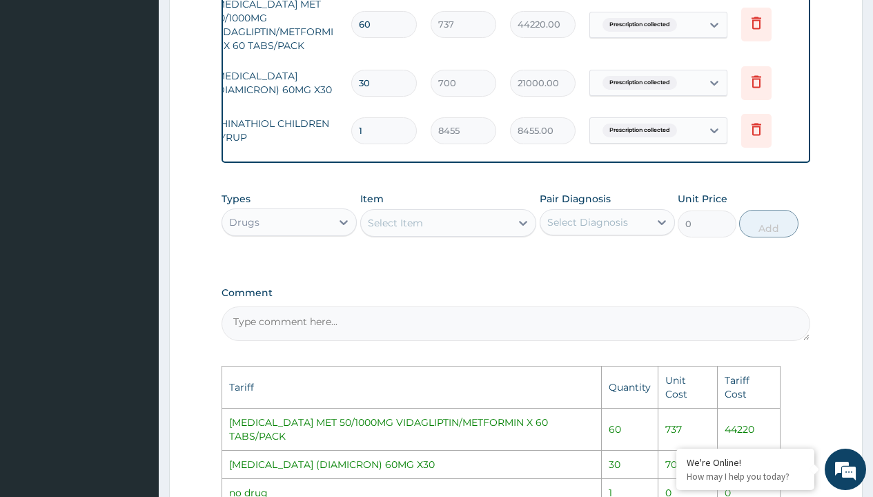
scroll to position [0, 104]
click at [753, 121] on icon at bounding box center [755, 129] width 17 height 17
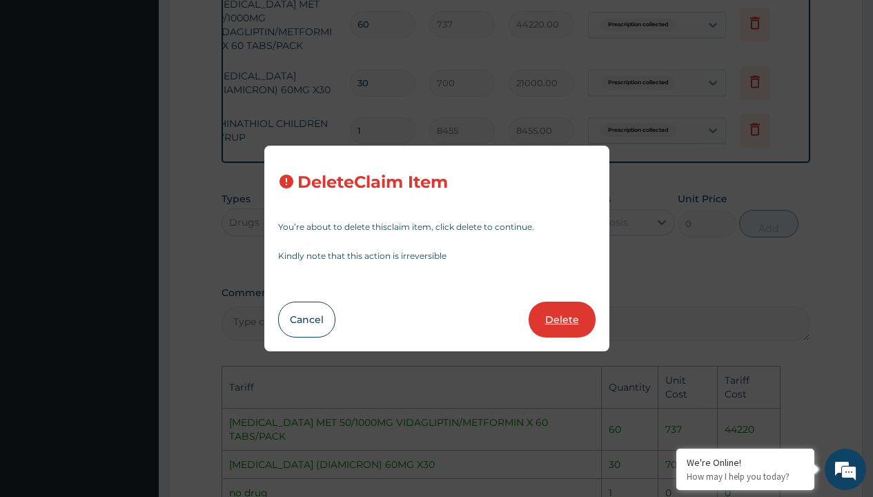
click at [566, 320] on button "Delete" at bounding box center [562, 320] width 67 height 36
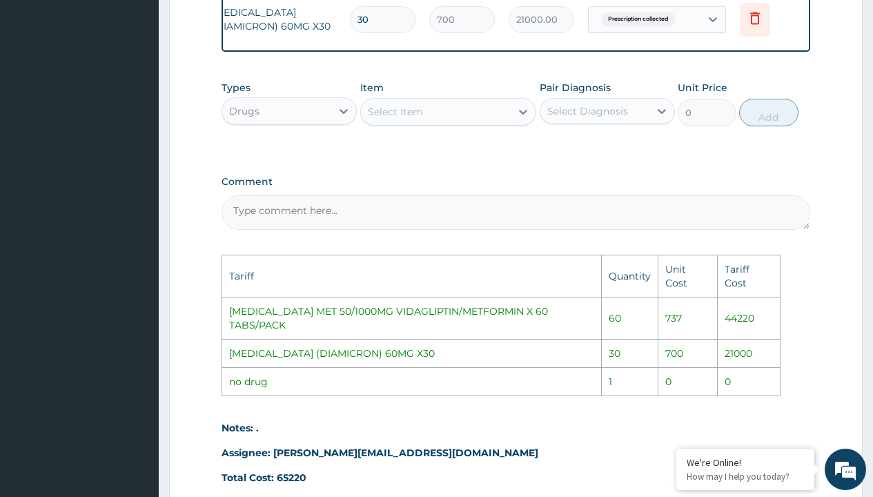
scroll to position [780, 0]
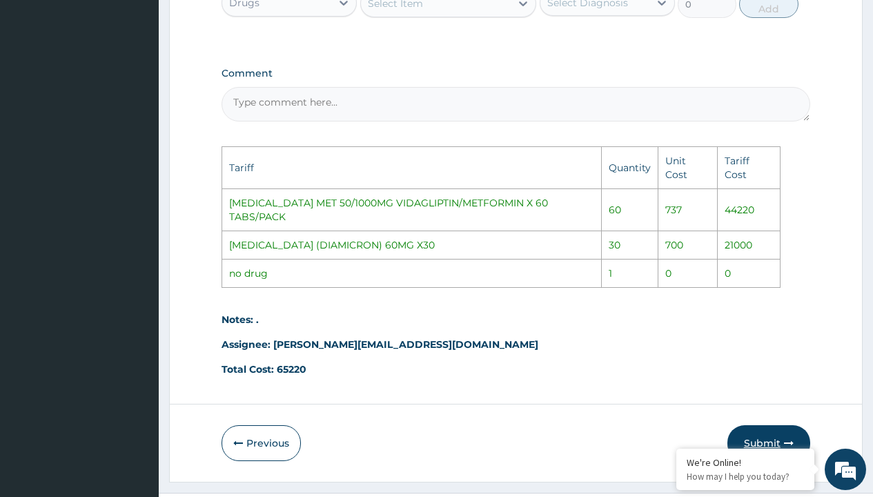
click at [755, 425] on button "Submit" at bounding box center [768, 443] width 83 height 36
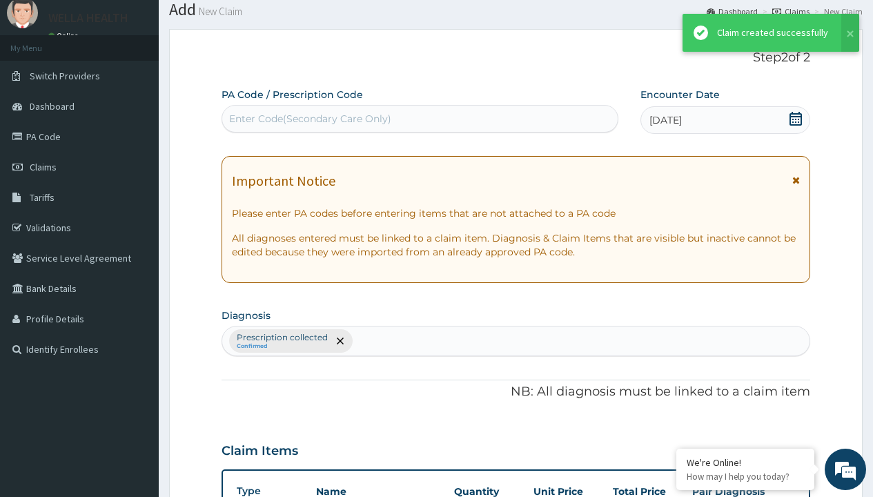
scroll to position [546, 0]
